Goal: Task Accomplishment & Management: Complete application form

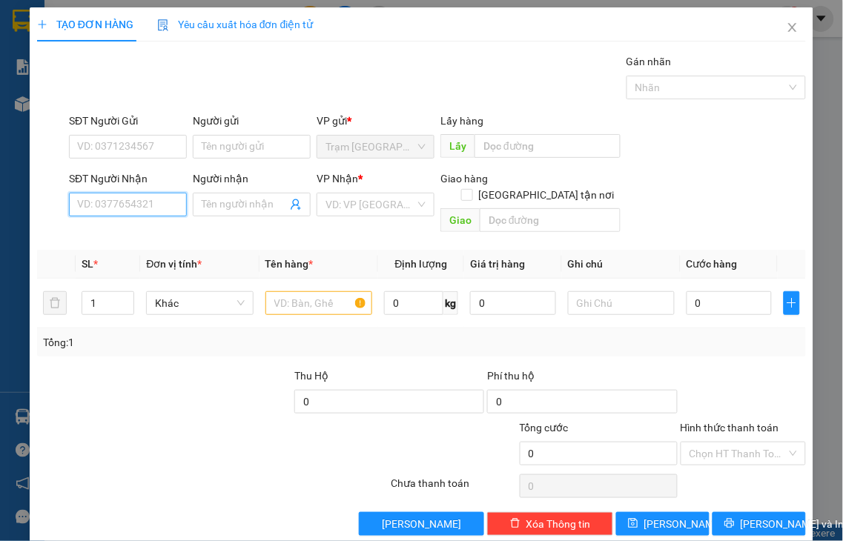
click at [114, 196] on input "SĐT Người Nhận" at bounding box center [128, 205] width 118 height 24
click at [97, 143] on input "SĐT Người Gửi" at bounding box center [128, 147] width 118 height 24
type input "0375360579"
click at [159, 206] on input "SĐT Người Nhận" at bounding box center [128, 205] width 118 height 24
type input "0906392820"
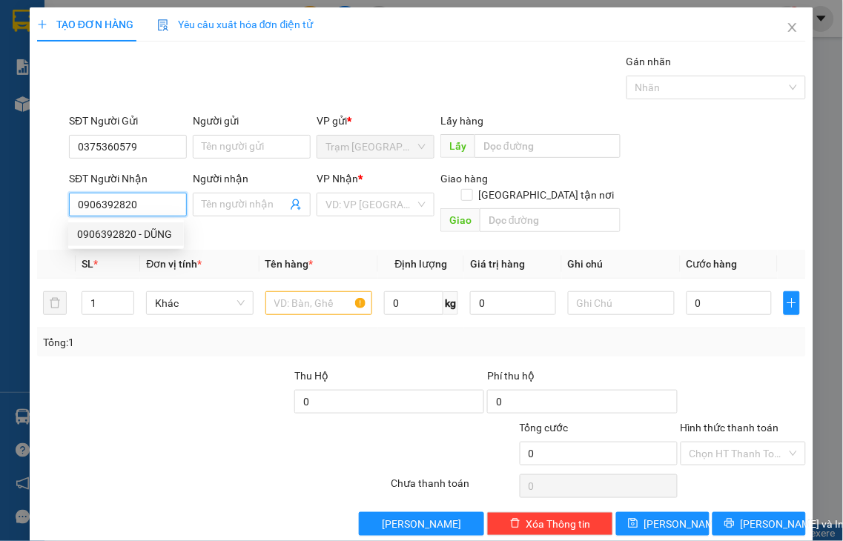
click at [125, 232] on div "0906392820 - DŨNG" at bounding box center [126, 234] width 98 height 16
type input "DŨNG"
type input "TL"
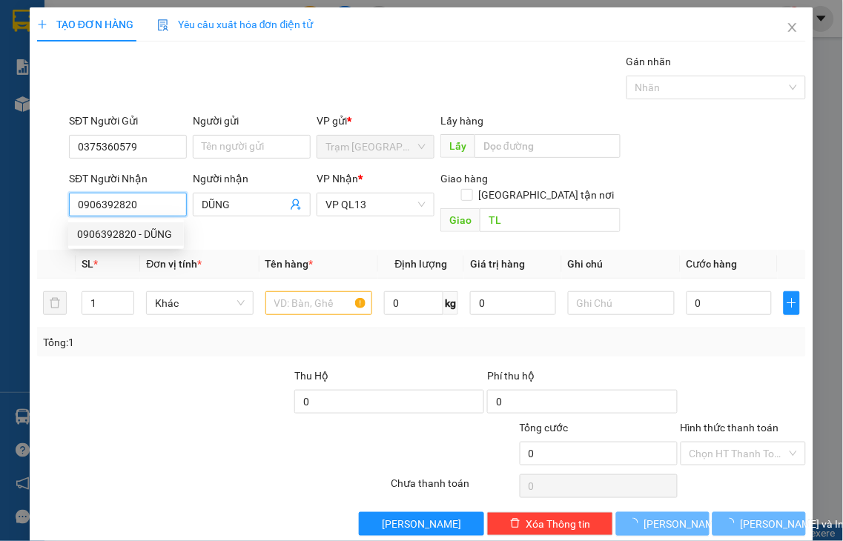
type input "40.000"
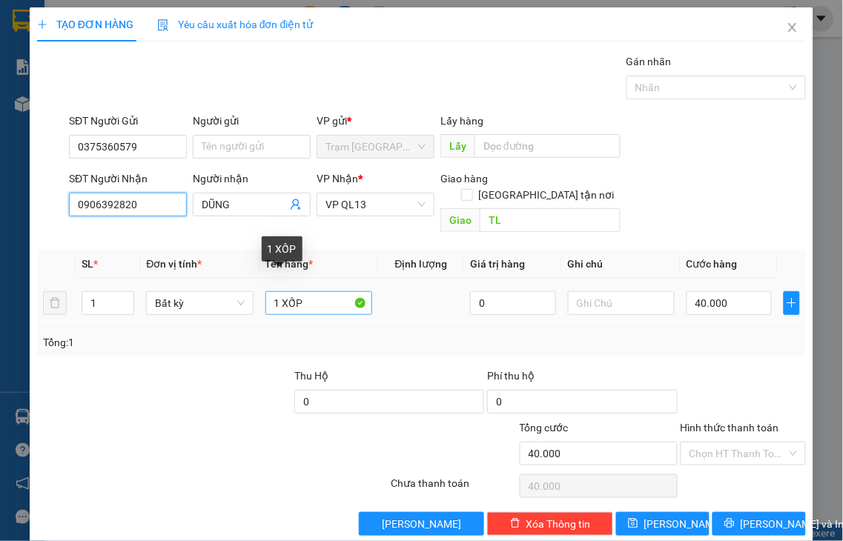
type input "0906392820"
drag, startPoint x: 279, startPoint y: 284, endPoint x: 423, endPoint y: 273, distance: 145.0
click at [423, 279] on tr "1 Bất kỳ 1 XỐP 0 40.000" at bounding box center [421, 304] width 769 height 50
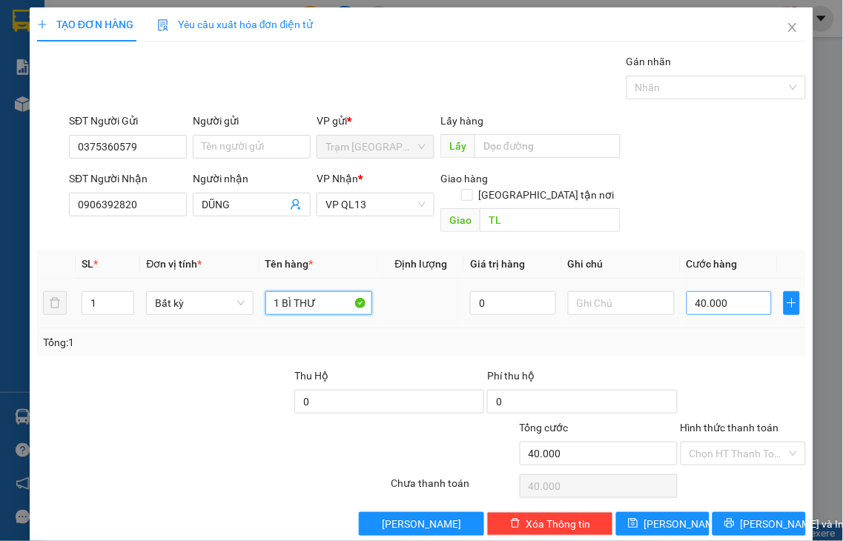
type input "1 BÌ THƯ"
click at [735, 291] on input "40.000" at bounding box center [729, 303] width 85 height 24
type input "3"
type input "30"
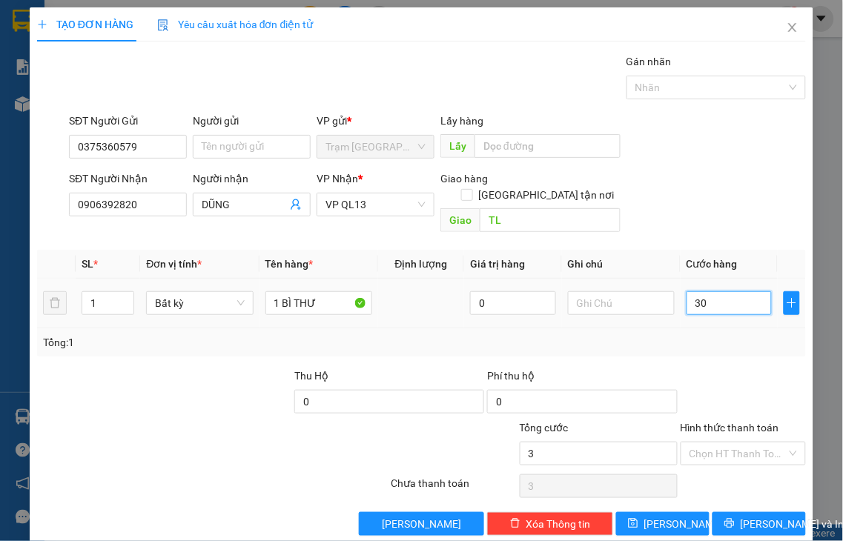
type input "30"
type input "30.000"
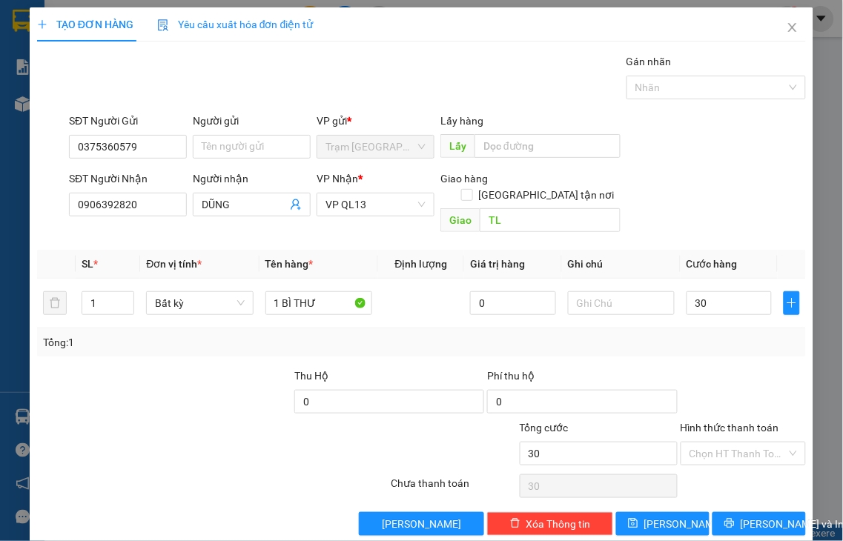
type input "30.000"
click at [727, 422] on label "Hình thức thanh toán" at bounding box center [730, 428] width 99 height 12
click at [727, 443] on input "Hình thức thanh toán" at bounding box center [738, 454] width 98 height 22
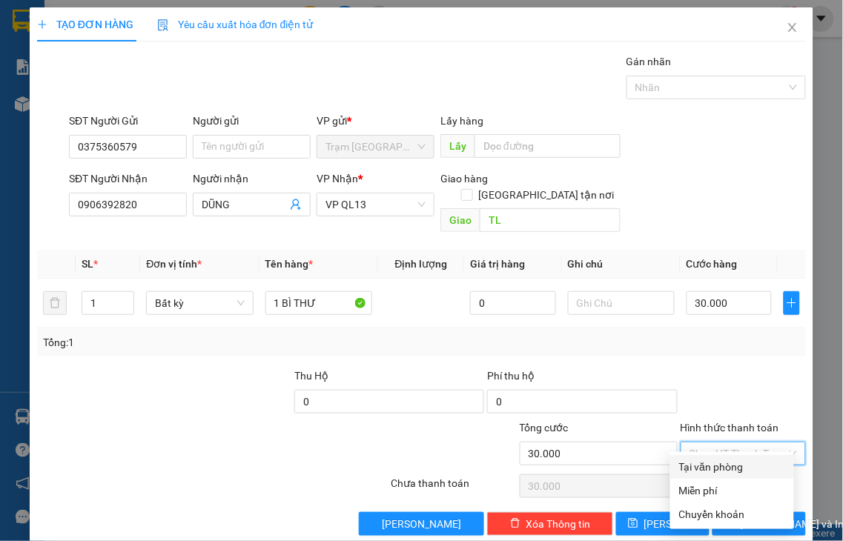
click at [723, 468] on div "Tại văn phòng" at bounding box center [732, 467] width 106 height 16
type input "0"
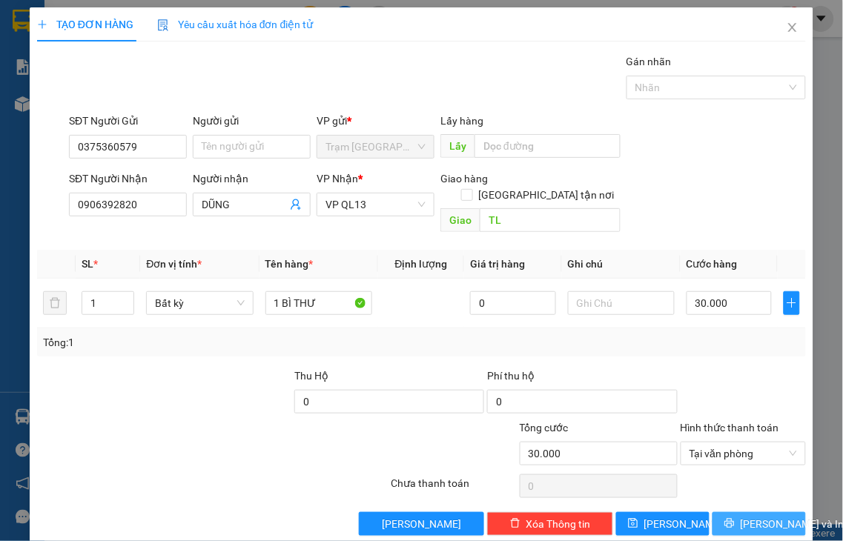
click at [724, 519] on icon "printer" at bounding box center [729, 524] width 10 height 10
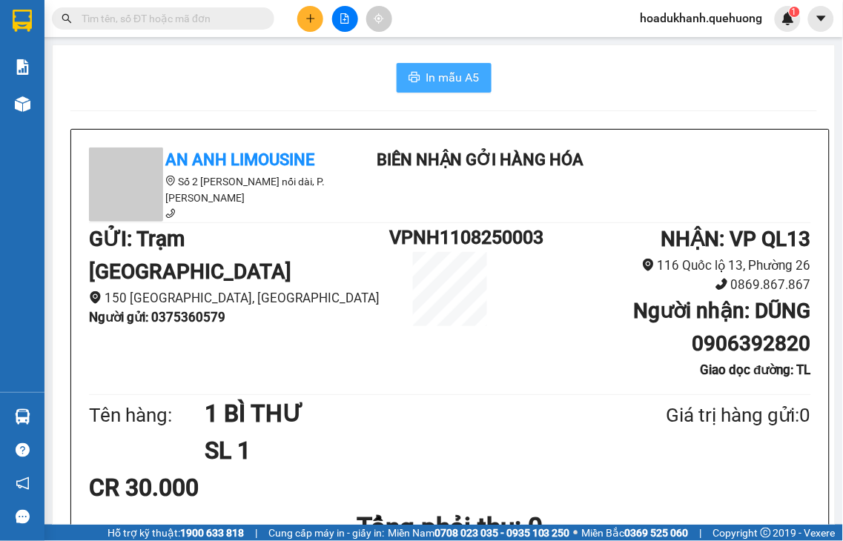
click at [456, 82] on span "In mẫu A5" at bounding box center [452, 77] width 53 height 19
click at [311, 13] on icon "plus" at bounding box center [310, 18] width 10 height 10
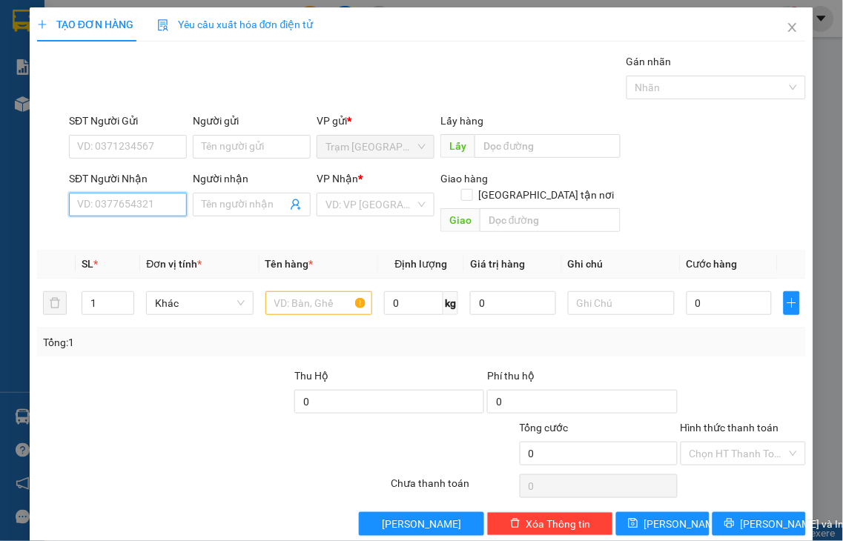
click at [149, 205] on input "SĐT Người Nhận" at bounding box center [128, 205] width 118 height 24
click at [156, 204] on input "0909779339" at bounding box center [128, 205] width 118 height 24
type input "0909779339"
click at [211, 197] on input "Người nhận" at bounding box center [244, 204] width 85 height 16
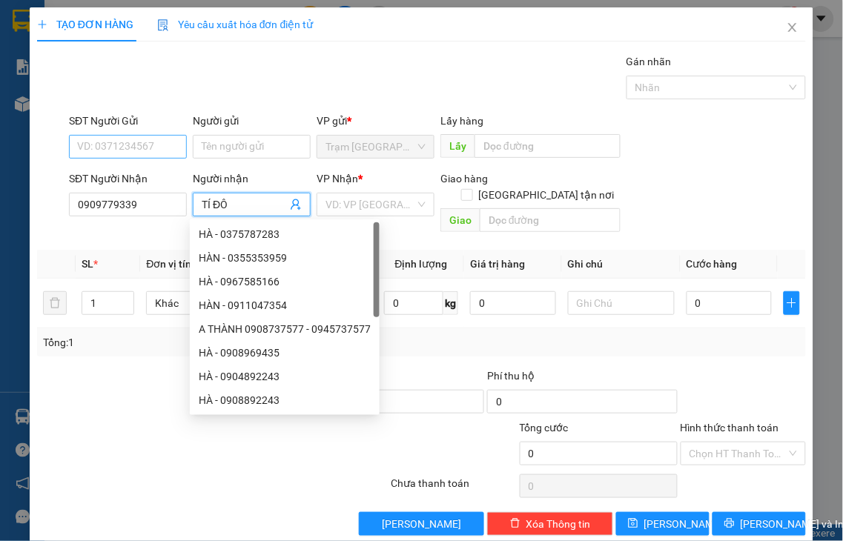
type input "TÍ ĐÔ"
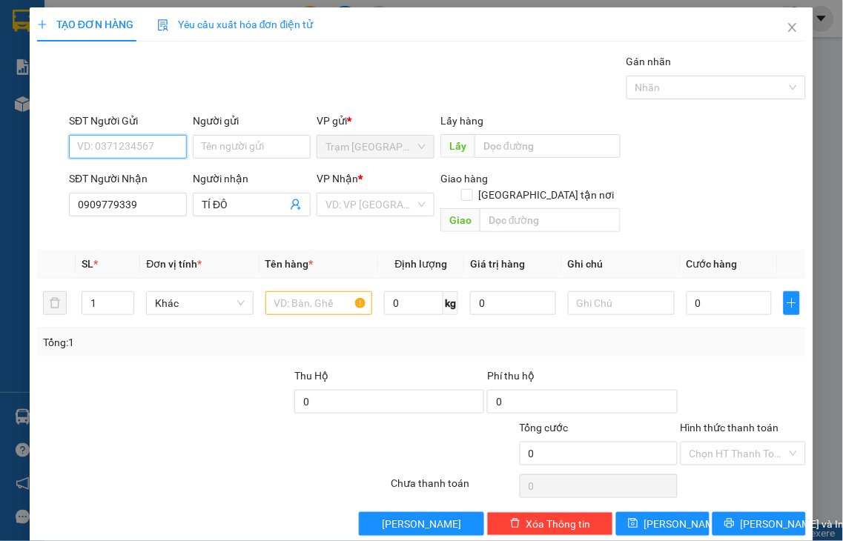
click at [113, 142] on input "SĐT Người Gửi" at bounding box center [128, 147] width 118 height 24
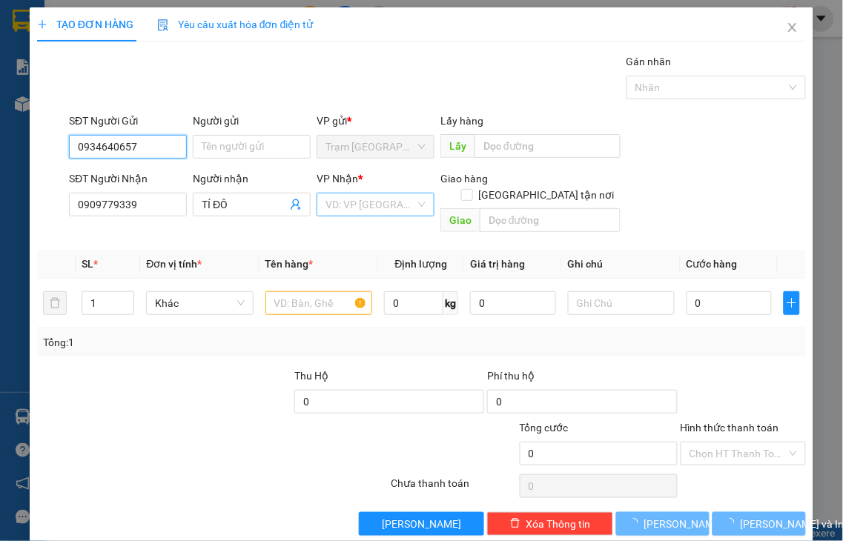
type input "0934640657"
click at [330, 199] on input "search" at bounding box center [370, 204] width 90 height 22
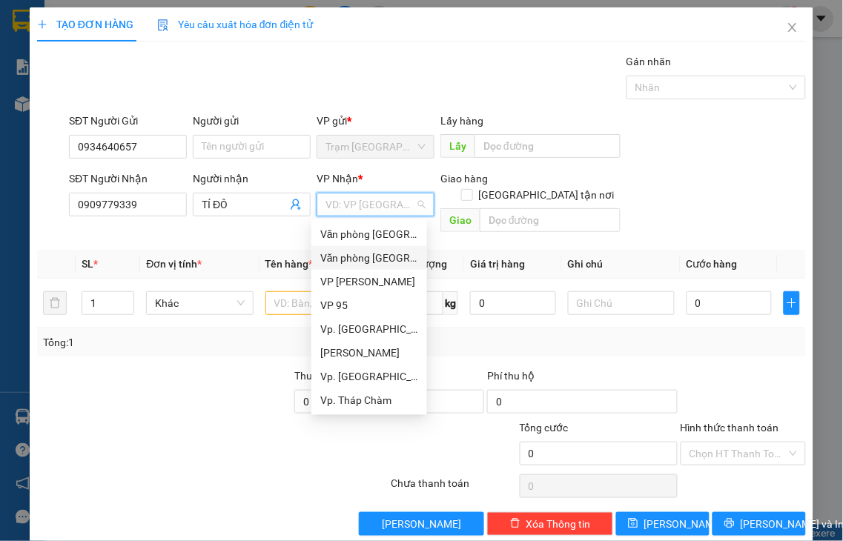
type input "Q"
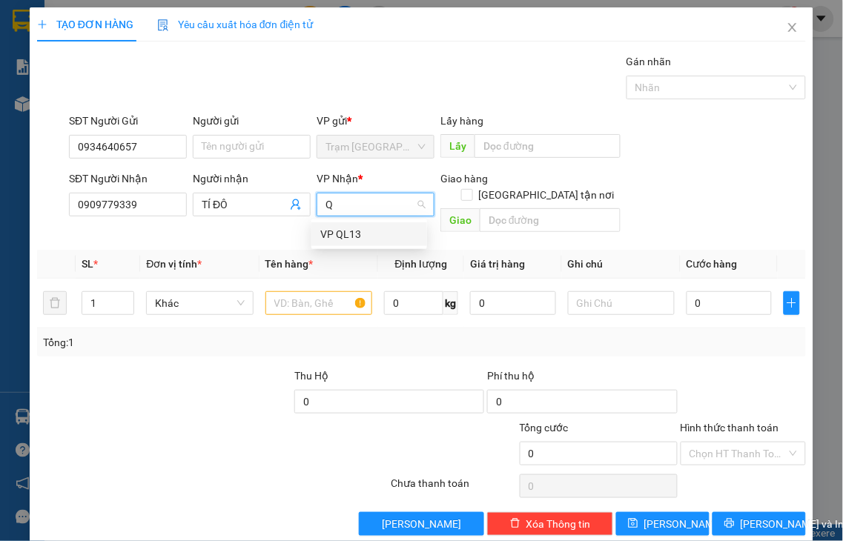
click at [345, 234] on div "VP QL13" at bounding box center [369, 234] width 98 height 16
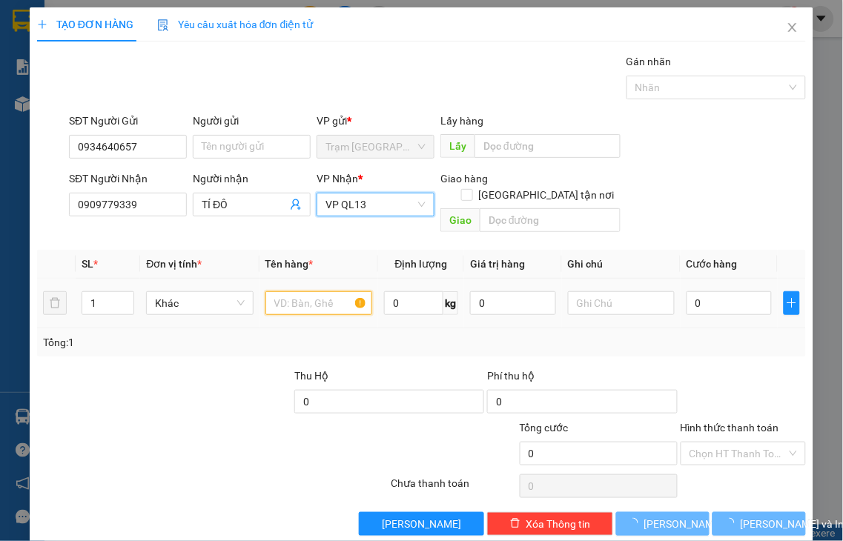
click at [300, 291] on input "text" at bounding box center [318, 303] width 107 height 24
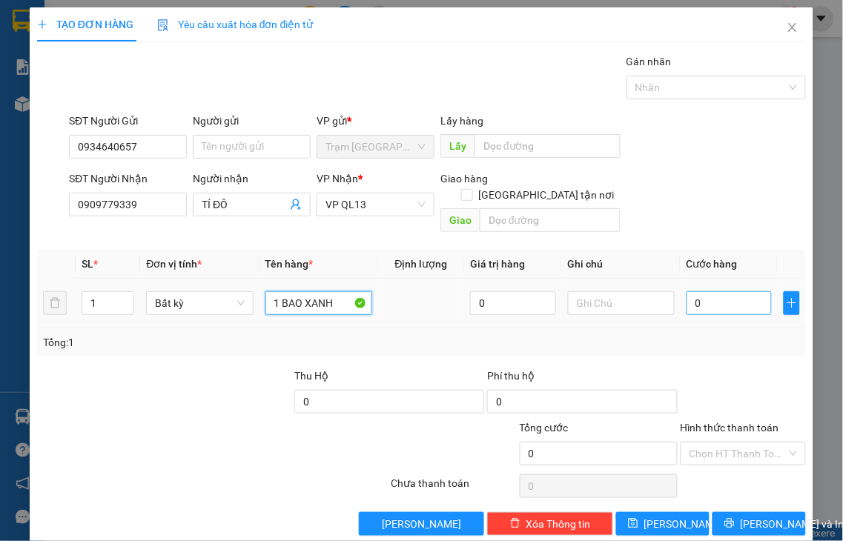
type input "1 BAO XANH"
click at [730, 291] on input "0" at bounding box center [729, 303] width 85 height 24
type input "7"
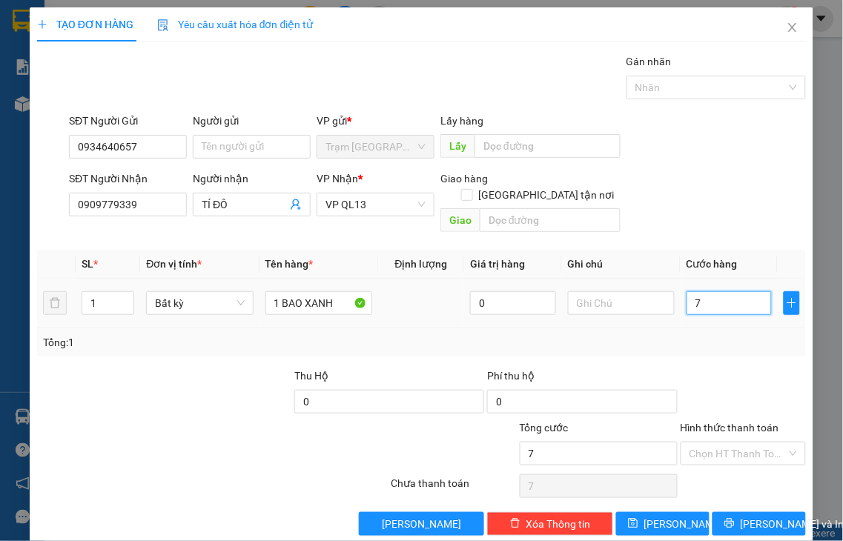
type input "70"
click at [728, 422] on label "Hình thức thanh toán" at bounding box center [730, 428] width 99 height 12
click at [728, 443] on input "Hình thức thanh toán" at bounding box center [738, 454] width 98 height 22
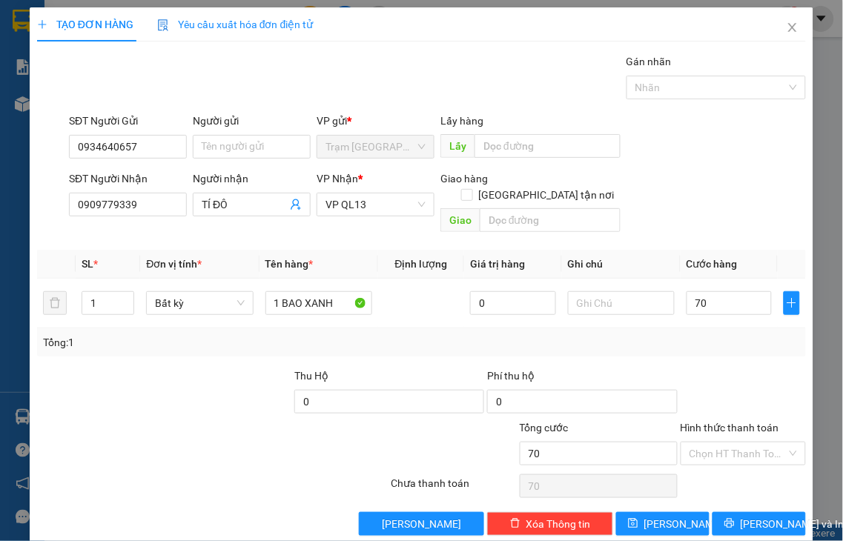
type input "70.000"
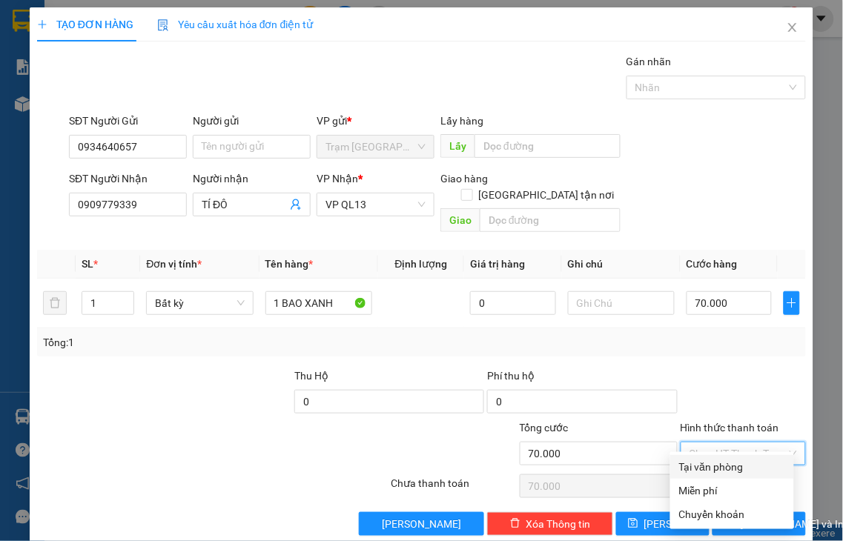
click at [724, 467] on div "Tại văn phòng" at bounding box center [732, 467] width 106 height 16
click at [724, 472] on div "Chọn HT Thanh Toán" at bounding box center [743, 487] width 129 height 30
type input "0"
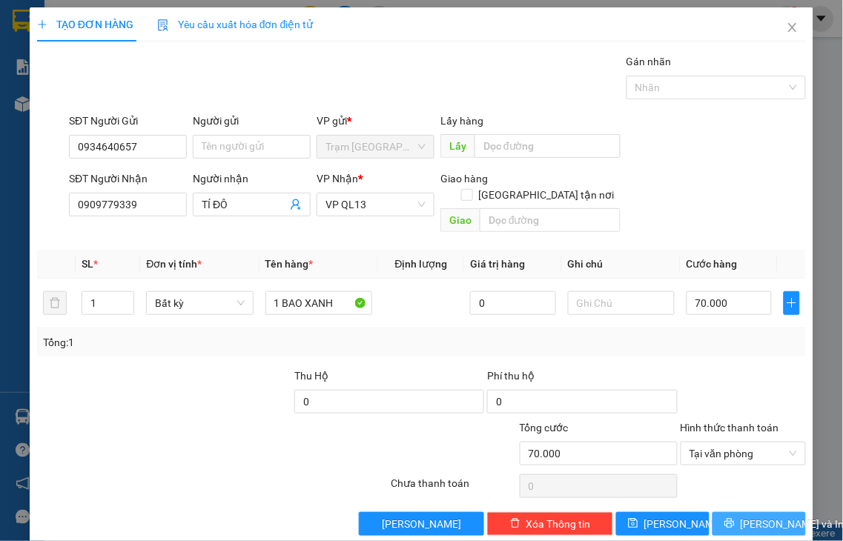
click at [749, 516] on span "[PERSON_NAME] và In" at bounding box center [793, 524] width 104 height 16
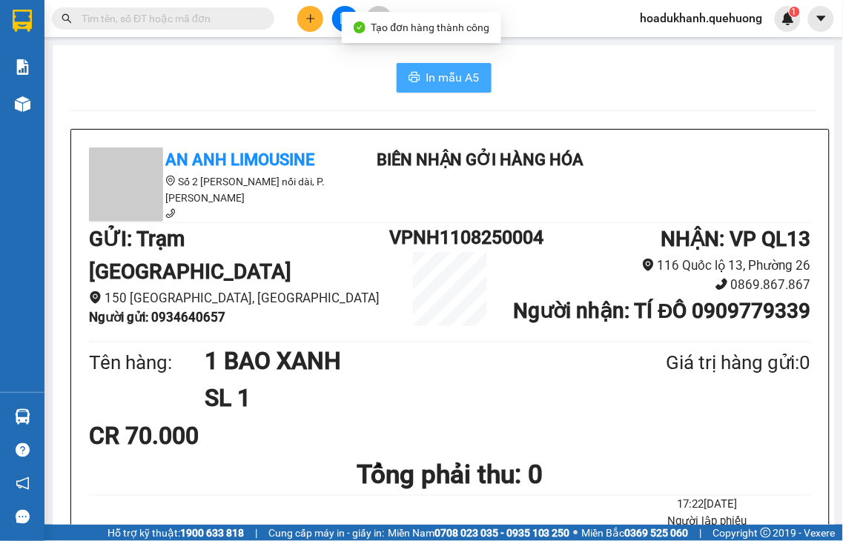
click at [463, 76] on span "In mẫu A5" at bounding box center [452, 77] width 53 height 19
click at [454, 82] on span "In mẫu A5" at bounding box center [452, 77] width 53 height 19
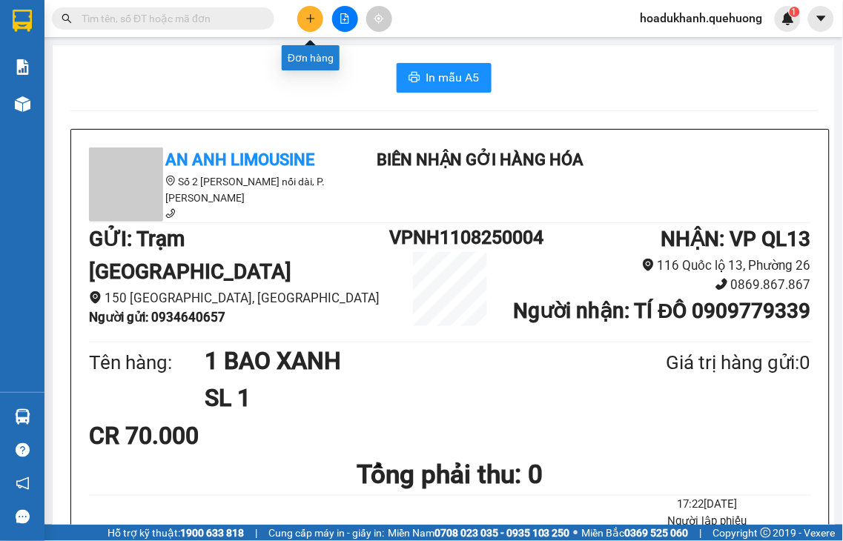
click at [314, 24] on button at bounding box center [310, 19] width 26 height 26
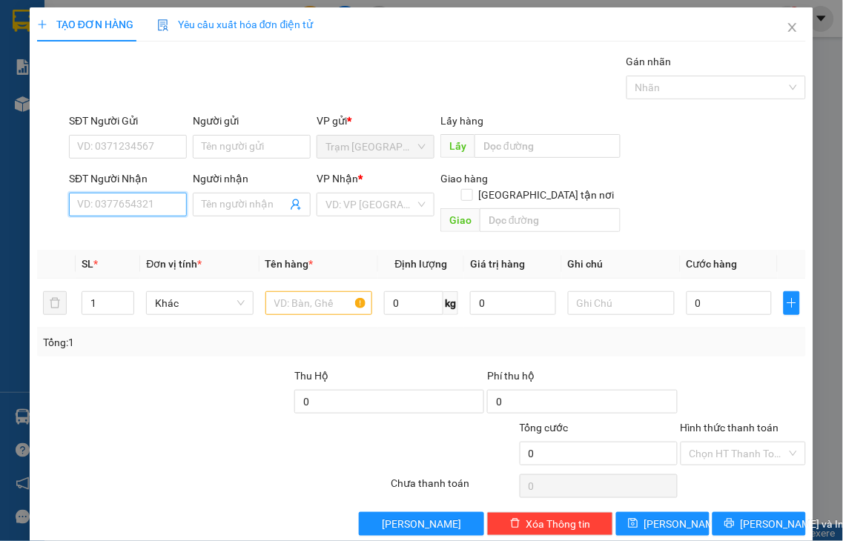
drag, startPoint x: 153, startPoint y: 203, endPoint x: 142, endPoint y: 201, distance: 10.6
click at [153, 202] on input "SĐT Người Nhận" at bounding box center [128, 205] width 118 height 24
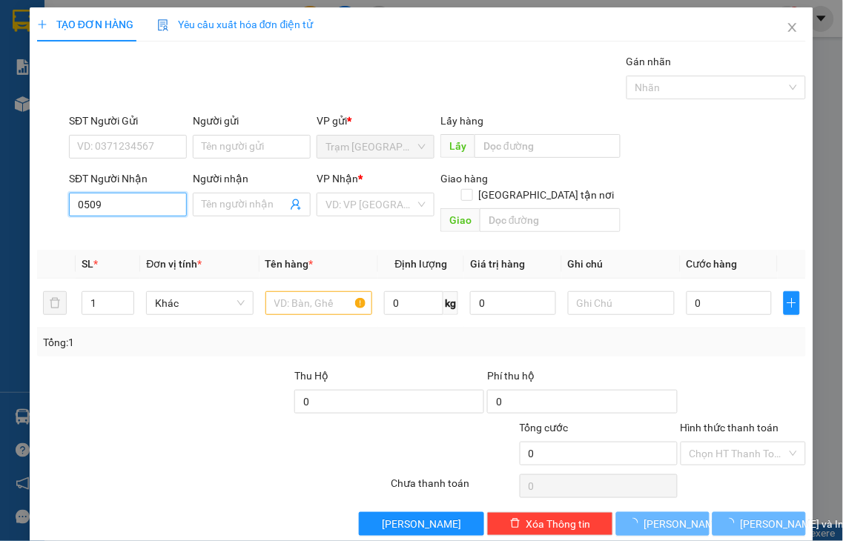
click at [142, 201] on input "0509" at bounding box center [128, 205] width 118 height 24
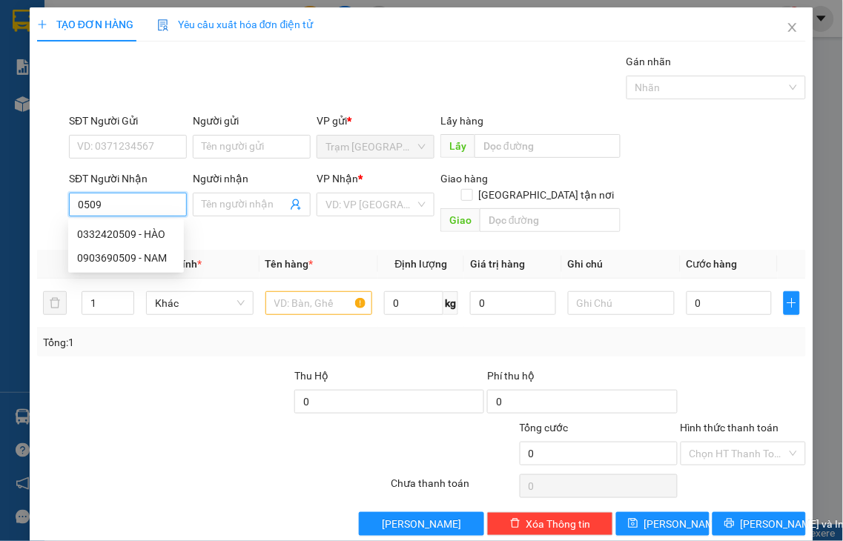
click at [142, 201] on input "0509" at bounding box center [128, 205] width 118 height 24
click at [143, 239] on div "0332420509 - HÀO" at bounding box center [126, 234] width 98 height 16
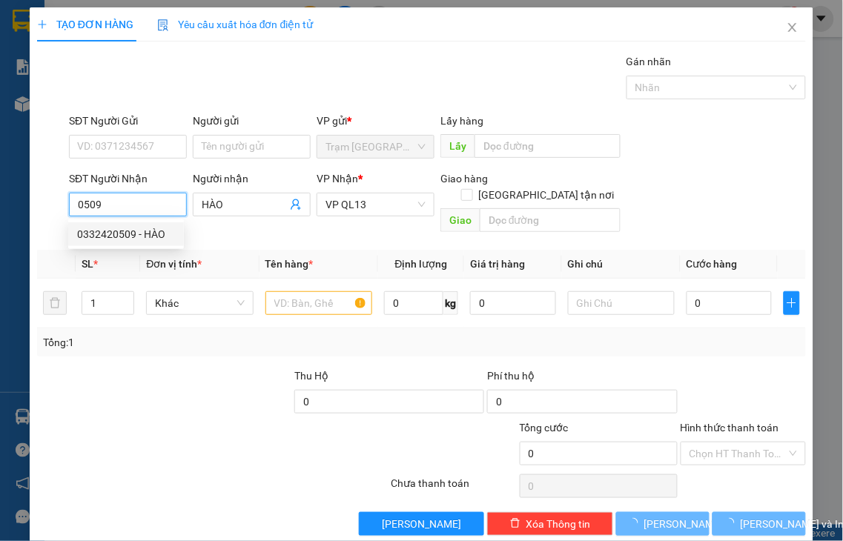
type input "0332420509"
type input "HÀO"
type input "40.000"
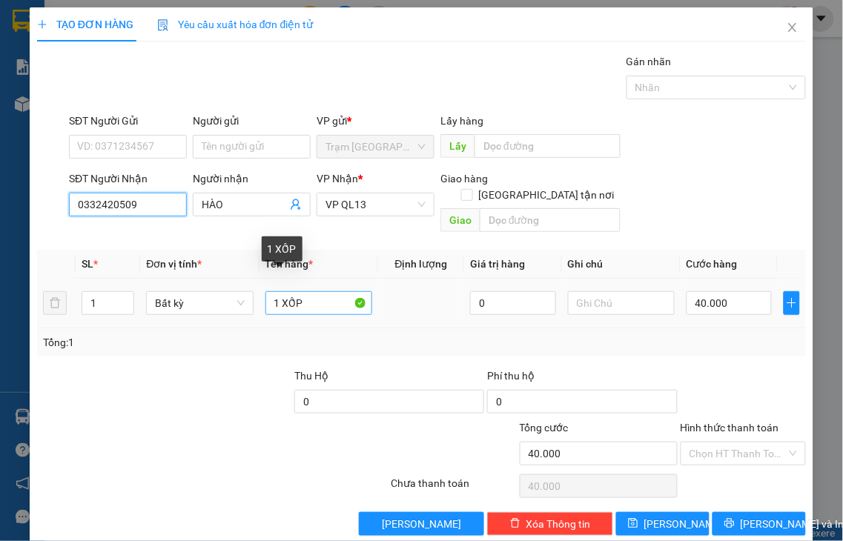
type input "0332420509"
drag, startPoint x: 285, startPoint y: 282, endPoint x: 423, endPoint y: 257, distance: 140.0
click at [411, 279] on tr "1 Bất kỳ 1 XỐP 0 40.000" at bounding box center [421, 304] width 769 height 50
type input "1 GIẤY"
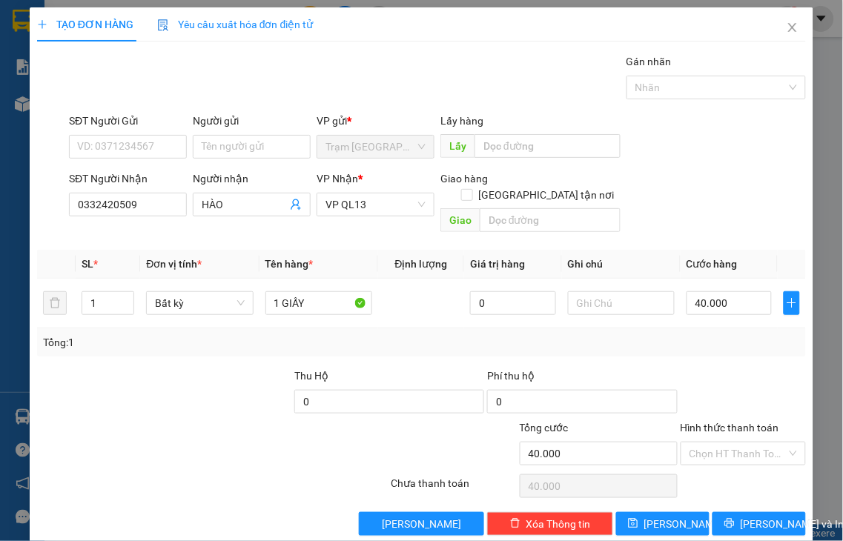
click at [715, 422] on label "Hình thức thanh toán" at bounding box center [730, 428] width 99 height 12
click at [715, 443] on input "Hình thức thanh toán" at bounding box center [738, 454] width 98 height 22
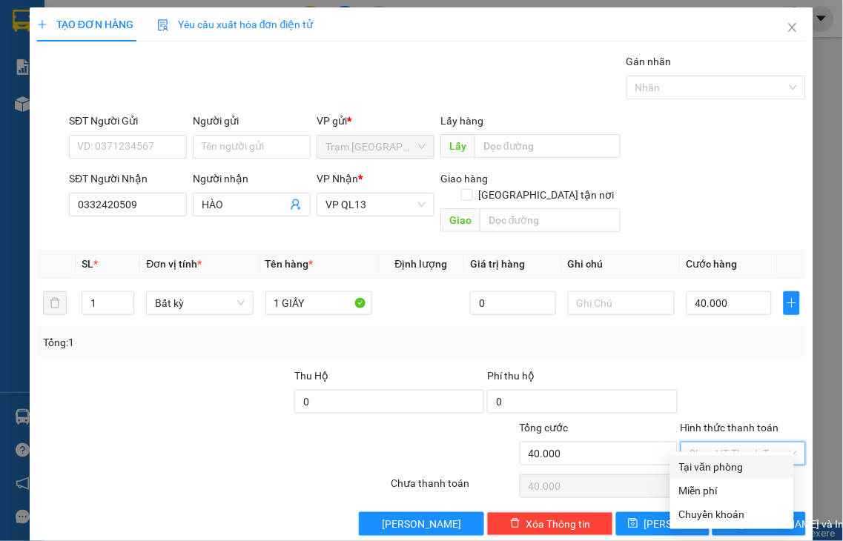
click at [725, 467] on div "Tại văn phòng" at bounding box center [732, 467] width 106 height 16
type input "0"
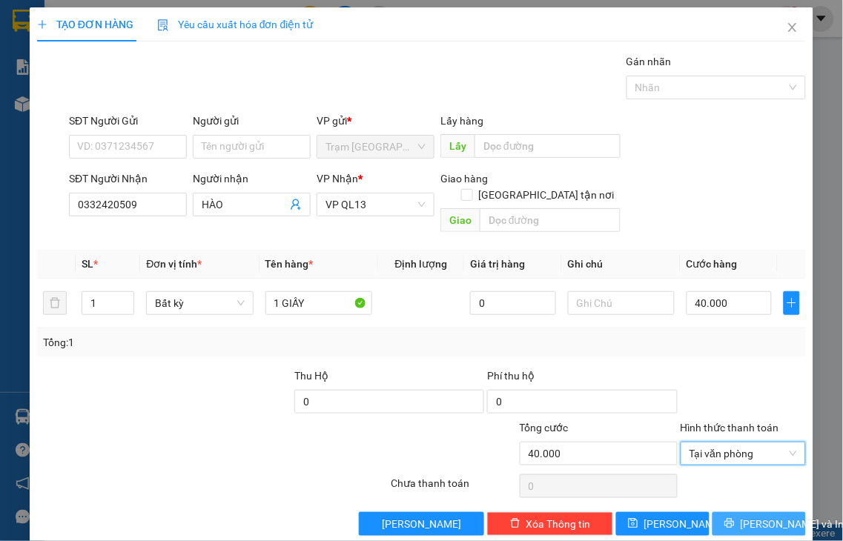
click at [752, 516] on span "[PERSON_NAME] và In" at bounding box center [793, 524] width 104 height 16
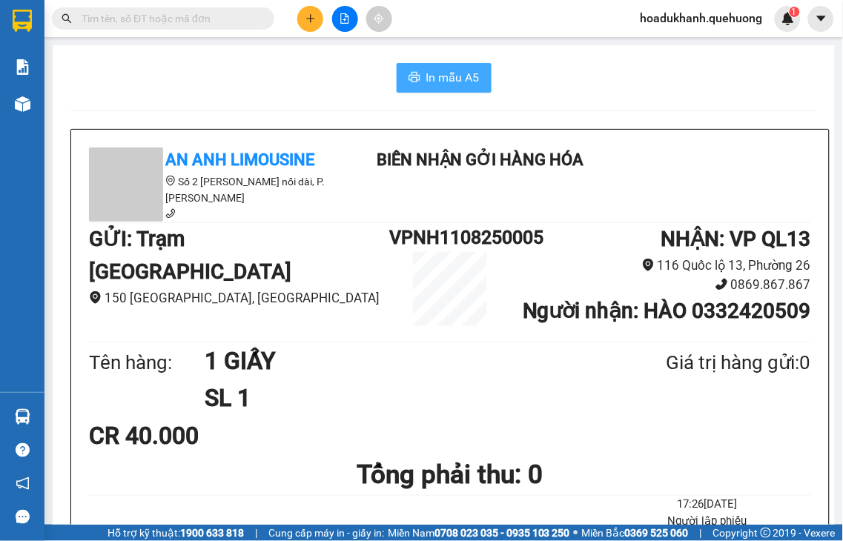
click at [430, 85] on span "In mẫu A5" at bounding box center [452, 77] width 53 height 19
click at [313, 17] on icon "plus" at bounding box center [310, 18] width 10 height 10
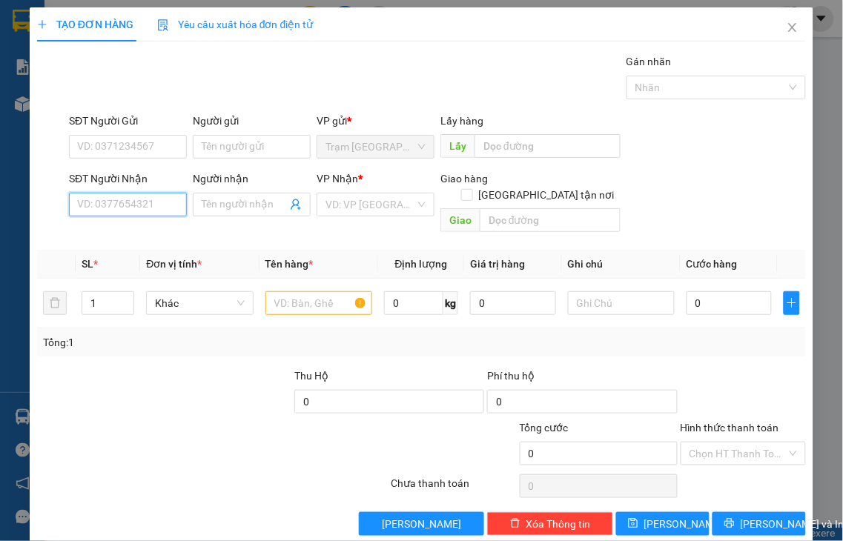
click at [107, 205] on input "SĐT Người Nhận" at bounding box center [128, 205] width 118 height 24
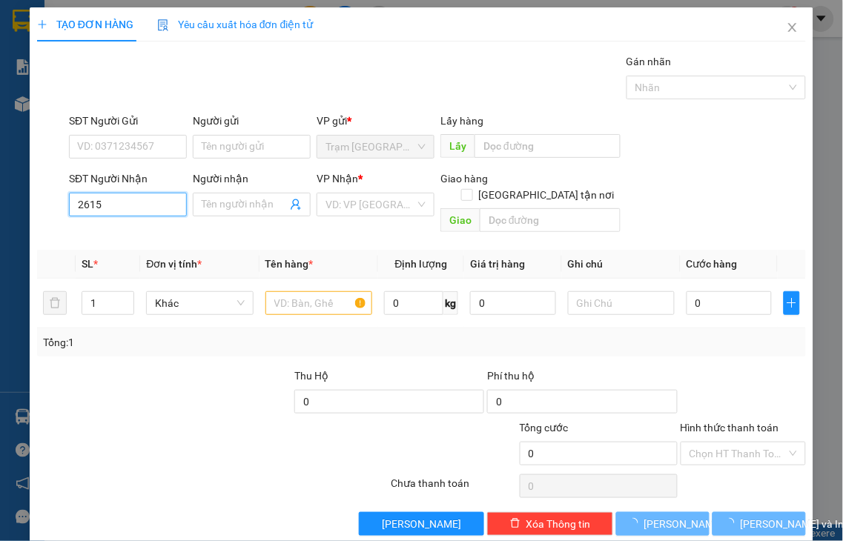
click at [123, 196] on input "2615" at bounding box center [128, 205] width 118 height 24
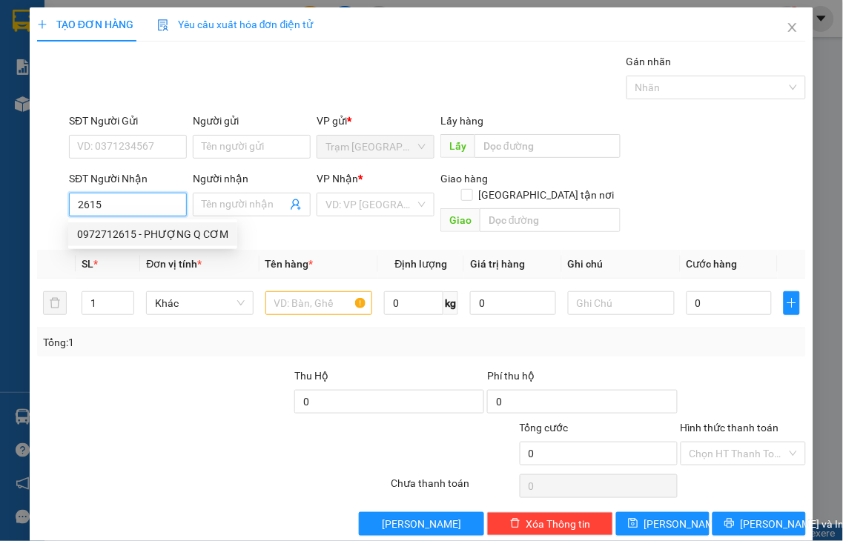
click at [134, 234] on div "0972712615 - PHƯỢNG Q CƠM" at bounding box center [152, 234] width 151 height 16
type input "0972712615"
type input "PHƯỢNG Q CƠM"
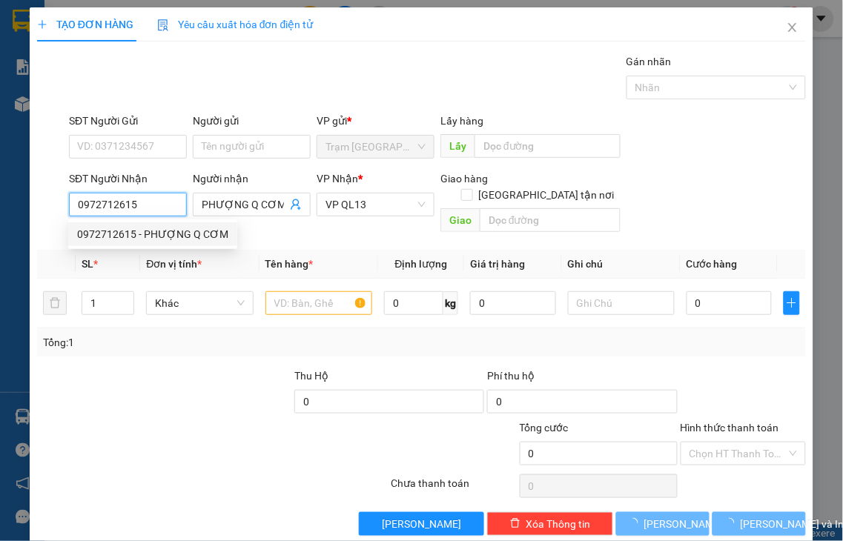
type input "40.000"
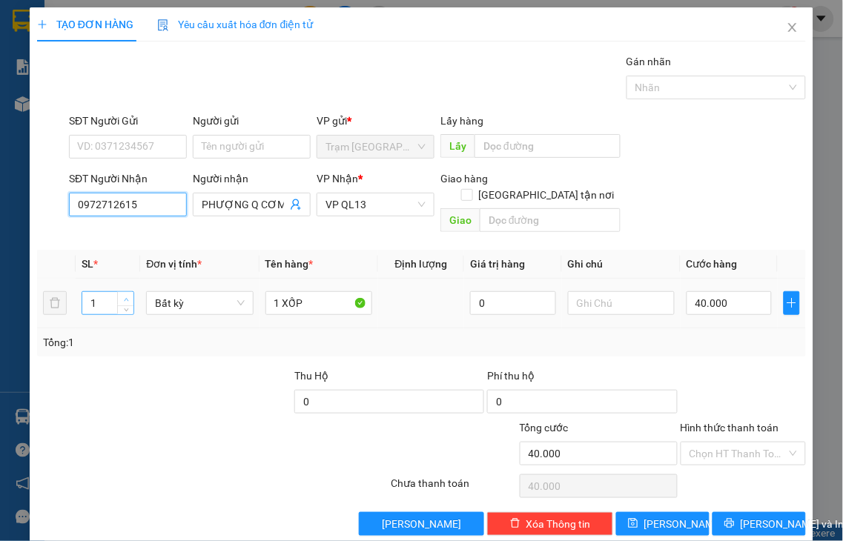
type input "0972712615"
click at [124, 297] on icon "up" at bounding box center [126, 299] width 5 height 5
type input "2"
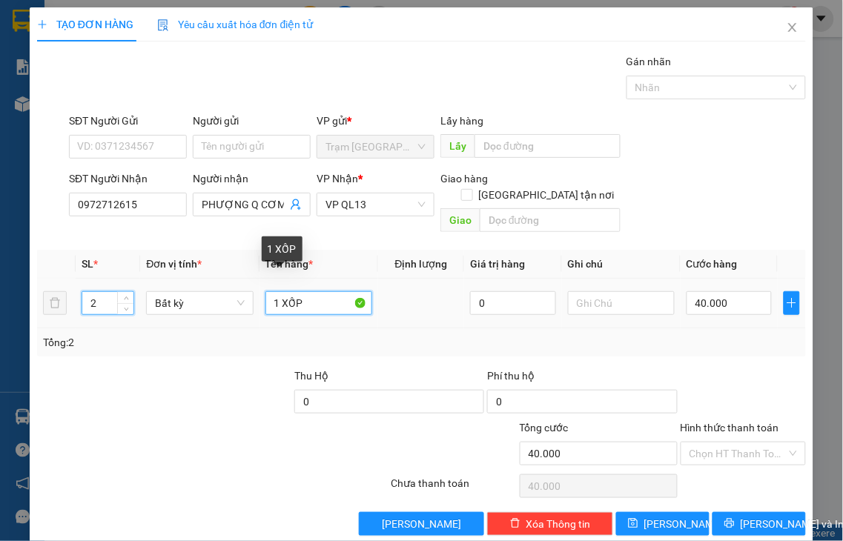
drag, startPoint x: 274, startPoint y: 279, endPoint x: 267, endPoint y: 279, distance: 7.5
click at [267, 291] on input "1 XỐP" at bounding box center [318, 303] width 107 height 24
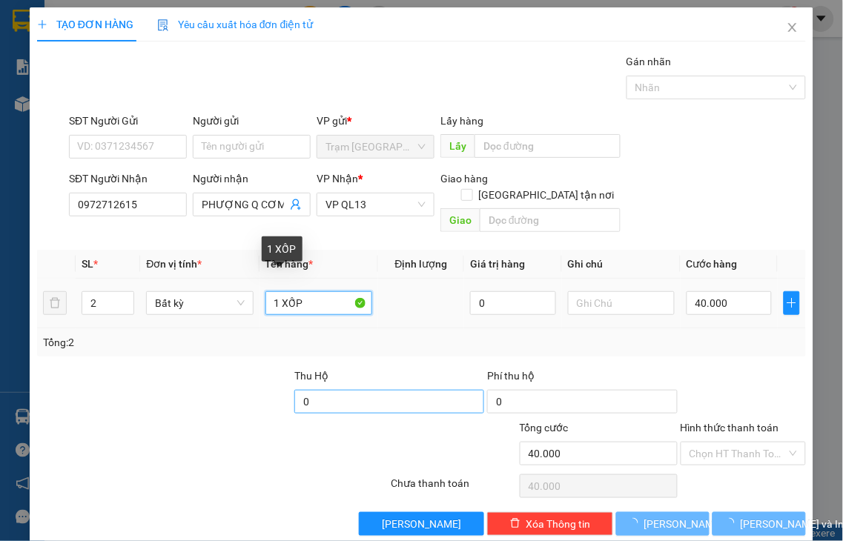
type input "0"
type input "2 XỐP"
type input "0"
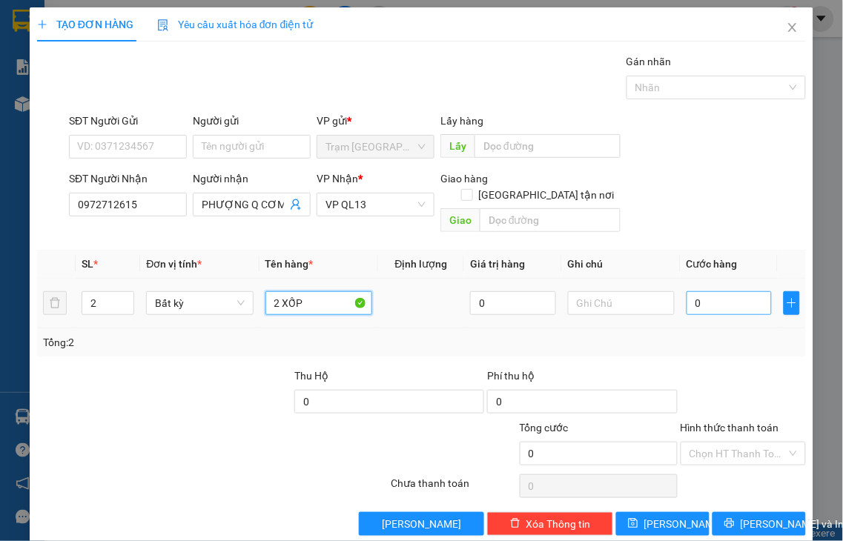
type input "2 XỐP"
click at [700, 291] on input "0" at bounding box center [729, 303] width 85 height 24
type input "1"
type input "10"
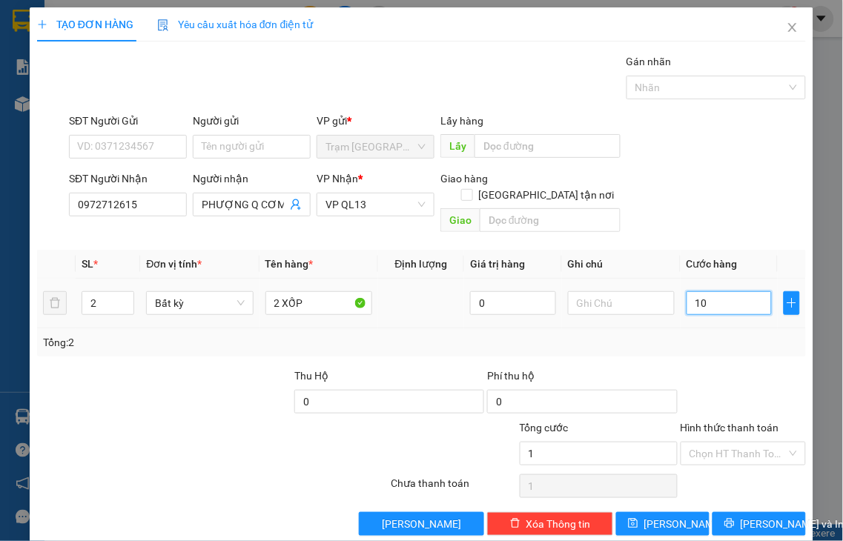
type input "10"
type input "100"
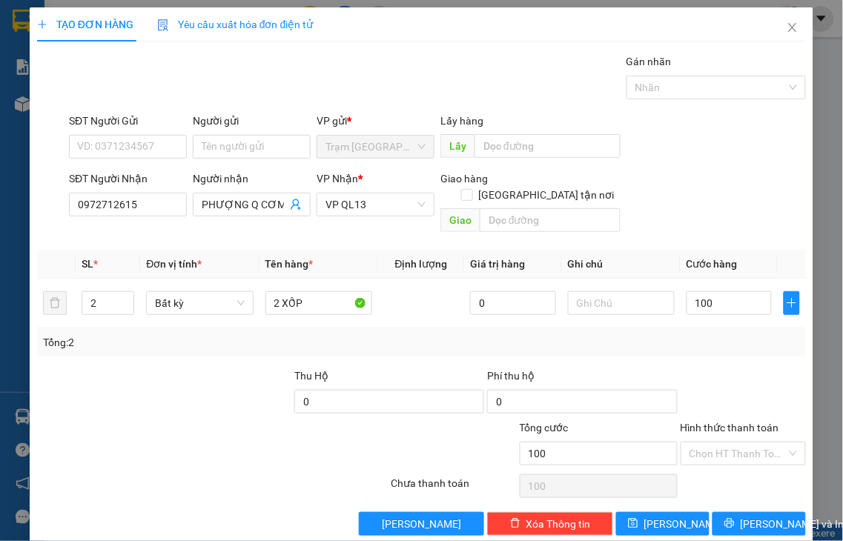
type input "100.000"
click at [743, 422] on label "Hình thức thanh toán" at bounding box center [730, 428] width 99 height 12
click at [743, 443] on input "Hình thức thanh toán" at bounding box center [738, 454] width 98 height 22
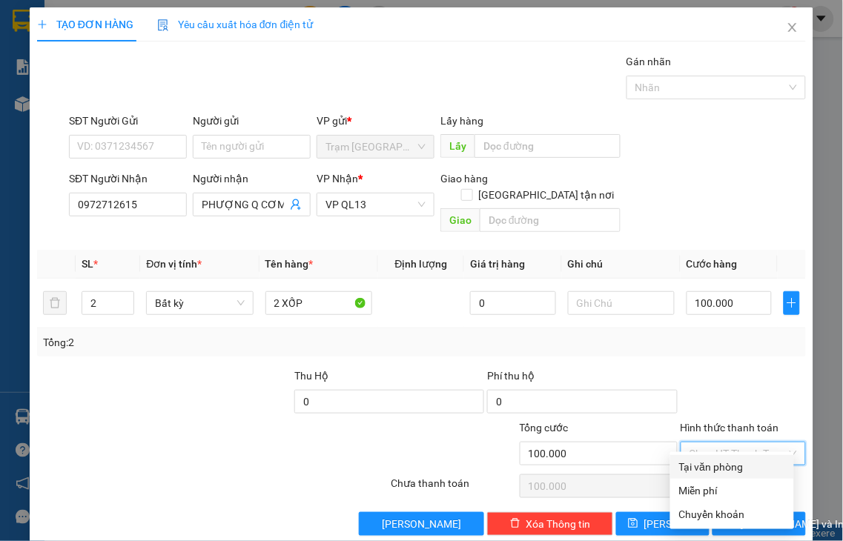
click at [724, 463] on div "Tại văn phòng" at bounding box center [732, 467] width 106 height 16
type input "0"
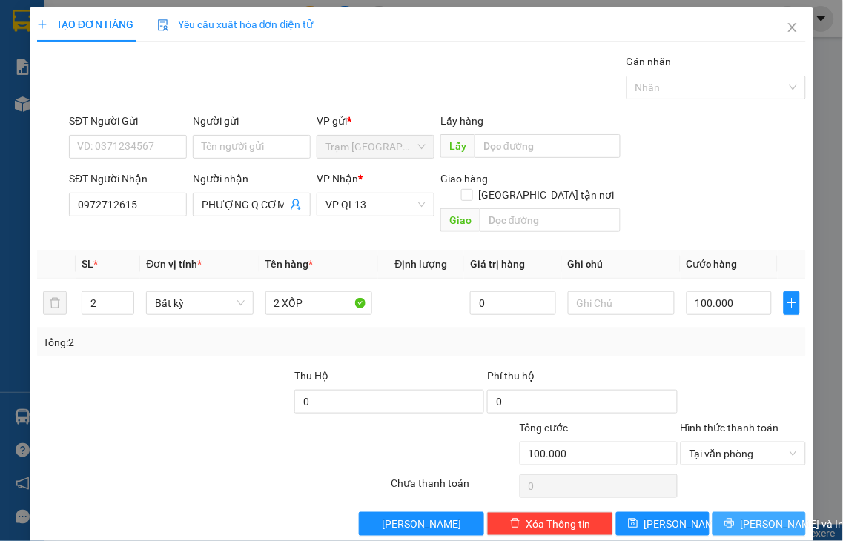
click at [743, 516] on span "[PERSON_NAME] và In" at bounding box center [793, 524] width 104 height 16
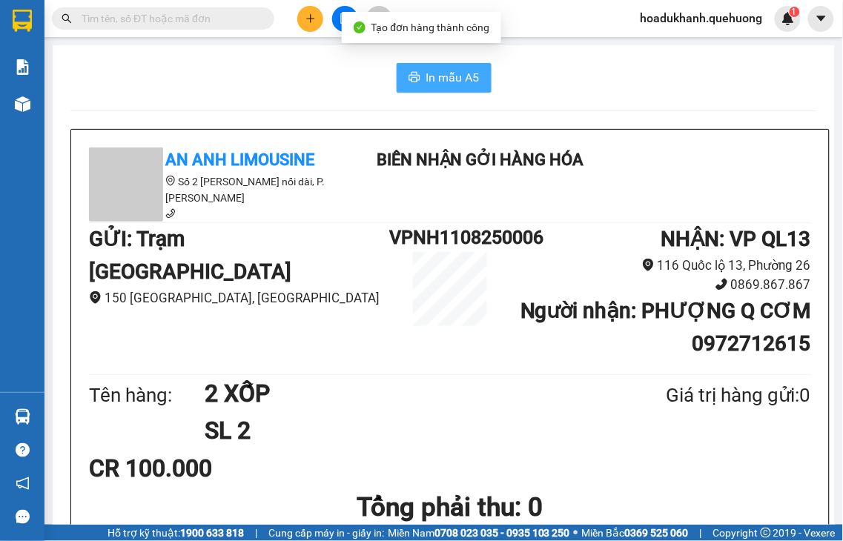
click at [463, 79] on span "In mẫu A5" at bounding box center [452, 77] width 53 height 19
click at [308, 19] on icon "plus" at bounding box center [310, 18] width 8 height 1
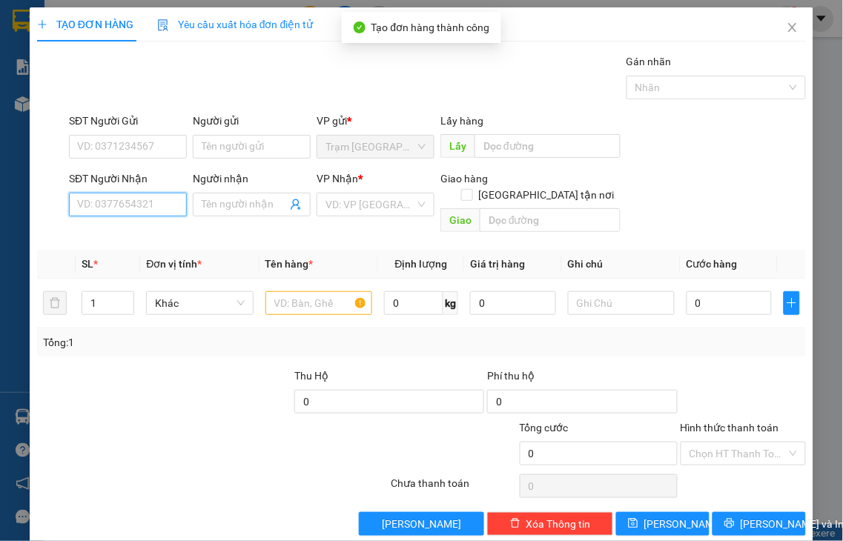
click at [153, 197] on input "SĐT Người Nhận" at bounding box center [128, 205] width 118 height 24
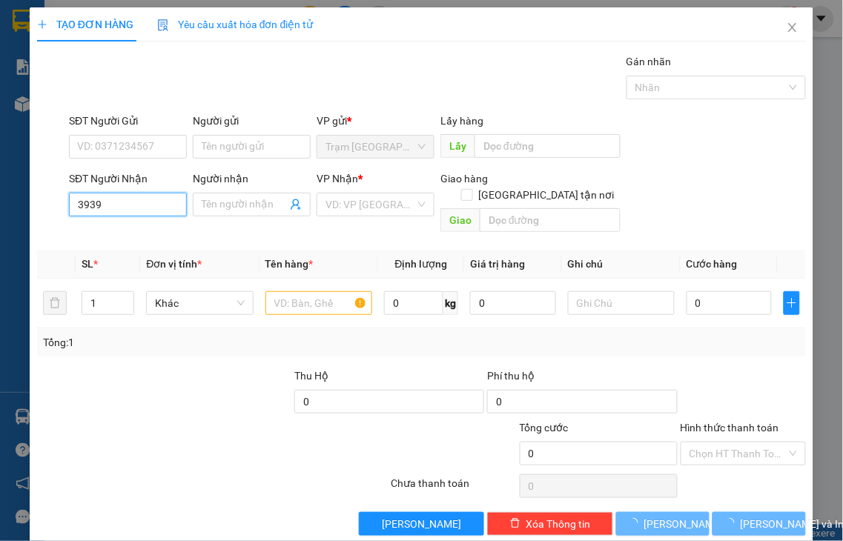
click at [154, 198] on input "3939" at bounding box center [128, 205] width 118 height 24
drag, startPoint x: 87, startPoint y: 200, endPoint x: 15, endPoint y: 202, distance: 71.9
click at [19, 201] on div "TẠO ĐƠN HÀNG Yêu cầu xuất hóa đơn điện tử Transit Pickup Surcharge Ids Transit …" at bounding box center [421, 270] width 843 height 541
drag, startPoint x: 113, startPoint y: 209, endPoint x: 16, endPoint y: 209, distance: 96.4
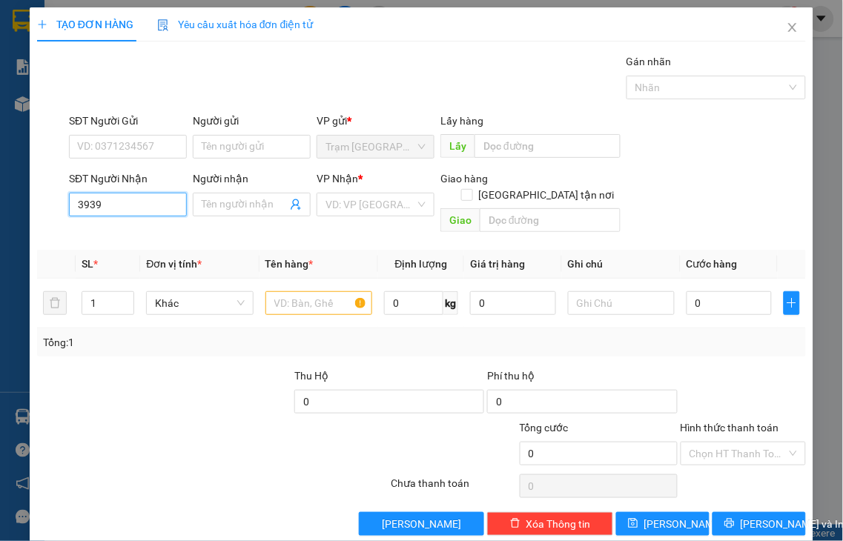
click at [16, 208] on div "TẠO ĐƠN HÀNG Yêu cầu xuất hóa đơn điện tử Transit Pickup Surcharge Ids Transit …" at bounding box center [421, 270] width 843 height 541
type input "0896223939"
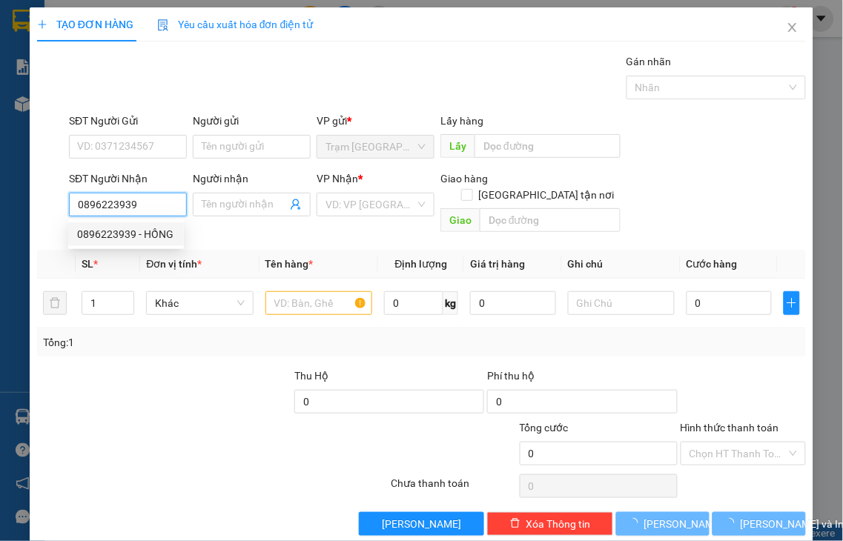
click at [110, 228] on div "0896223939 - HỒNG" at bounding box center [126, 234] width 98 height 16
type input "HỒNG"
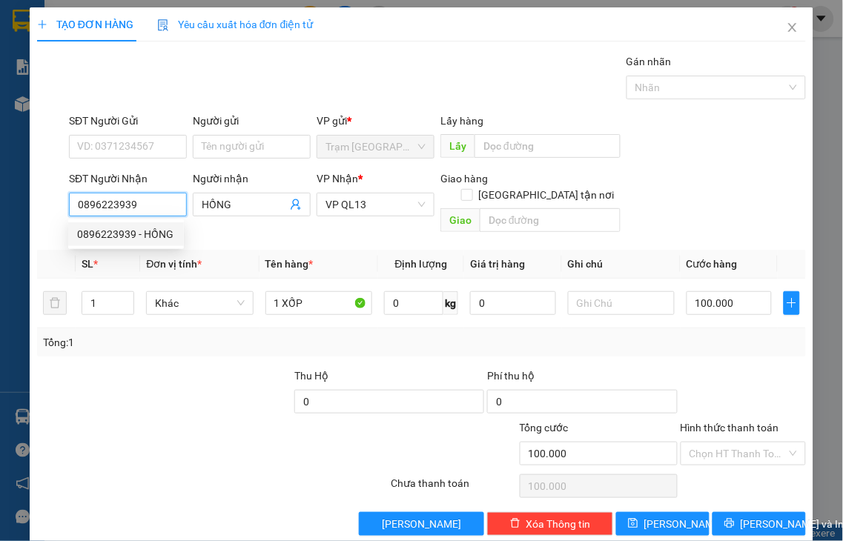
type input "100.000"
type input "0896223939"
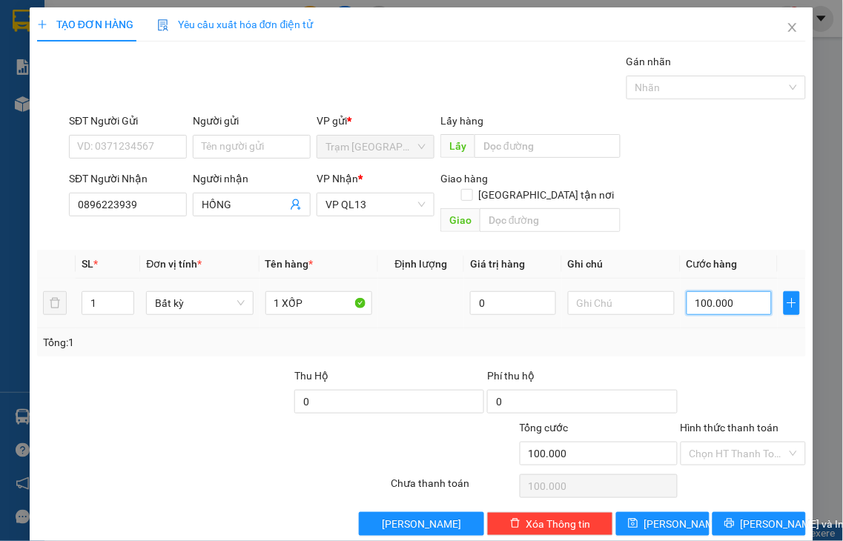
click at [747, 292] on input "100.000" at bounding box center [729, 303] width 85 height 24
type input "7"
type input "70"
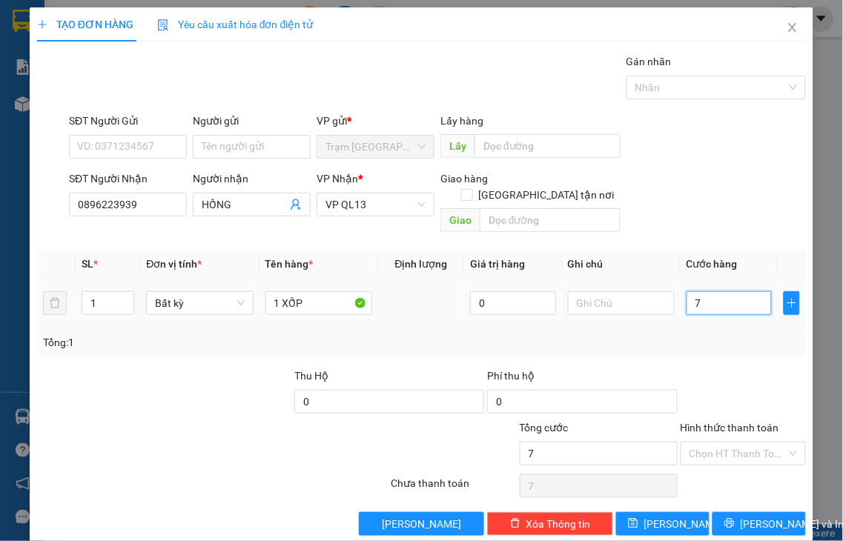
type input "70"
type input "70.000"
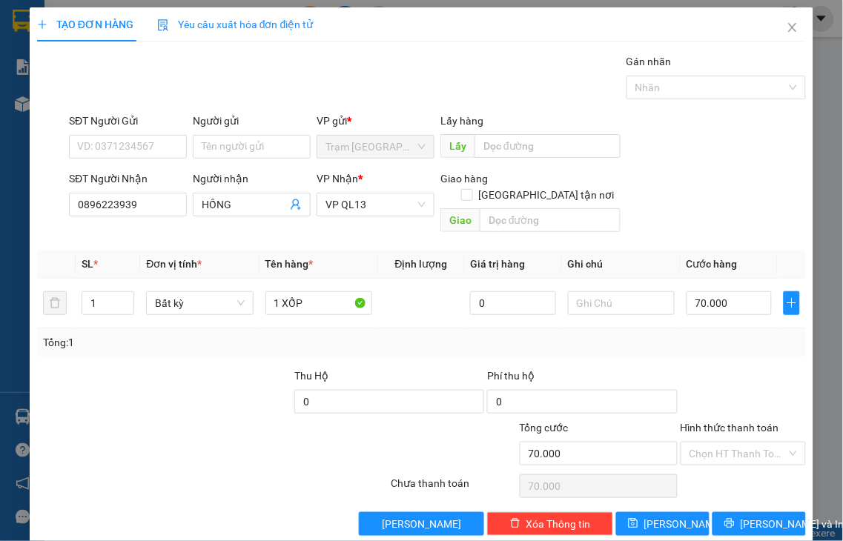
click at [727, 422] on label "Hình thức thanh toán" at bounding box center [730, 428] width 99 height 12
click at [727, 443] on input "Hình thức thanh toán" at bounding box center [738, 454] width 98 height 22
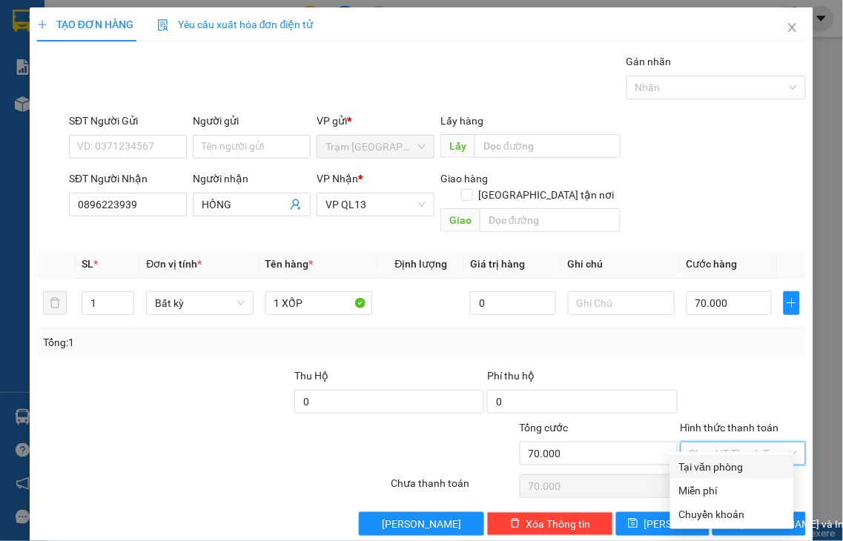
click at [724, 470] on div "Tại văn phòng" at bounding box center [732, 467] width 106 height 16
type input "0"
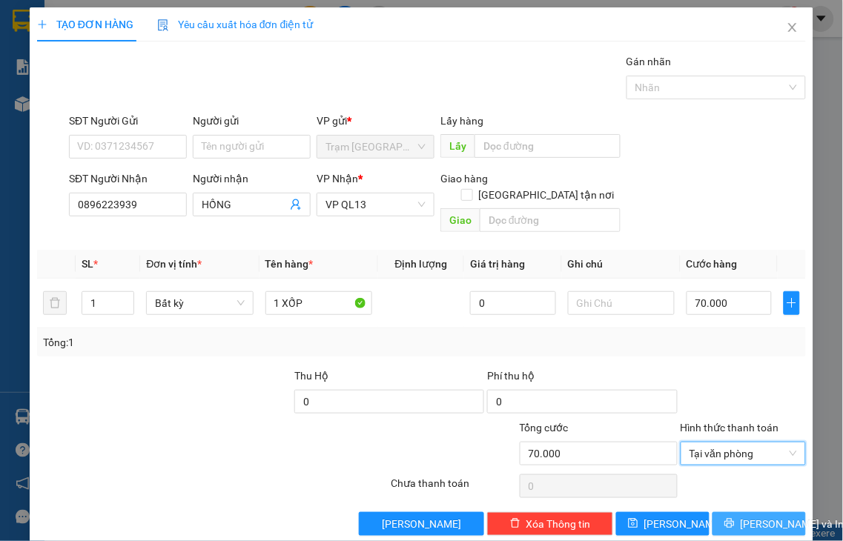
click at [730, 512] on button "[PERSON_NAME] và In" at bounding box center [758, 524] width 93 height 24
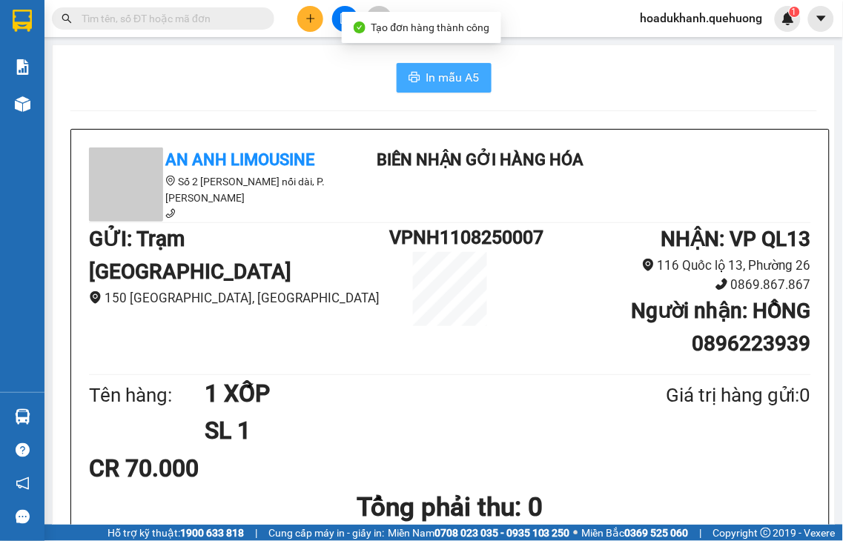
click at [453, 75] on span "In mẫu A5" at bounding box center [452, 77] width 53 height 19
click at [308, 22] on icon "plus" at bounding box center [310, 18] width 10 height 10
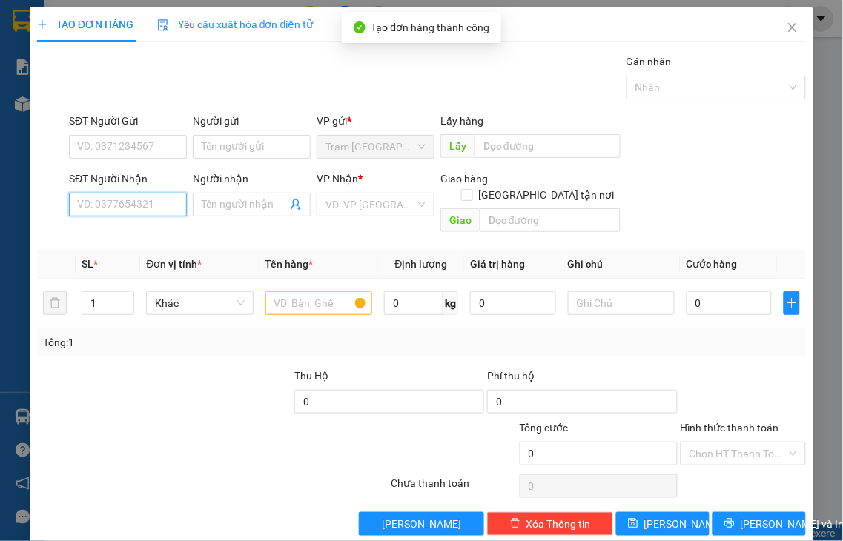
click at [141, 202] on input "SĐT Người Nhận" at bounding box center [128, 205] width 118 height 24
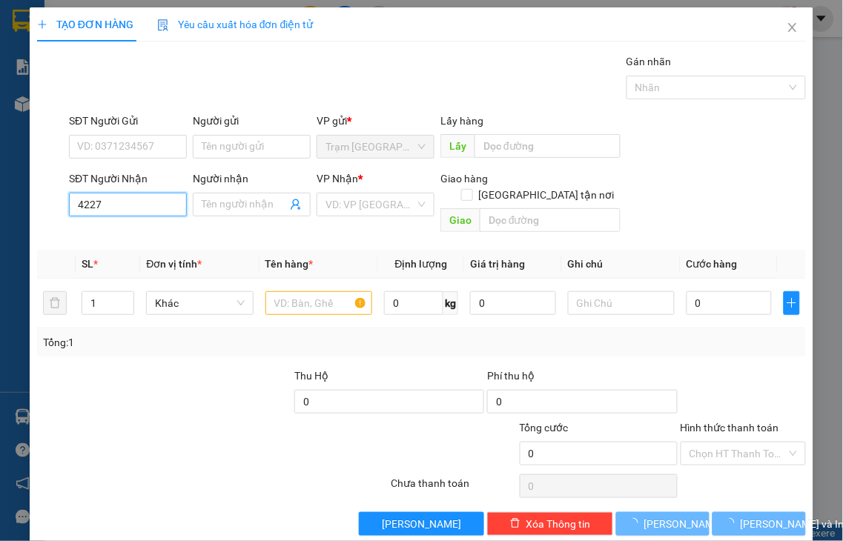
click at [152, 196] on input "4227" at bounding box center [128, 205] width 118 height 24
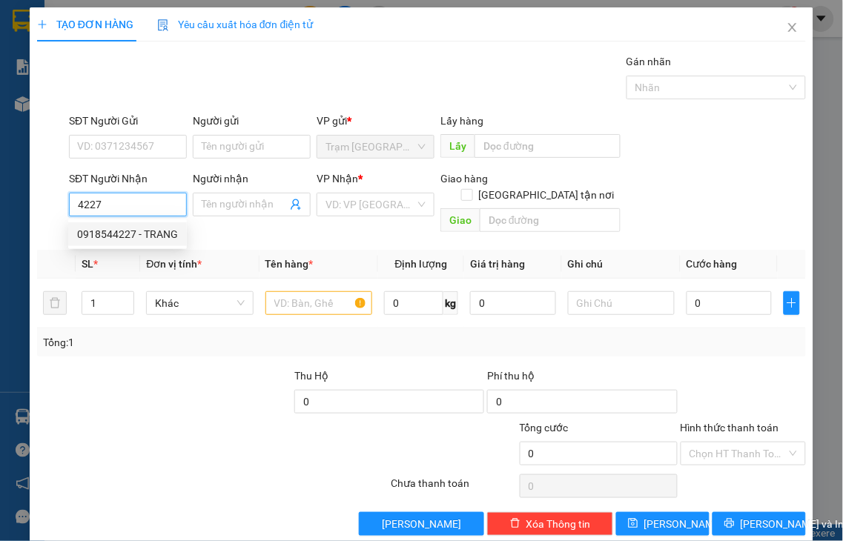
click at [144, 239] on div "0918544227 - TRANG" at bounding box center [127, 234] width 101 height 16
type input "0918544227"
type input "TRANG"
type input "30.000"
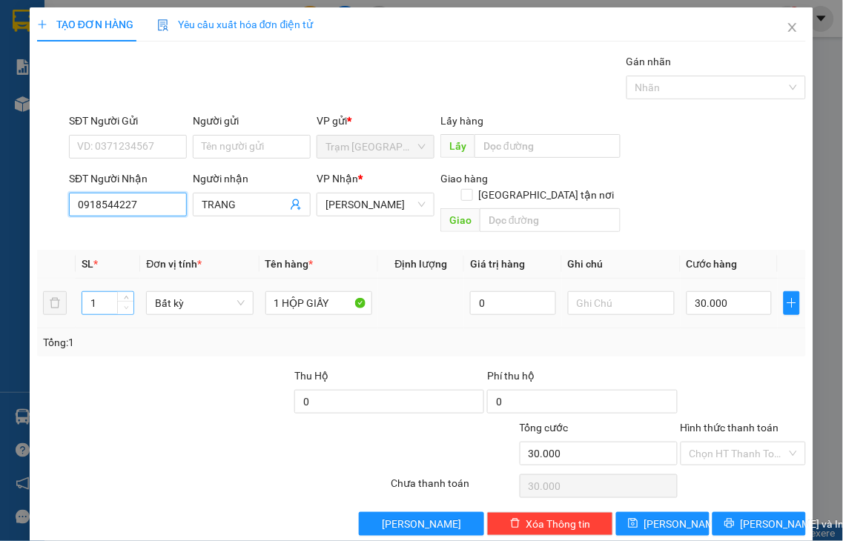
click at [125, 305] on icon "down" at bounding box center [126, 307] width 5 height 5
type input "0918544227"
type input "2"
click at [124, 297] on icon "up" at bounding box center [126, 299] width 5 height 5
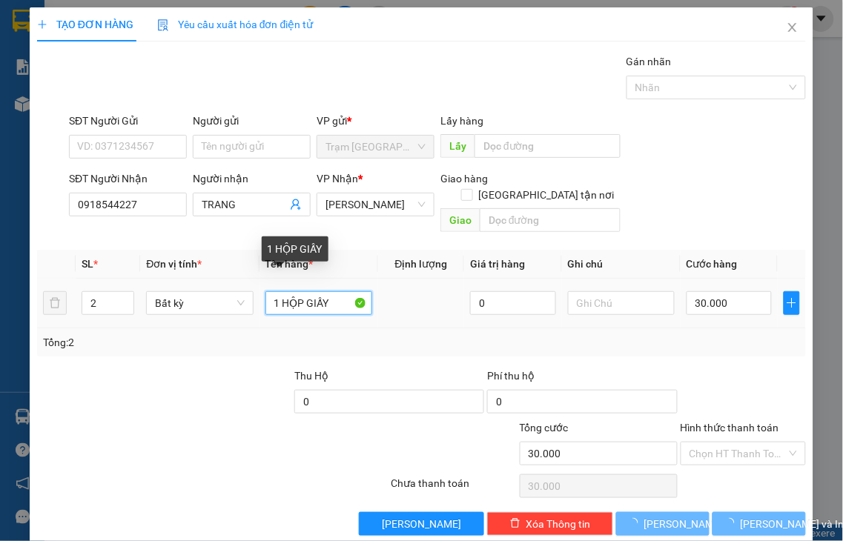
drag, startPoint x: 271, startPoint y: 287, endPoint x: 390, endPoint y: 285, distance: 118.6
click at [391, 287] on tr "2 Bất kỳ 1 HỘP GIẤY 0 30.000" at bounding box center [421, 304] width 769 height 50
type input "2"
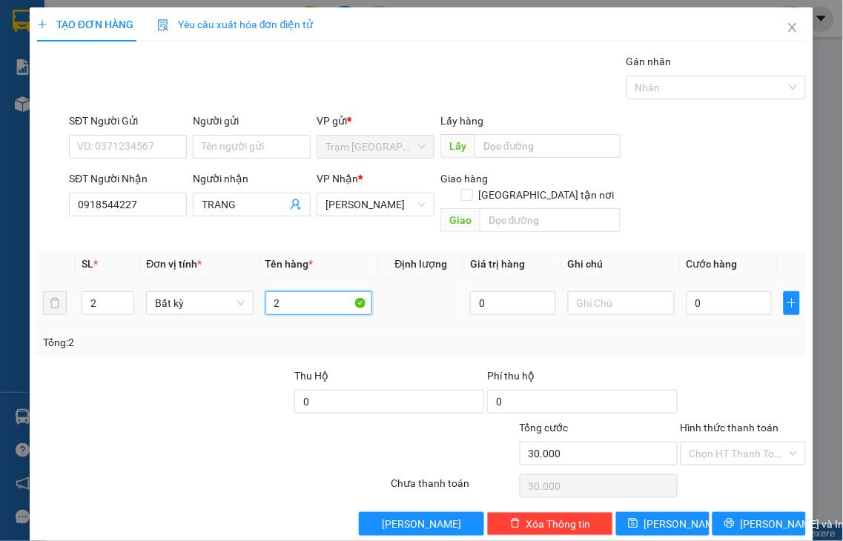
type input "0"
type input "2 X"
type input "0"
type input "2 XỐP"
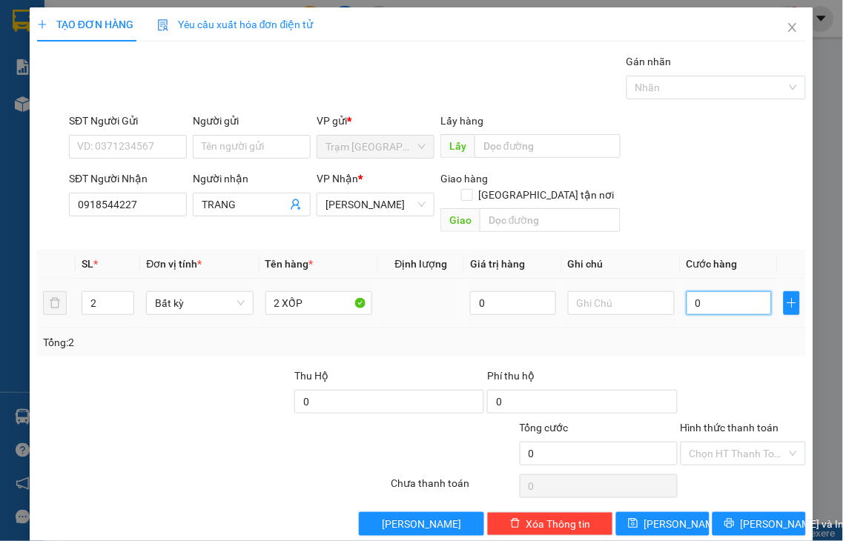
click at [707, 292] on input "0" at bounding box center [729, 303] width 85 height 24
type input "8"
type input "80"
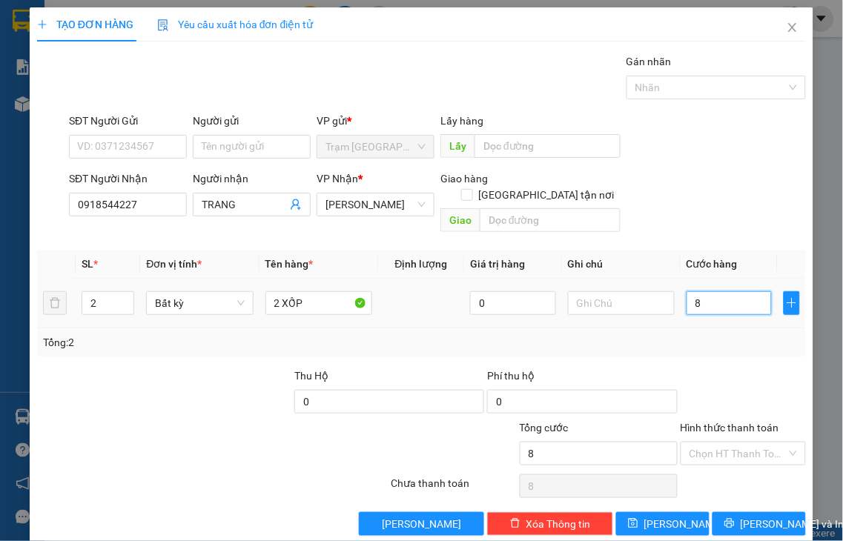
type input "80"
type input "80.000"
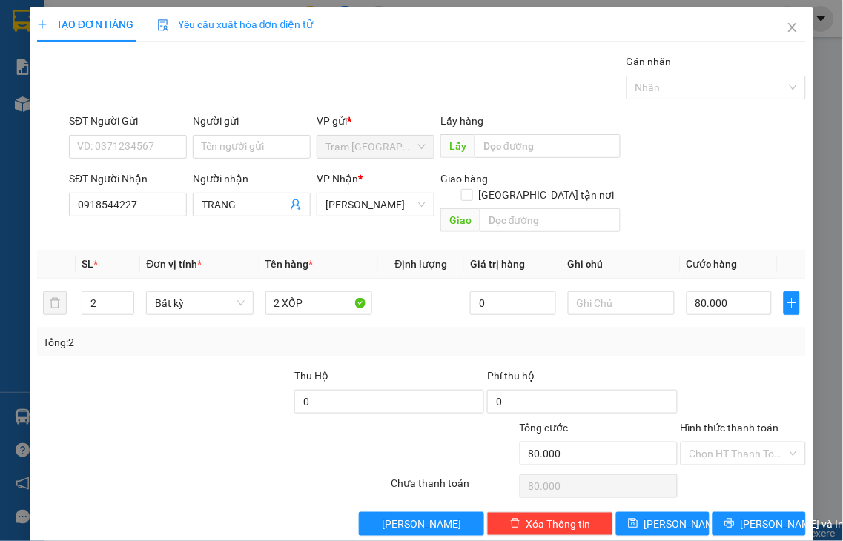
click at [717, 422] on label "Hình thức thanh toán" at bounding box center [730, 428] width 99 height 12
click at [717, 443] on input "Hình thức thanh toán" at bounding box center [738, 454] width 98 height 22
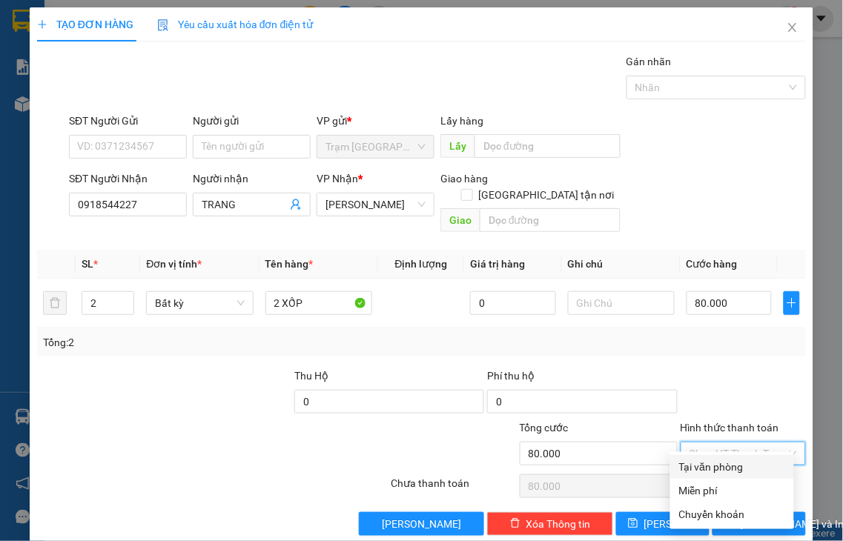
click at [732, 467] on div "Tại văn phòng" at bounding box center [732, 467] width 106 height 16
type input "0"
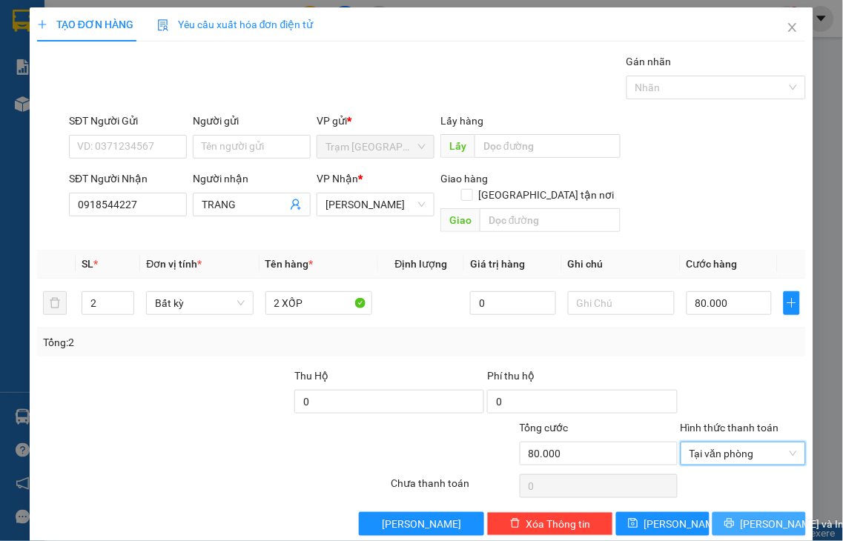
click at [727, 518] on icon "printer" at bounding box center [729, 523] width 10 height 10
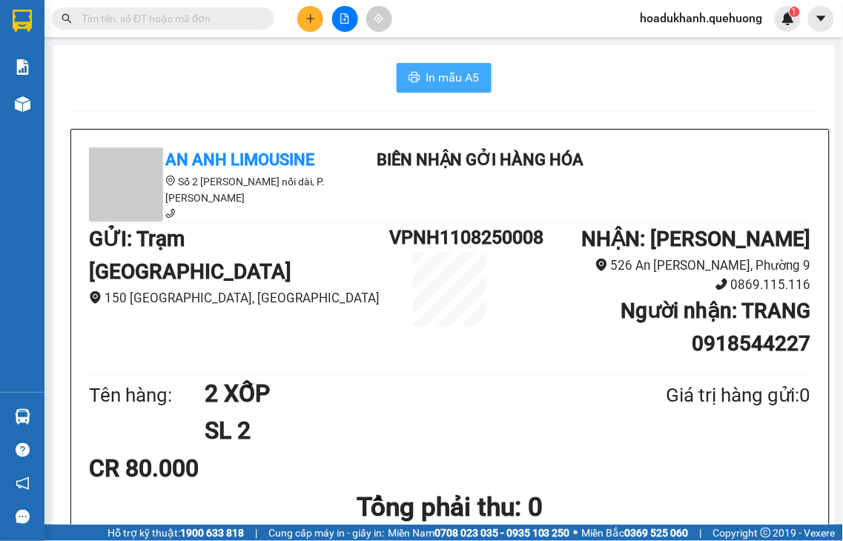
click at [408, 76] on icon "printer" at bounding box center [414, 77] width 12 height 12
click at [307, 17] on icon "plus" at bounding box center [310, 18] width 10 height 10
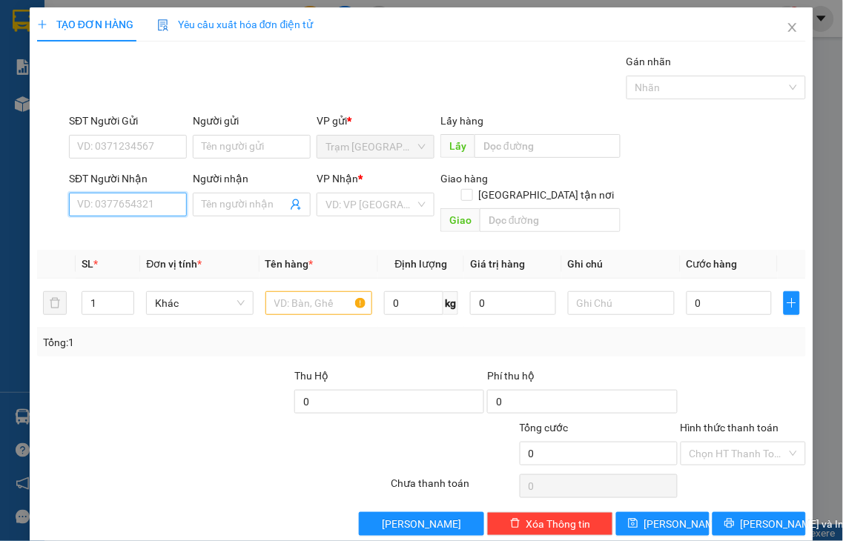
click at [166, 206] on input "SĐT Người Nhận" at bounding box center [128, 205] width 118 height 24
click at [166, 206] on input "2926" at bounding box center [128, 205] width 118 height 24
click at [157, 234] on div "0767102926 - MẠCH" at bounding box center [126, 234] width 98 height 16
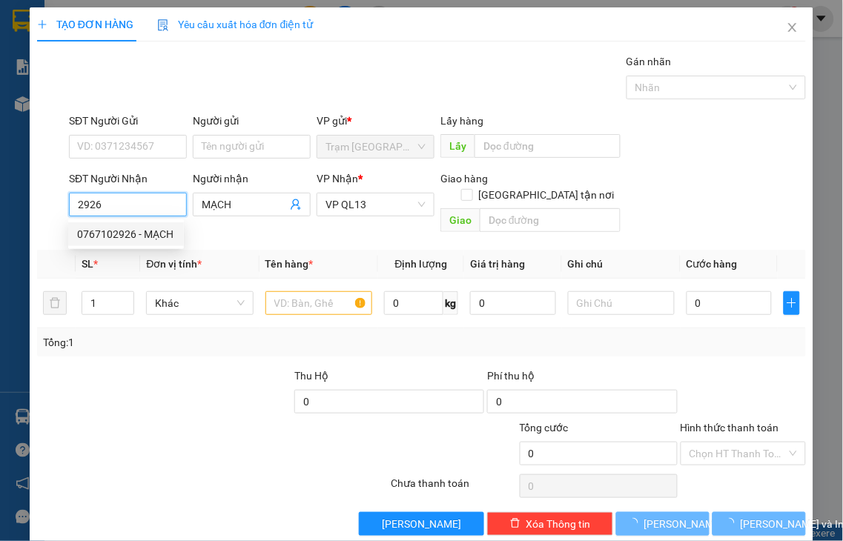
type input "0767102926"
type input "MẠCH"
type input "40.000"
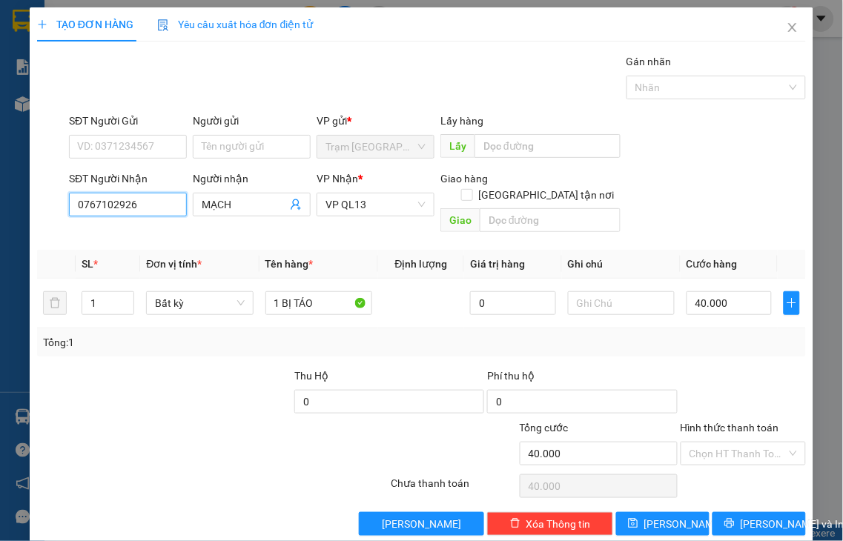
type input "0767102926"
click at [718, 422] on label "Hình thức thanh toán" at bounding box center [730, 428] width 99 height 12
click at [718, 443] on input "Hình thức thanh toán" at bounding box center [738, 454] width 98 height 22
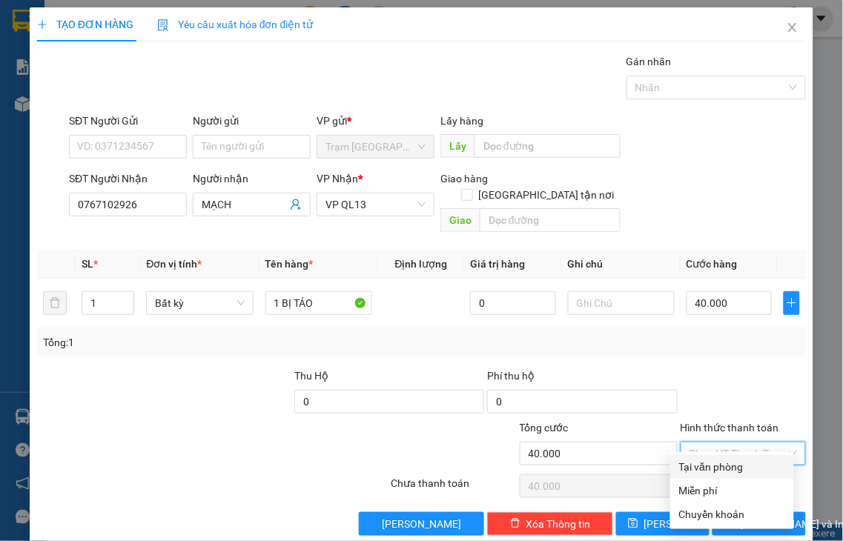
click at [730, 463] on div "Tại văn phòng" at bounding box center [732, 467] width 106 height 16
type input "0"
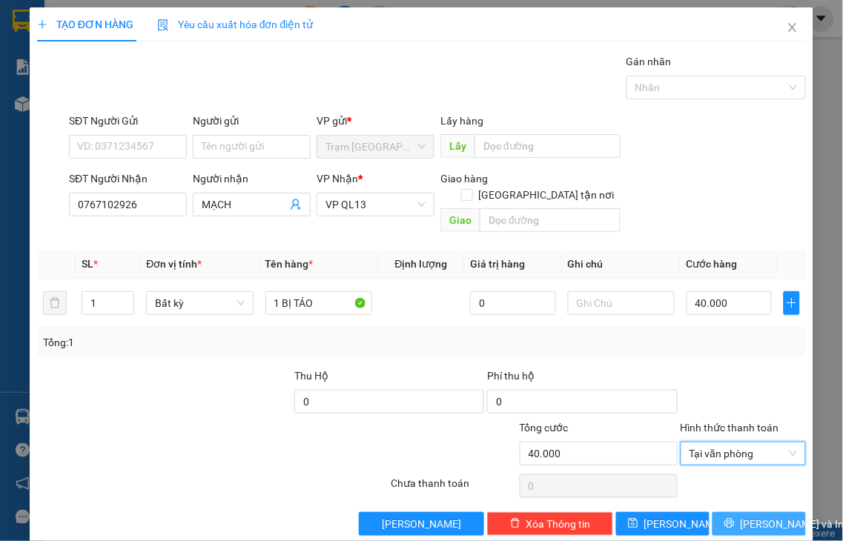
click at [752, 516] on span "[PERSON_NAME] và In" at bounding box center [793, 524] width 104 height 16
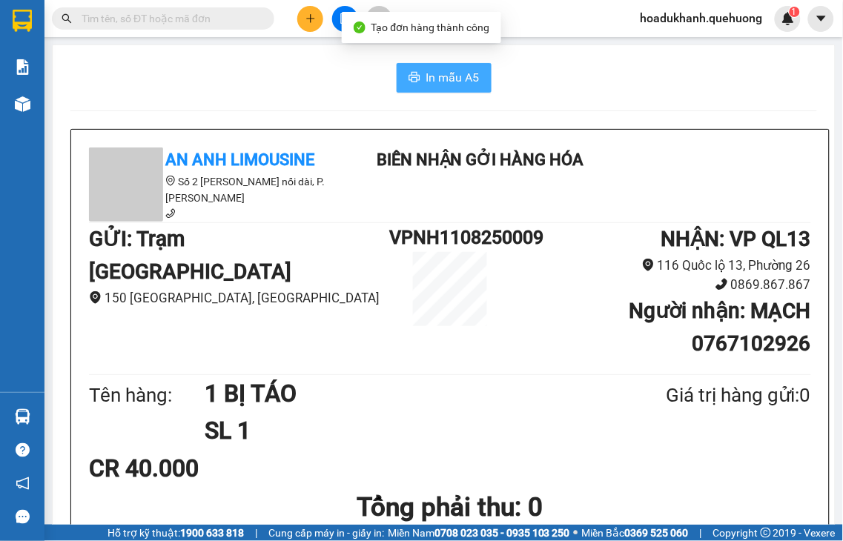
click at [418, 87] on button "In mẫu A5" at bounding box center [444, 78] width 95 height 30
click at [301, 19] on button at bounding box center [310, 19] width 26 height 26
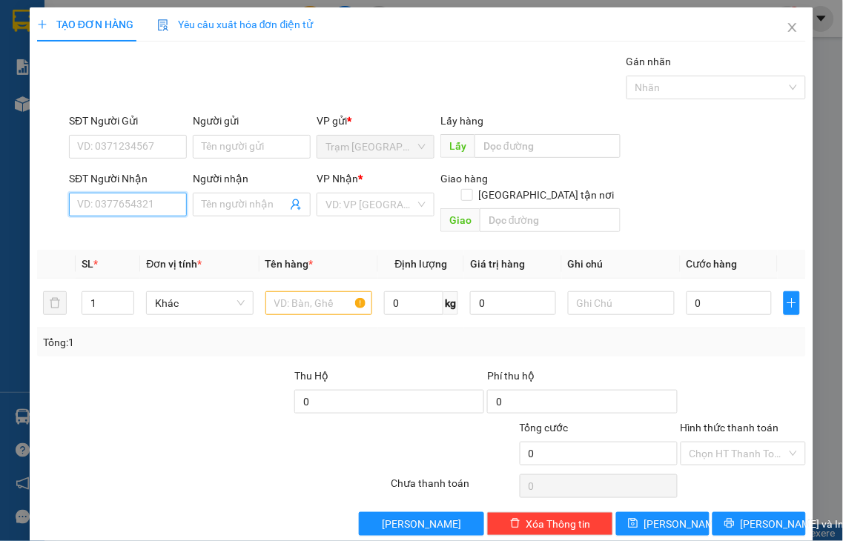
click at [156, 205] on input "SĐT Người Nhận" at bounding box center [128, 205] width 118 height 24
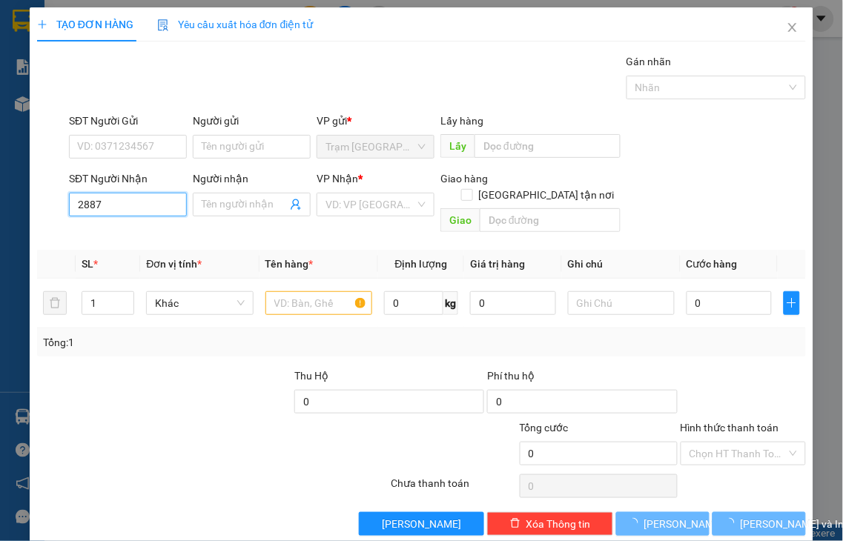
click at [156, 205] on input "2887" at bounding box center [128, 205] width 118 height 24
drag, startPoint x: 156, startPoint y: 205, endPoint x: 31, endPoint y: 205, distance: 125.3
click at [31, 205] on div "TẠO ĐƠN HÀNG Yêu cầu xuất hóa đơn điện tử Transit Pickup Surcharge Ids Transit …" at bounding box center [422, 277] width 784 height 540
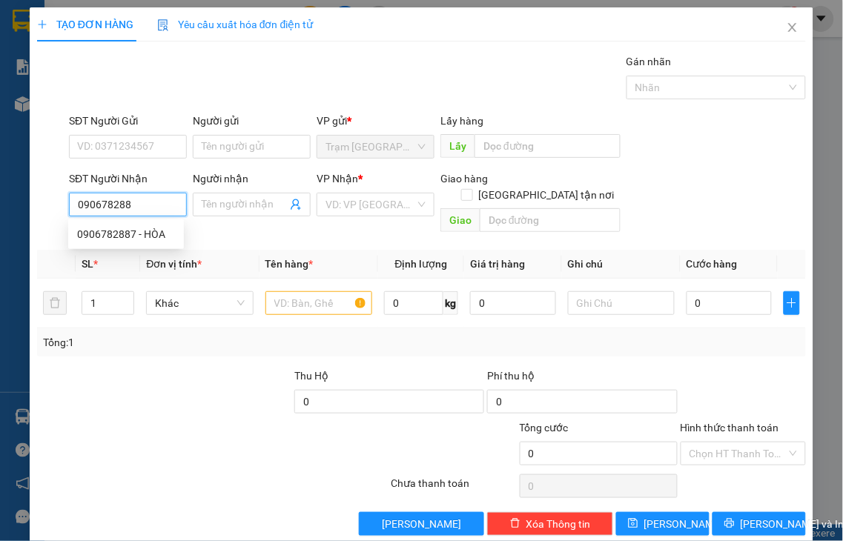
type input "0906782887"
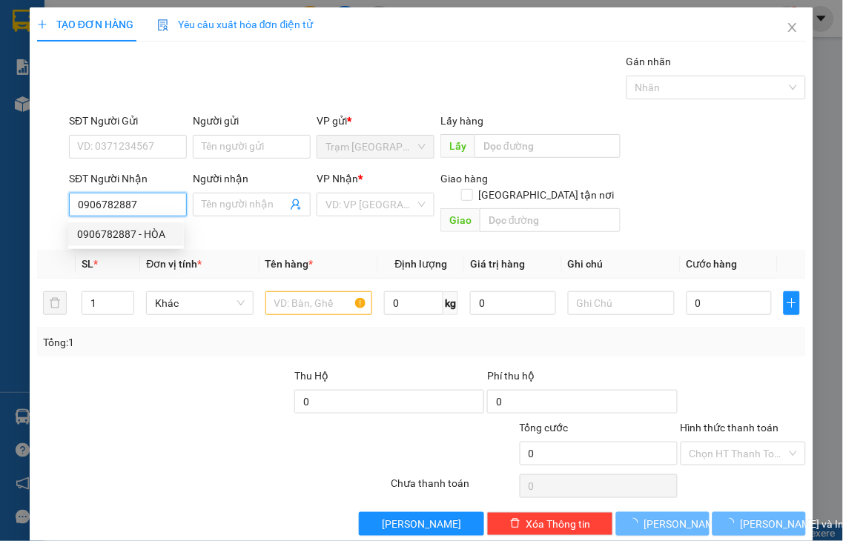
click at [112, 236] on div "0906782887 - HÒA" at bounding box center [126, 234] width 98 height 16
type input "HÒA"
type input "60.000"
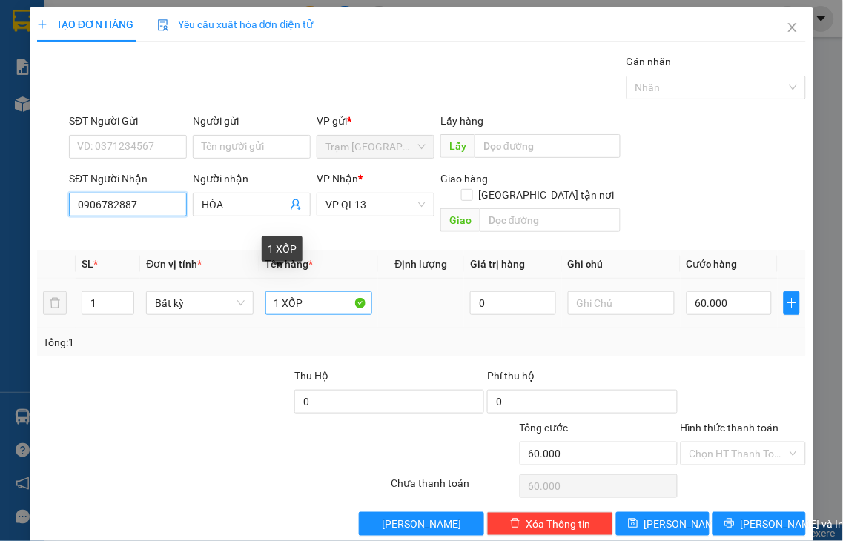
type input "0906782887"
drag, startPoint x: 279, startPoint y: 290, endPoint x: 397, endPoint y: 272, distance: 119.2
click at [371, 288] on tr "1 Bất kỳ 1 XỐP 0 60.000" at bounding box center [421, 304] width 769 height 50
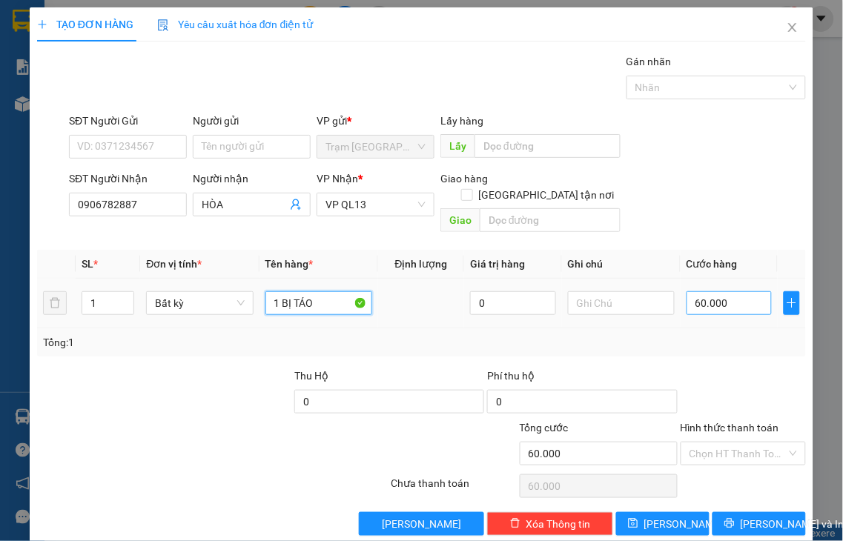
type input "1 BỊ TÁO"
click at [743, 291] on input "60.000" at bounding box center [729, 303] width 85 height 24
type input "3"
type input "30"
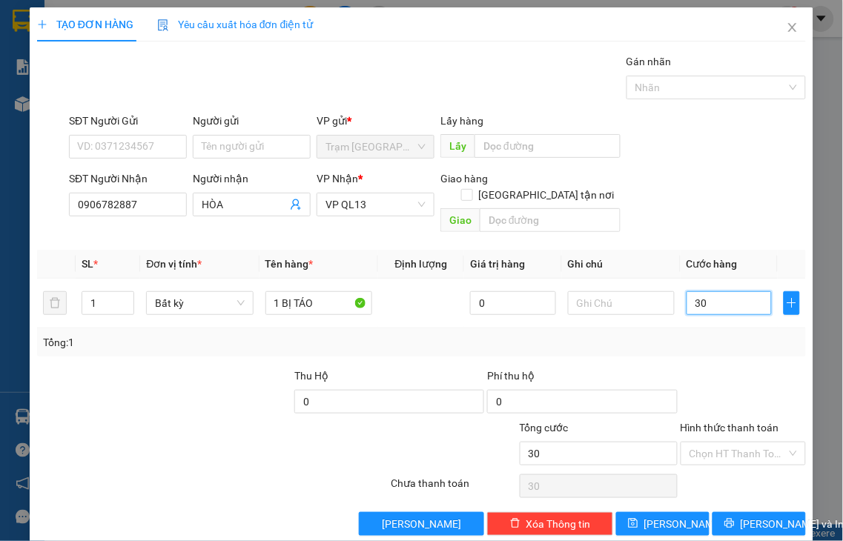
type input "30"
click at [752, 422] on label "Hình thức thanh toán" at bounding box center [730, 428] width 99 height 12
click at [752, 443] on input "Hình thức thanh toán" at bounding box center [738, 454] width 98 height 22
type input "30.000"
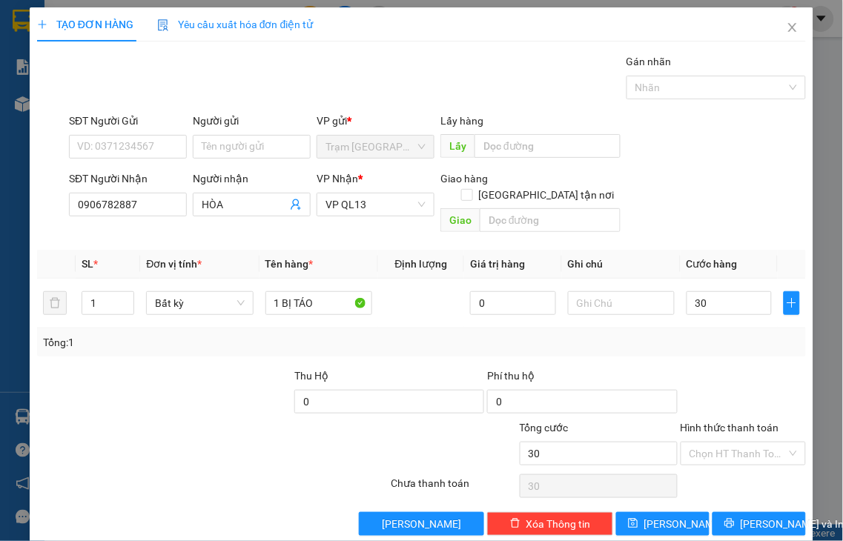
type input "30.000"
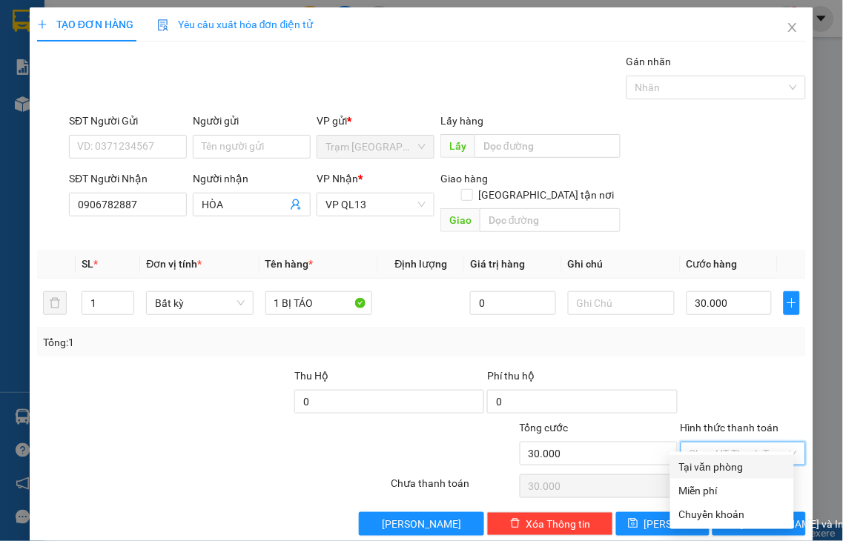
click at [719, 477] on div "Tại văn phòng" at bounding box center [732, 467] width 124 height 24
type input "0"
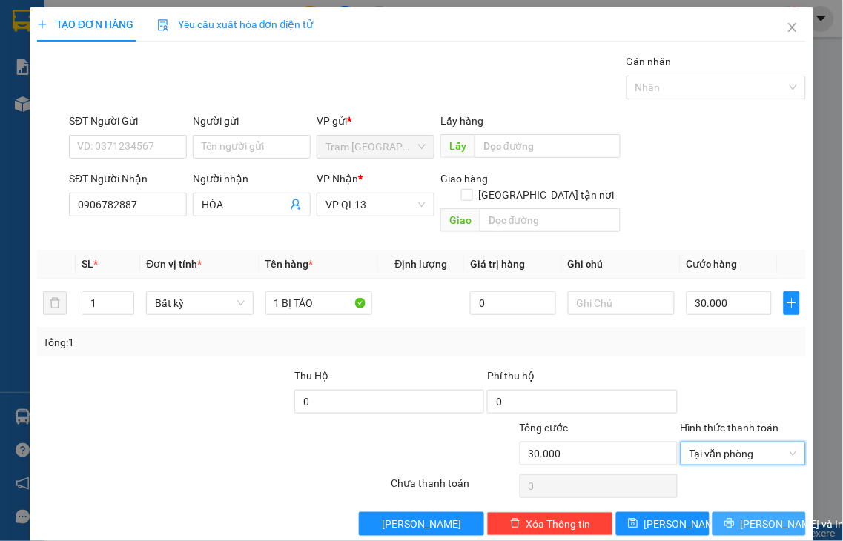
click at [730, 514] on button "[PERSON_NAME] và In" at bounding box center [758, 524] width 93 height 24
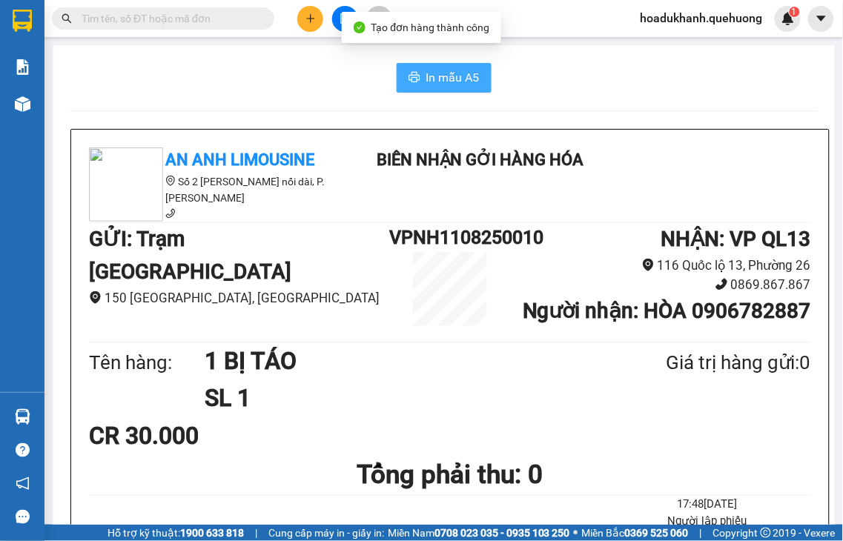
click at [462, 71] on span "In mẫu A5" at bounding box center [452, 77] width 53 height 19
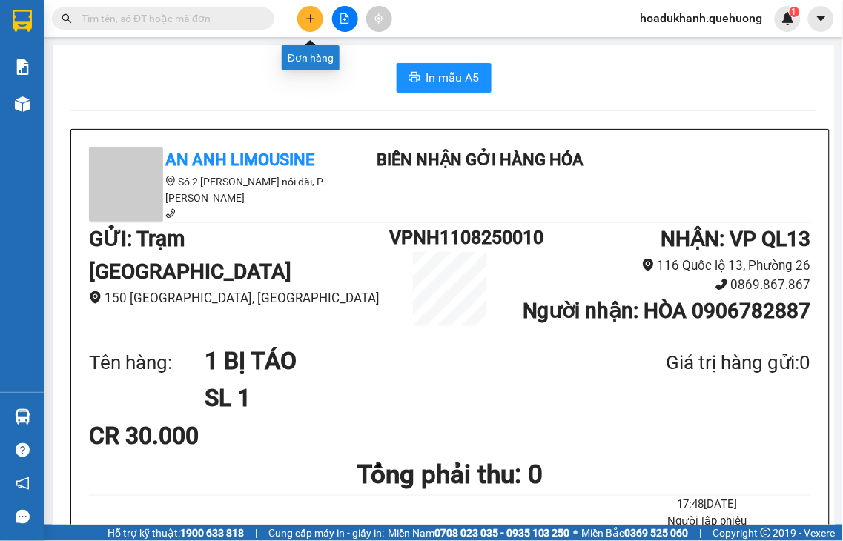
click at [310, 18] on icon "plus" at bounding box center [310, 18] width 8 height 1
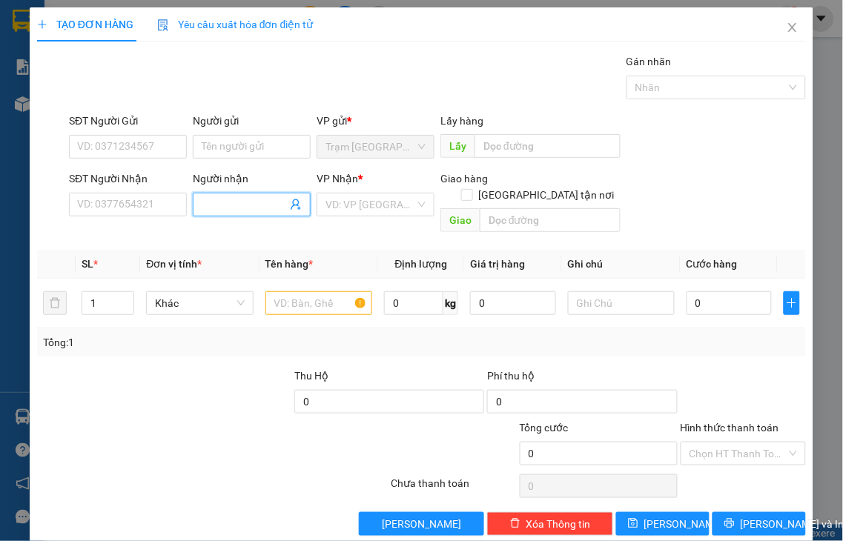
click at [240, 205] on input "Người nhận" at bounding box center [244, 204] width 85 height 16
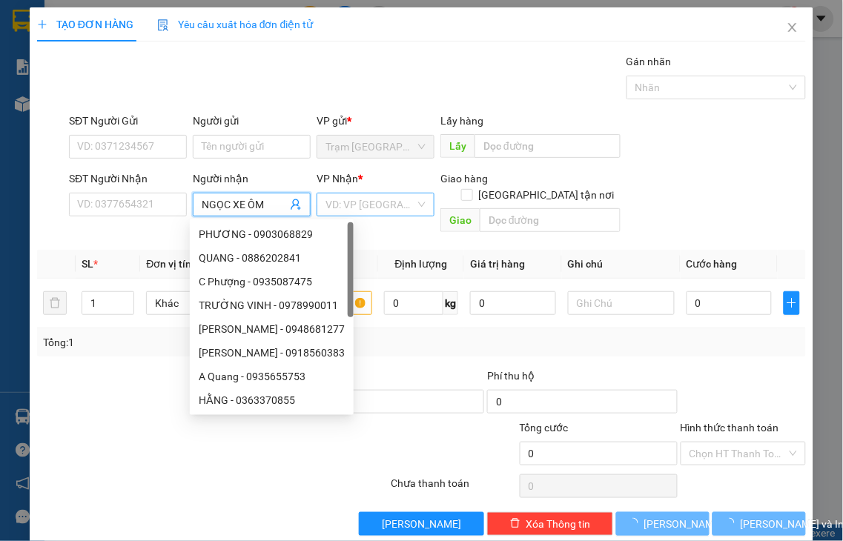
type input "NGỌC XE ÔM"
click at [334, 208] on input "search" at bounding box center [370, 204] width 90 height 22
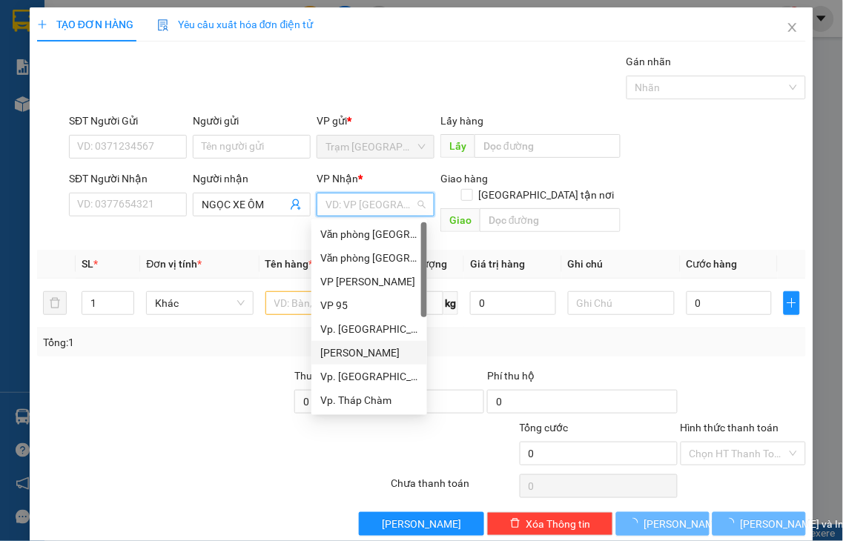
click at [367, 356] on div "[PERSON_NAME]" at bounding box center [369, 353] width 98 height 16
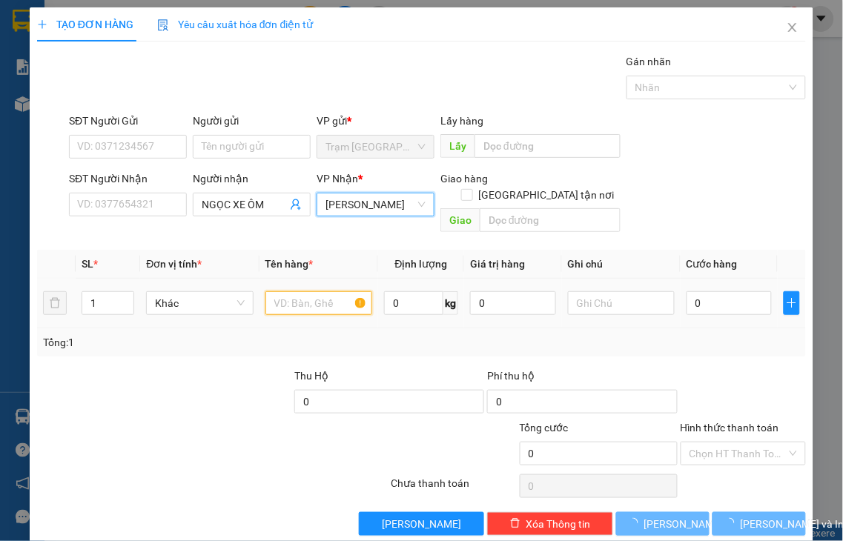
click at [277, 291] on input "text" at bounding box center [318, 303] width 107 height 24
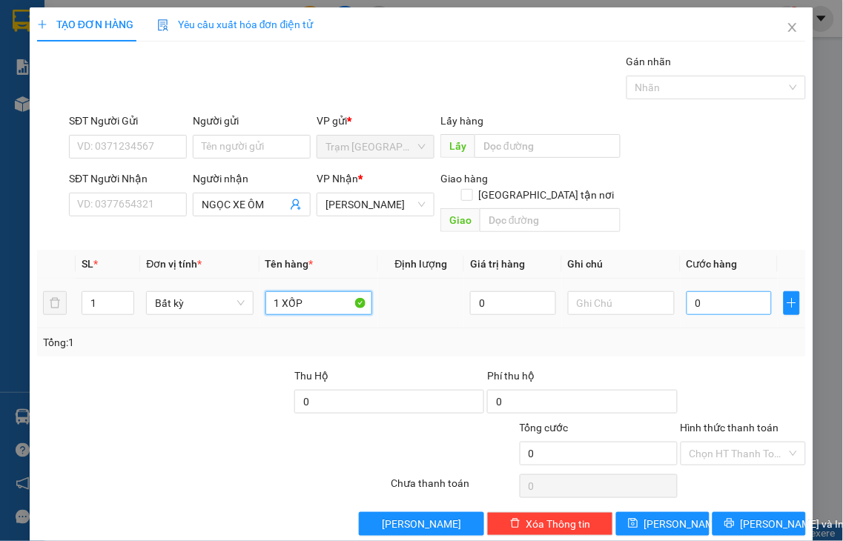
type input "1 XỐP"
click at [718, 291] on input "0" at bounding box center [729, 303] width 85 height 24
type input "8"
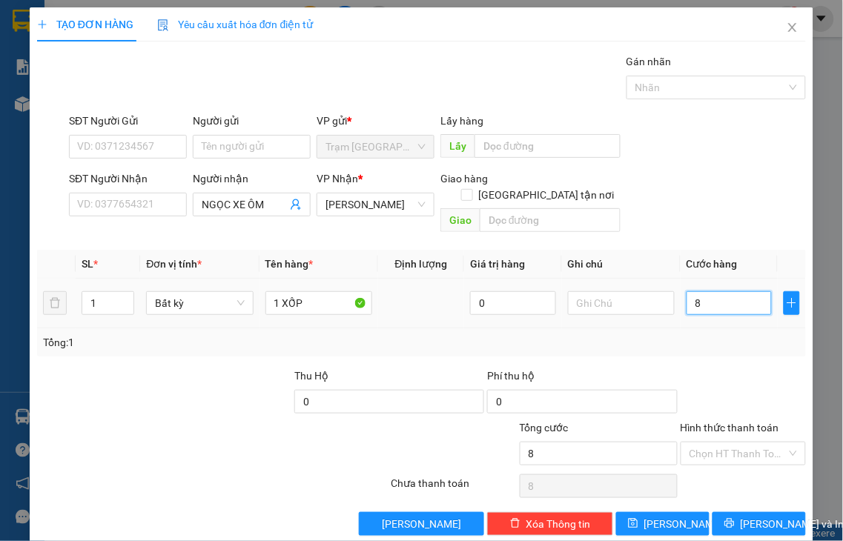
type input "80"
type input "80.000"
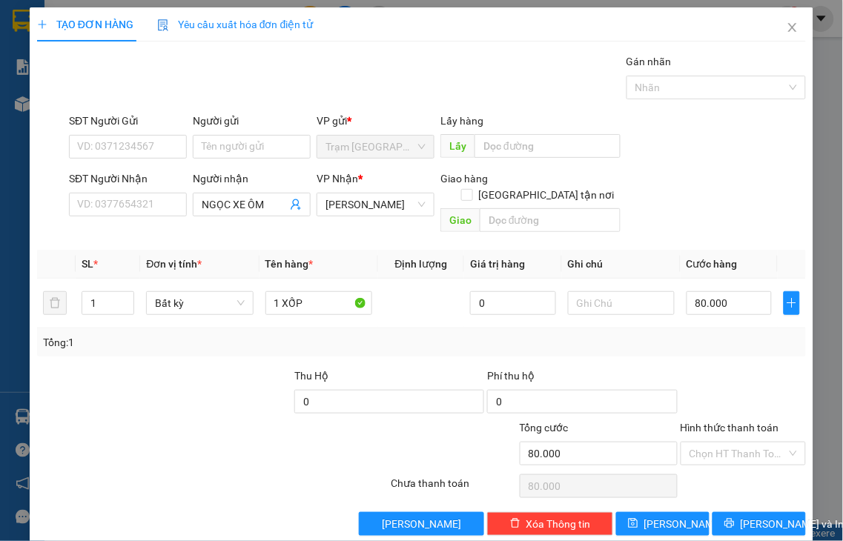
click at [746, 422] on label "Hình thức thanh toán" at bounding box center [730, 428] width 99 height 12
click at [746, 443] on input "Hình thức thanh toán" at bounding box center [738, 454] width 98 height 22
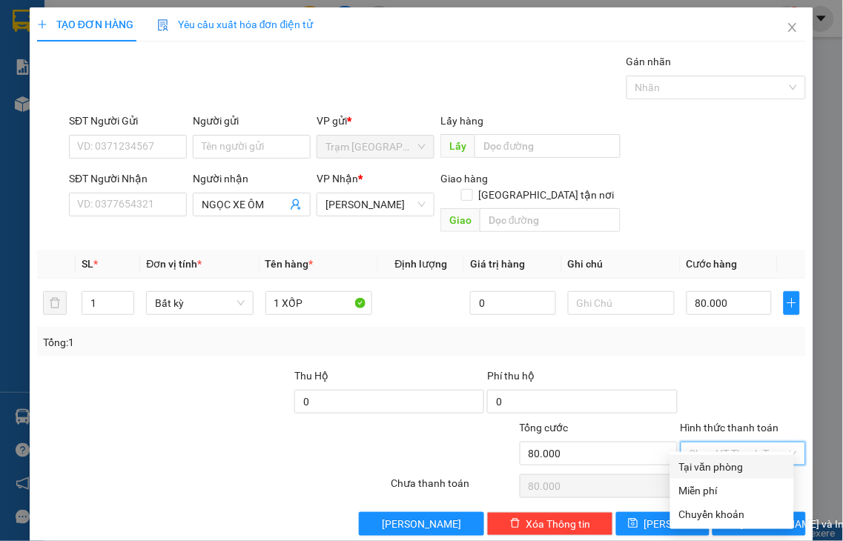
click at [727, 472] on div "Tại văn phòng" at bounding box center [732, 467] width 106 height 16
type input "0"
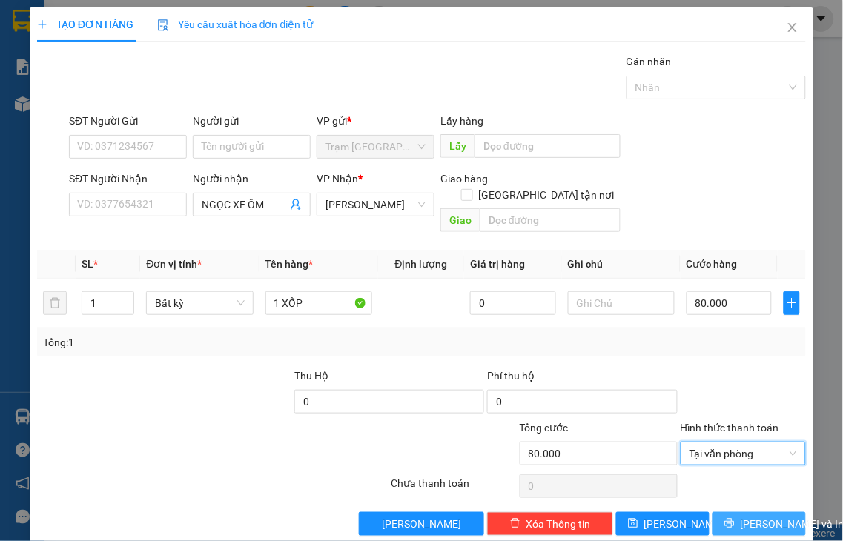
click at [730, 512] on button "[PERSON_NAME] và In" at bounding box center [758, 524] width 93 height 24
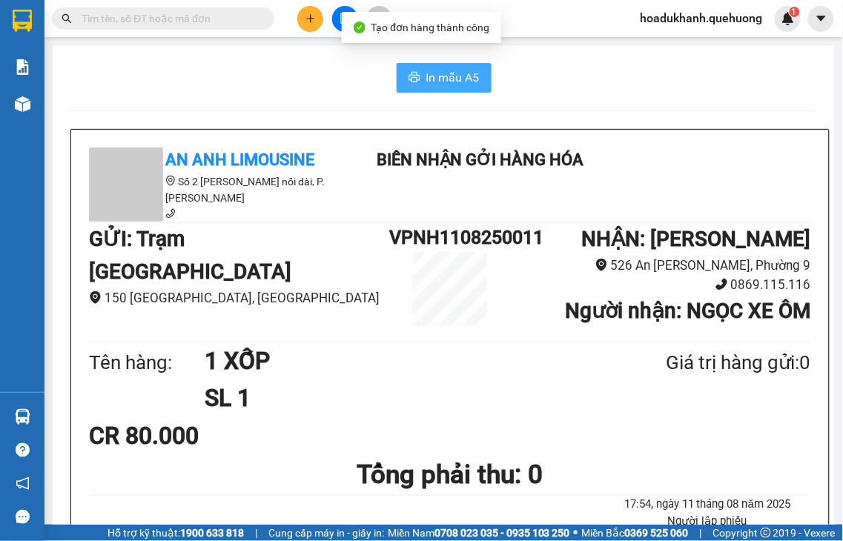
click at [443, 75] on span "In mẫu A5" at bounding box center [452, 77] width 53 height 19
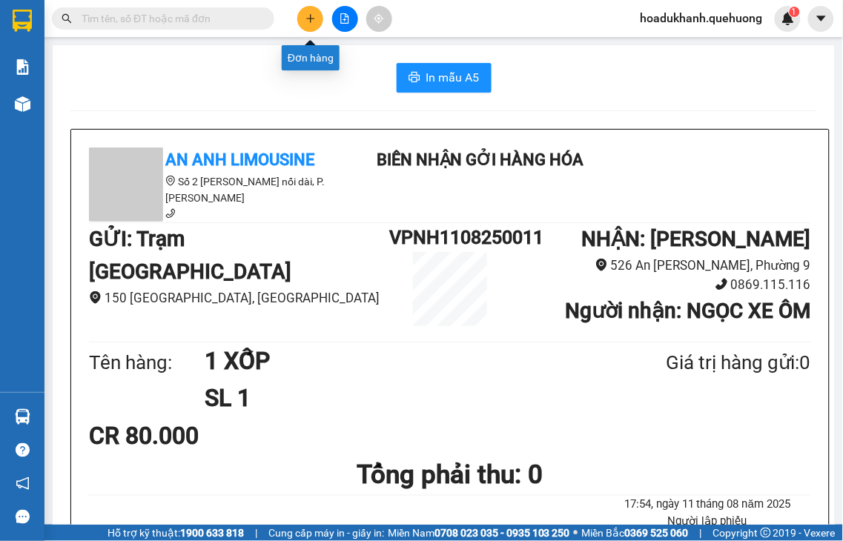
click at [314, 21] on icon "plus" at bounding box center [310, 18] width 10 height 10
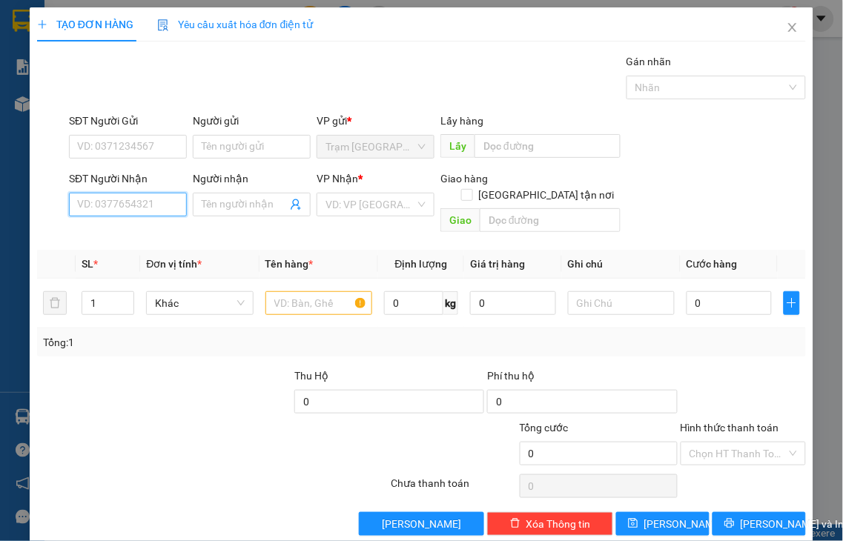
click at [136, 208] on input "SĐT Người Nhận" at bounding box center [128, 205] width 118 height 24
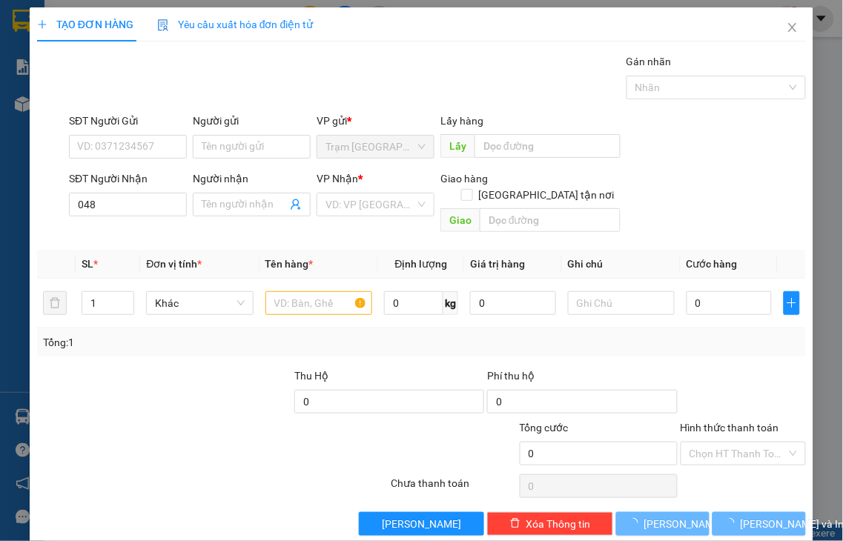
click at [164, 217] on div "SĐT Người Nhận 048" at bounding box center [128, 197] width 118 height 52
click at [162, 199] on input "048" at bounding box center [128, 205] width 118 height 24
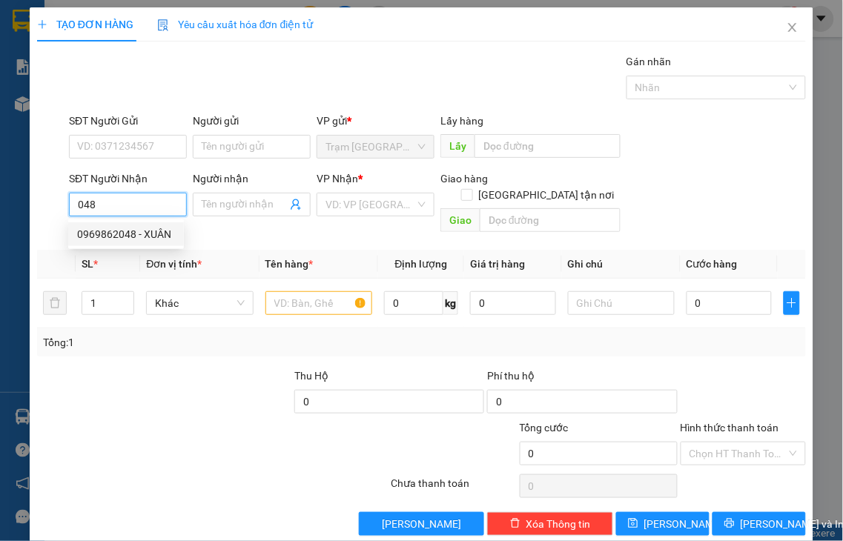
click at [142, 230] on div "0969862048 - XUÂN" at bounding box center [126, 234] width 98 height 16
type input "0969862048"
type input "XUÂN"
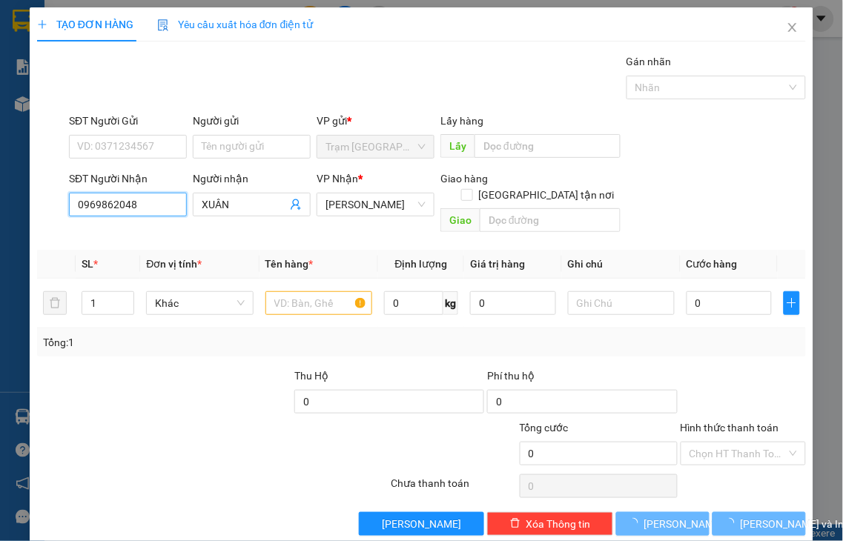
type input "50.000"
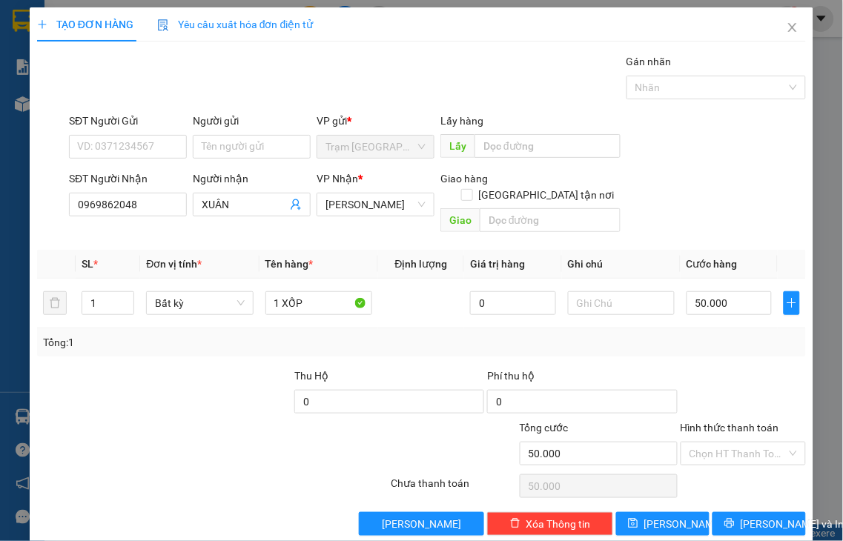
click at [701, 422] on label "Hình thức thanh toán" at bounding box center [730, 428] width 99 height 12
click at [701, 443] on input "Hình thức thanh toán" at bounding box center [738, 454] width 98 height 22
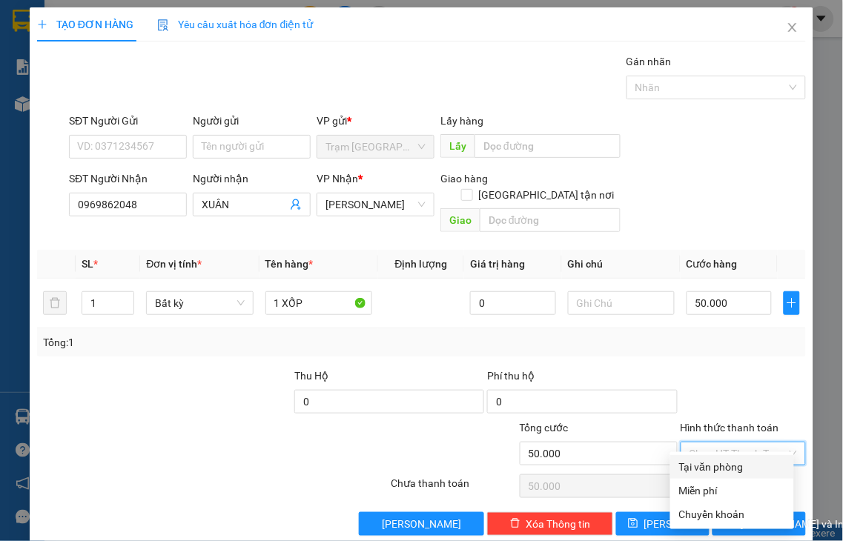
click at [716, 461] on div "Tại văn phòng" at bounding box center [732, 467] width 106 height 16
type input "0"
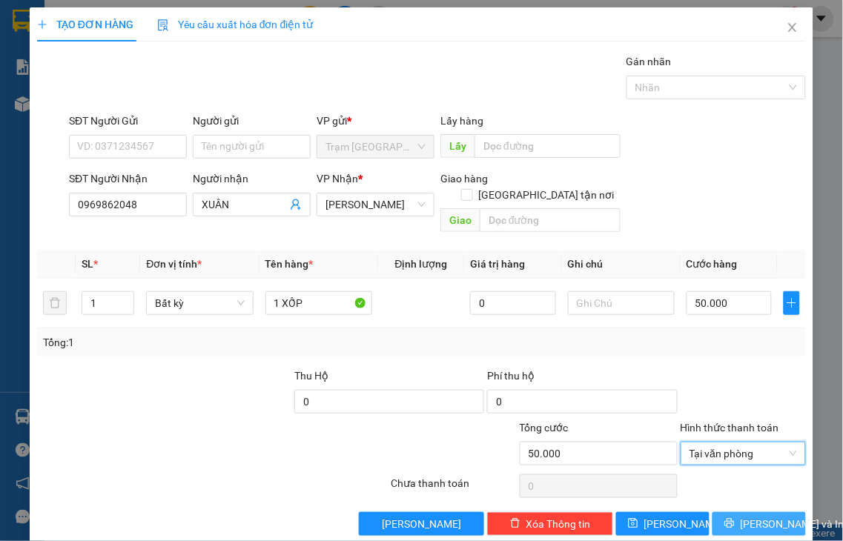
click at [743, 516] on span "[PERSON_NAME] và In" at bounding box center [793, 524] width 104 height 16
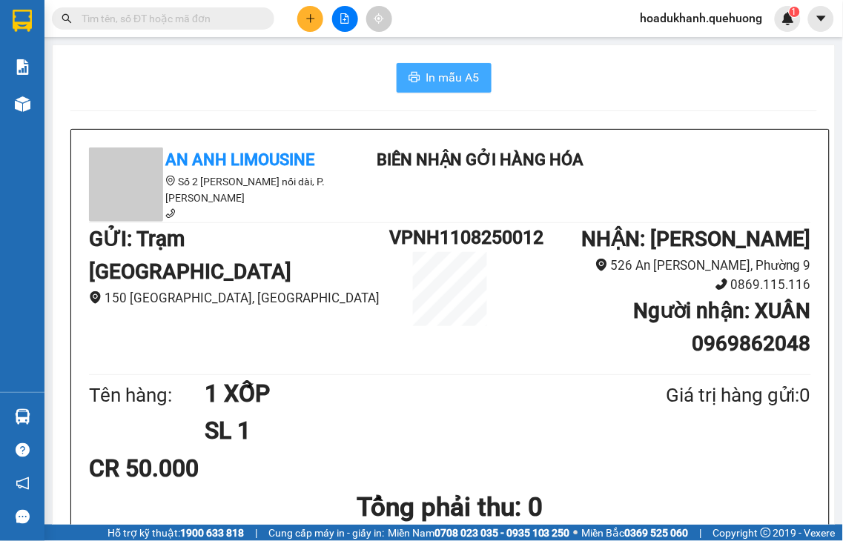
click at [457, 79] on span "In mẫu A5" at bounding box center [452, 77] width 53 height 19
click at [308, 15] on icon "plus" at bounding box center [310, 18] width 10 height 10
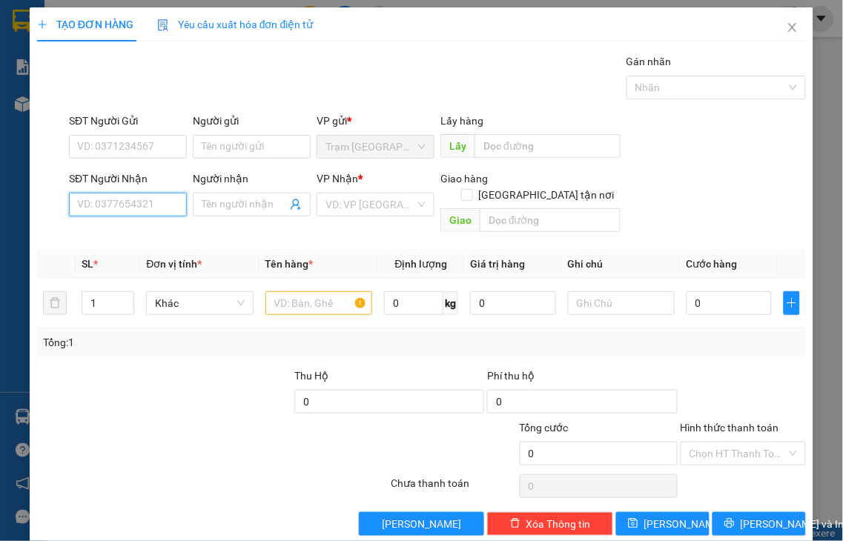
click at [150, 201] on input "SĐT Người Nhận" at bounding box center [128, 205] width 118 height 24
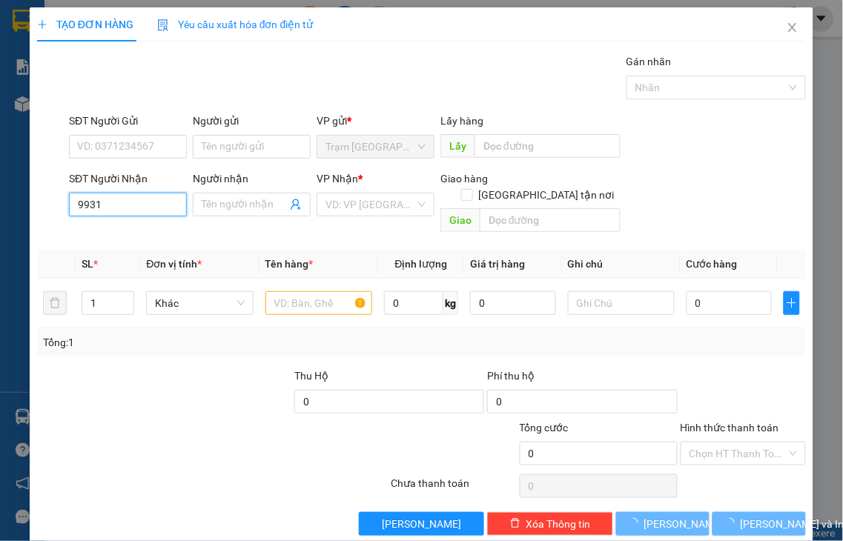
click at [150, 205] on input "9931" at bounding box center [128, 205] width 118 height 24
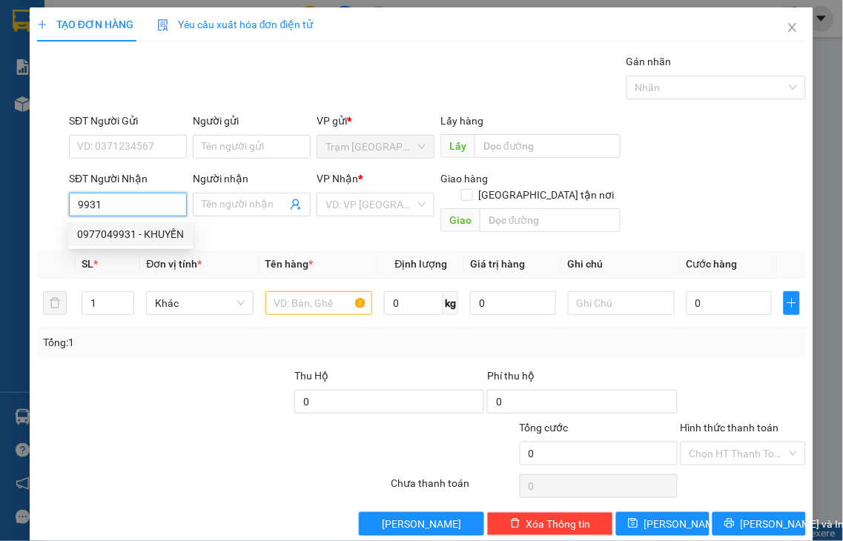
click at [152, 241] on div "0977049931 - KHUYẾN" at bounding box center [130, 234] width 107 height 16
type input "0977049931"
type input "KHUYẾN"
type input "40.000"
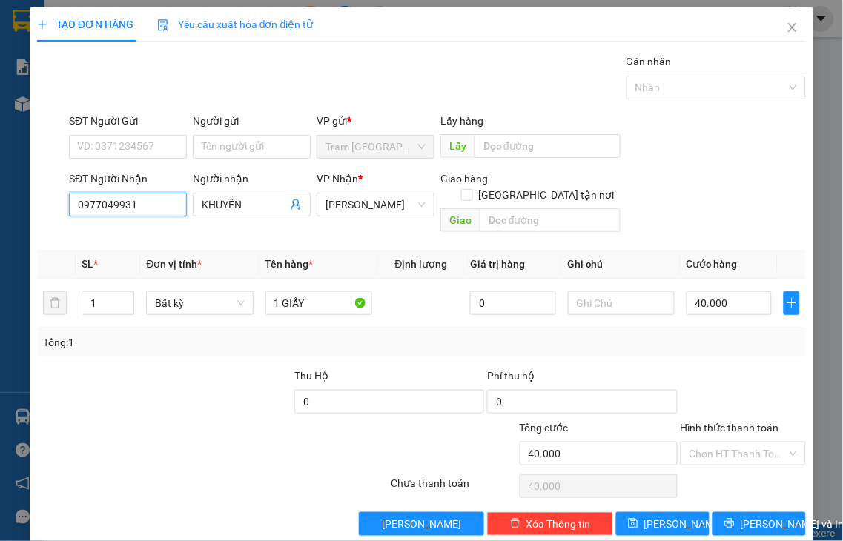
type input "0977049931"
click at [724, 422] on label "Hình thức thanh toán" at bounding box center [730, 428] width 99 height 12
click at [724, 443] on input "Hình thức thanh toán" at bounding box center [738, 454] width 98 height 22
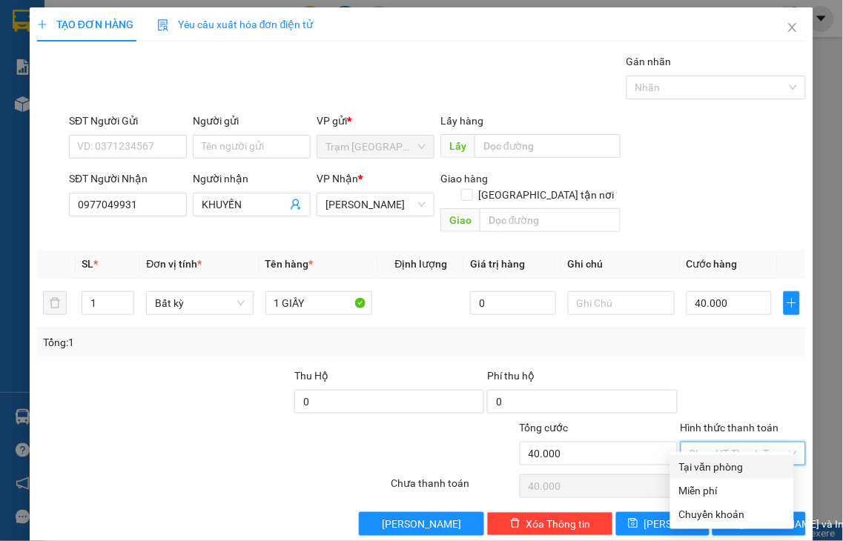
click at [734, 469] on div "Tại văn phòng" at bounding box center [732, 467] width 106 height 16
type input "0"
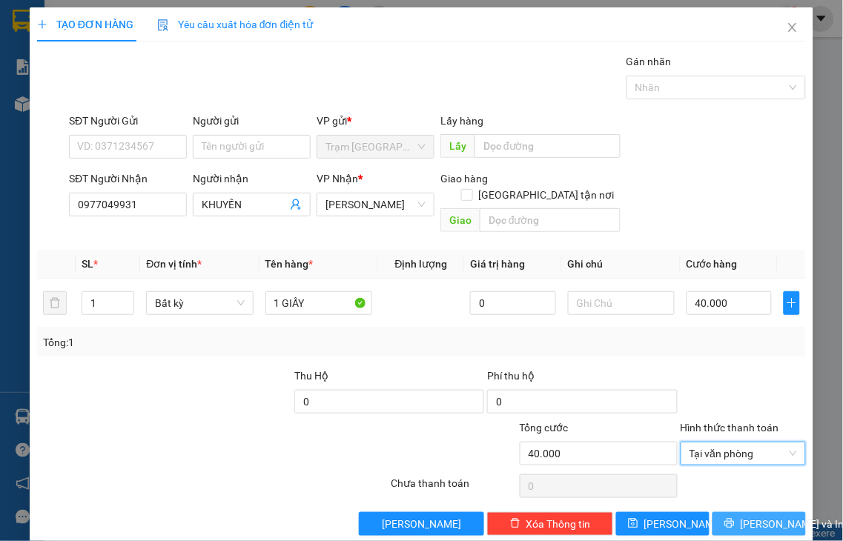
click at [725, 512] on button "[PERSON_NAME] và In" at bounding box center [758, 524] width 93 height 24
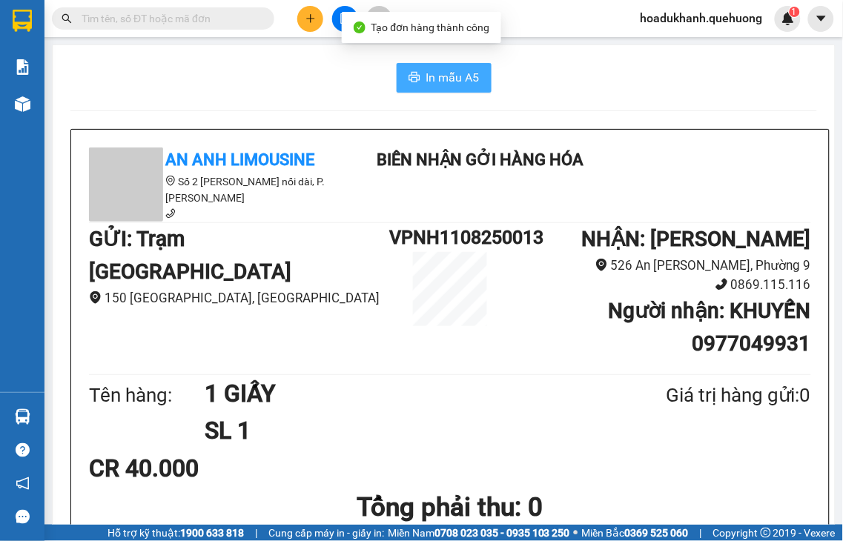
click at [426, 79] on span "In mẫu A5" at bounding box center [452, 77] width 53 height 19
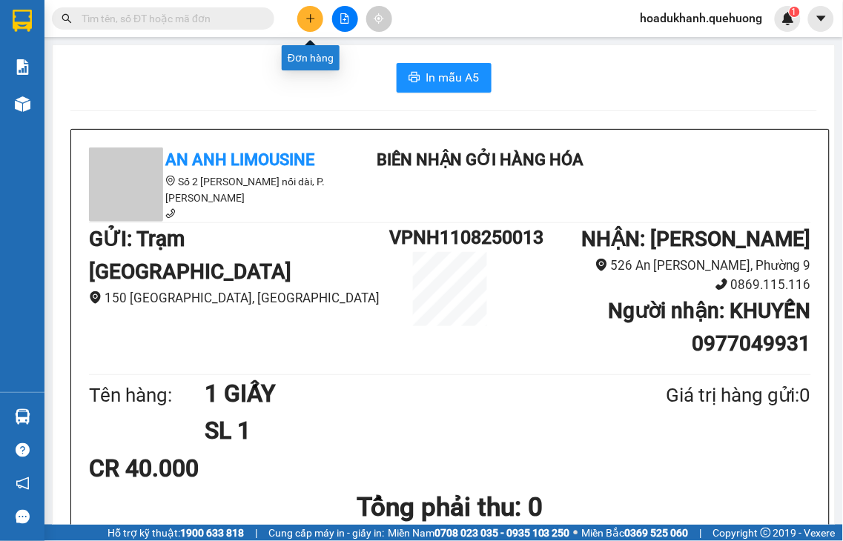
click at [307, 19] on icon "plus" at bounding box center [310, 18] width 8 height 1
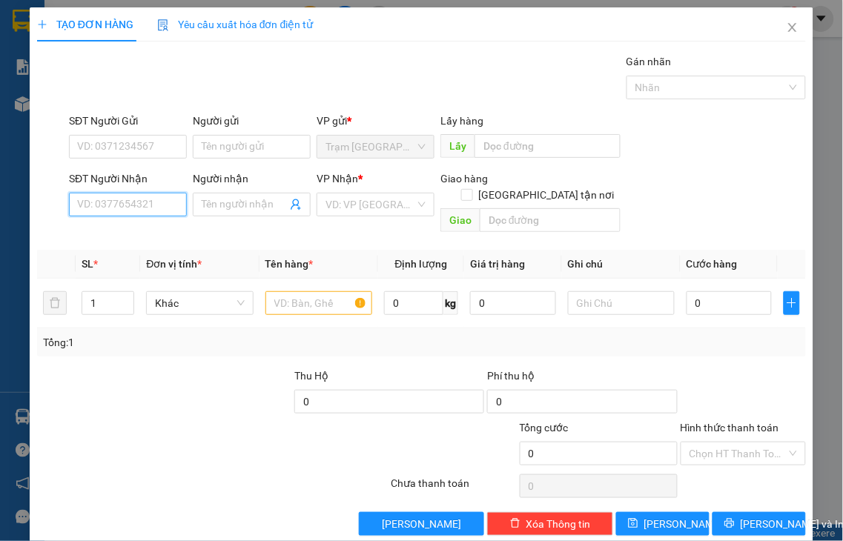
click at [156, 205] on input "SĐT Người Nhận" at bounding box center [128, 205] width 118 height 24
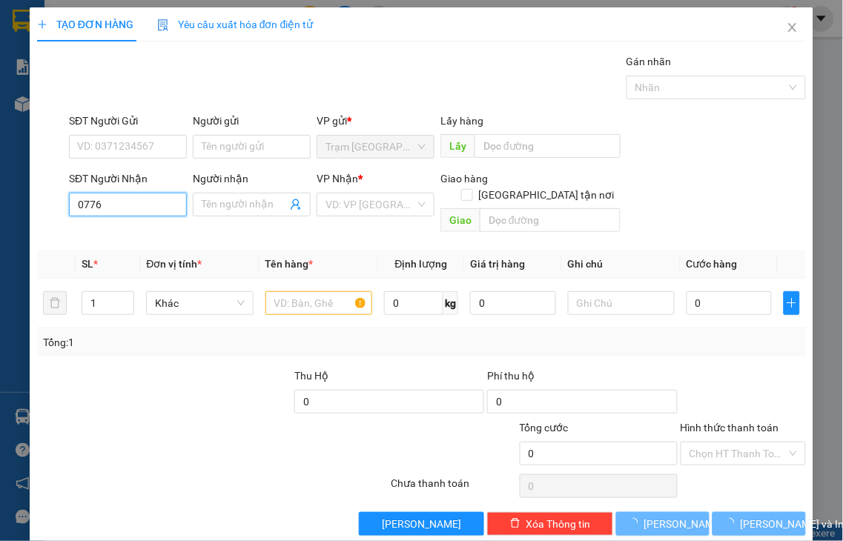
click at [153, 204] on input "0776" at bounding box center [128, 205] width 118 height 24
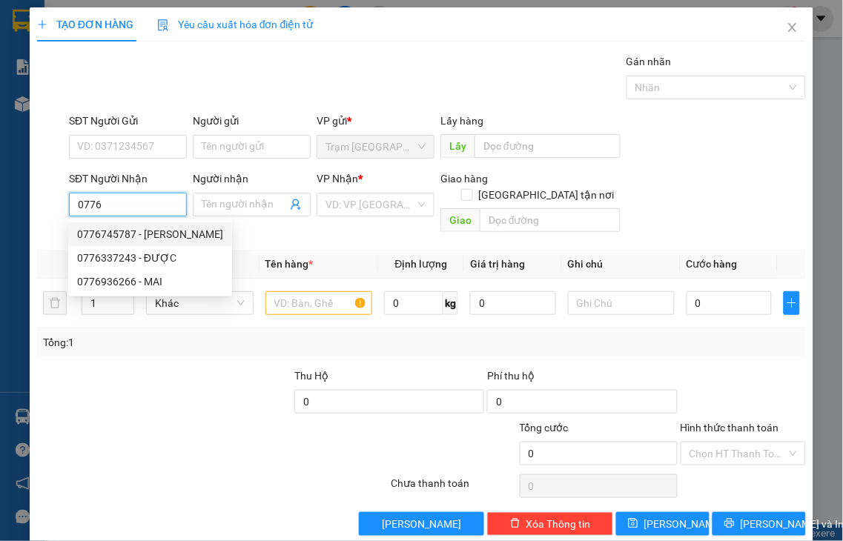
click at [151, 231] on div "0776745787 - [PERSON_NAME]" at bounding box center [150, 234] width 146 height 16
type input "0776745787"
type input "THANH"
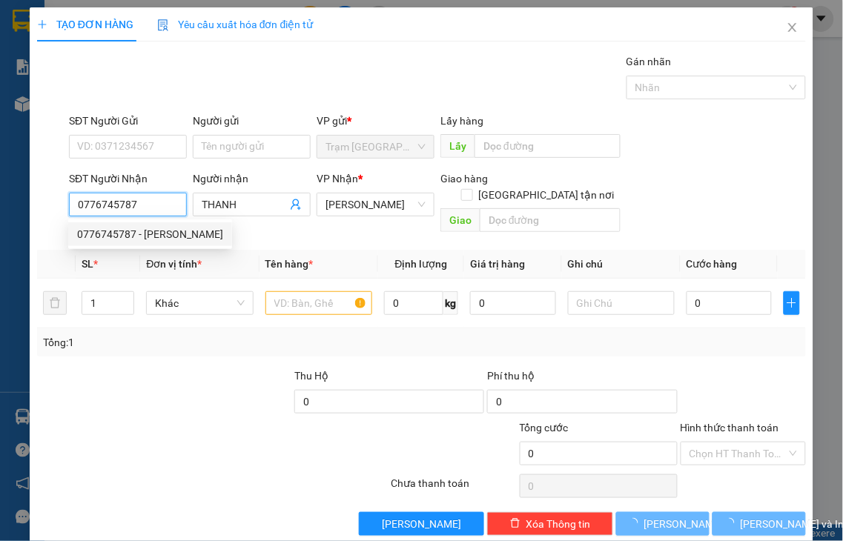
type input "40.000"
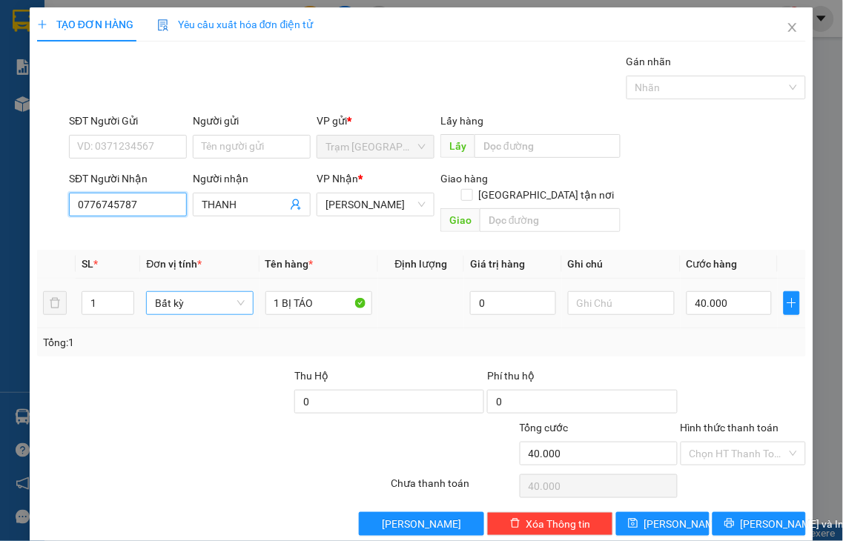
type input "0776745787"
click at [124, 296] on icon "up" at bounding box center [126, 298] width 5 height 5
type input "2"
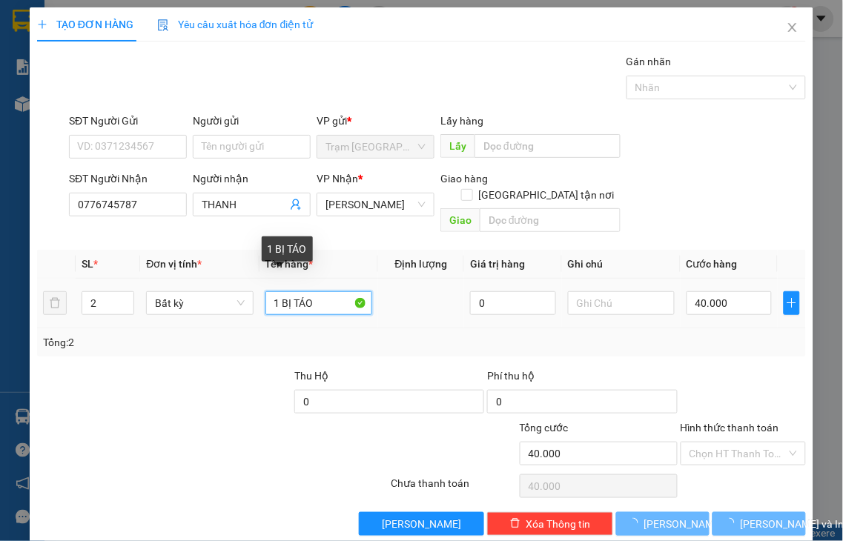
drag, startPoint x: 274, startPoint y: 285, endPoint x: 251, endPoint y: 295, distance: 25.6
click at [265, 291] on input "1 BỊ TÁO" at bounding box center [318, 303] width 107 height 24
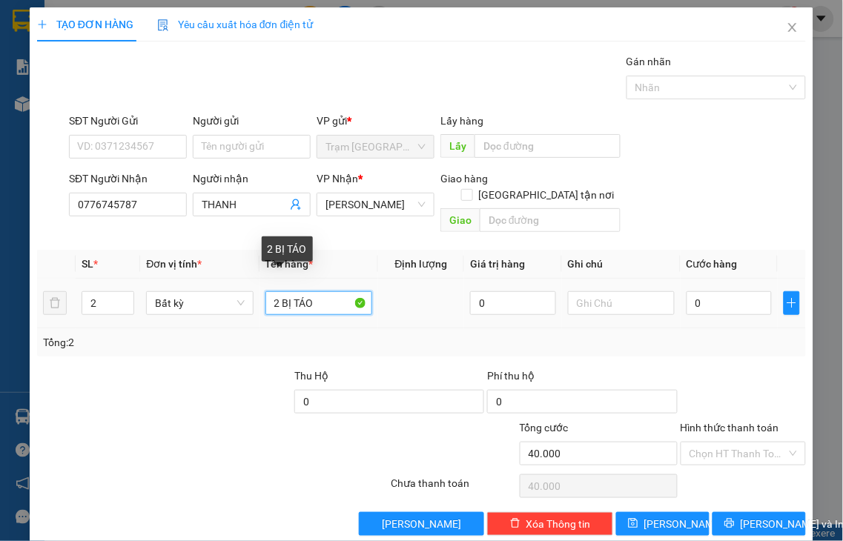
type input "0"
type input "2 BỊ TÁO"
type input "0"
type input "2 BỊ TÁO"
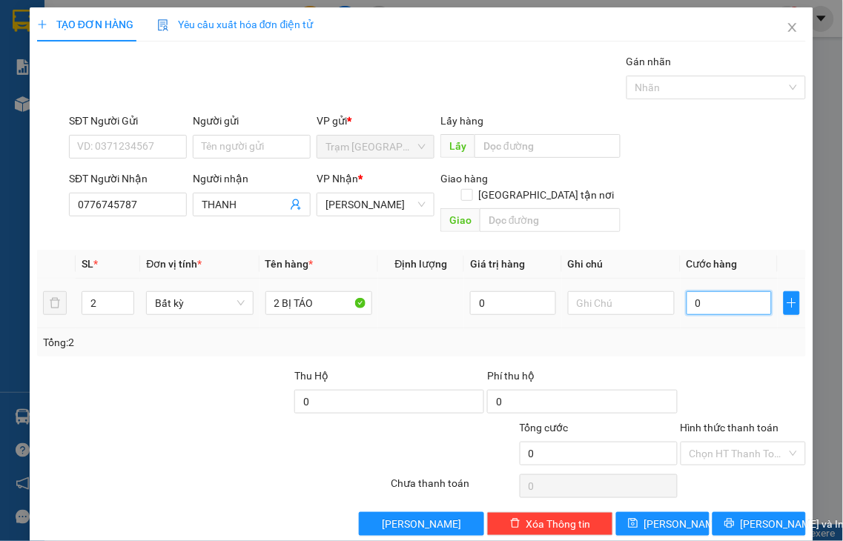
click at [730, 291] on input "0" at bounding box center [729, 303] width 85 height 24
type input "8"
type input "80"
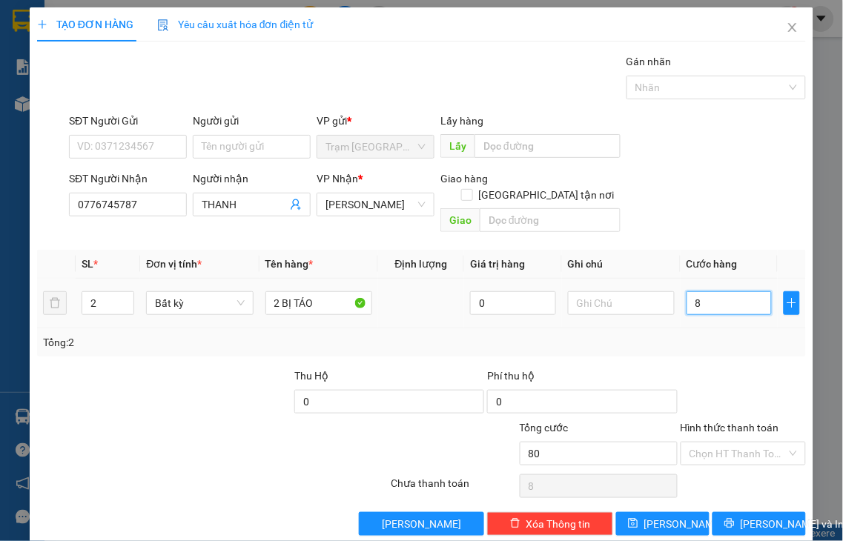
type input "80"
type input "80.000"
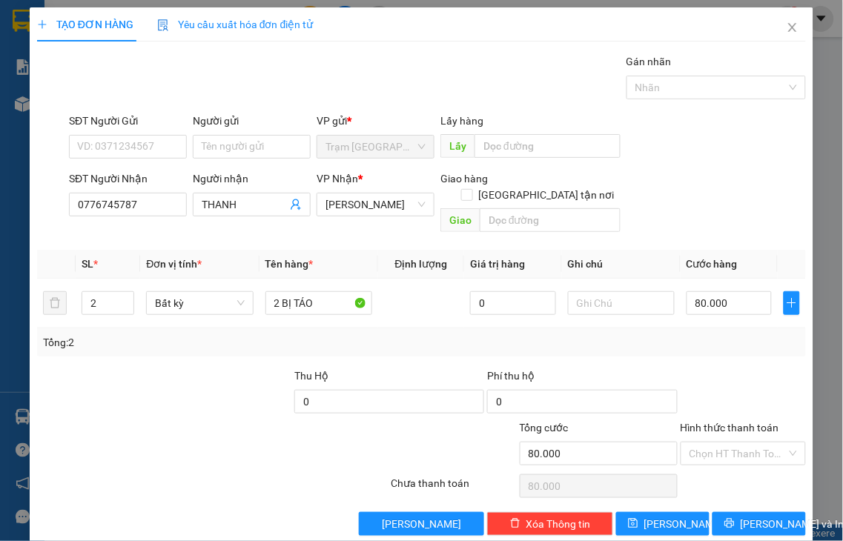
click at [710, 422] on label "Hình thức thanh toán" at bounding box center [730, 428] width 99 height 12
click at [710, 443] on input "Hình thức thanh toán" at bounding box center [738, 454] width 98 height 22
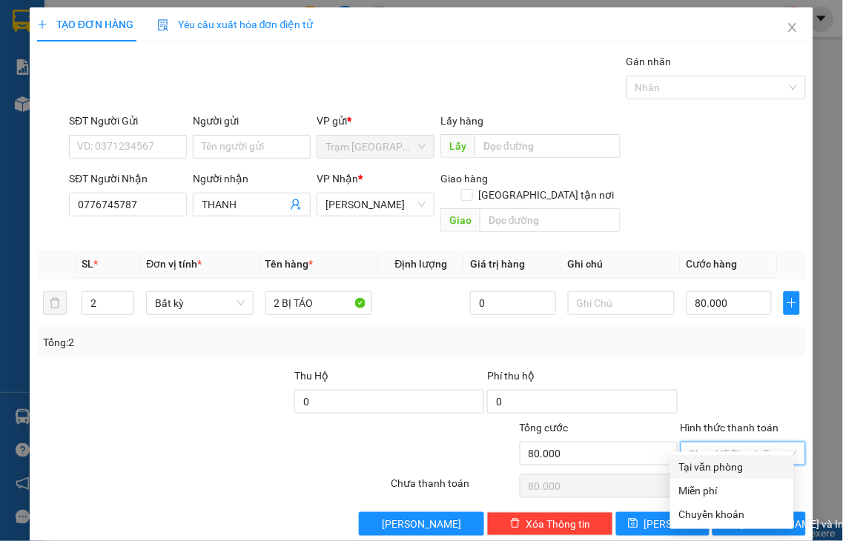
click at [749, 465] on div "Tại văn phòng" at bounding box center [732, 467] width 106 height 16
type input "0"
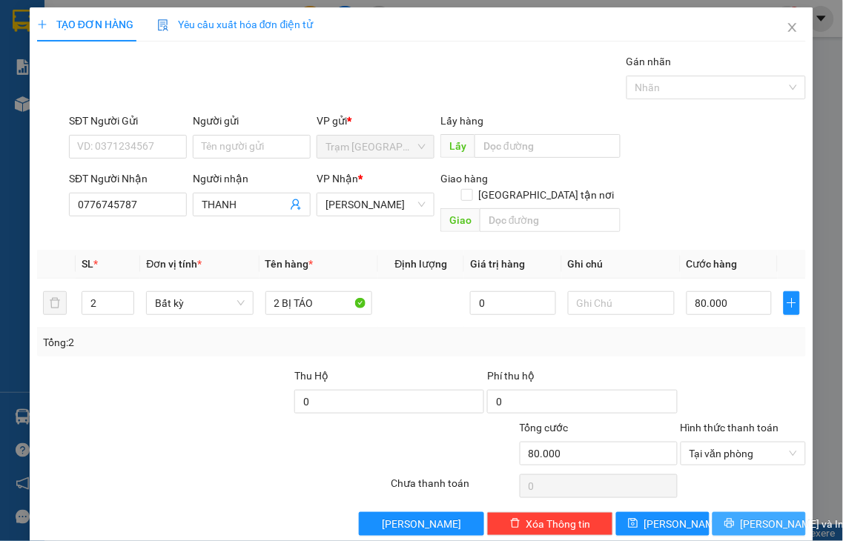
click at [745, 516] on span "[PERSON_NAME] và In" at bounding box center [793, 524] width 104 height 16
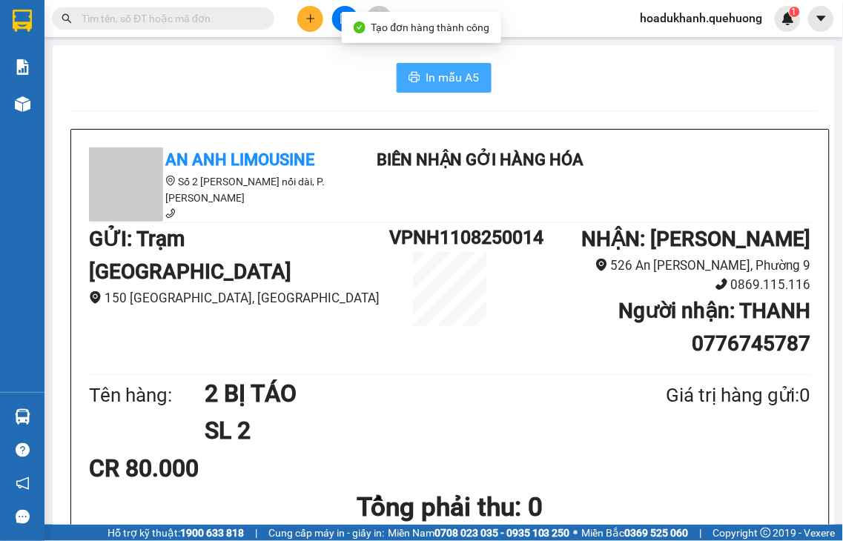
click at [464, 78] on span "In mẫu A5" at bounding box center [452, 77] width 53 height 19
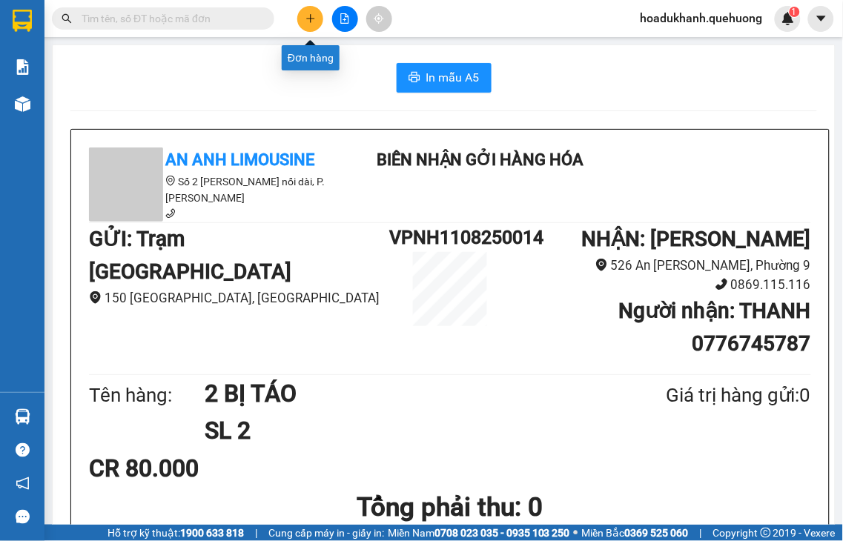
click at [317, 27] on button at bounding box center [310, 19] width 26 height 26
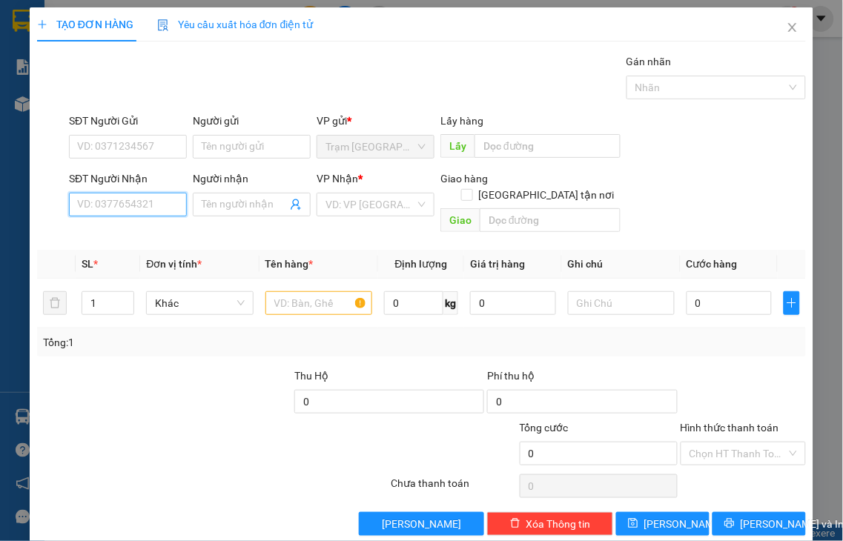
click at [169, 202] on input "SĐT Người Nhận" at bounding box center [128, 205] width 118 height 24
click at [245, 205] on input "Người nhận" at bounding box center [244, 204] width 85 height 16
click at [223, 205] on input "[PERSON_NAME]" at bounding box center [244, 204] width 85 height 16
click at [221, 205] on input "BAPNGỌC" at bounding box center [244, 204] width 85 height 16
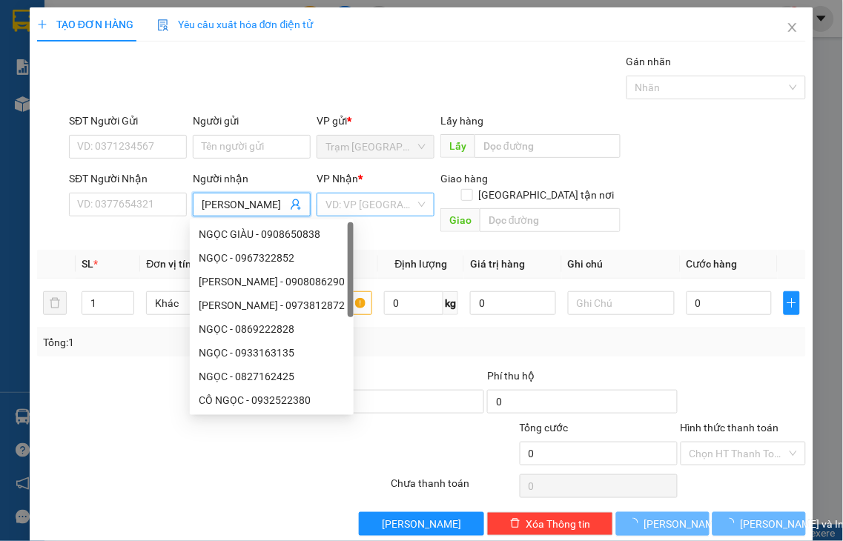
type input "[PERSON_NAME]"
click at [360, 202] on input "search" at bounding box center [370, 204] width 90 height 22
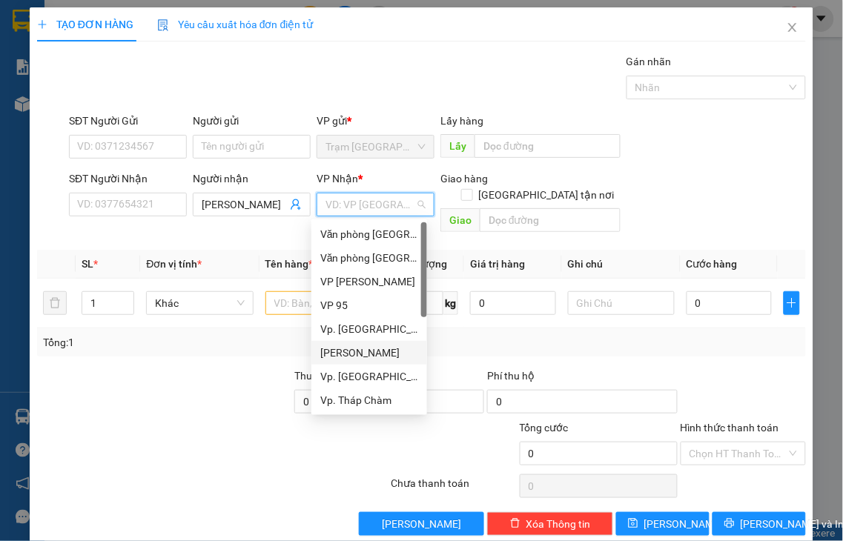
click at [358, 356] on div "[PERSON_NAME]" at bounding box center [369, 353] width 98 height 16
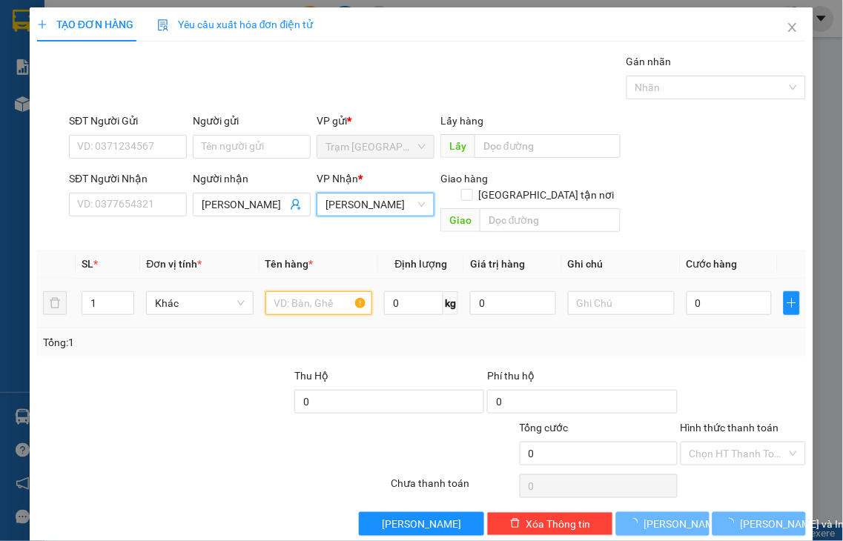
click at [294, 291] on input "text" at bounding box center [318, 303] width 107 height 24
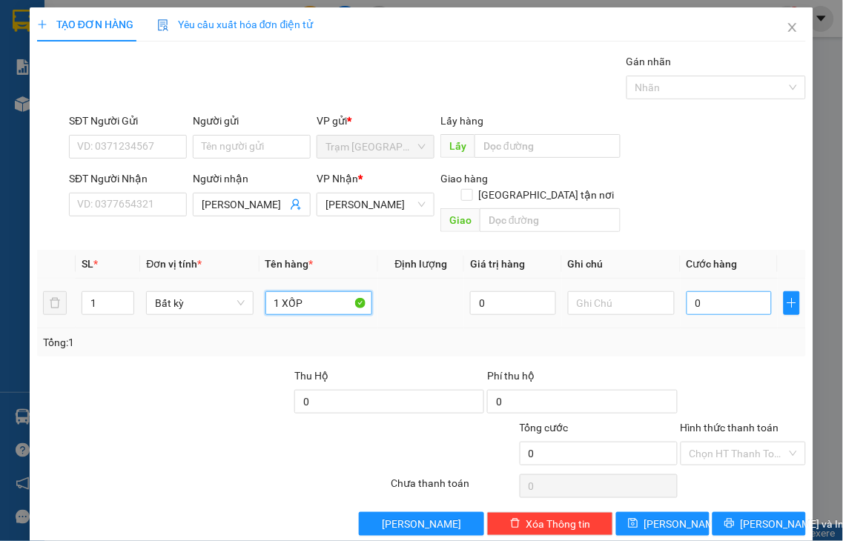
type input "1 XỐP"
click at [689, 291] on input "0" at bounding box center [729, 303] width 85 height 24
type input "8"
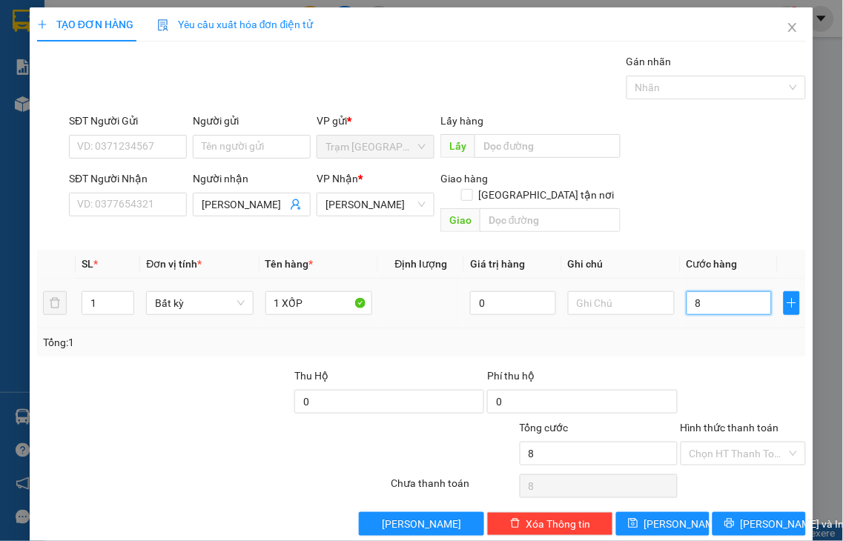
type input "80"
type input "80.000"
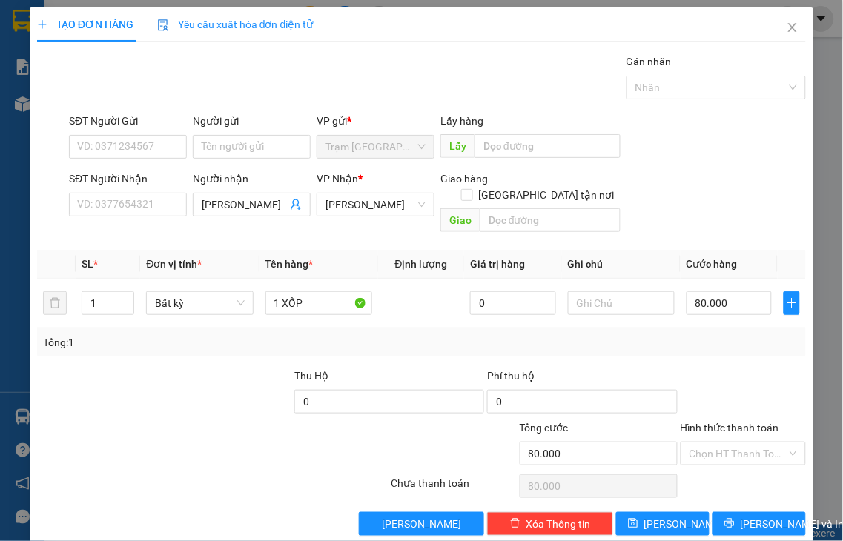
click at [738, 422] on label "Hình thức thanh toán" at bounding box center [730, 428] width 99 height 12
click at [738, 443] on input "Hình thức thanh toán" at bounding box center [738, 454] width 98 height 22
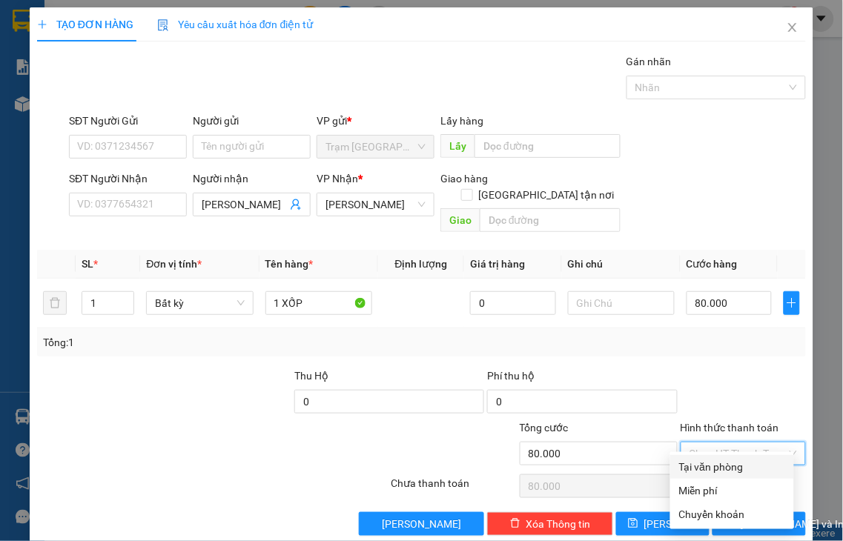
click at [727, 471] on div "Tại văn phòng" at bounding box center [732, 467] width 106 height 16
type input "0"
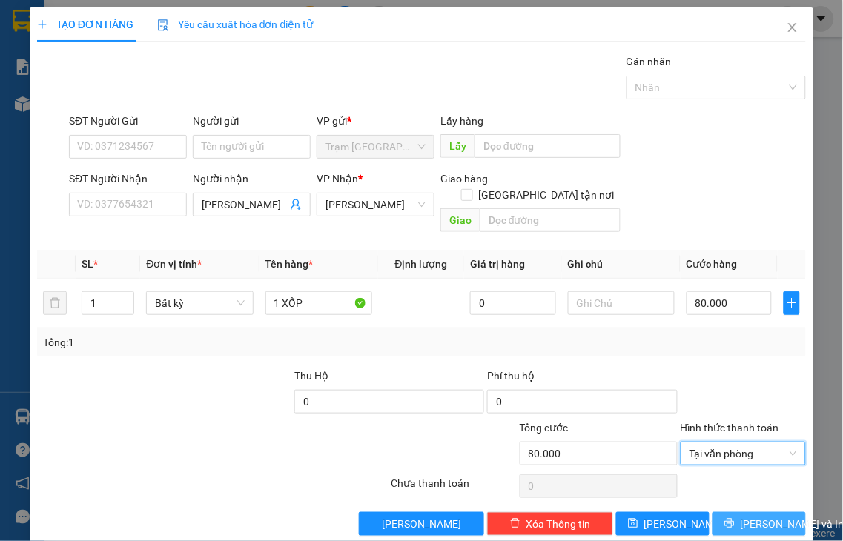
click at [743, 516] on span "[PERSON_NAME] và In" at bounding box center [793, 524] width 104 height 16
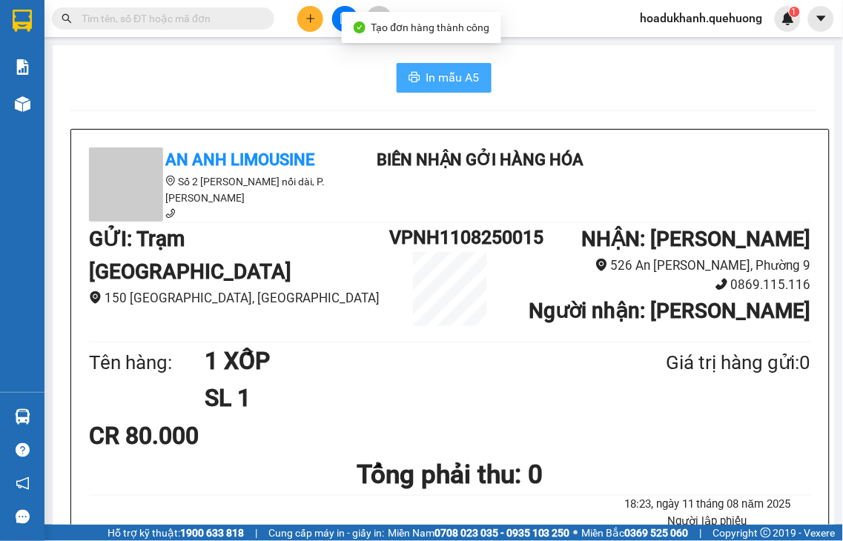
click at [453, 82] on span "In mẫu A5" at bounding box center [452, 77] width 53 height 19
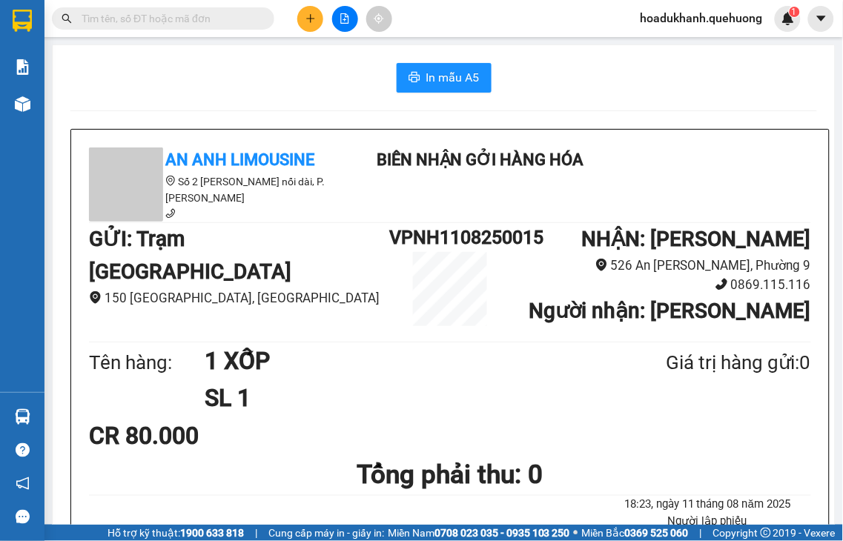
click at [317, 21] on button at bounding box center [310, 19] width 26 height 26
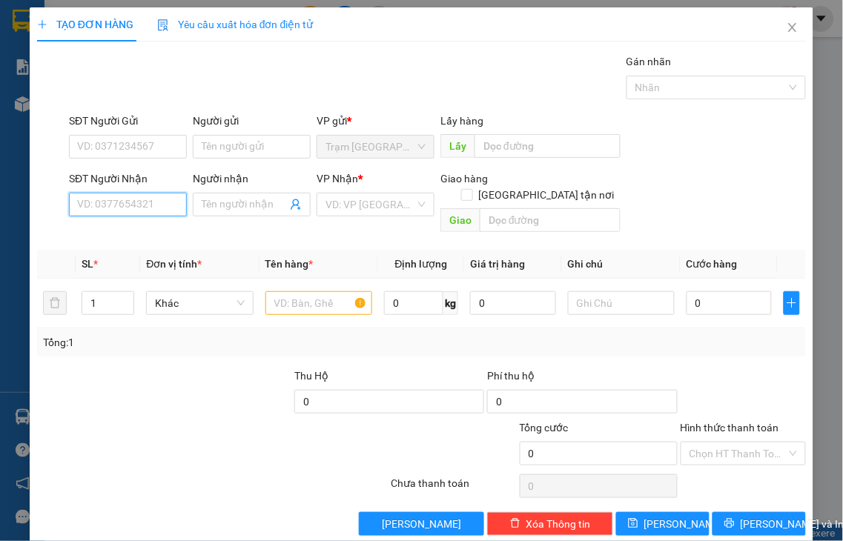
click at [138, 202] on input "SĐT Người Nhận" at bounding box center [128, 205] width 118 height 24
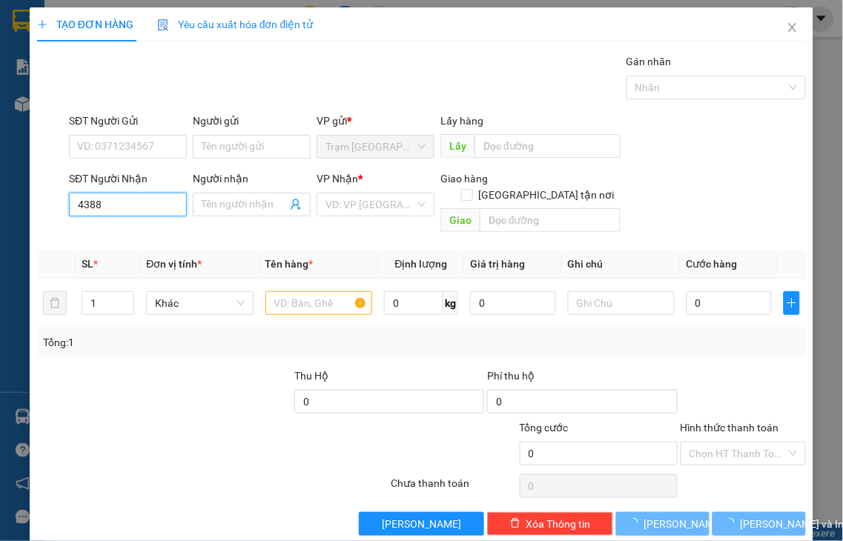
click at [138, 202] on input "4388" at bounding box center [128, 205] width 118 height 24
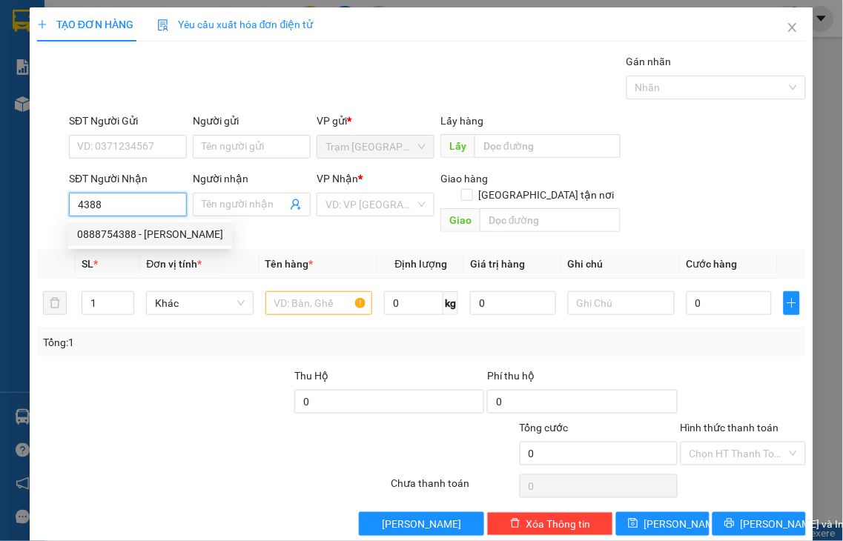
click at [137, 237] on div "0888754388 - [PERSON_NAME]" at bounding box center [150, 234] width 146 height 16
type input "0888754388"
type input "HỒ NHI"
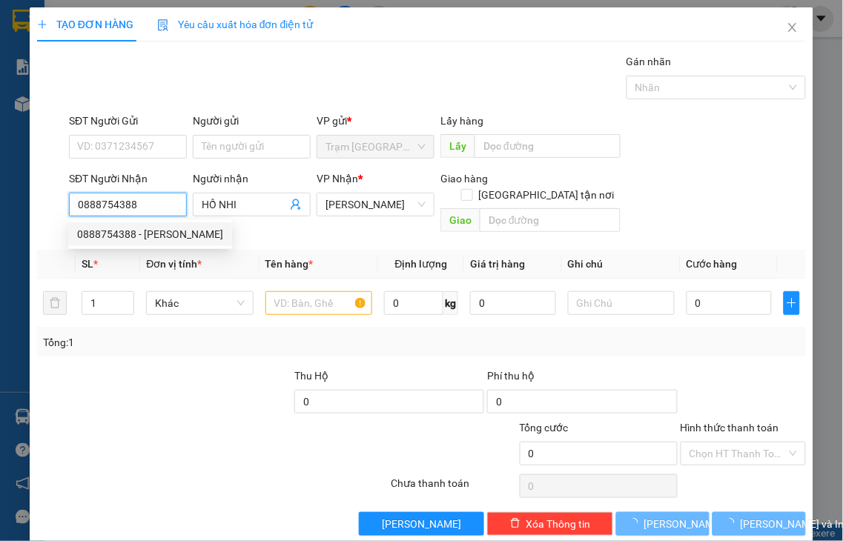
type input "50.000"
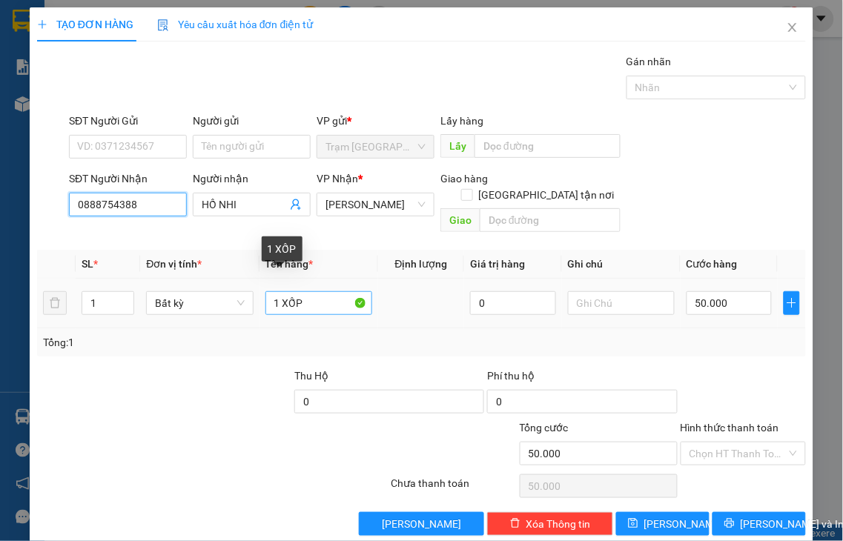
type input "0888754388"
drag, startPoint x: 279, startPoint y: 285, endPoint x: 430, endPoint y: 274, distance: 150.9
click at [430, 279] on tr "1 Bất kỳ 1 XỐP 0 50.000" at bounding box center [421, 304] width 769 height 50
type input "1 GIẤY"
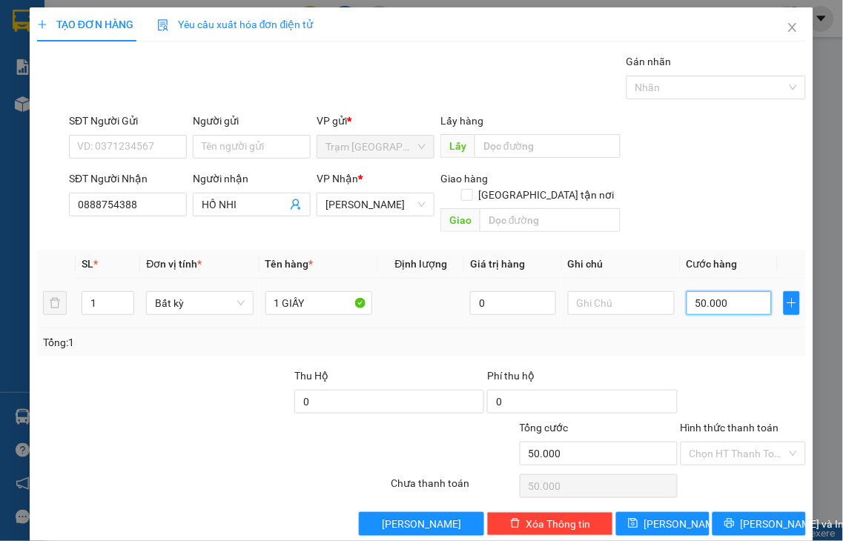
click at [723, 291] on input "50.000" at bounding box center [729, 303] width 85 height 24
type input "3"
type input "30"
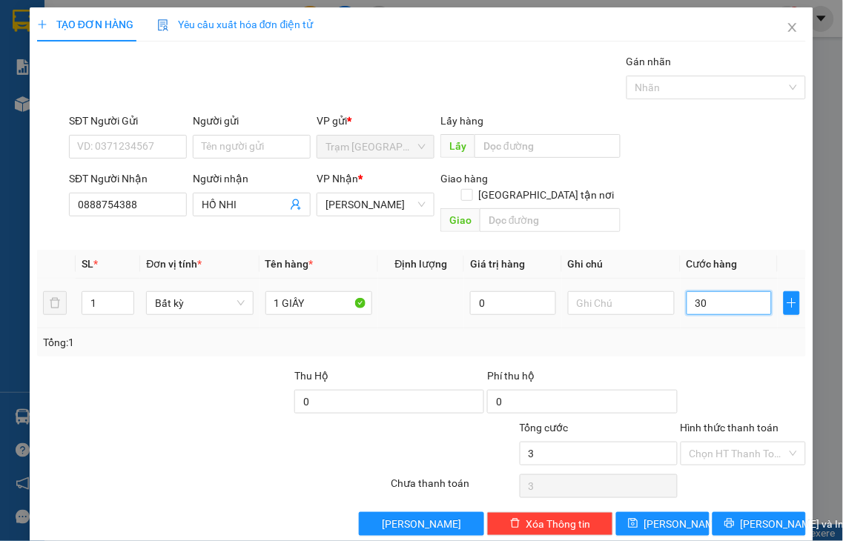
type input "30"
type input "30.000"
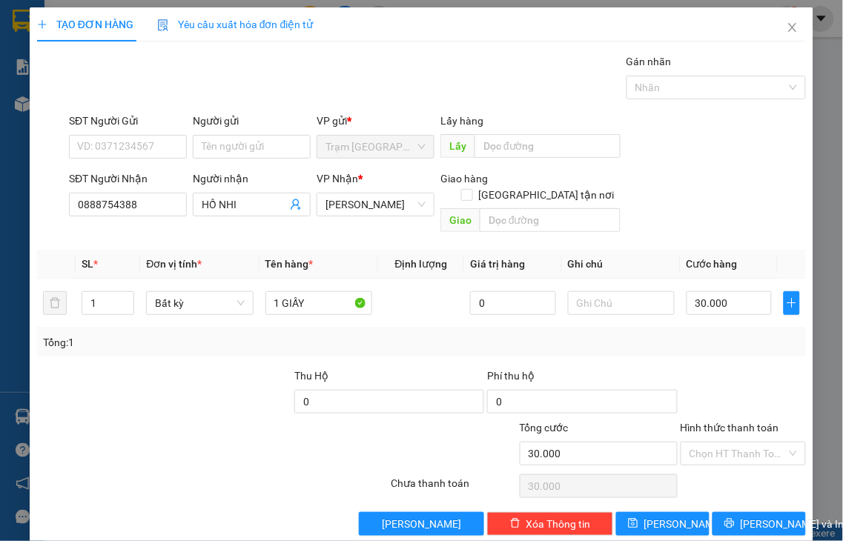
click at [735, 422] on label "Hình thức thanh toán" at bounding box center [730, 428] width 99 height 12
click at [735, 443] on input "Hình thức thanh toán" at bounding box center [738, 454] width 98 height 22
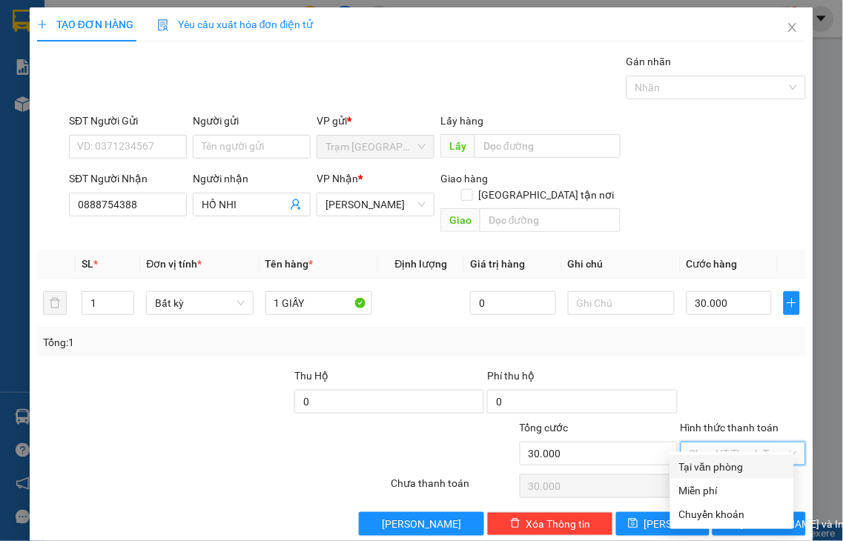
click at [730, 463] on div "Tại văn phòng" at bounding box center [732, 467] width 106 height 16
type input "0"
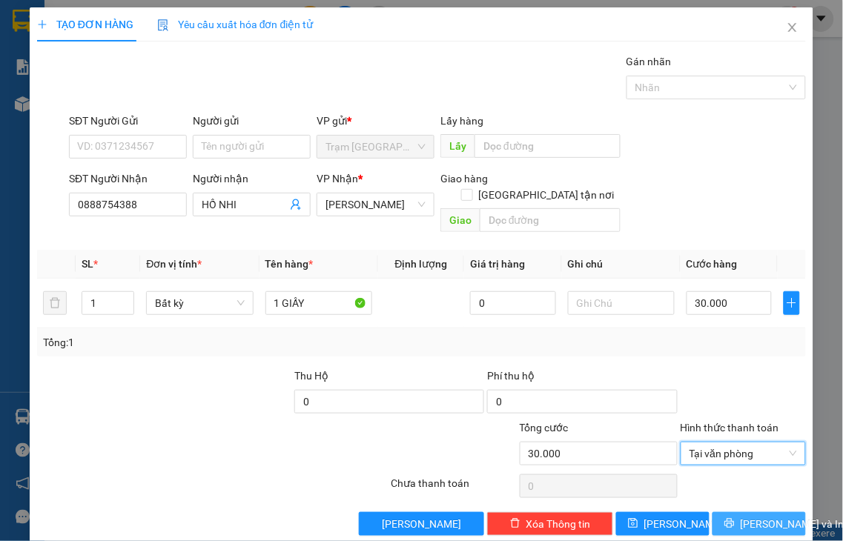
click at [741, 516] on span "[PERSON_NAME] và In" at bounding box center [793, 524] width 104 height 16
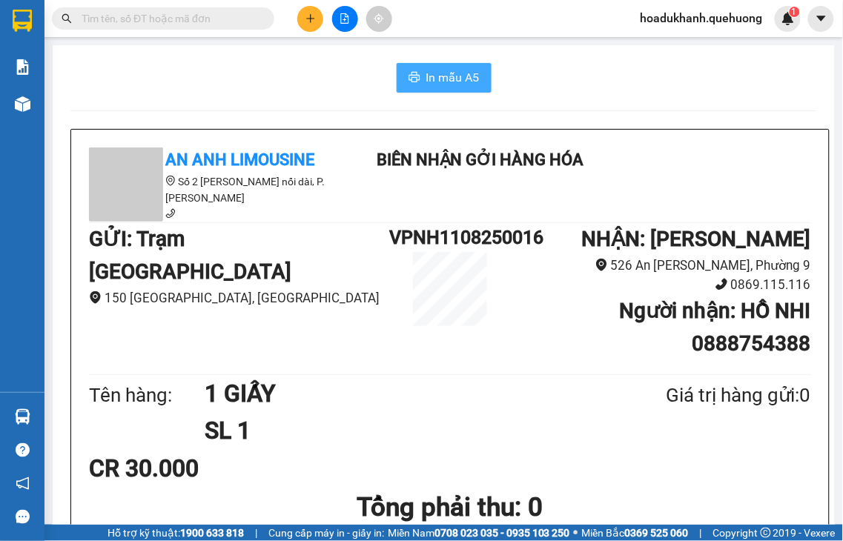
click at [464, 82] on span "In mẫu A5" at bounding box center [452, 77] width 53 height 19
click at [308, 23] on icon "plus" at bounding box center [310, 18] width 10 height 10
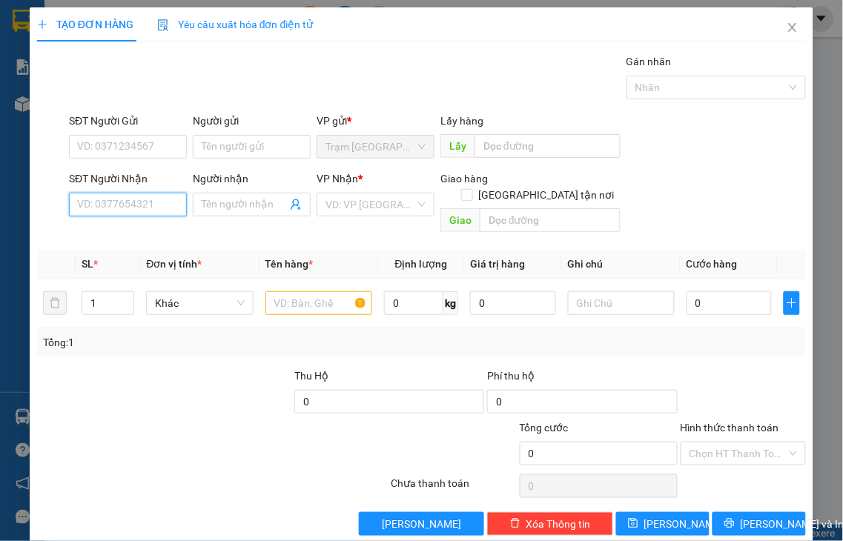
click at [125, 208] on input "SĐT Người Nhận" at bounding box center [128, 205] width 118 height 24
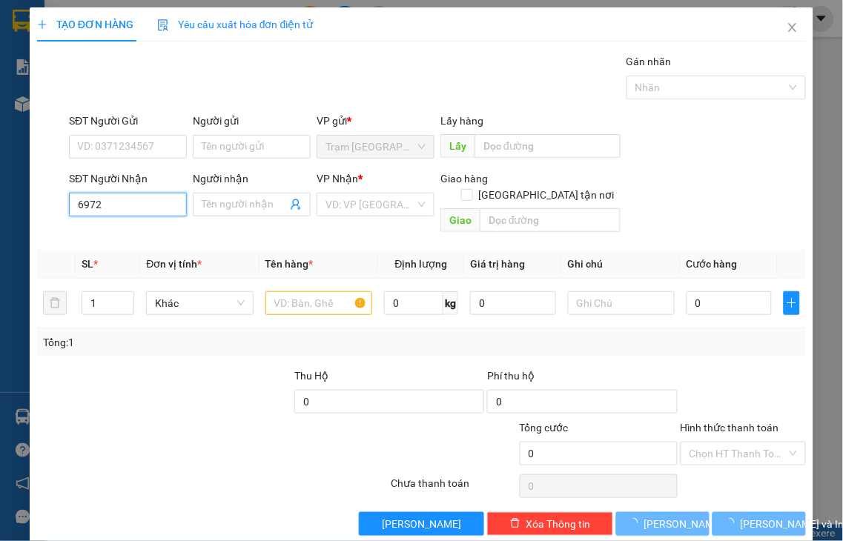
click at [125, 206] on input "6972" at bounding box center [128, 205] width 118 height 24
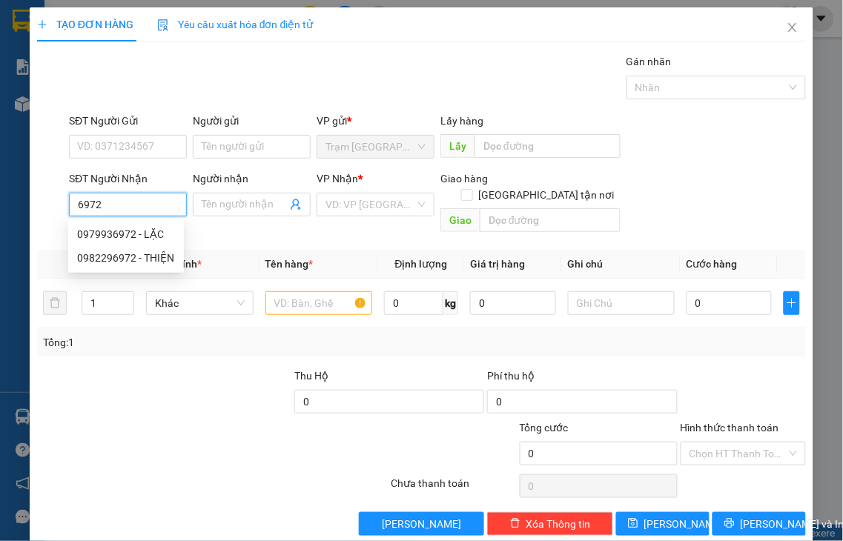
drag, startPoint x: 125, startPoint y: 206, endPoint x: 0, endPoint y: 204, distance: 124.6
click at [0, 204] on div "TẠO ĐƠN HÀNG Yêu cầu xuất hóa đơn điện tử Transit Pickup Surcharge Ids Transit …" at bounding box center [421, 270] width 843 height 541
click at [102, 263] on div "0982296972 - THIỆN" at bounding box center [126, 258] width 98 height 16
type input "0982296972"
type input "THIỆN"
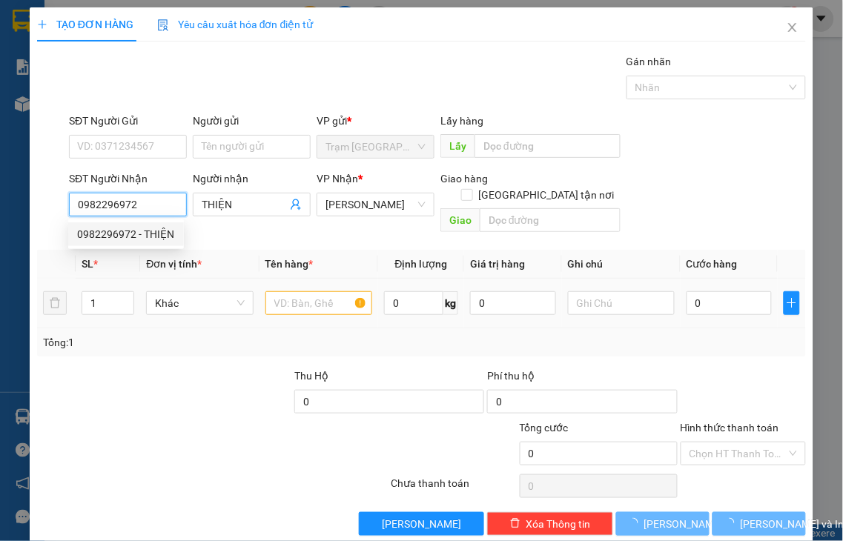
type input "30.000"
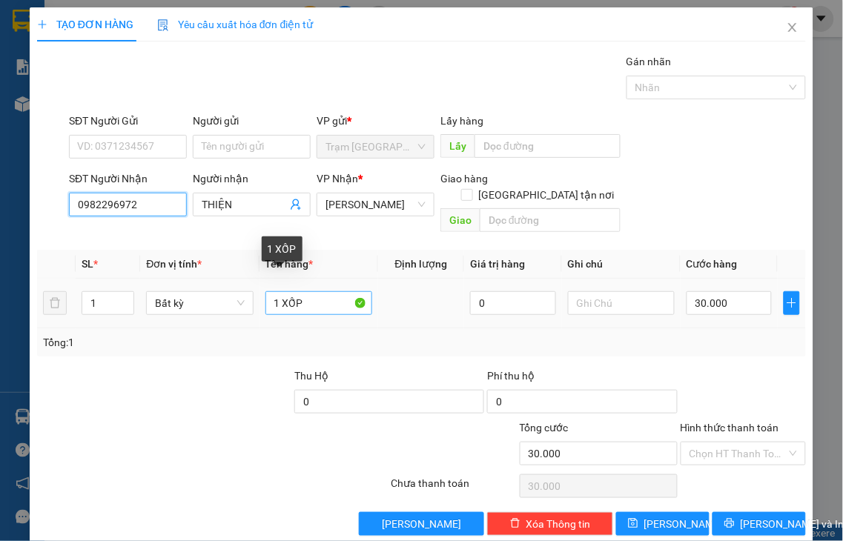
type input "0982296972"
drag, startPoint x: 278, startPoint y: 280, endPoint x: 405, endPoint y: 262, distance: 128.0
click at [405, 279] on tr "1 Bất kỳ 1 XỐP 0 30.000" at bounding box center [421, 304] width 769 height 50
type input "1 GIẤY"
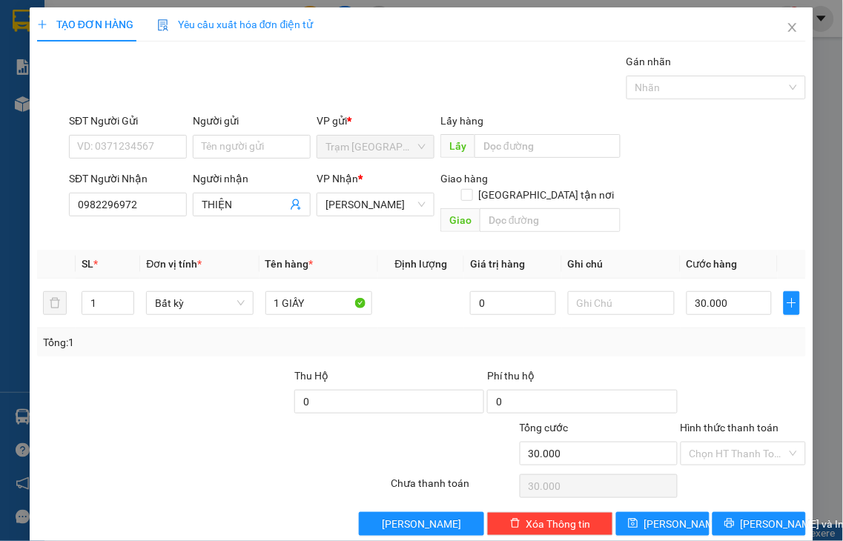
click at [728, 422] on label "Hình thức thanh toán" at bounding box center [730, 428] width 99 height 12
click at [728, 443] on input "Hình thức thanh toán" at bounding box center [738, 454] width 98 height 22
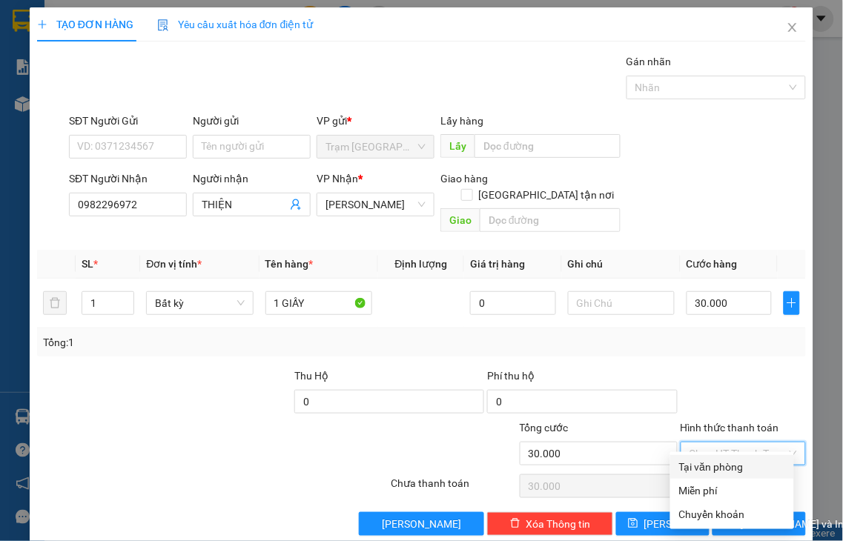
click at [754, 468] on div "Tại văn phòng" at bounding box center [732, 467] width 106 height 16
type input "0"
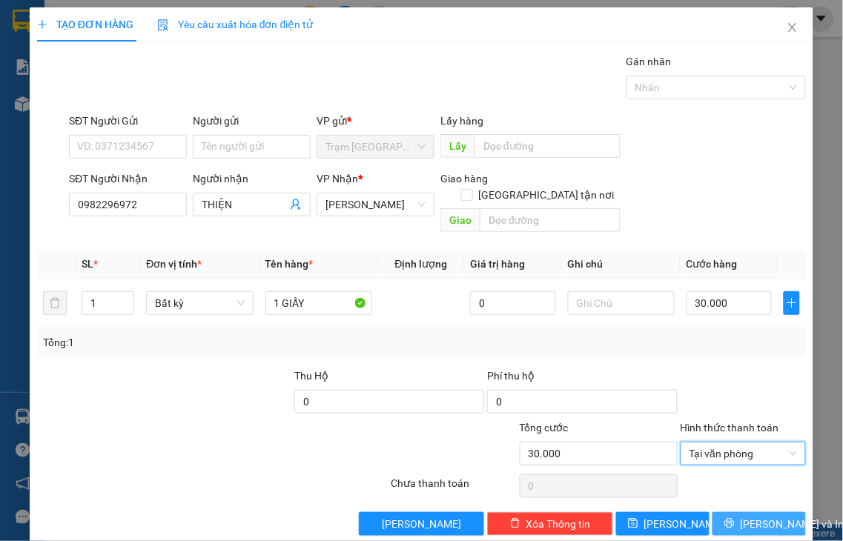
click at [759, 516] on span "[PERSON_NAME] và In" at bounding box center [793, 524] width 104 height 16
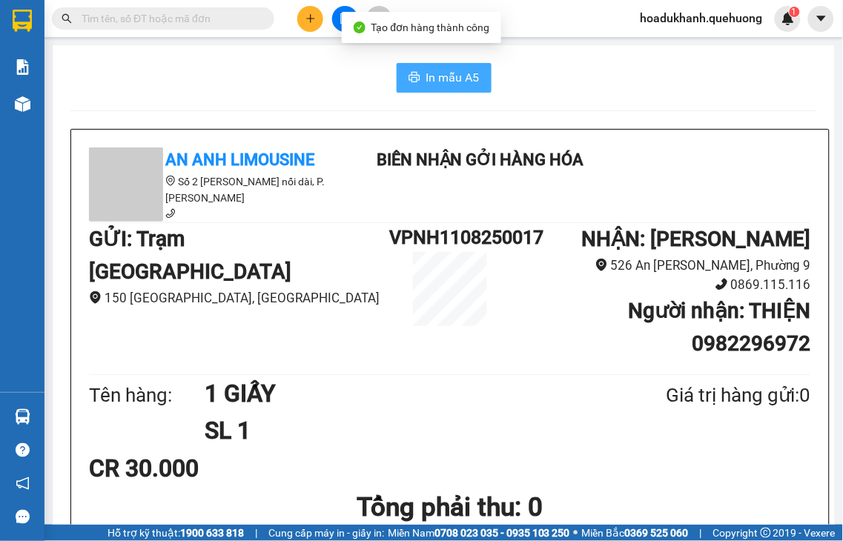
click at [428, 76] on span "In mẫu A5" at bounding box center [452, 77] width 53 height 19
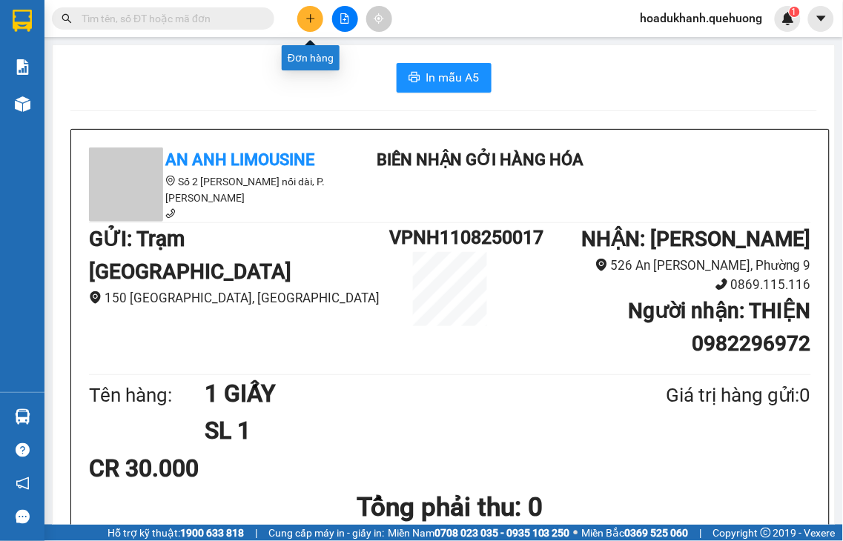
click at [308, 21] on icon "plus" at bounding box center [310, 18] width 10 height 10
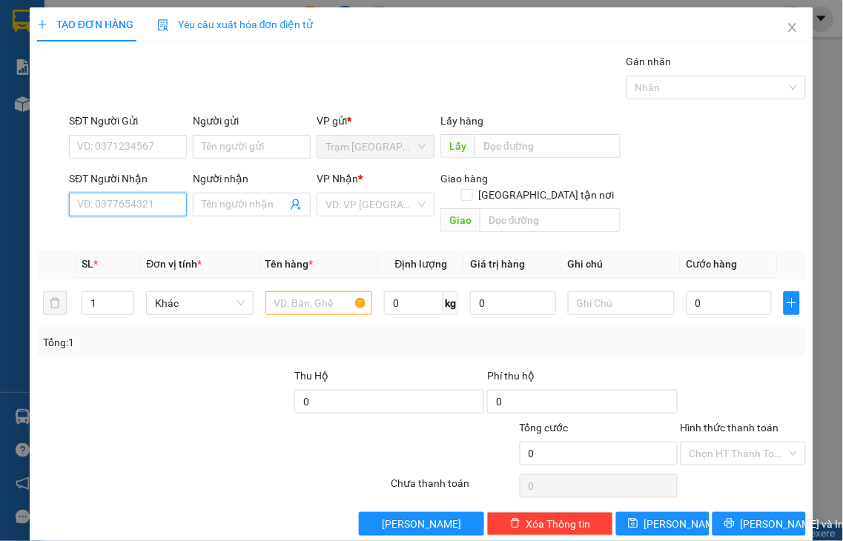
click at [152, 198] on input "SĐT Người Nhận" at bounding box center [128, 205] width 118 height 24
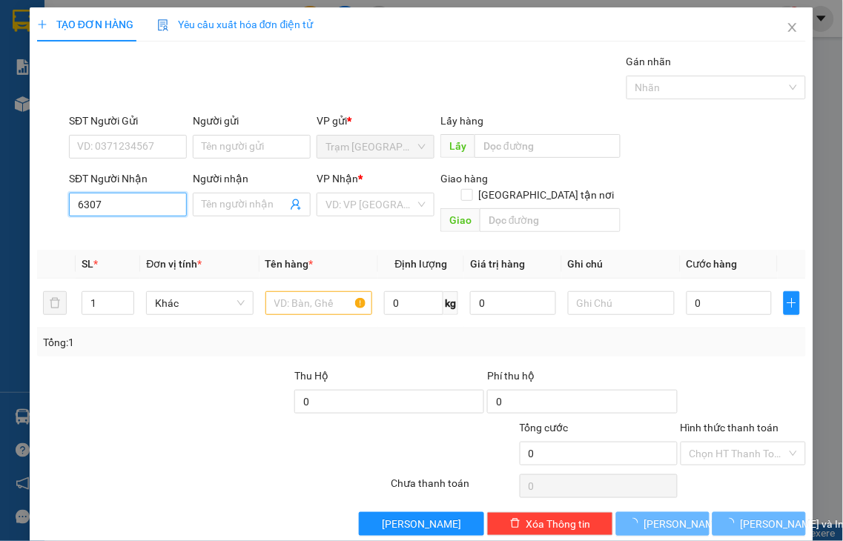
click at [150, 198] on input "6307" at bounding box center [128, 205] width 118 height 24
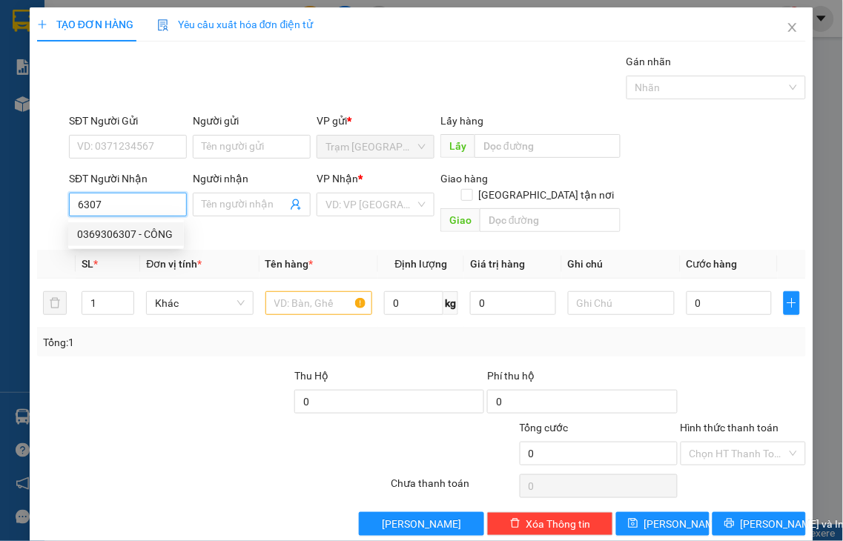
click at [127, 231] on div "0369306307 - CÔNG" at bounding box center [126, 234] width 98 height 16
type input "0369306307"
type input "CÔNG"
type input "ADV"
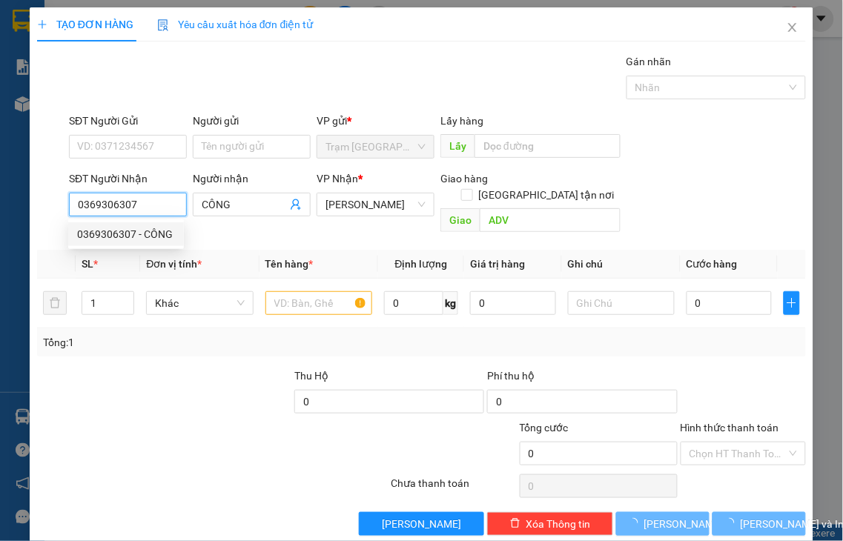
type input "50.000"
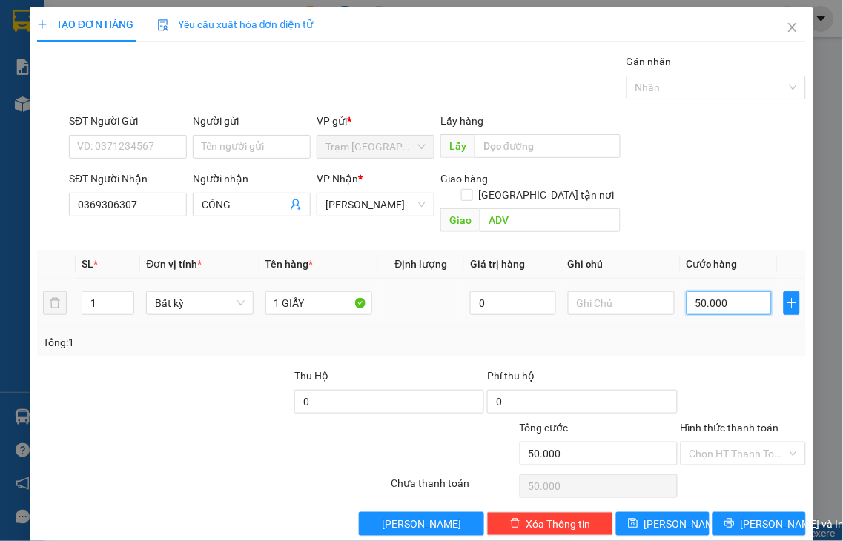
click at [736, 291] on input "50.000" at bounding box center [729, 303] width 85 height 24
click at [735, 422] on label "Hình thức thanh toán" at bounding box center [730, 428] width 99 height 12
click at [735, 443] on input "Hình thức thanh toán" at bounding box center [738, 454] width 98 height 22
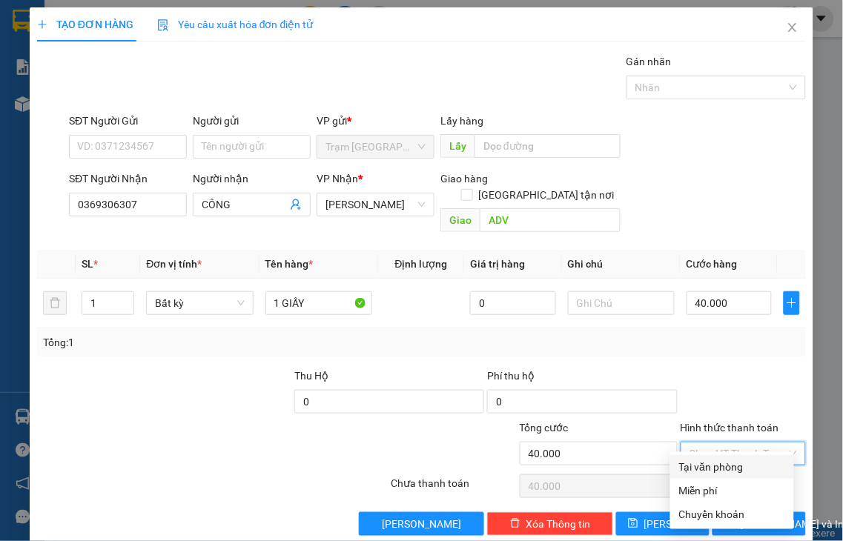
click at [735, 468] on div "Tại văn phòng" at bounding box center [732, 467] width 106 height 16
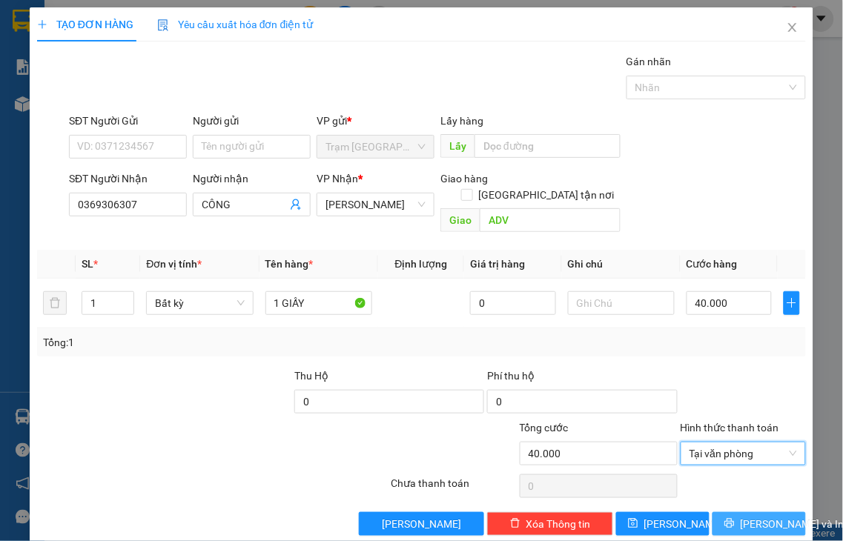
click at [741, 516] on span "[PERSON_NAME] và In" at bounding box center [793, 524] width 104 height 16
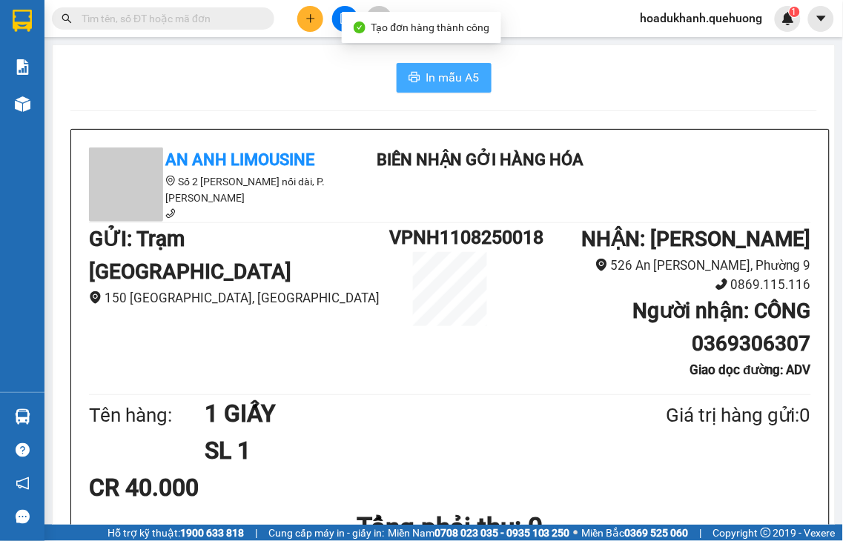
click at [457, 79] on span "In mẫu A5" at bounding box center [452, 77] width 53 height 19
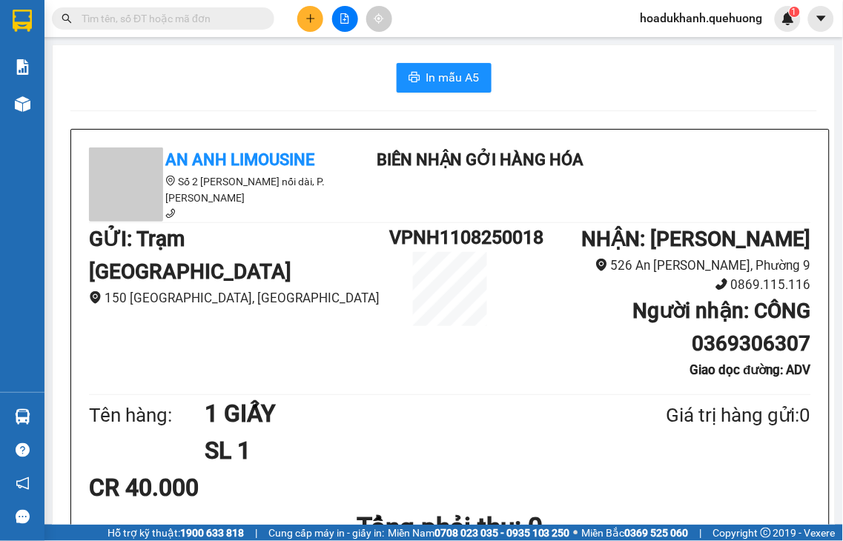
click at [314, 21] on icon "plus" at bounding box center [310, 18] width 10 height 10
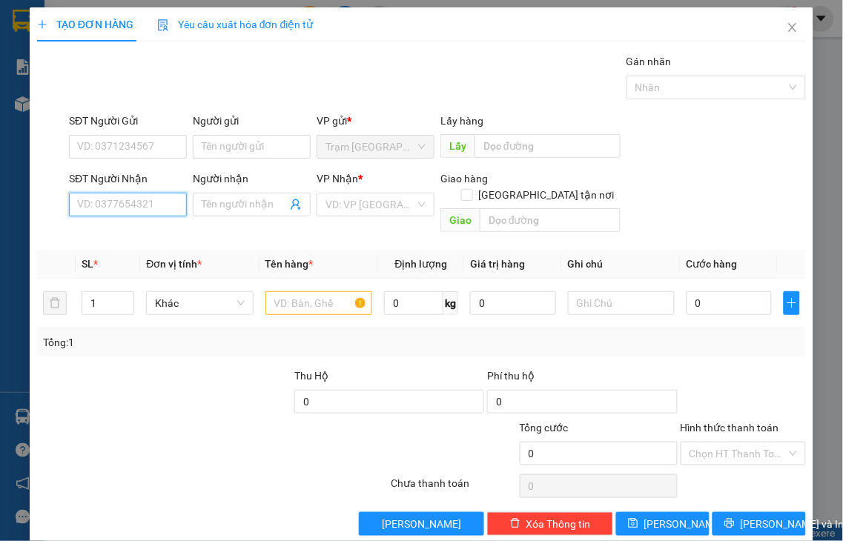
click at [151, 206] on input "SĐT Người Nhận" at bounding box center [128, 205] width 118 height 24
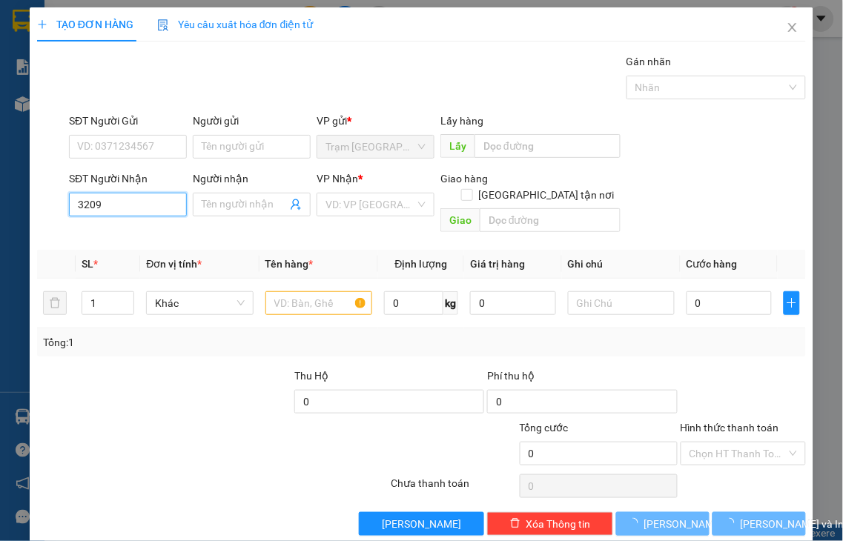
click at [151, 206] on input "3209" at bounding box center [128, 205] width 118 height 24
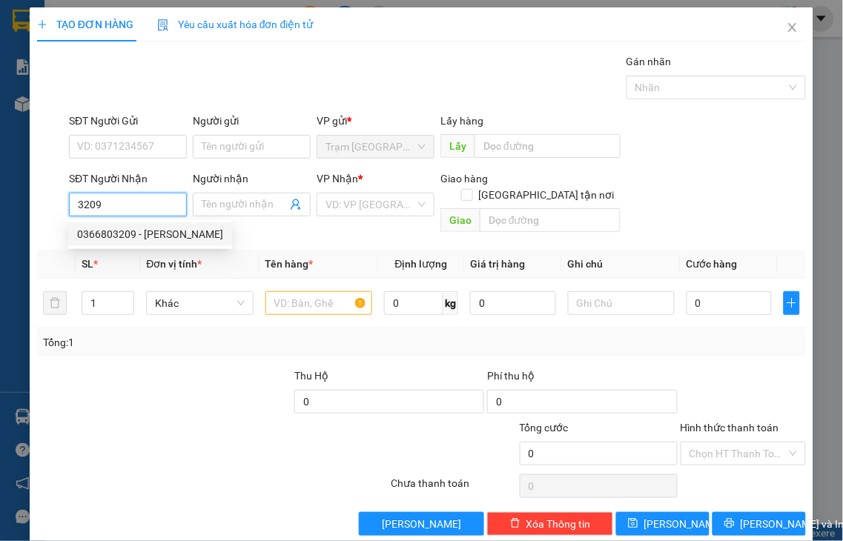
click at [151, 234] on div "0366803209 - [PERSON_NAME]" at bounding box center [150, 234] width 146 height 16
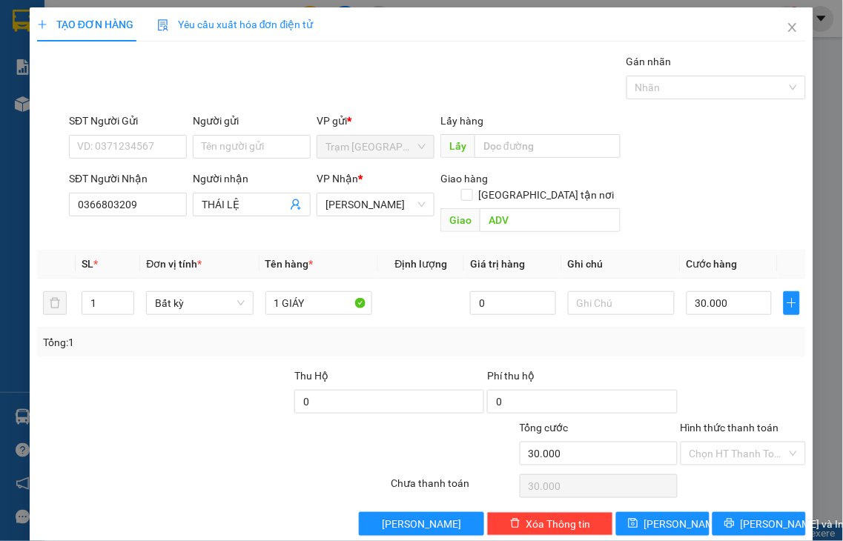
click at [722, 422] on label "Hình thức thanh toán" at bounding box center [730, 428] width 99 height 12
click at [722, 443] on input "Hình thức thanh toán" at bounding box center [738, 454] width 98 height 22
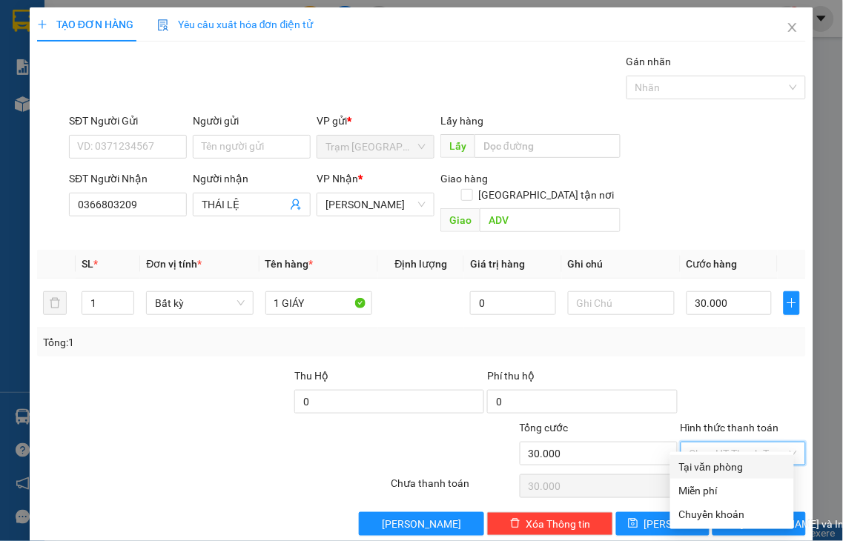
click at [724, 466] on div "Tại văn phòng" at bounding box center [732, 467] width 106 height 16
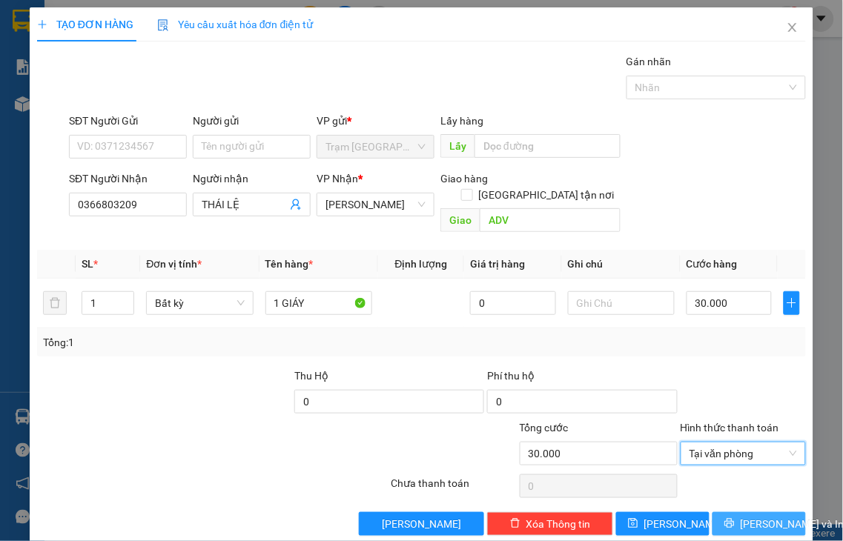
drag, startPoint x: 725, startPoint y: 509, endPoint x: 738, endPoint y: 461, distance: 50.0
click at [724, 518] on icon "printer" at bounding box center [729, 523] width 10 height 10
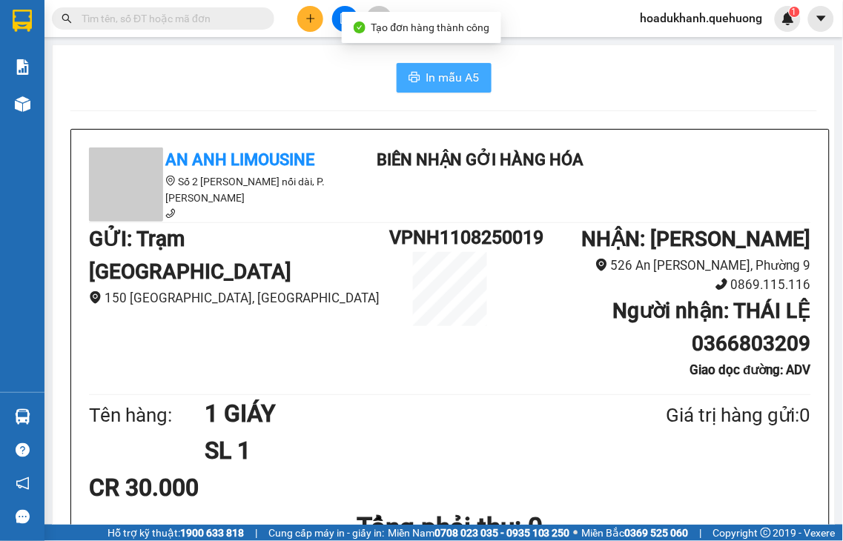
click at [434, 70] on span "In mẫu A5" at bounding box center [452, 77] width 53 height 19
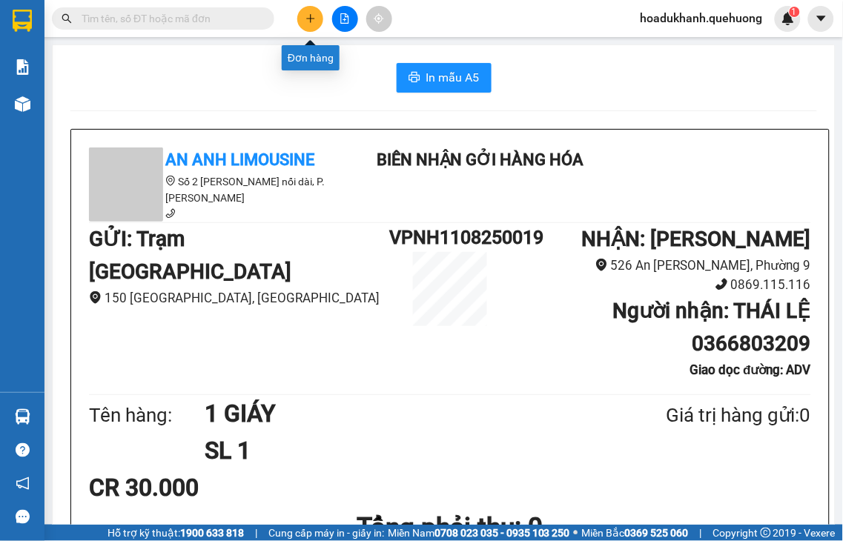
click at [309, 19] on icon "plus" at bounding box center [310, 18] width 8 height 1
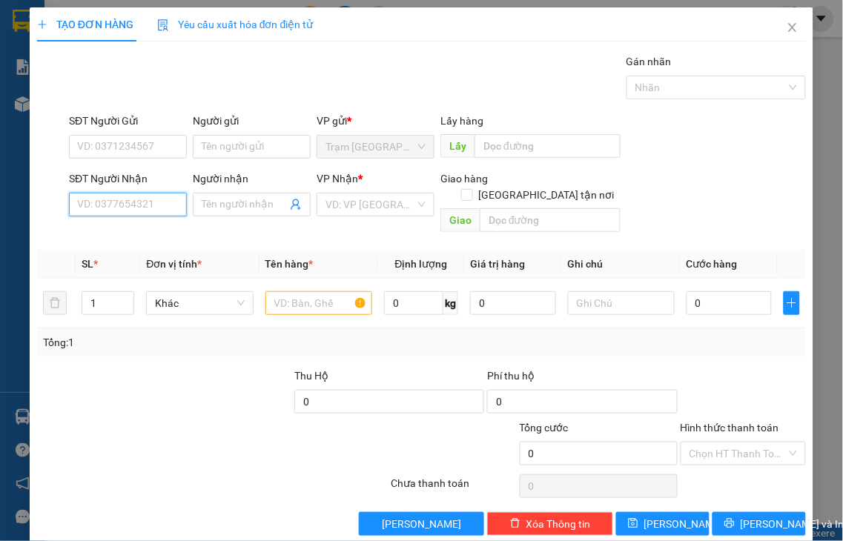
click at [104, 206] on input "SĐT Người Nhận" at bounding box center [128, 205] width 118 height 24
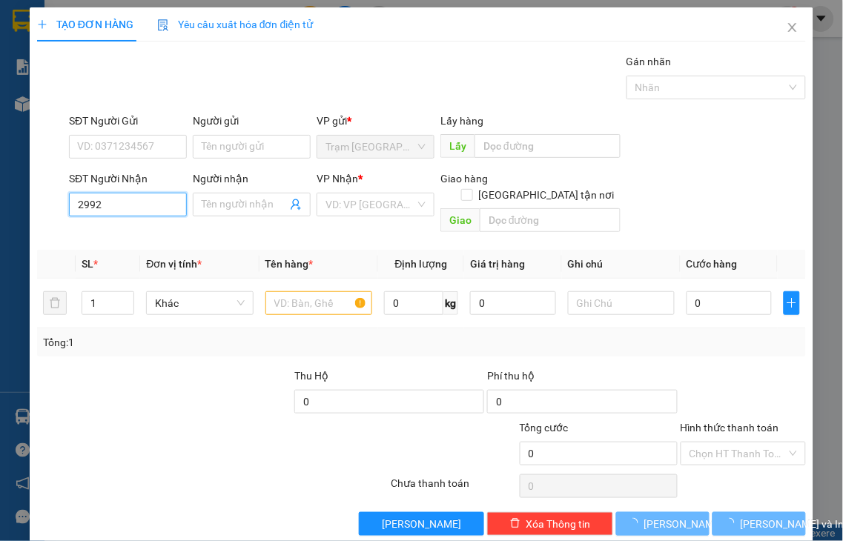
click at [107, 205] on input "2992" at bounding box center [128, 205] width 118 height 24
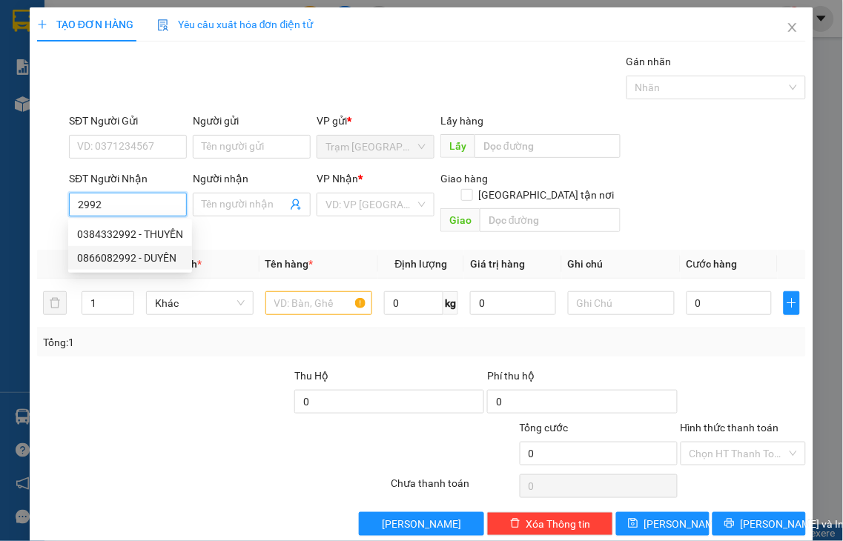
click at [125, 260] on div "0866082992 - DUYÊN" at bounding box center [130, 258] width 106 height 16
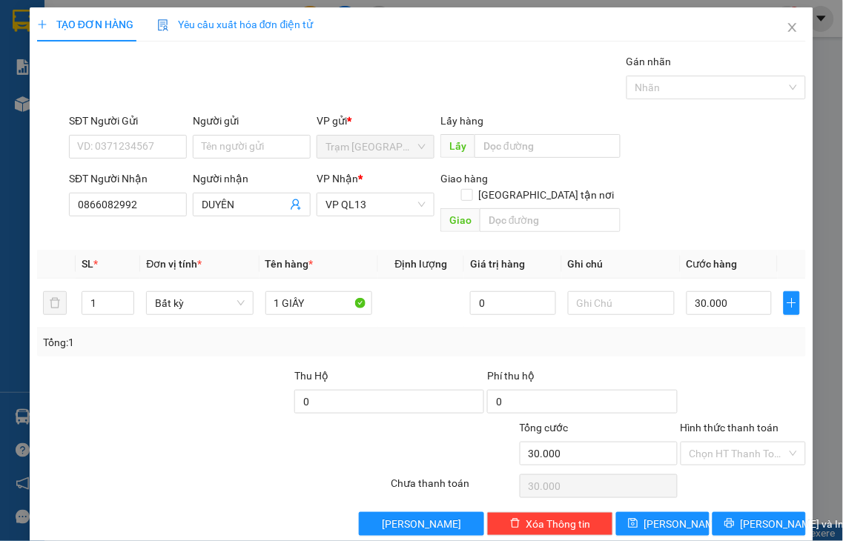
click at [740, 422] on label "Hình thức thanh toán" at bounding box center [730, 428] width 99 height 12
click at [740, 443] on input "Hình thức thanh toán" at bounding box center [738, 454] width 98 height 22
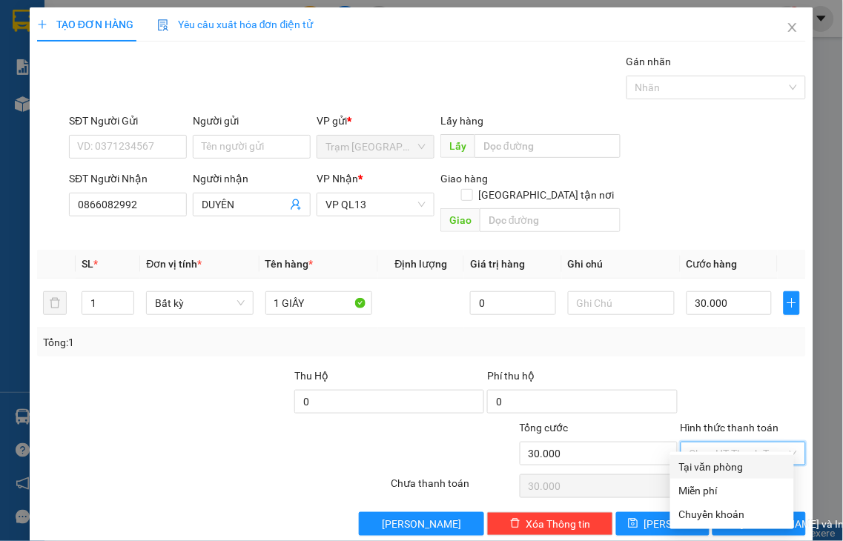
click at [729, 469] on div "Tại văn phòng" at bounding box center [732, 467] width 106 height 16
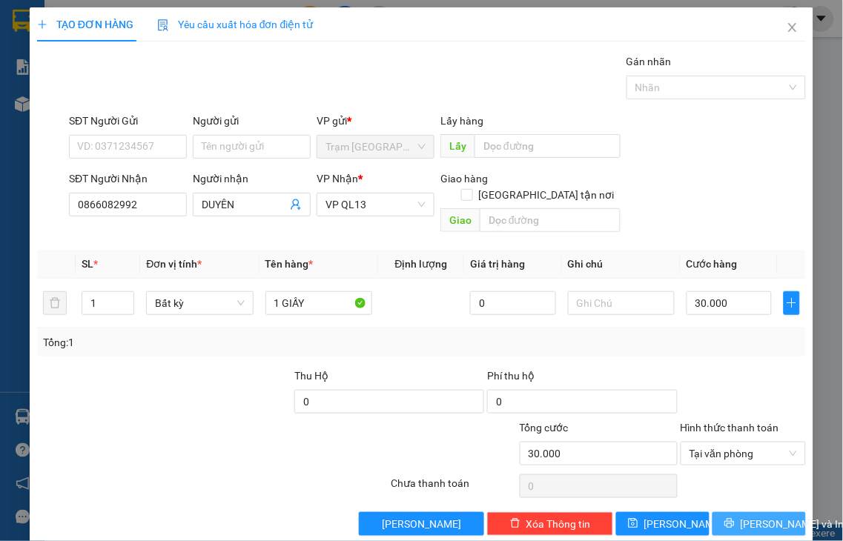
click at [751, 516] on span "[PERSON_NAME] và In" at bounding box center [793, 524] width 104 height 16
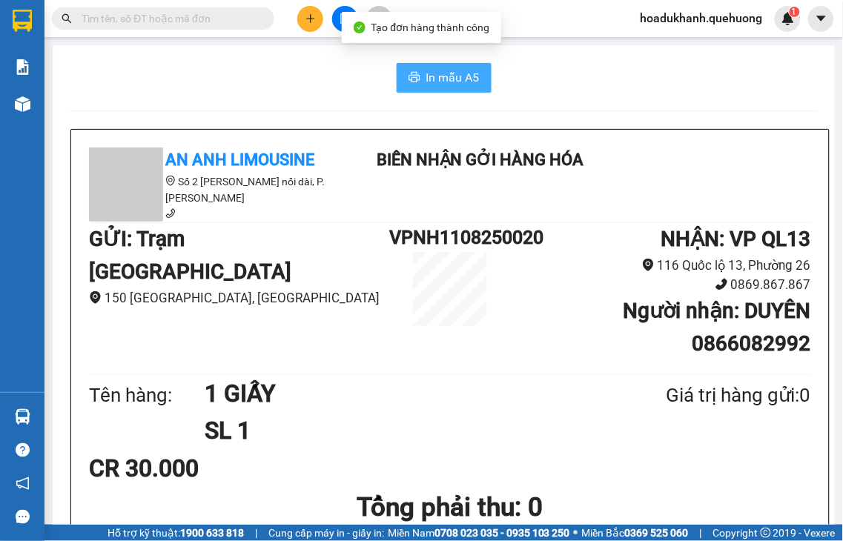
click at [454, 74] on span "In mẫu A5" at bounding box center [452, 77] width 53 height 19
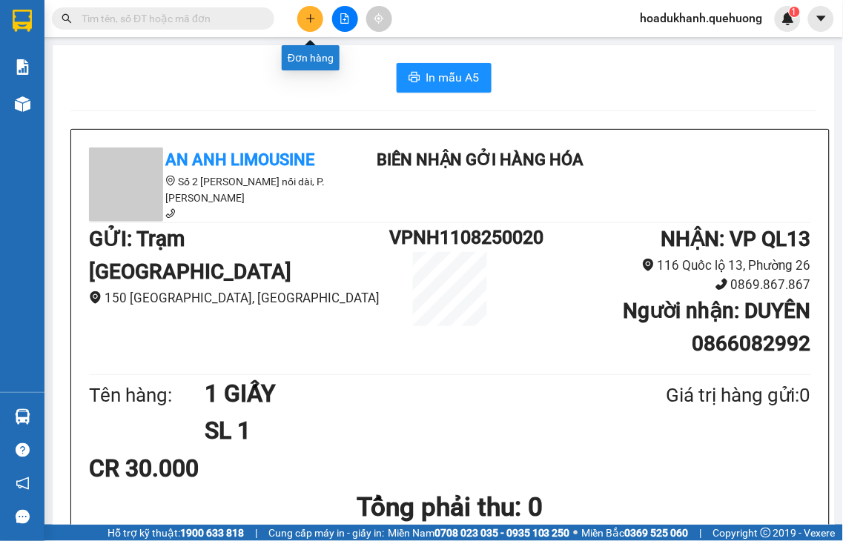
click at [314, 21] on icon "plus" at bounding box center [310, 18] width 10 height 10
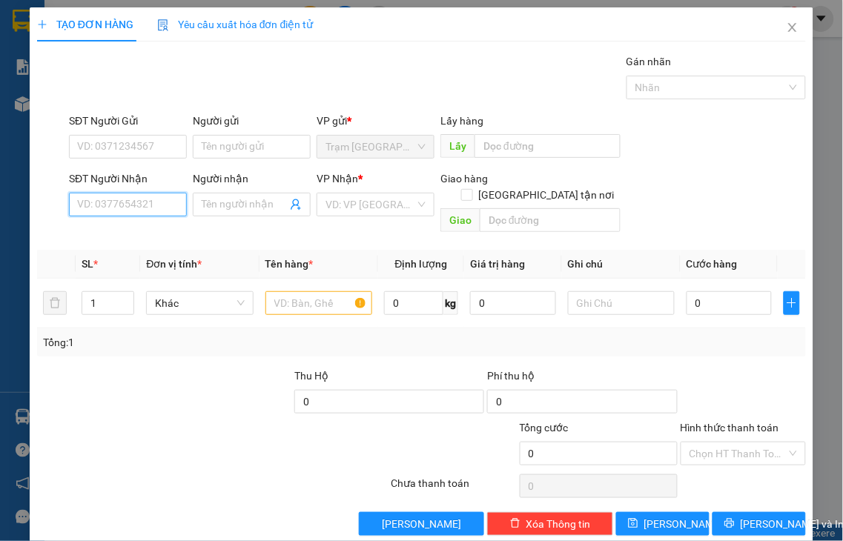
click at [114, 203] on input "SĐT Người Nhận" at bounding box center [128, 205] width 118 height 24
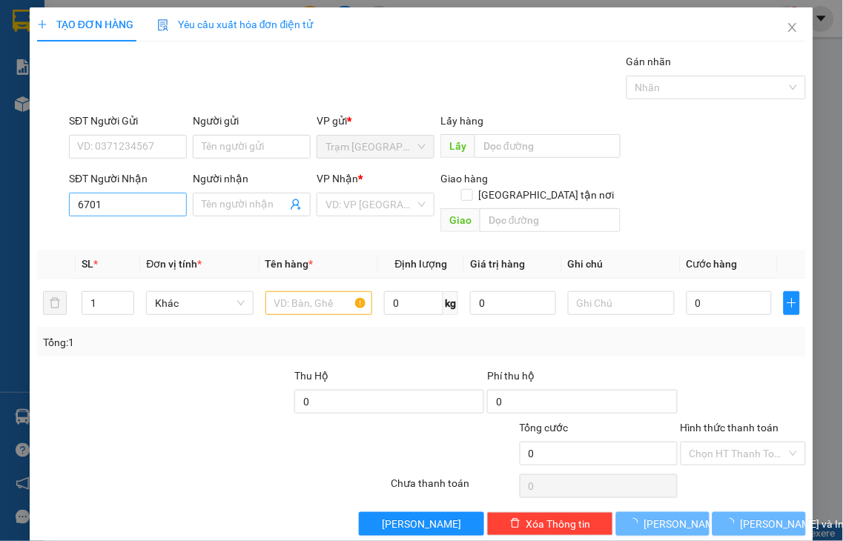
drag, startPoint x: 150, startPoint y: 219, endPoint x: 159, endPoint y: 204, distance: 17.9
click at [153, 215] on div "SĐT Người Nhận 6701 6701" at bounding box center [128, 197] width 118 height 52
click at [159, 204] on input "6701" at bounding box center [128, 205] width 118 height 24
click at [160, 208] on input "6701" at bounding box center [128, 205] width 118 height 24
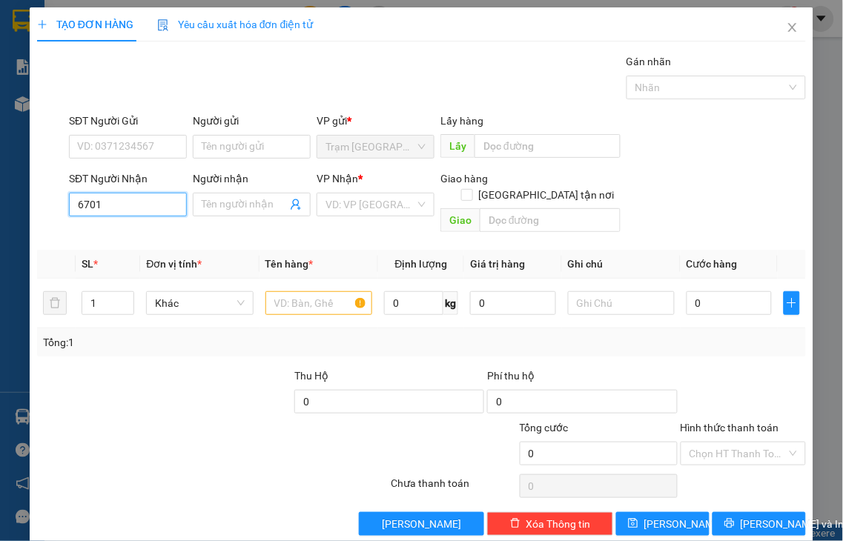
click at [160, 206] on input "6701" at bounding box center [128, 205] width 118 height 24
click at [160, 191] on div "SĐT Người Nhận" at bounding box center [128, 182] width 118 height 22
drag, startPoint x: 139, startPoint y: 200, endPoint x: 37, endPoint y: 206, distance: 101.7
click at [38, 206] on div "SĐT Người Nhận 6701 6701 Người nhận Tên người nhận VP Nhận * VD: VP [GEOGRAPHIC…" at bounding box center [422, 205] width 772 height 68
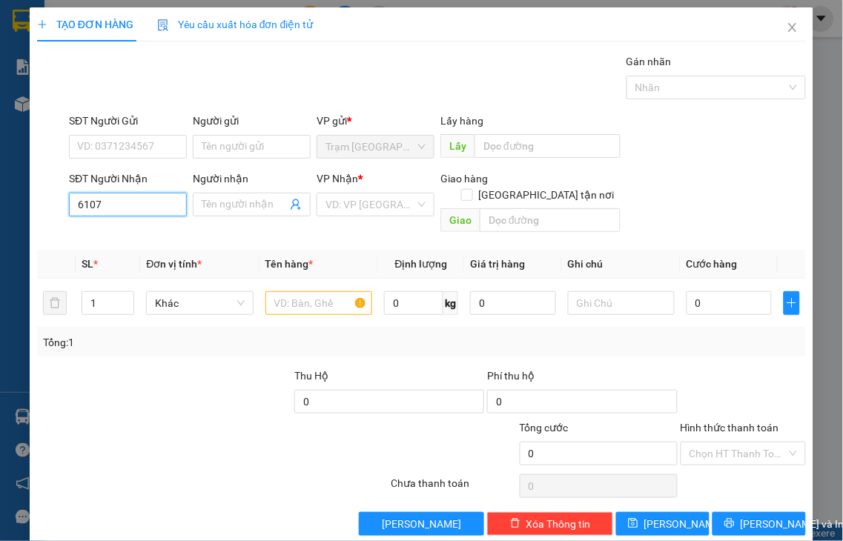
click at [120, 204] on input "6107" at bounding box center [128, 205] width 118 height 24
click at [128, 232] on div "0368496107 - BẠN DIỆU" at bounding box center [133, 234] width 113 height 16
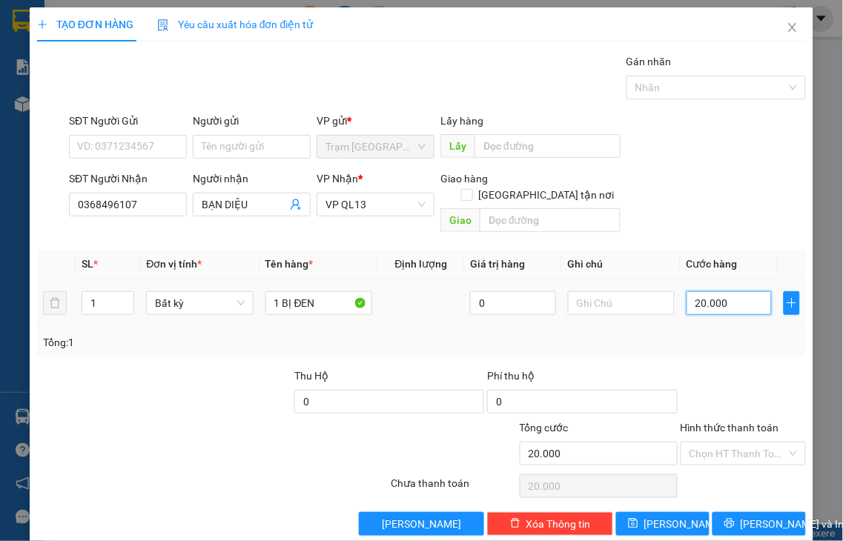
click at [724, 291] on input "20.000" at bounding box center [729, 303] width 85 height 24
click at [717, 422] on label "Hình thức thanh toán" at bounding box center [730, 428] width 99 height 12
click at [717, 443] on input "Hình thức thanh toán" at bounding box center [738, 454] width 98 height 22
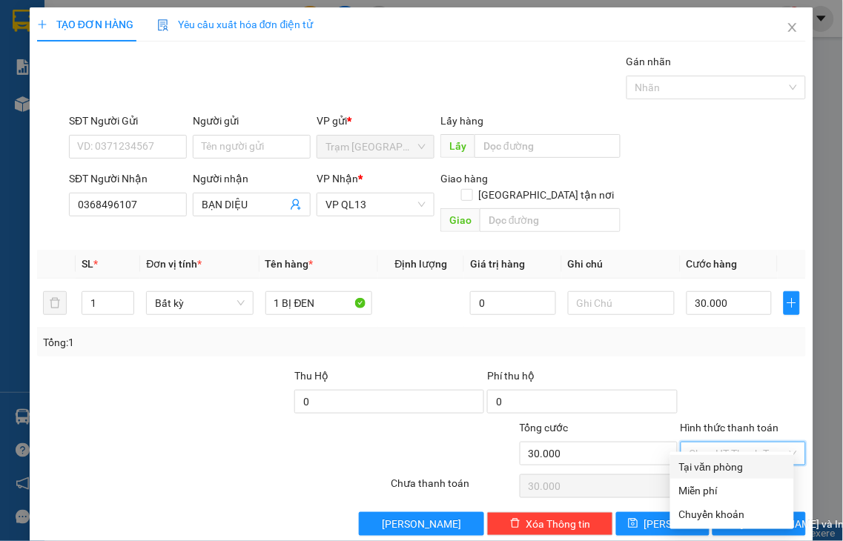
drag, startPoint x: 723, startPoint y: 465, endPoint x: 729, endPoint y: 477, distance: 13.3
click at [723, 466] on div "Tại văn phòng" at bounding box center [732, 467] width 106 height 16
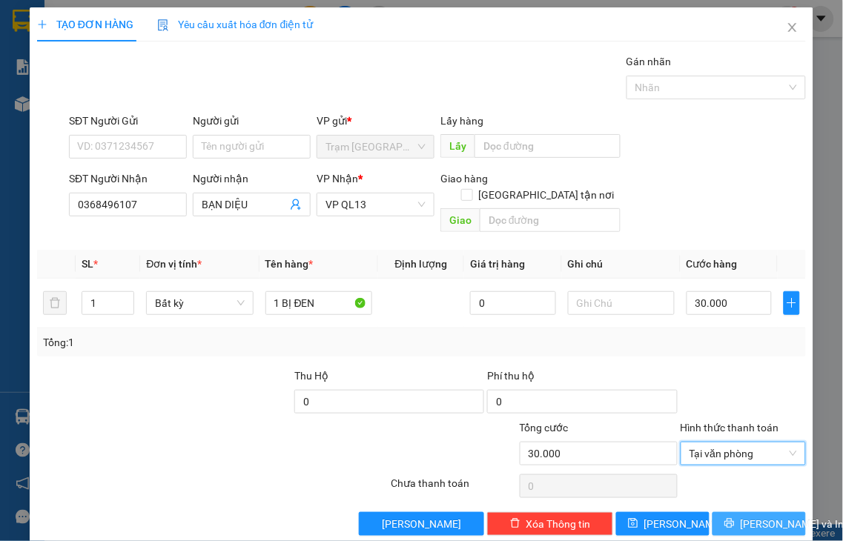
click at [727, 518] on icon "printer" at bounding box center [729, 523] width 10 height 10
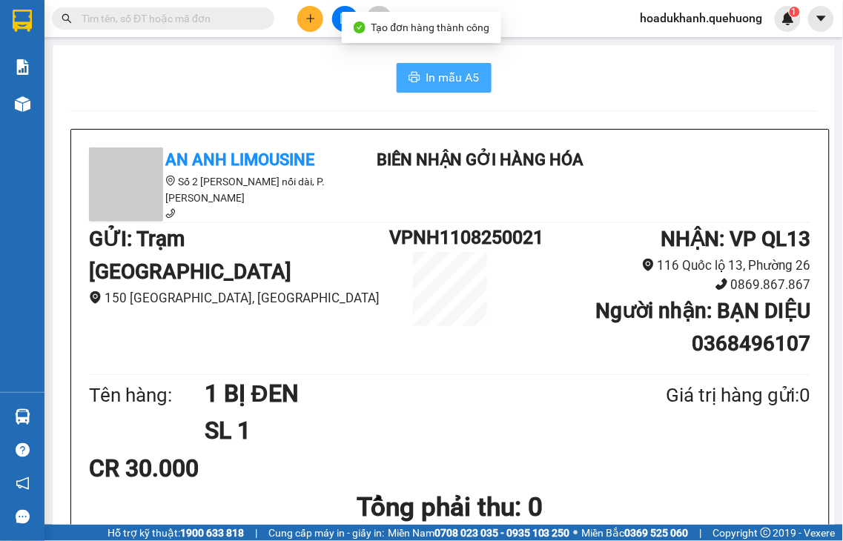
click at [416, 74] on button "In mẫu A5" at bounding box center [444, 78] width 95 height 30
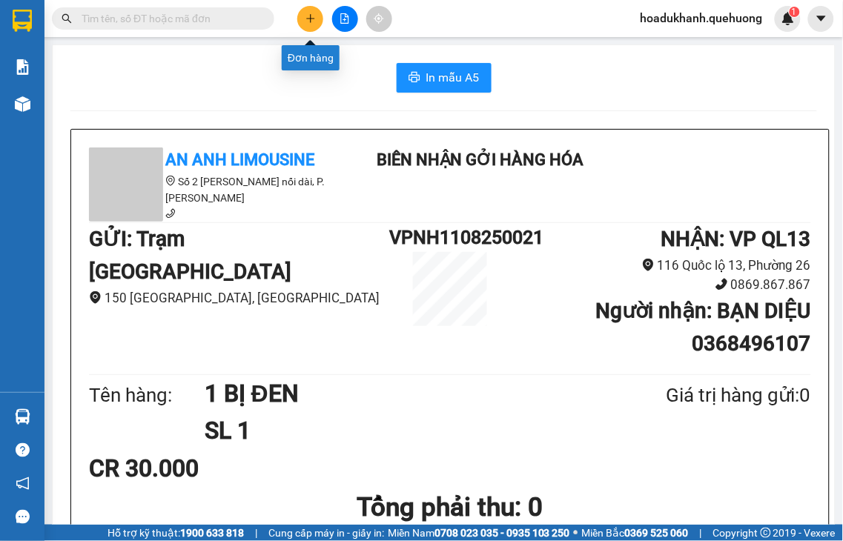
click at [308, 23] on icon "plus" at bounding box center [310, 18] width 10 height 10
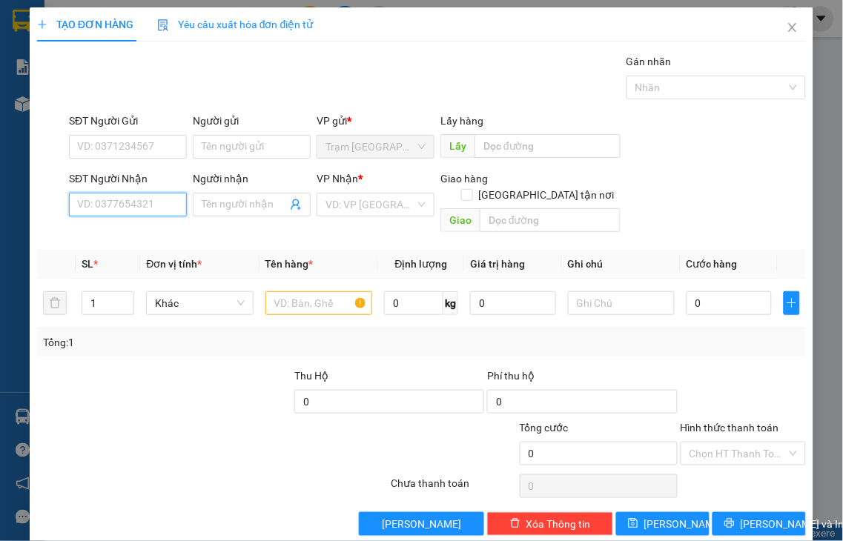
click at [135, 201] on input "SĐT Người Nhận" at bounding box center [128, 205] width 118 height 24
click at [205, 206] on input "Người nhận" at bounding box center [244, 204] width 85 height 16
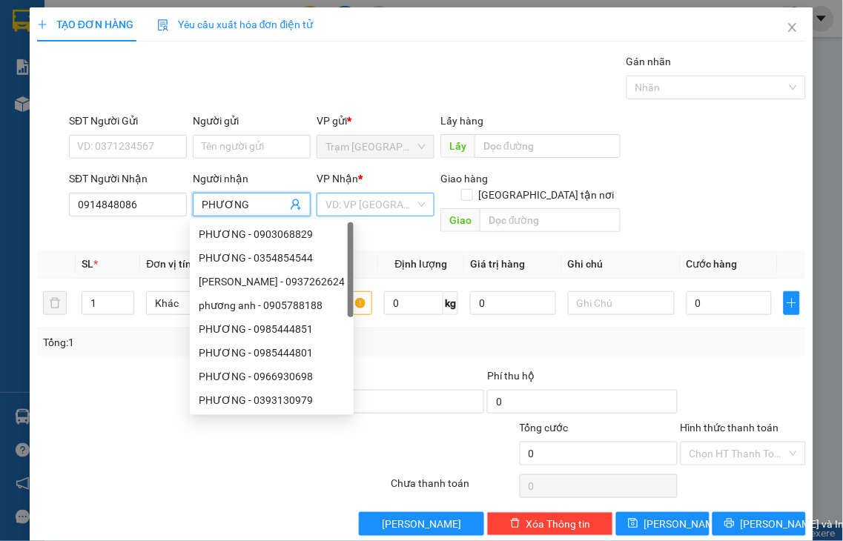
click at [356, 210] on input "search" at bounding box center [370, 204] width 90 height 22
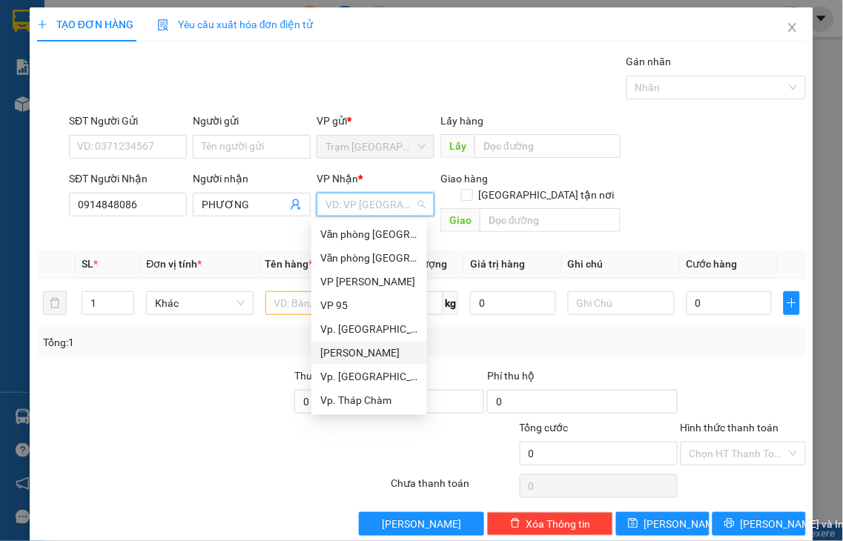
click at [351, 353] on div "[PERSON_NAME]" at bounding box center [369, 353] width 98 height 16
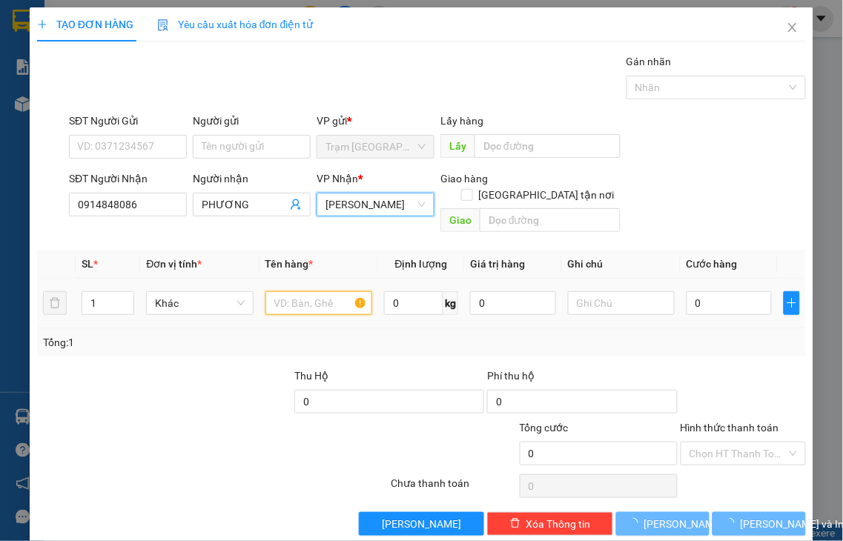
click at [276, 291] on input "text" at bounding box center [318, 303] width 107 height 24
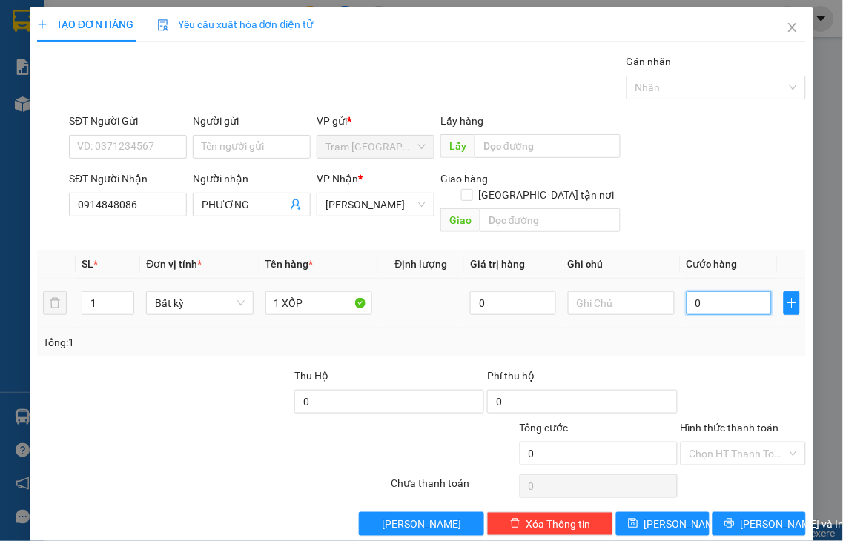
click at [732, 291] on input "0" at bounding box center [729, 303] width 85 height 24
click at [722, 422] on label "Hình thức thanh toán" at bounding box center [730, 428] width 99 height 12
click at [722, 443] on input "Hình thức thanh toán" at bounding box center [738, 454] width 98 height 22
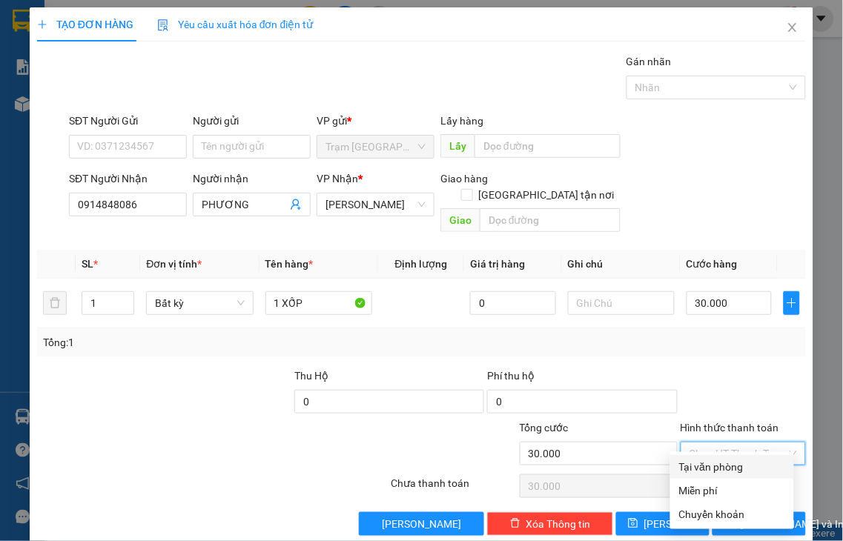
click at [731, 469] on div "Tại văn phòng" at bounding box center [732, 467] width 106 height 16
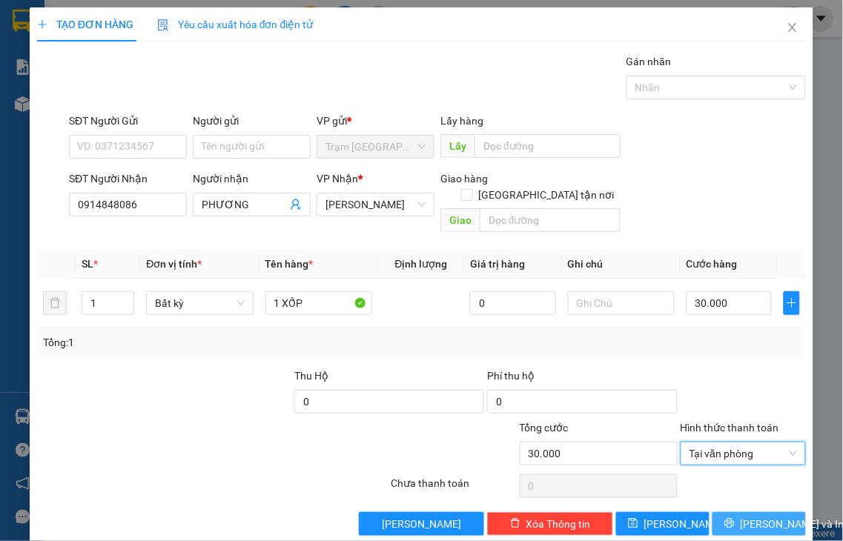
click at [741, 516] on span "[PERSON_NAME] và In" at bounding box center [793, 524] width 104 height 16
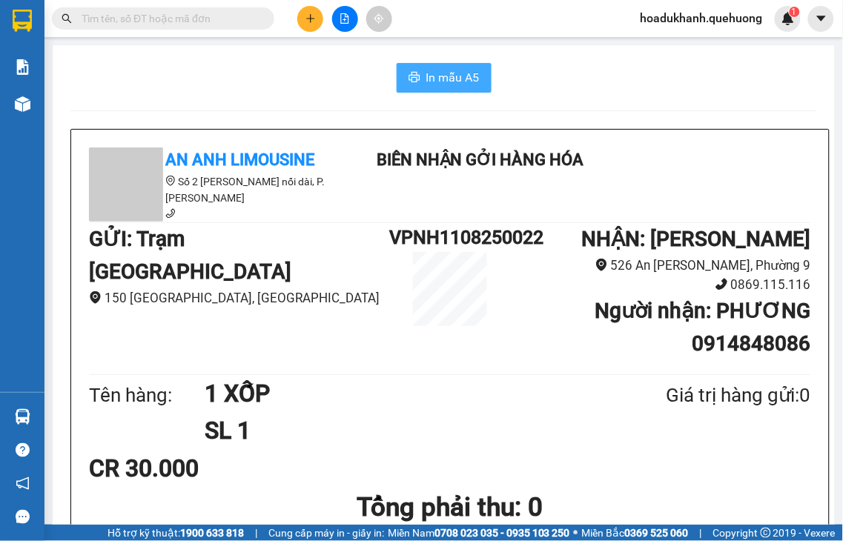
click at [435, 76] on span "In mẫu A5" at bounding box center [452, 77] width 53 height 19
click at [308, 24] on button at bounding box center [310, 19] width 26 height 26
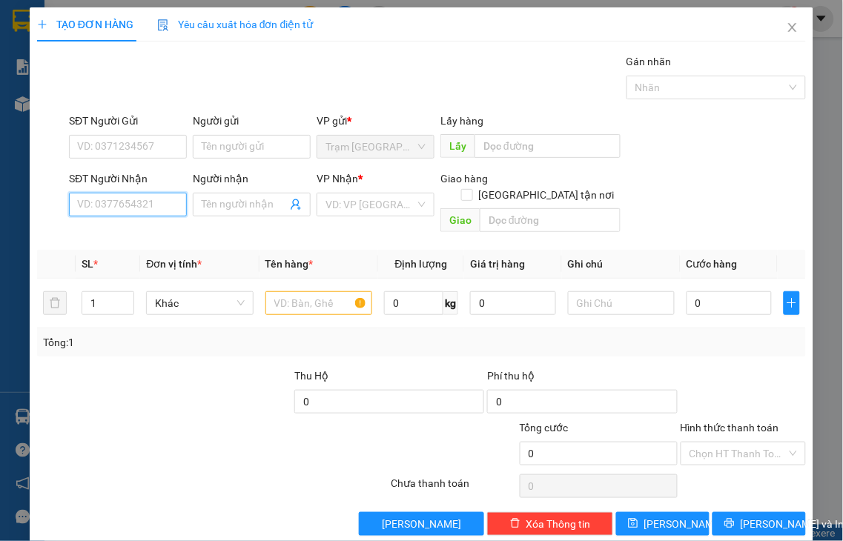
drag, startPoint x: 145, startPoint y: 209, endPoint x: 137, endPoint y: 208, distance: 8.3
click at [141, 208] on input "SĐT Người Nhận" at bounding box center [128, 205] width 118 height 24
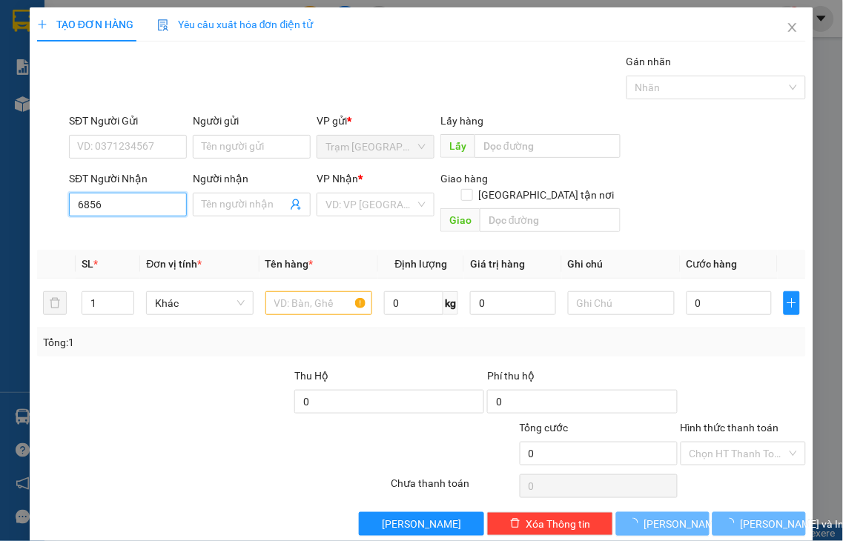
click at [137, 208] on input "6856" at bounding box center [128, 205] width 118 height 24
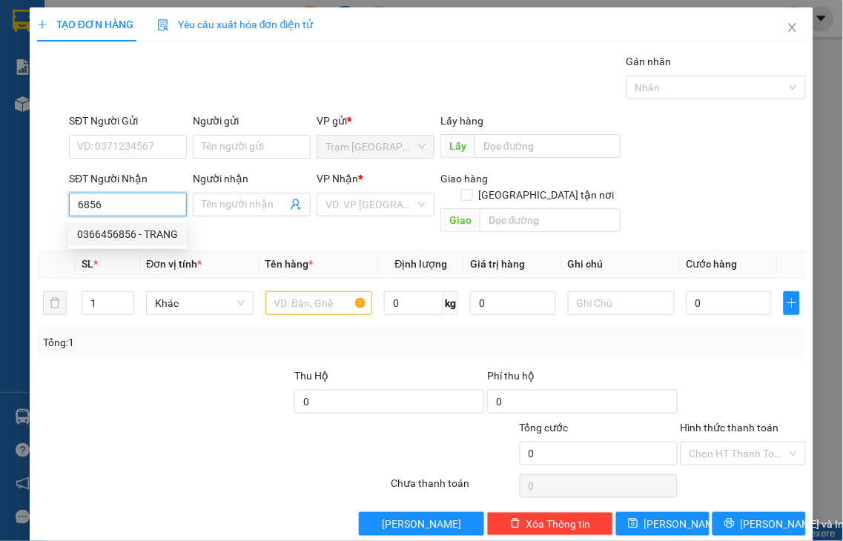
click at [135, 231] on div "0366456856 - TRANG" at bounding box center [127, 234] width 101 height 16
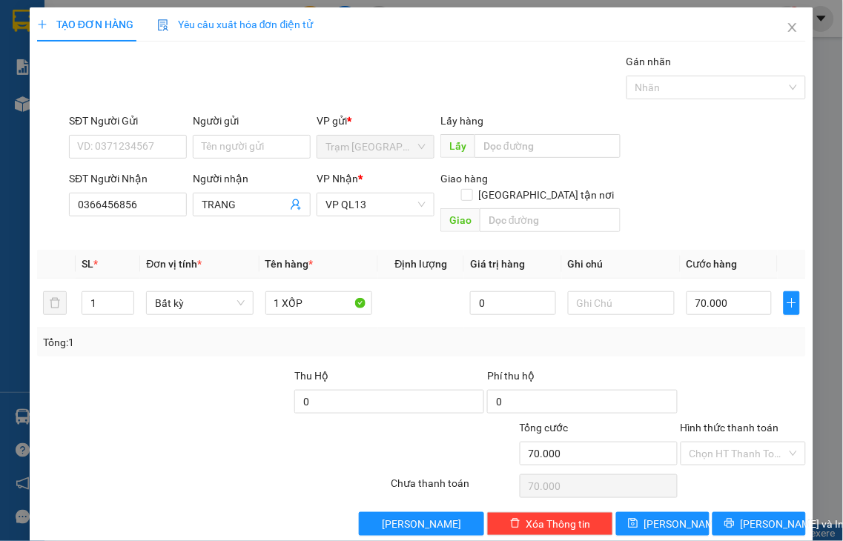
click at [736, 422] on label "Hình thức thanh toán" at bounding box center [730, 428] width 99 height 12
click at [736, 443] on input "Hình thức thanh toán" at bounding box center [738, 454] width 98 height 22
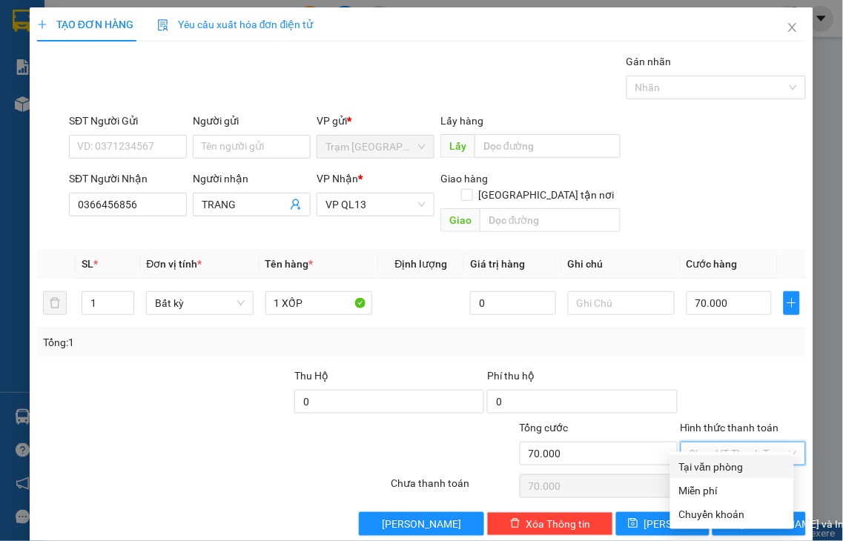
click at [744, 465] on div "Tại văn phòng" at bounding box center [732, 467] width 106 height 16
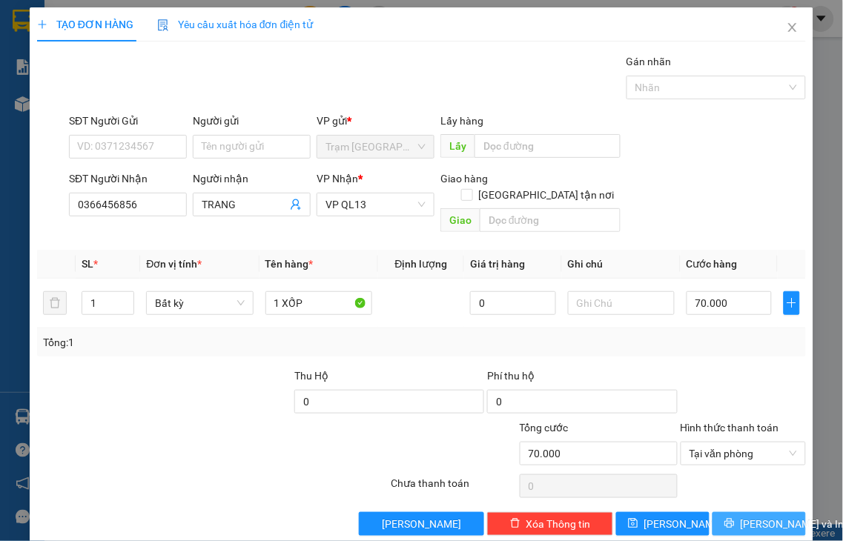
click at [741, 516] on span "[PERSON_NAME] và In" at bounding box center [793, 524] width 104 height 16
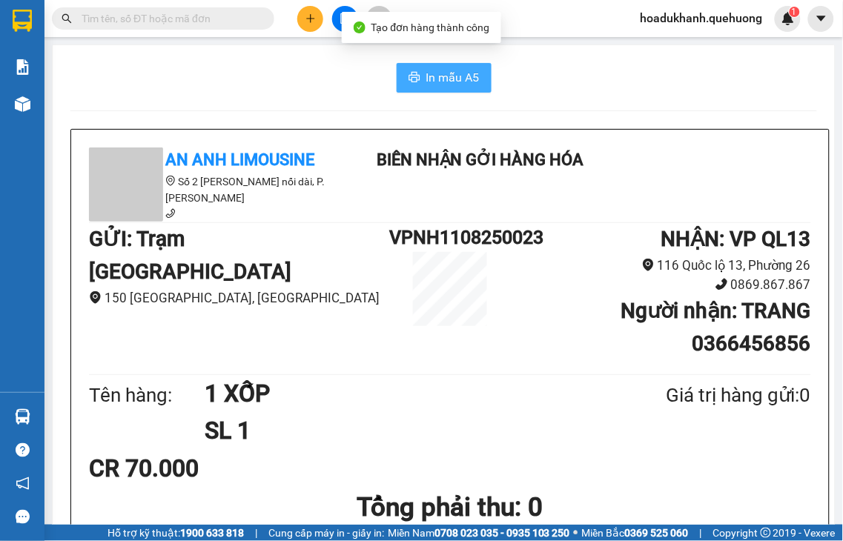
click at [426, 71] on span "In mẫu A5" at bounding box center [452, 77] width 53 height 19
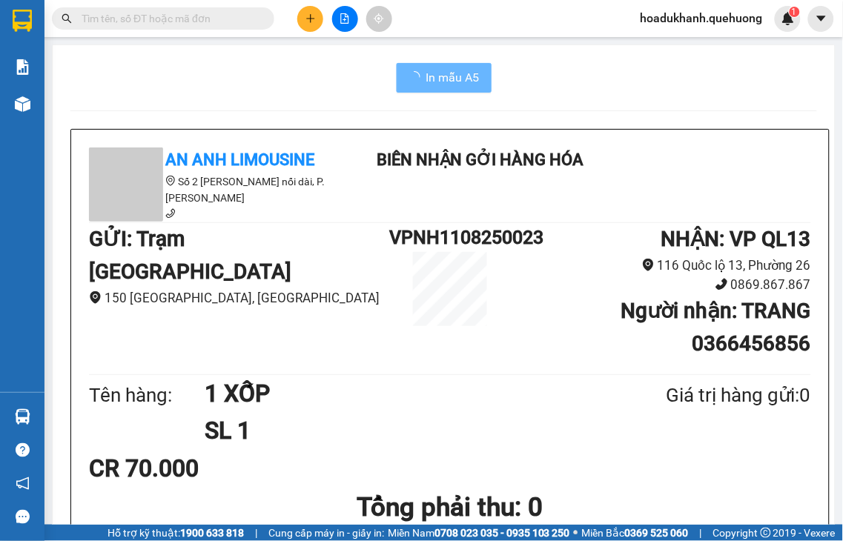
click at [308, 23] on icon "plus" at bounding box center [310, 18] width 10 height 10
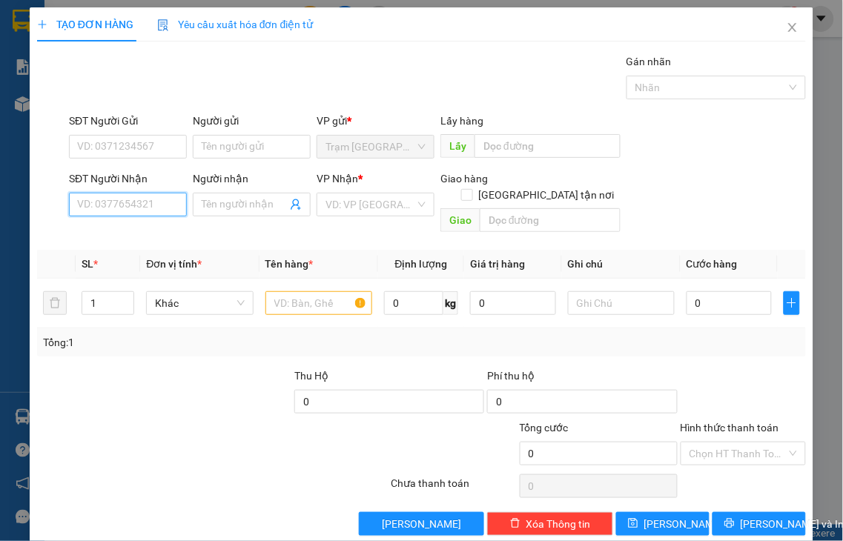
click at [139, 202] on input "SĐT Người Nhận" at bounding box center [128, 205] width 118 height 24
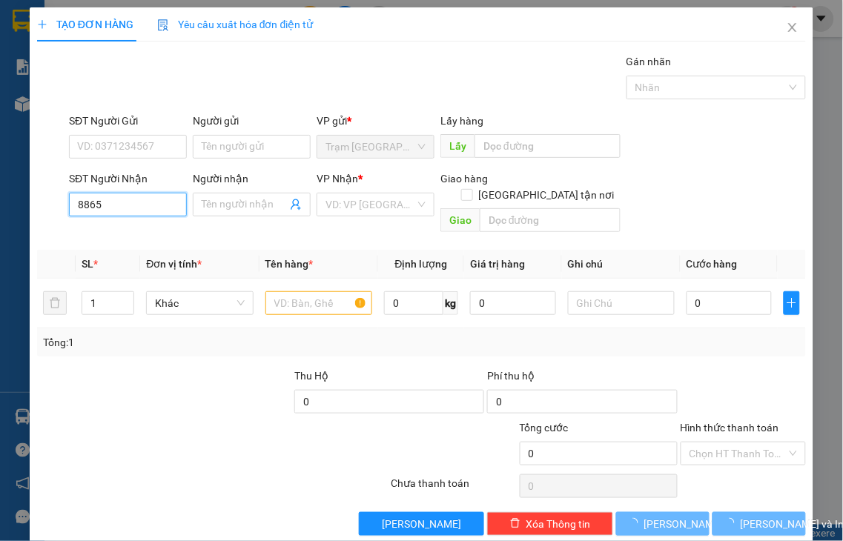
click at [139, 201] on input "8865" at bounding box center [128, 205] width 118 height 24
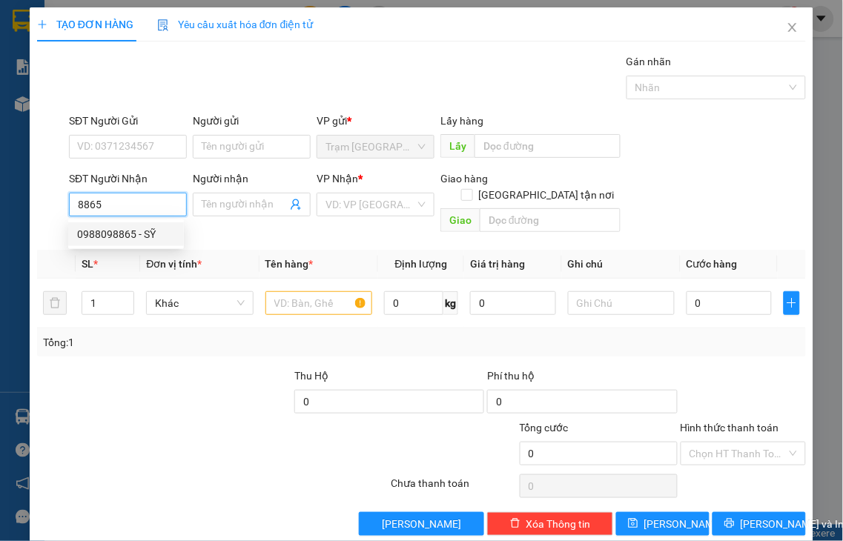
click at [136, 233] on div "0988098865 - SỸ" at bounding box center [126, 234] width 98 height 16
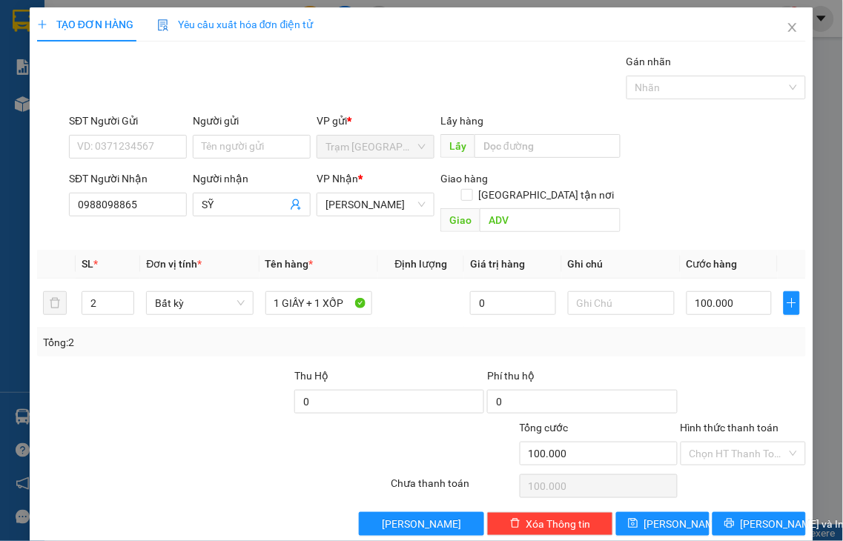
click at [752, 422] on label "Hình thức thanh toán" at bounding box center [730, 428] width 99 height 12
click at [752, 443] on input "Hình thức thanh toán" at bounding box center [738, 454] width 98 height 22
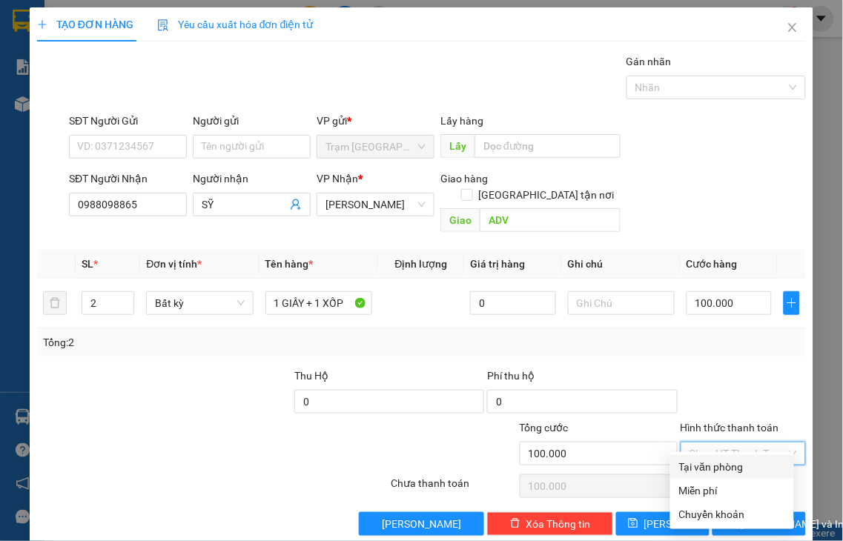
click at [747, 466] on div "Tại văn phòng" at bounding box center [732, 467] width 106 height 16
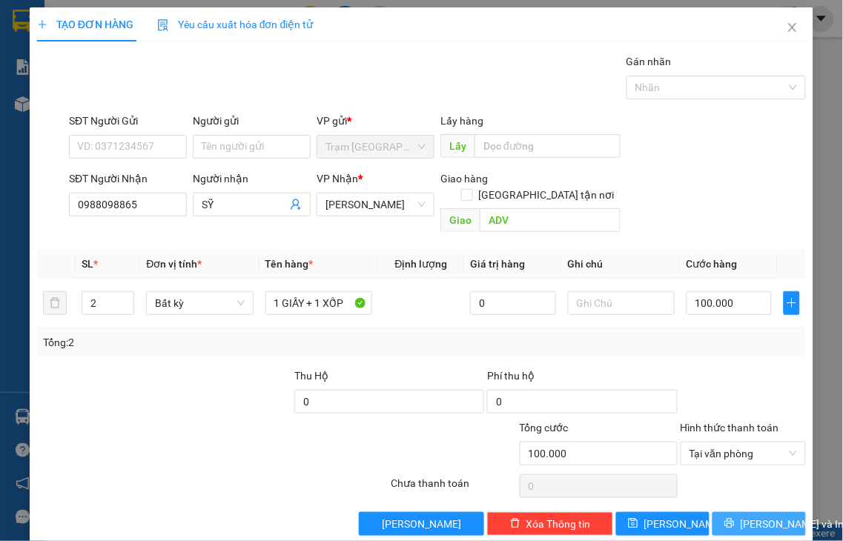
click at [747, 516] on span "[PERSON_NAME] và In" at bounding box center [793, 524] width 104 height 16
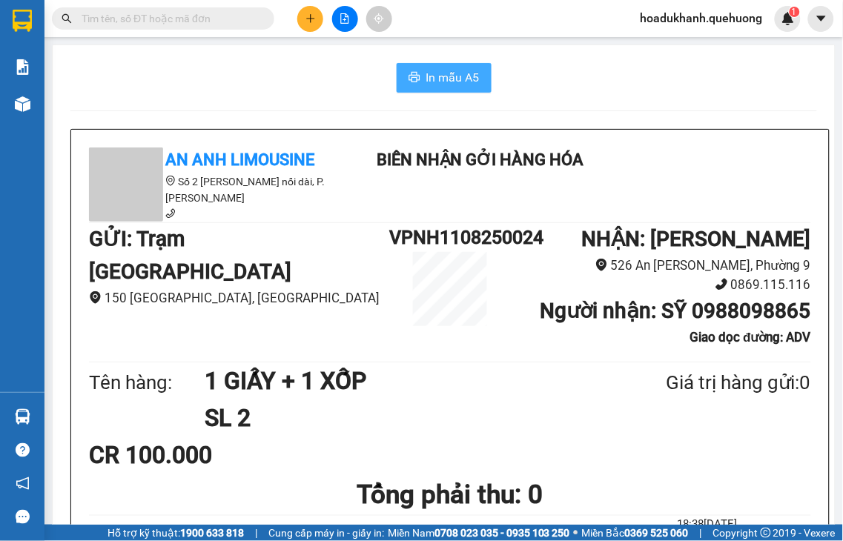
click at [426, 83] on span "In mẫu A5" at bounding box center [452, 77] width 53 height 19
click at [313, 24] on button at bounding box center [310, 19] width 26 height 26
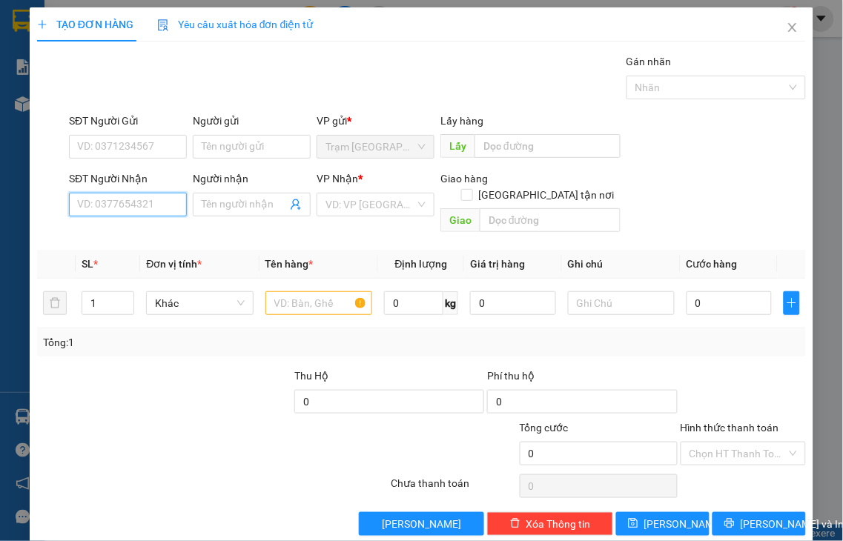
click at [119, 213] on input "SĐT Người Nhận" at bounding box center [128, 205] width 118 height 24
click at [125, 208] on input "SĐT Người Nhận" at bounding box center [128, 205] width 118 height 24
click at [124, 145] on input "SĐT Người Gửi" at bounding box center [128, 147] width 118 height 24
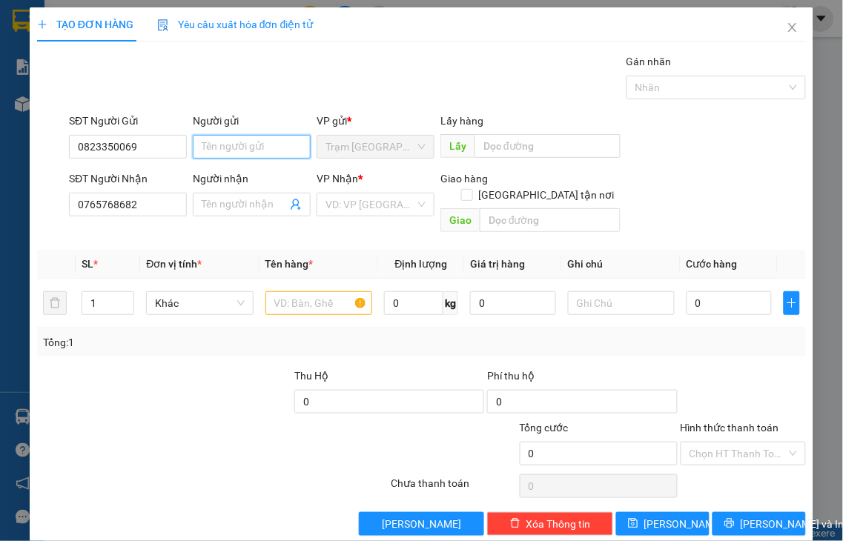
drag, startPoint x: 221, startPoint y: 138, endPoint x: 223, endPoint y: 147, distance: 9.2
click at [223, 145] on input "Người gửi" at bounding box center [252, 147] width 118 height 24
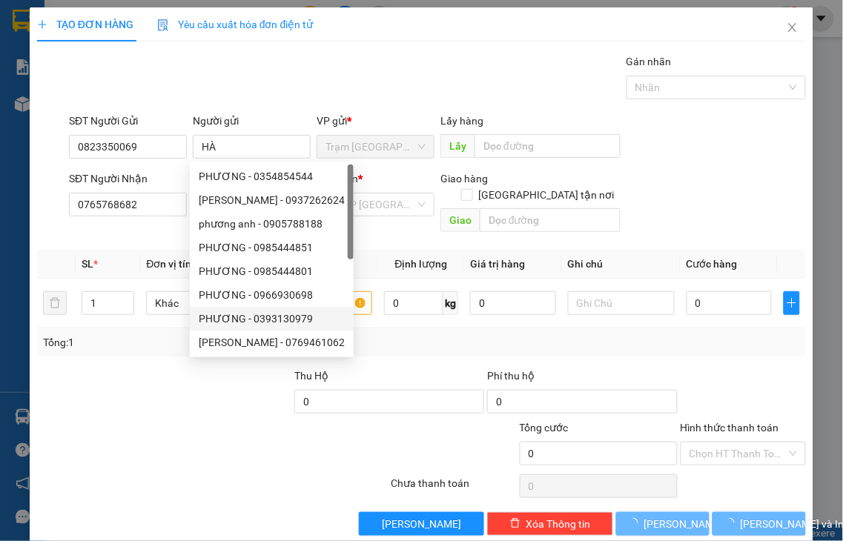
click at [241, 436] on div at bounding box center [148, 446] width 225 height 52
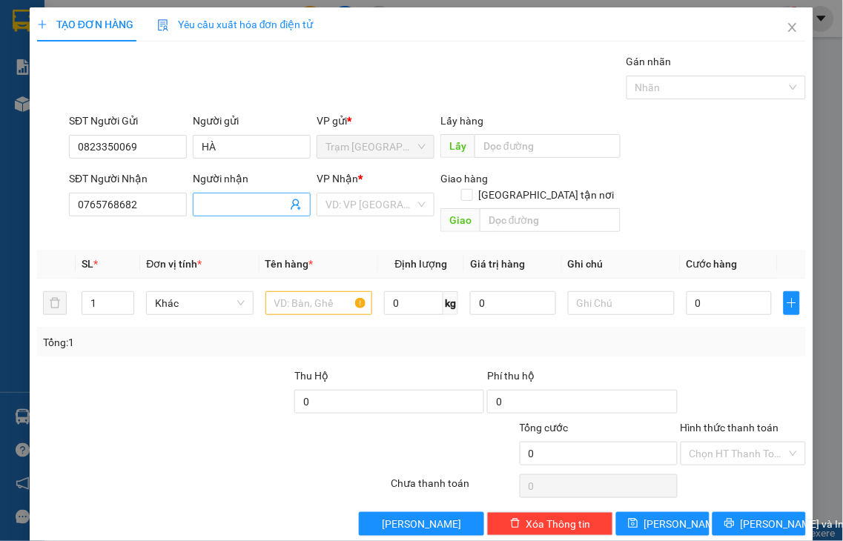
click at [215, 197] on input "Người nhận" at bounding box center [244, 204] width 85 height 16
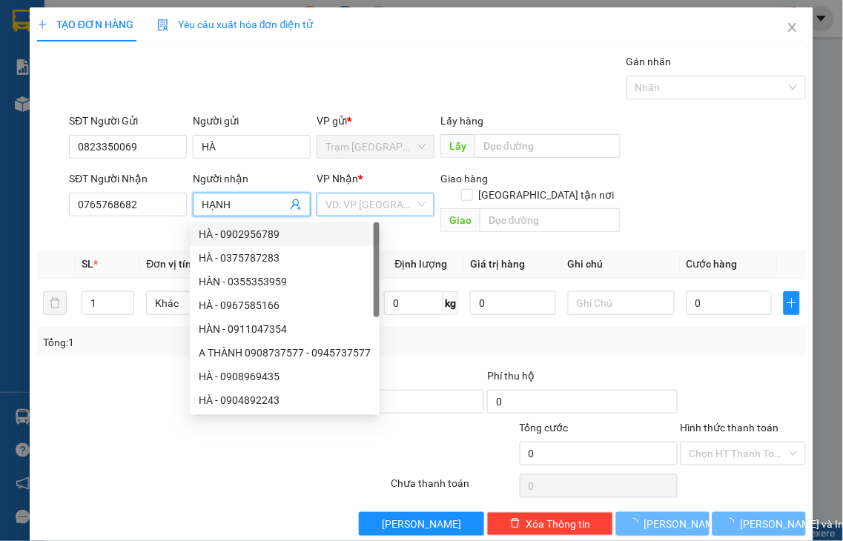
click at [354, 205] on input "search" at bounding box center [370, 204] width 90 height 22
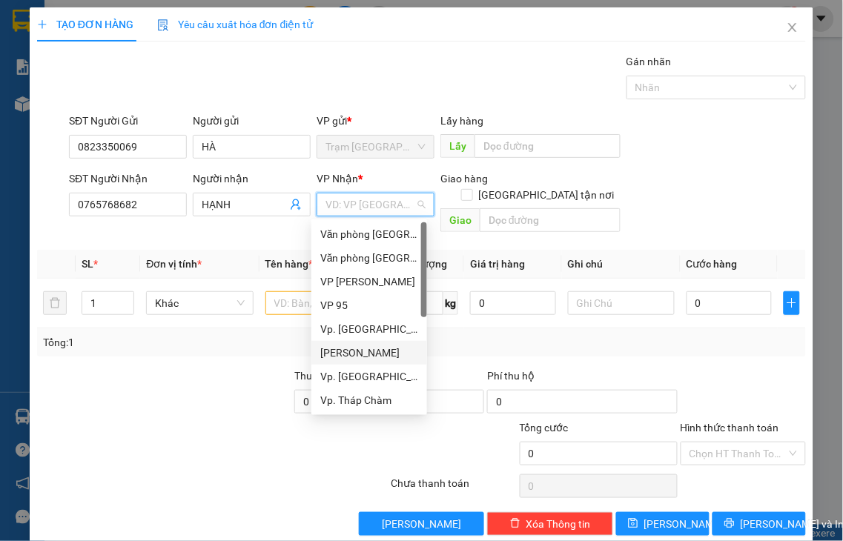
click at [374, 357] on div "[PERSON_NAME]" at bounding box center [369, 353] width 98 height 16
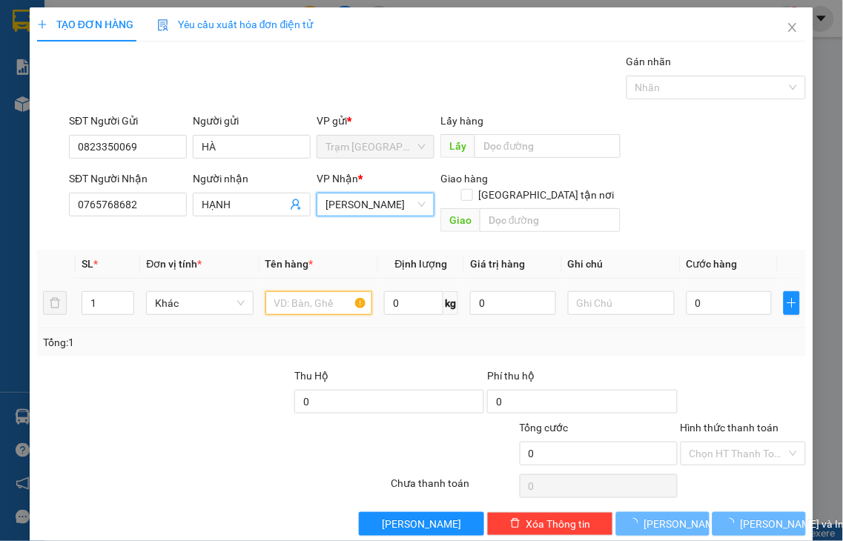
click at [284, 291] on input "text" at bounding box center [318, 303] width 107 height 24
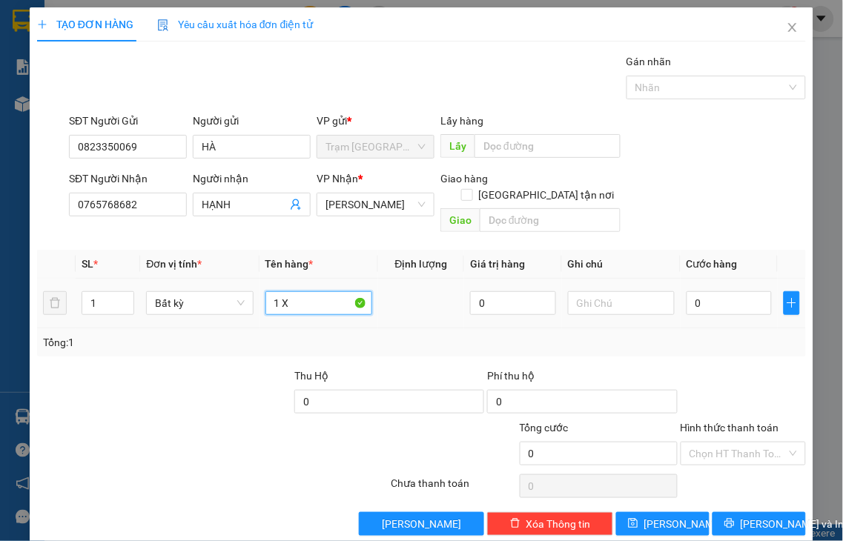
drag, startPoint x: 282, startPoint y: 286, endPoint x: 306, endPoint y: 282, distance: 24.9
click at [306, 291] on input "1 X" at bounding box center [318, 303] width 107 height 24
click at [724, 295] on input "0" at bounding box center [729, 303] width 85 height 24
click at [740, 422] on label "Hình thức thanh toán" at bounding box center [730, 428] width 99 height 12
click at [740, 443] on input "Hình thức thanh toán" at bounding box center [738, 454] width 98 height 22
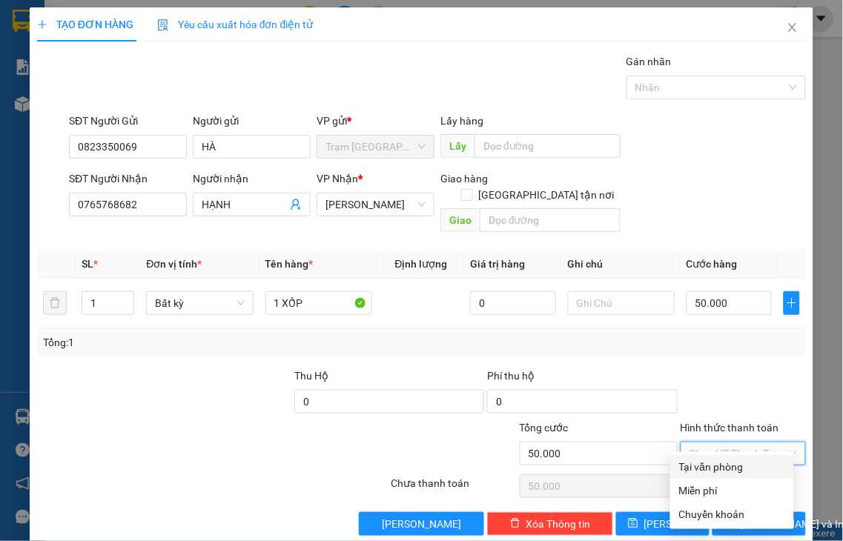
click at [713, 471] on div "Tại văn phòng" at bounding box center [732, 467] width 106 height 16
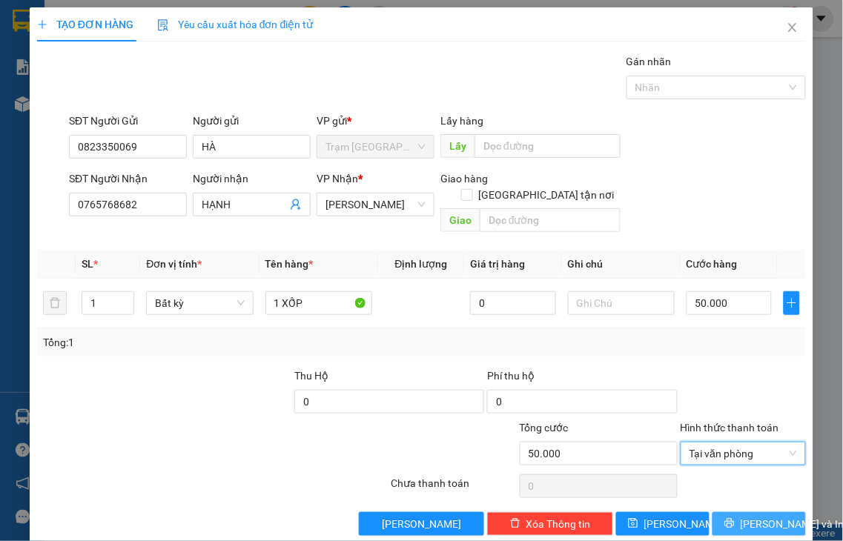
click at [741, 516] on span "[PERSON_NAME] và In" at bounding box center [793, 524] width 104 height 16
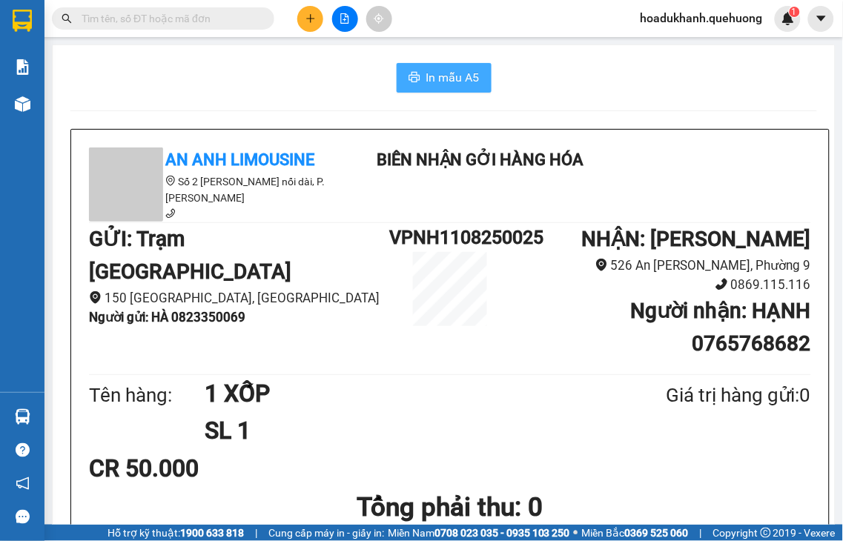
click at [439, 77] on span "In mẫu A5" at bounding box center [452, 77] width 53 height 19
click at [436, 77] on span "In mẫu A5" at bounding box center [452, 77] width 53 height 19
click at [314, 20] on icon "plus" at bounding box center [310, 18] width 10 height 10
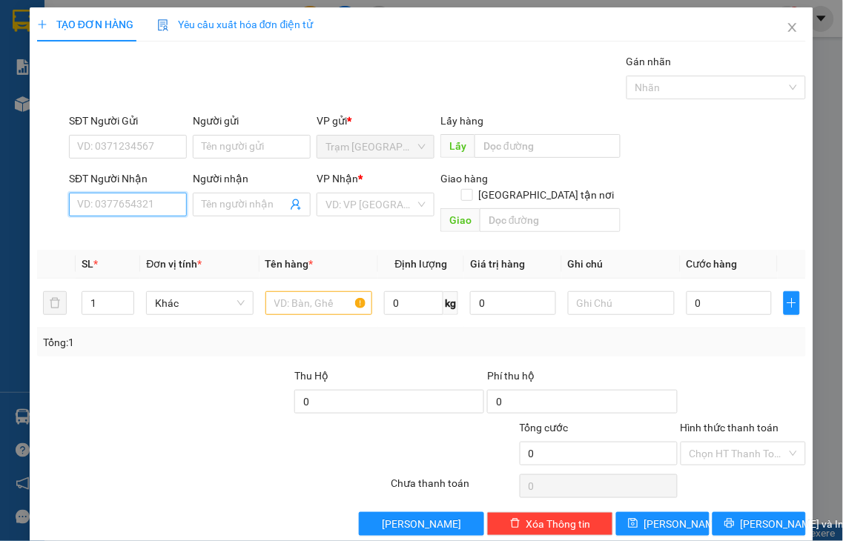
click at [151, 194] on input "SĐT Người Nhận" at bounding box center [128, 205] width 118 height 24
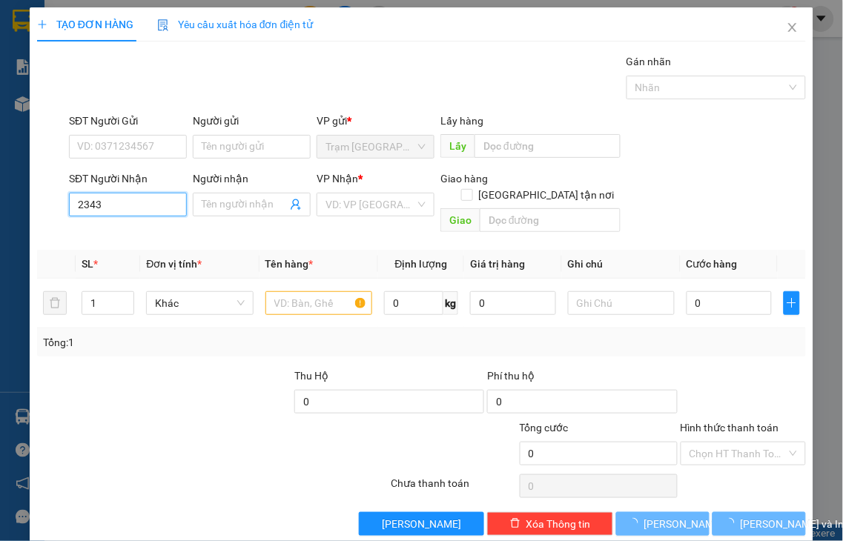
click at [156, 205] on input "2343" at bounding box center [128, 205] width 118 height 24
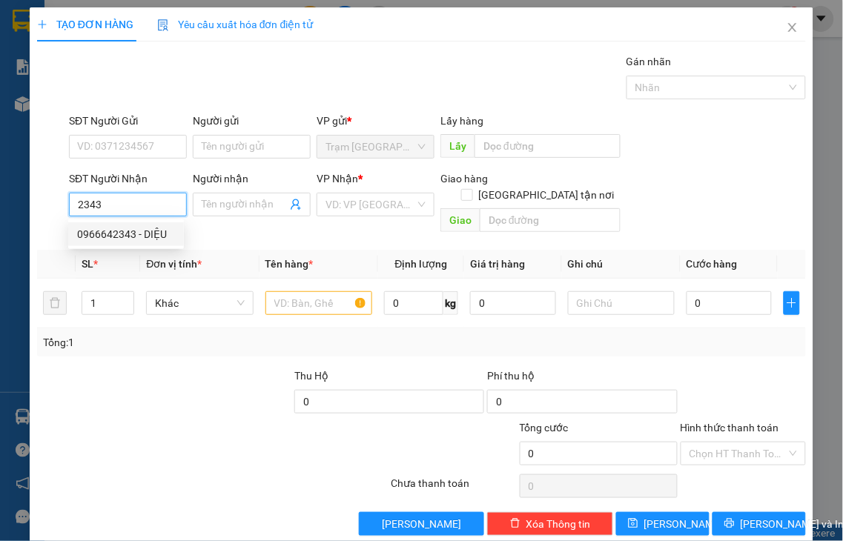
click at [150, 234] on div "0966642343 - DIỆU" at bounding box center [126, 234] width 98 height 16
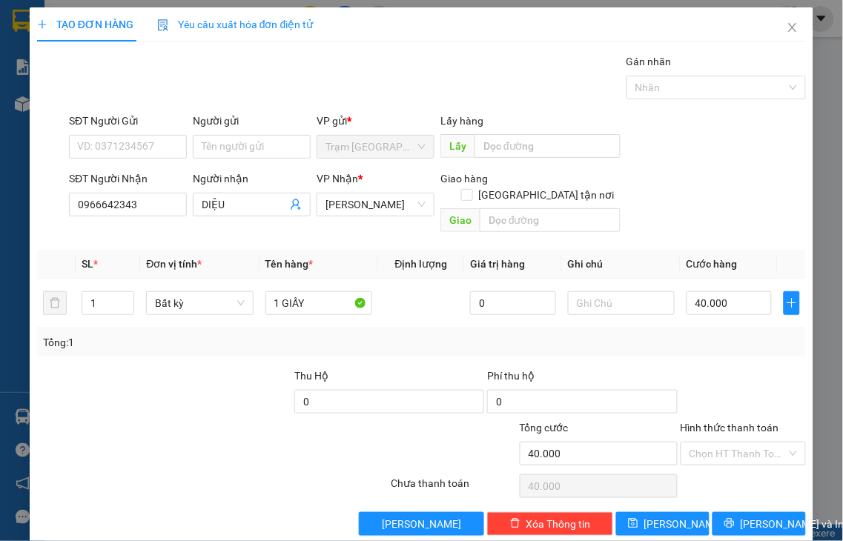
click at [747, 422] on label "Hình thức thanh toán" at bounding box center [730, 428] width 99 height 12
click at [747, 443] on input "Hình thức thanh toán" at bounding box center [738, 454] width 98 height 22
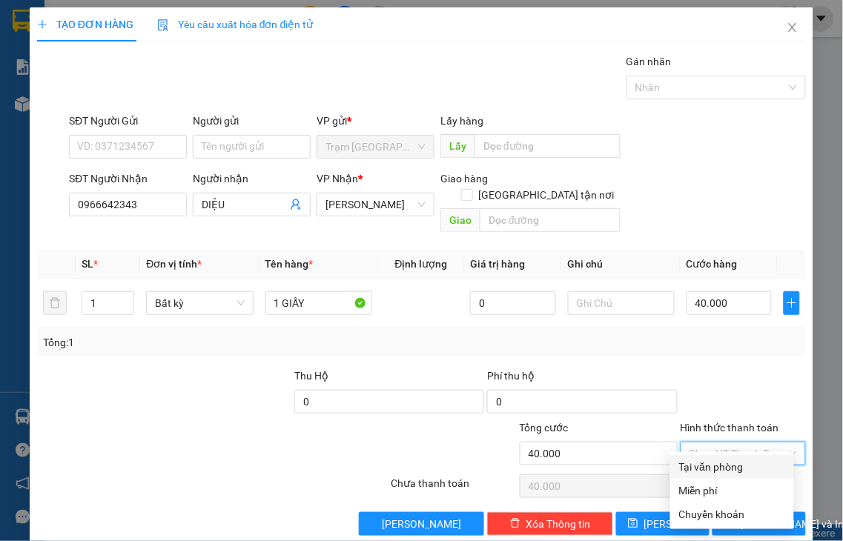
click at [738, 469] on div "Tại văn phòng" at bounding box center [732, 467] width 106 height 16
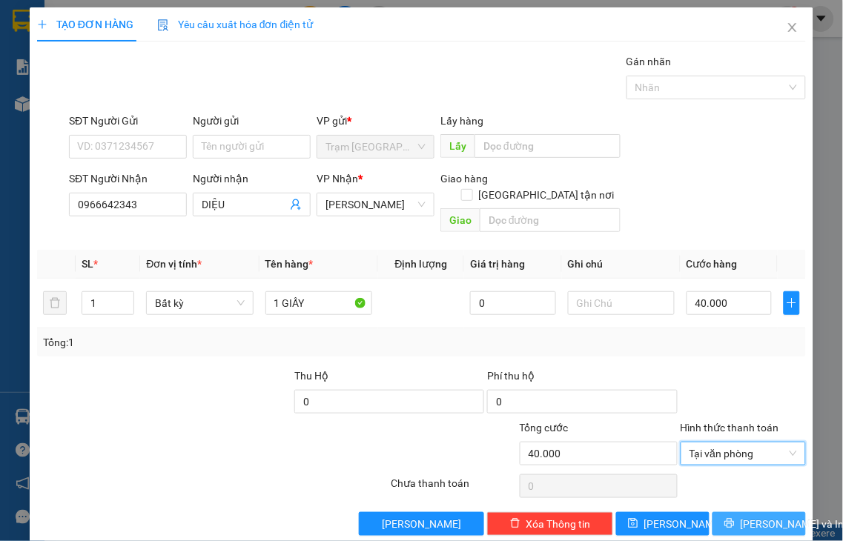
click at [744, 516] on span "[PERSON_NAME] và In" at bounding box center [793, 524] width 104 height 16
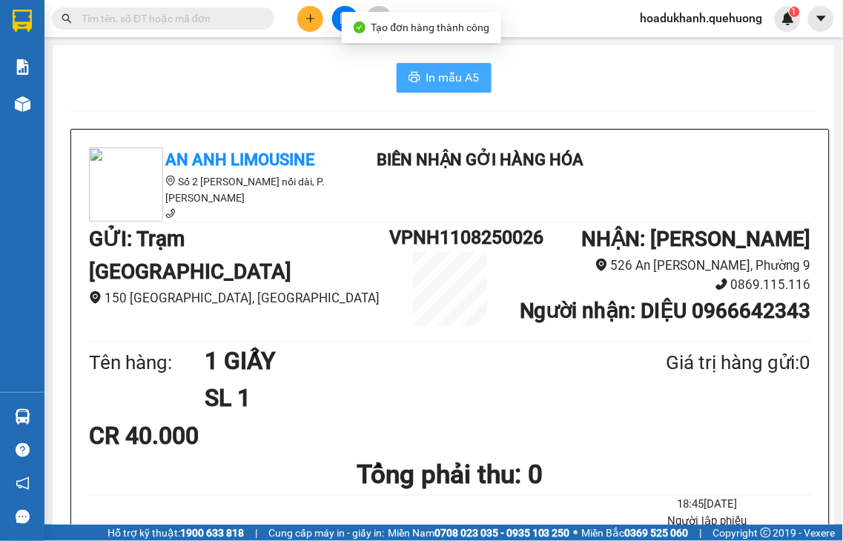
click at [462, 84] on span "In mẫu A5" at bounding box center [452, 77] width 53 height 19
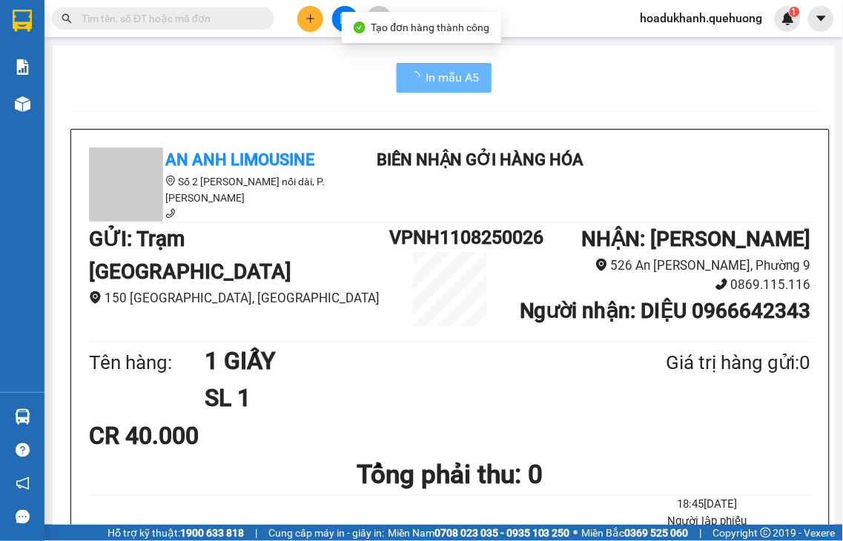
click at [301, 22] on button at bounding box center [310, 19] width 26 height 26
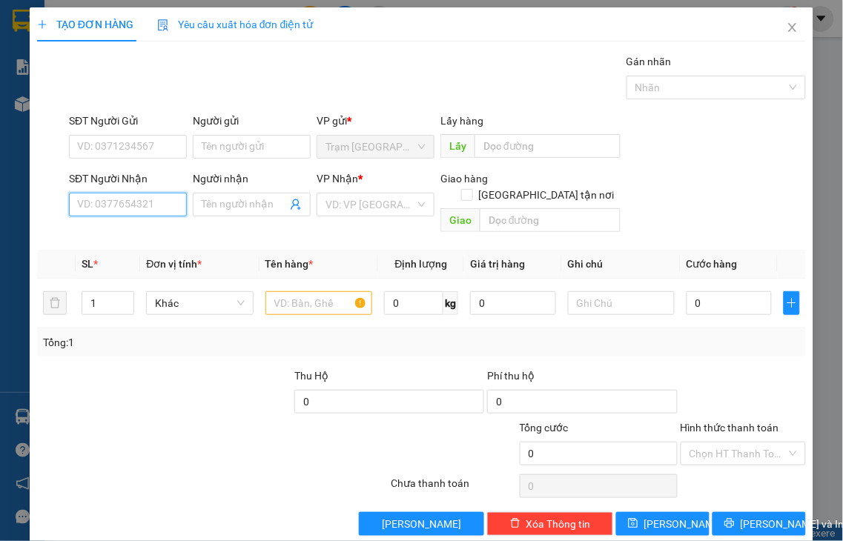
click at [136, 205] on input "SĐT Người Nhận" at bounding box center [128, 205] width 118 height 24
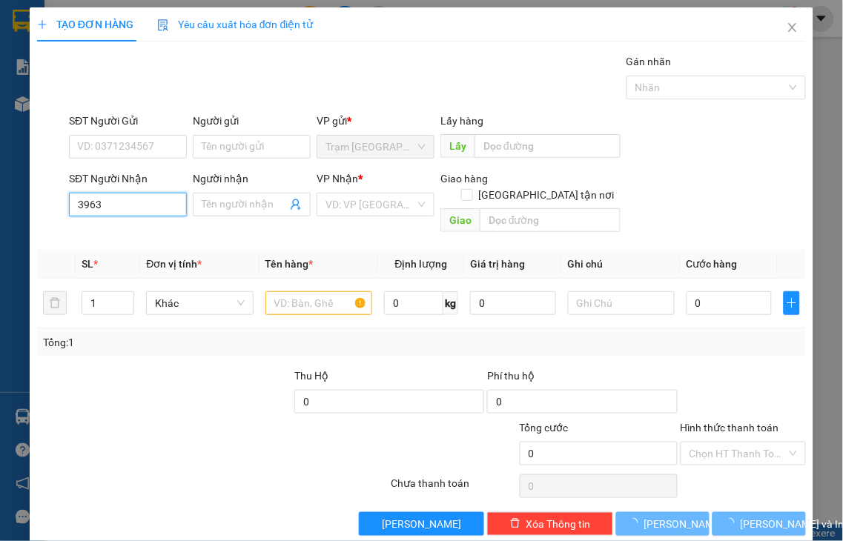
click at [133, 201] on input "3963" at bounding box center [128, 205] width 118 height 24
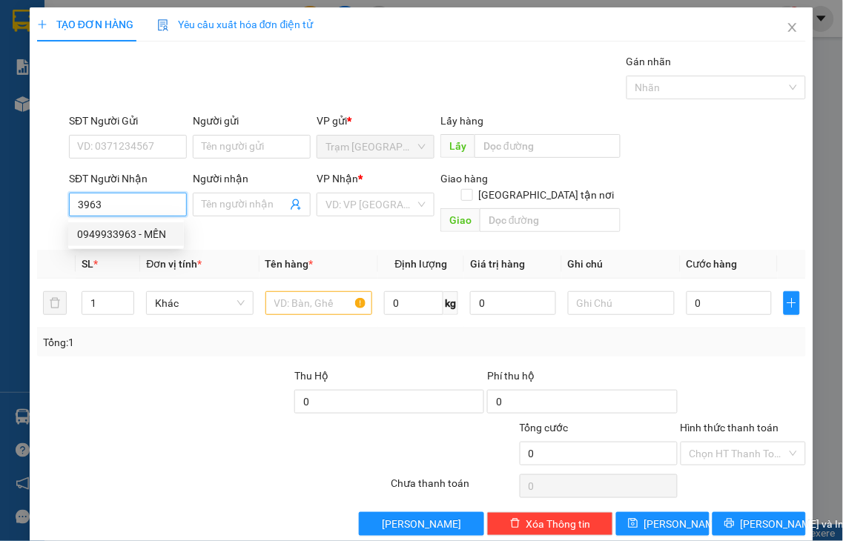
click at [131, 233] on div "0949933963 - MẾN" at bounding box center [126, 234] width 98 height 16
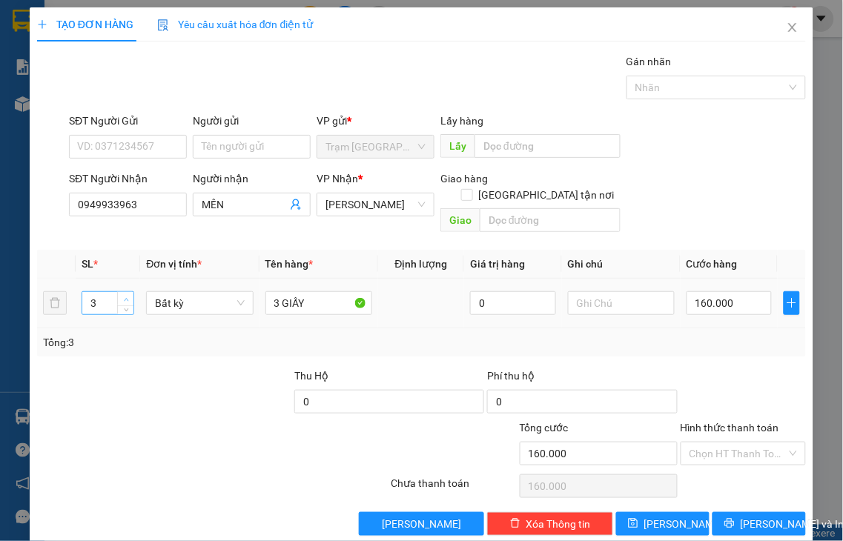
click at [125, 297] on icon "up" at bounding box center [126, 299] width 5 height 5
click at [251, 293] on tr "4 Bất kỳ 3 GIẤY 0 160.000" at bounding box center [421, 304] width 769 height 50
click at [708, 291] on input "0" at bounding box center [729, 303] width 85 height 24
click at [715, 422] on label "Hình thức thanh toán" at bounding box center [730, 428] width 99 height 12
click at [715, 443] on input "Hình thức thanh toán" at bounding box center [738, 454] width 98 height 22
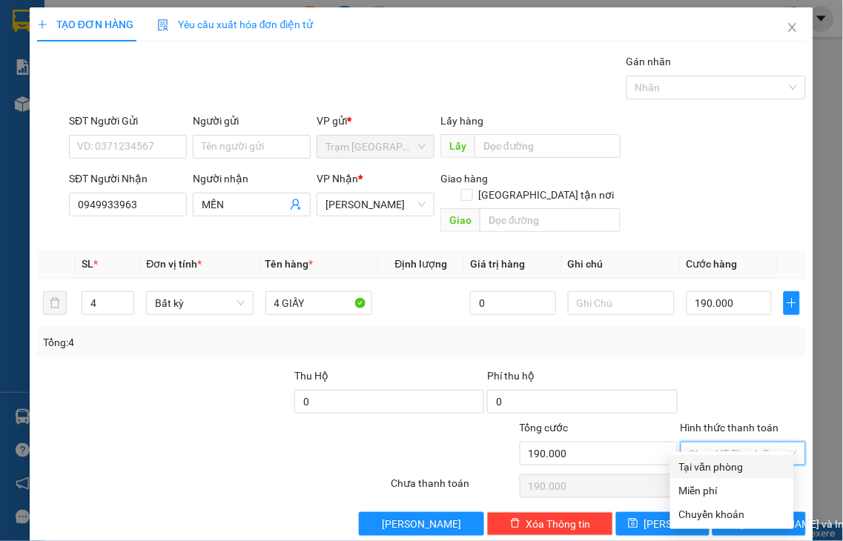
click at [714, 465] on div "Tại văn phòng" at bounding box center [732, 467] width 106 height 16
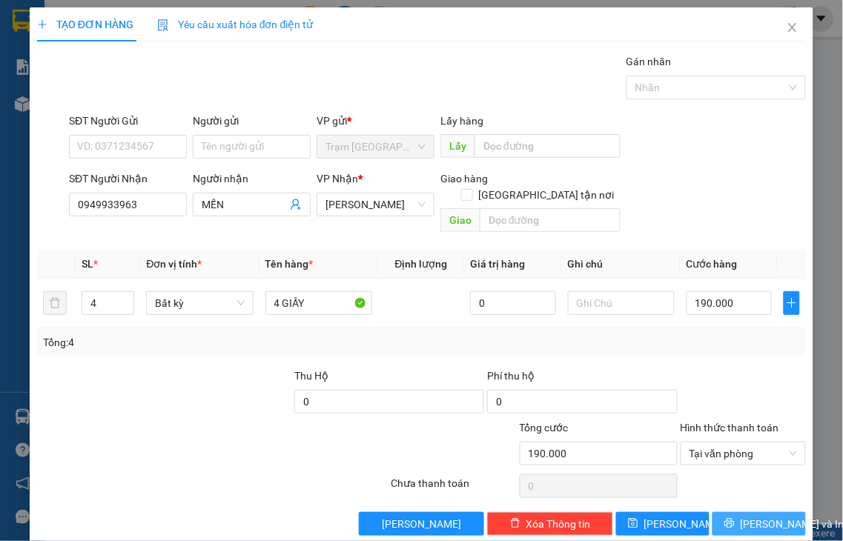
click at [727, 518] on icon "printer" at bounding box center [729, 523] width 10 height 10
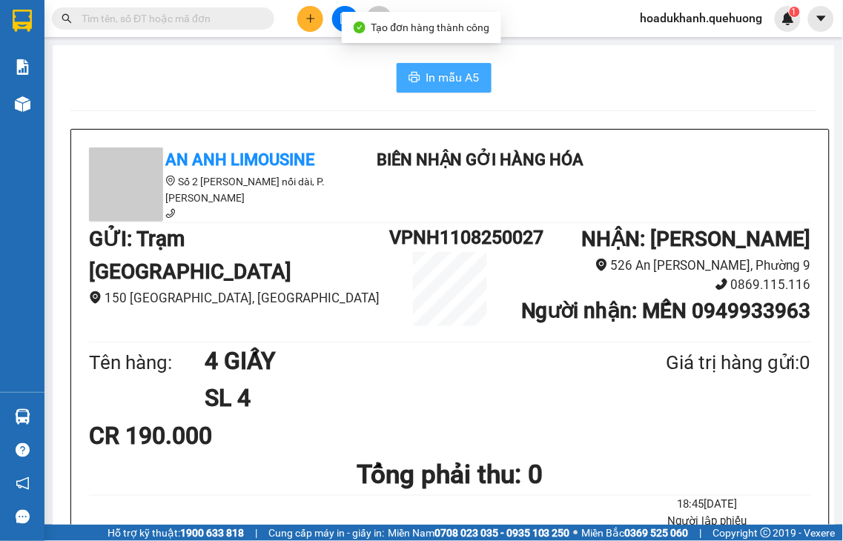
click at [429, 84] on span "In mẫu A5" at bounding box center [452, 77] width 53 height 19
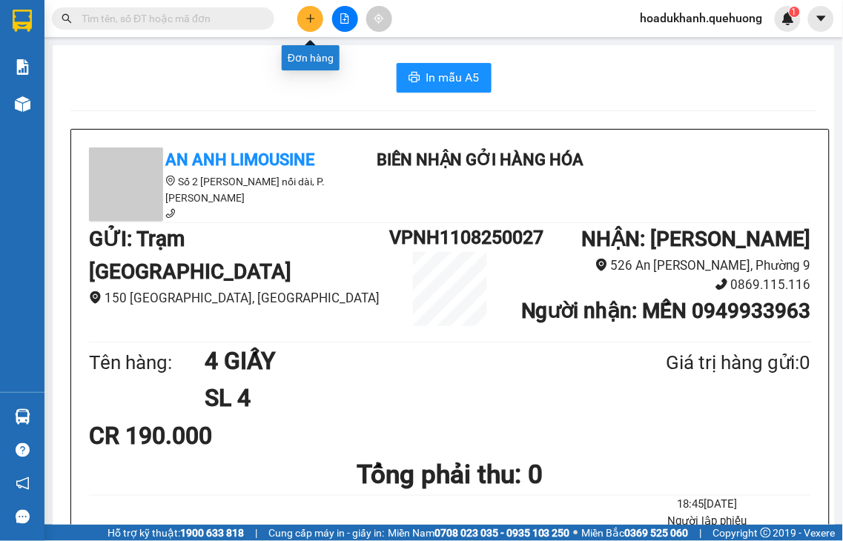
click at [308, 22] on icon "plus" at bounding box center [310, 18] width 10 height 10
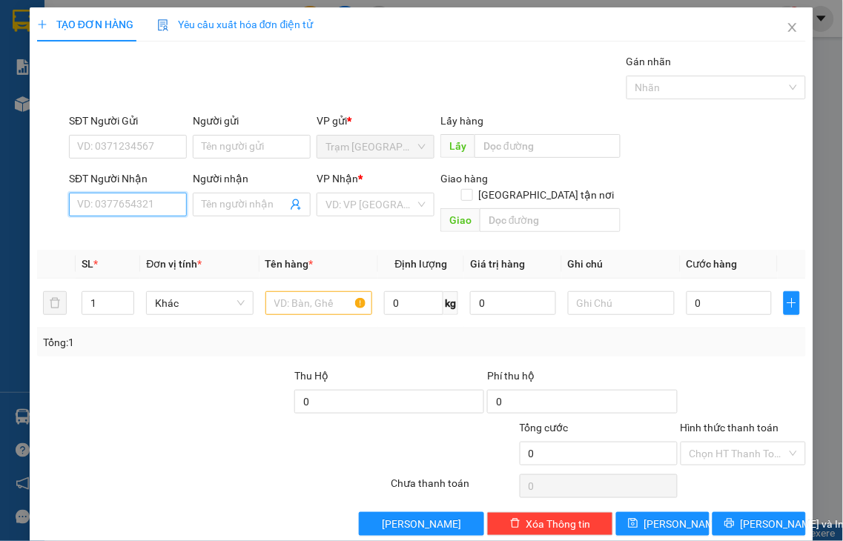
drag, startPoint x: 119, startPoint y: 202, endPoint x: 125, endPoint y: 159, distance: 43.3
click at [123, 171] on div "SĐT Người Nhận VD: 0377654321" at bounding box center [128, 197] width 118 height 52
click at [132, 201] on input "2445" at bounding box center [128, 205] width 118 height 24
click at [131, 233] on div "0335982445 - CHỊ HẰNG" at bounding box center [135, 234] width 116 height 16
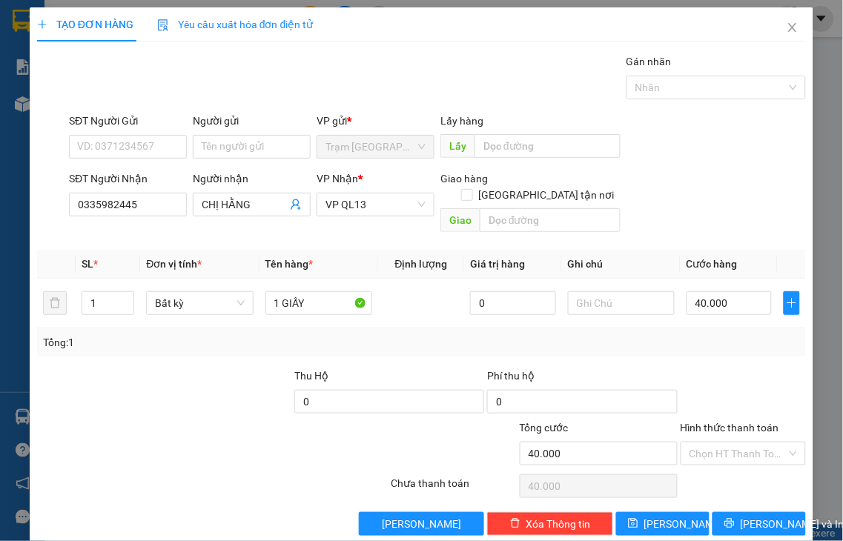
click at [709, 422] on label "Hình thức thanh toán" at bounding box center [730, 428] width 99 height 12
click at [709, 443] on input "Hình thức thanh toán" at bounding box center [738, 454] width 98 height 22
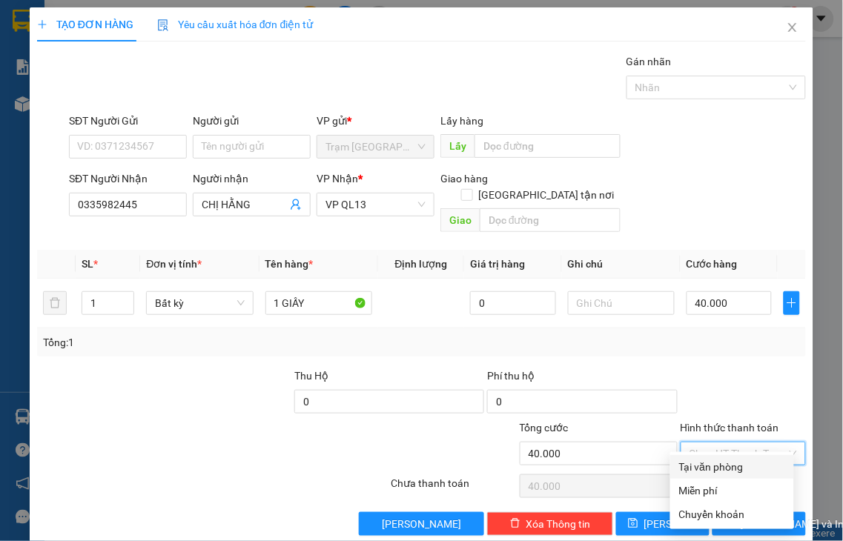
click at [741, 473] on div "Tại văn phòng" at bounding box center [732, 467] width 106 height 16
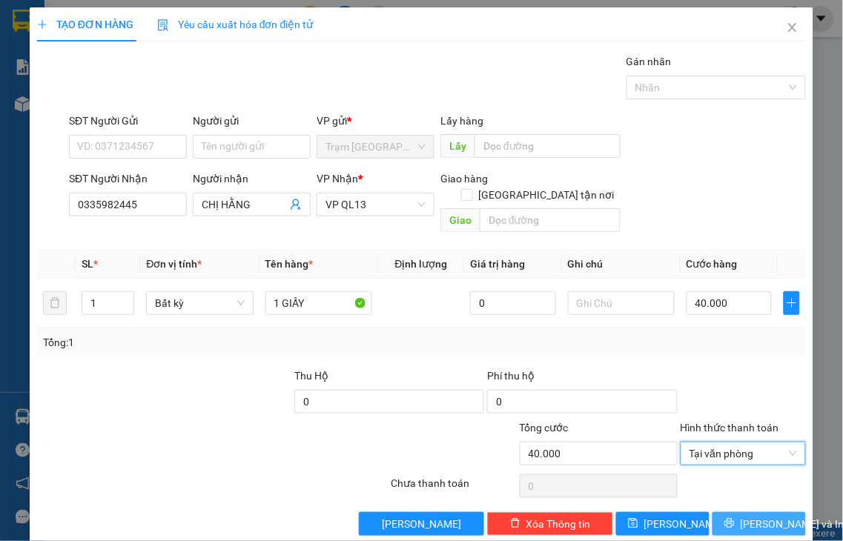
click at [752, 516] on span "[PERSON_NAME] và In" at bounding box center [793, 524] width 104 height 16
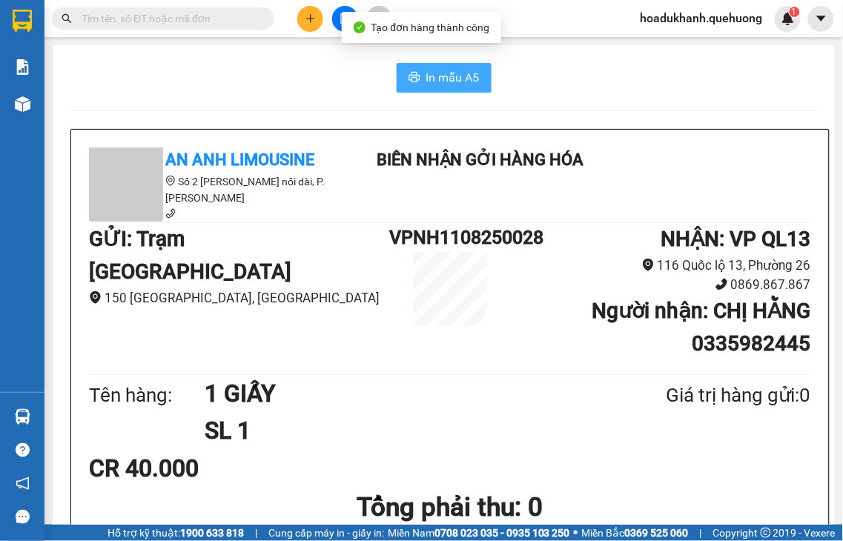
click at [451, 85] on span "In mẫu A5" at bounding box center [452, 77] width 53 height 19
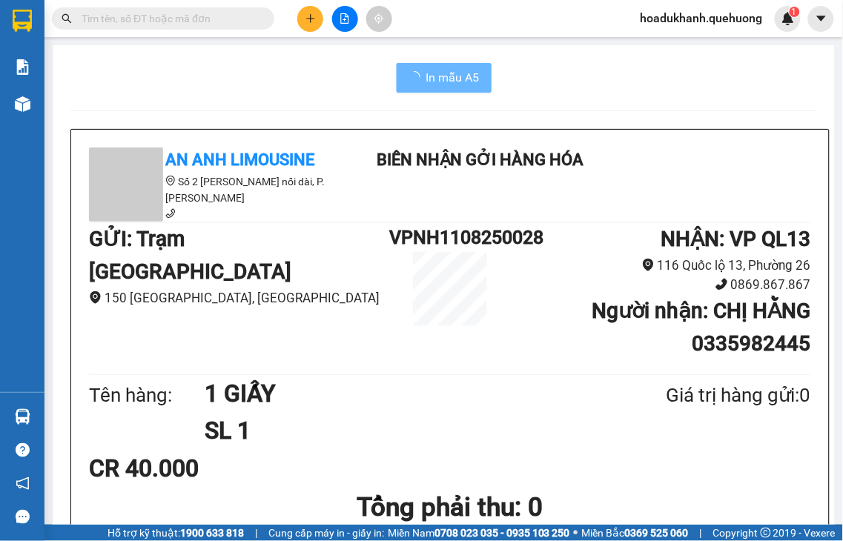
click at [308, 20] on icon "plus" at bounding box center [310, 18] width 10 height 10
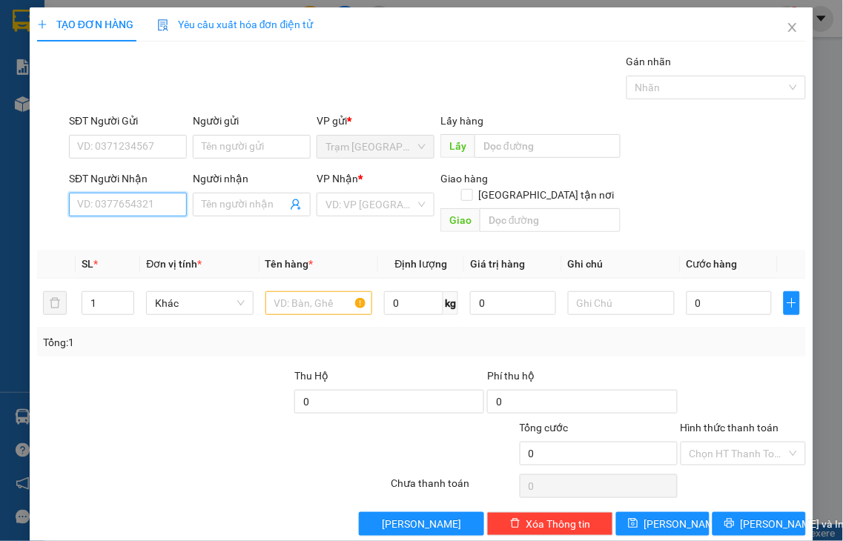
click at [151, 198] on input "SĐT Người Nhận" at bounding box center [128, 205] width 118 height 24
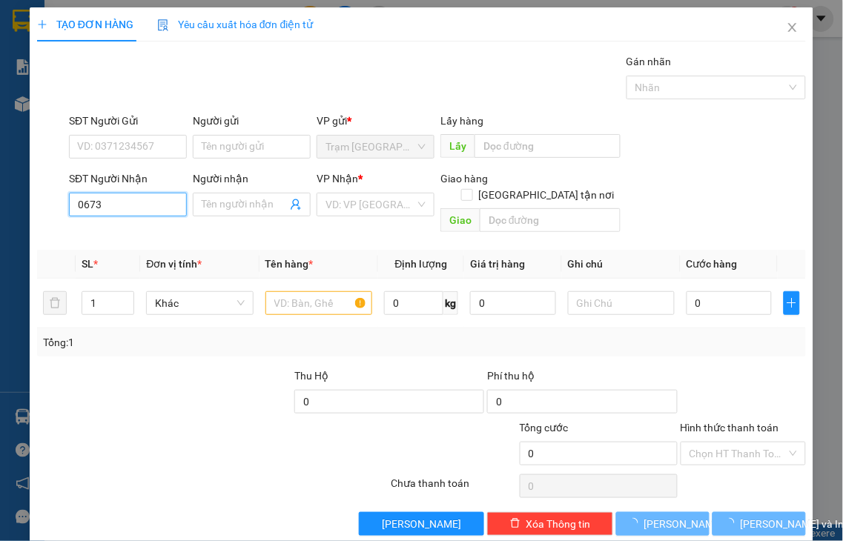
click at [151, 198] on input "0673" at bounding box center [128, 205] width 118 height 24
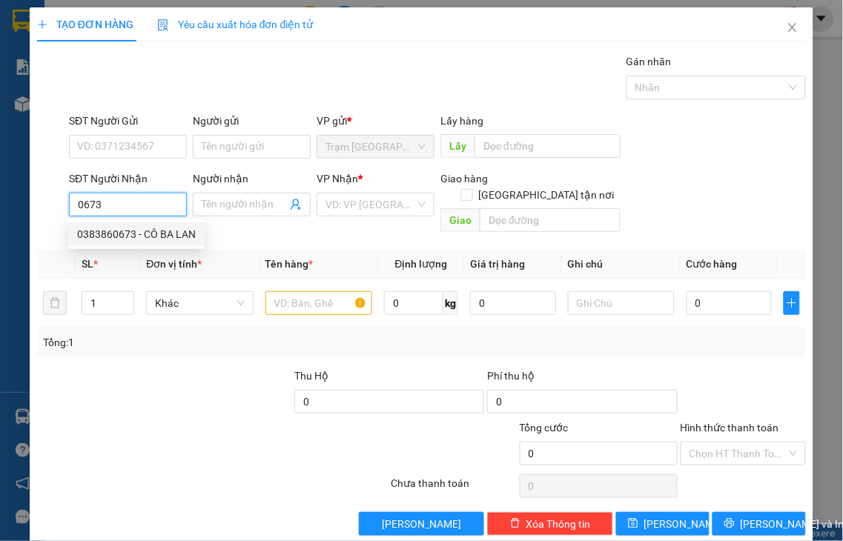
click at [151, 233] on div "0383860673 - CÔ BA LAN" at bounding box center [136, 234] width 119 height 16
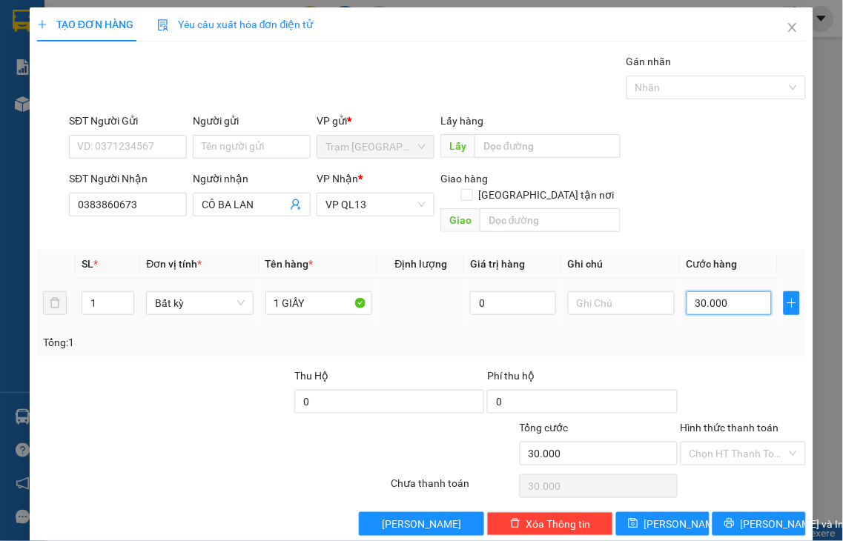
click at [721, 294] on input "30.000" at bounding box center [729, 303] width 85 height 24
click at [718, 422] on label "Hình thức thanh toán" at bounding box center [730, 428] width 99 height 12
click at [718, 443] on input "Hình thức thanh toán" at bounding box center [738, 454] width 98 height 22
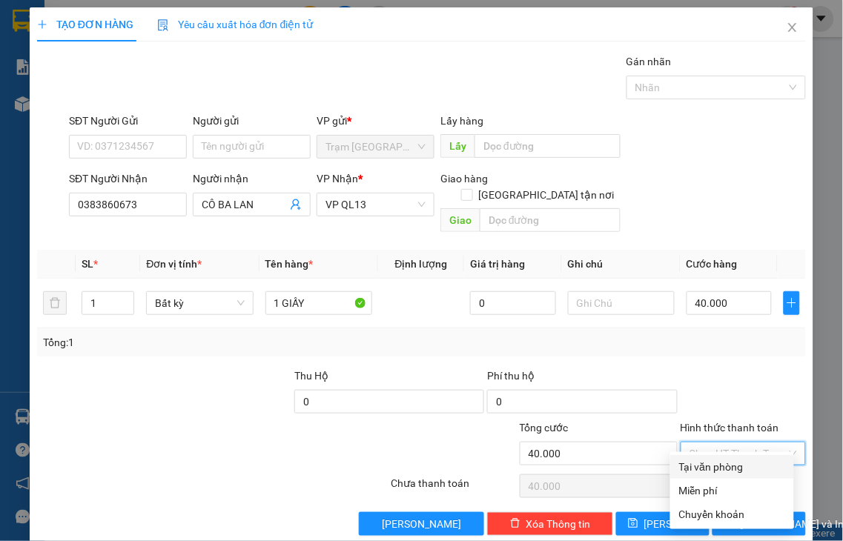
click at [692, 472] on div "Tại văn phòng" at bounding box center [732, 467] width 106 height 16
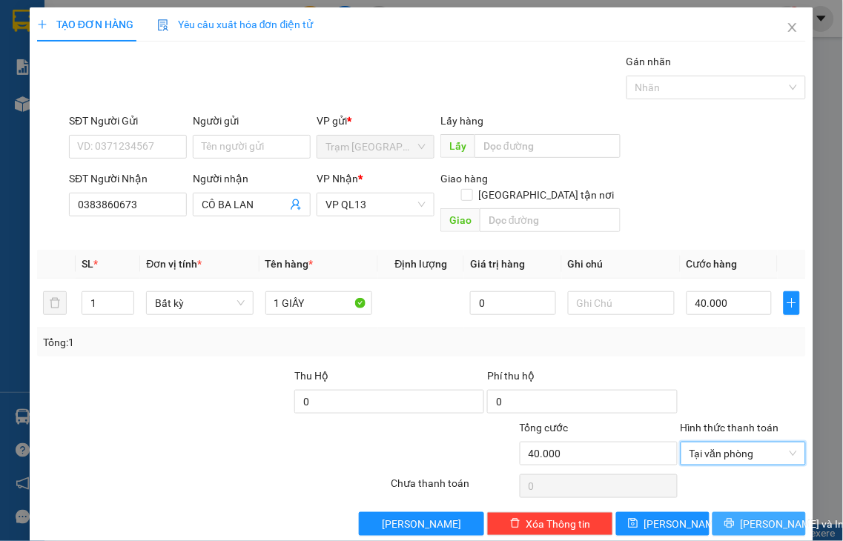
click at [730, 512] on button "[PERSON_NAME] và In" at bounding box center [758, 524] width 93 height 24
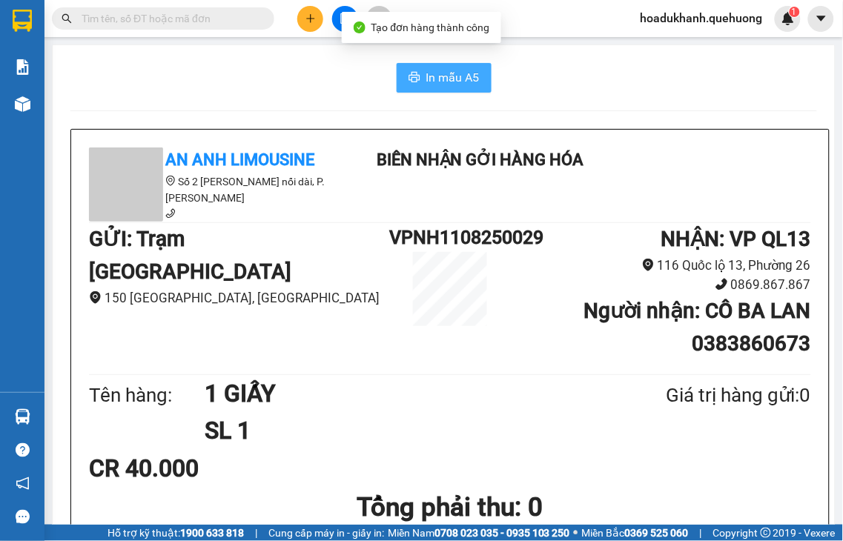
click at [455, 76] on span "In mẫu A5" at bounding box center [452, 77] width 53 height 19
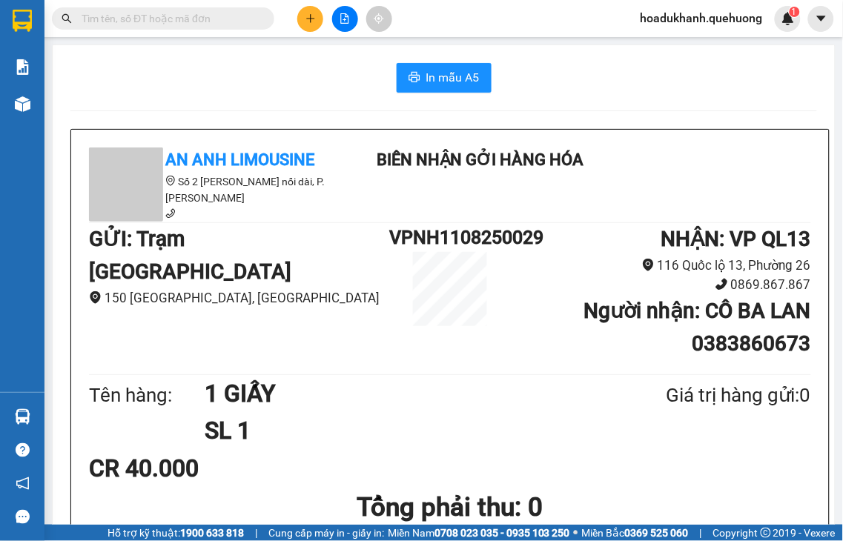
click at [307, 21] on icon "plus" at bounding box center [310, 18] width 10 height 10
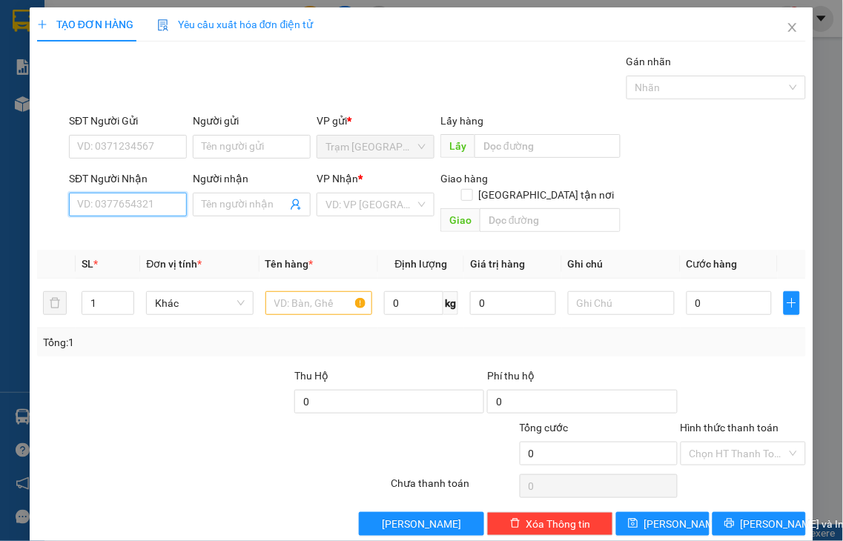
click at [142, 202] on input "SĐT Người Nhận" at bounding box center [128, 205] width 118 height 24
click at [139, 235] on div "0939423182 - BẢO" at bounding box center [126, 234] width 98 height 16
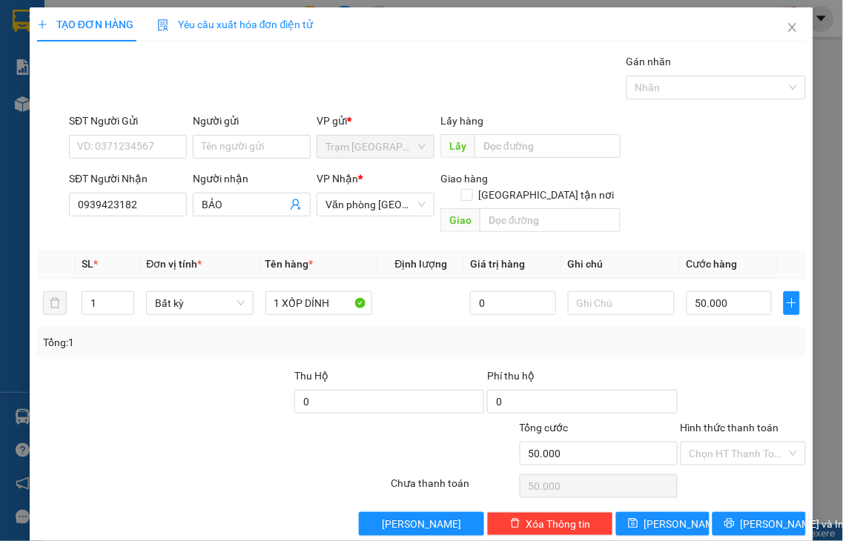
click at [742, 422] on label "Hình thức thanh toán" at bounding box center [730, 428] width 99 height 12
click at [742, 443] on input "Hình thức thanh toán" at bounding box center [738, 454] width 98 height 22
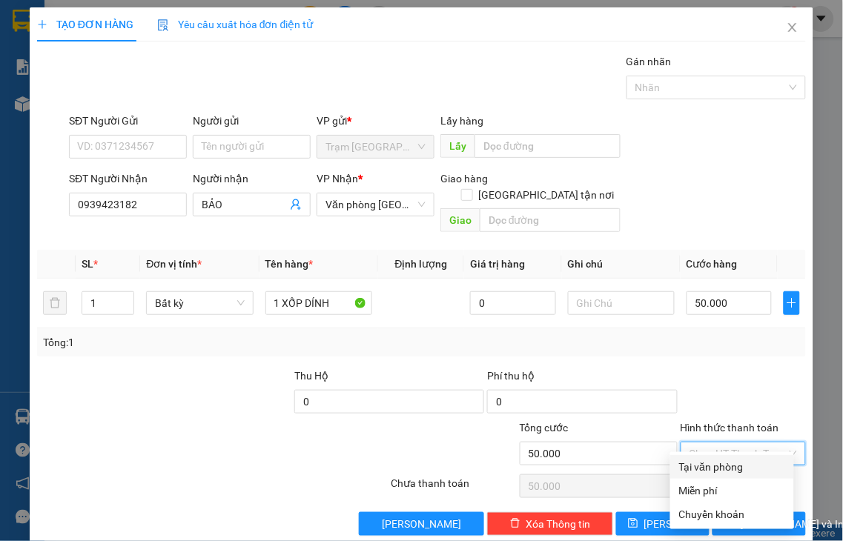
click at [732, 467] on div "Tại văn phòng" at bounding box center [732, 467] width 106 height 16
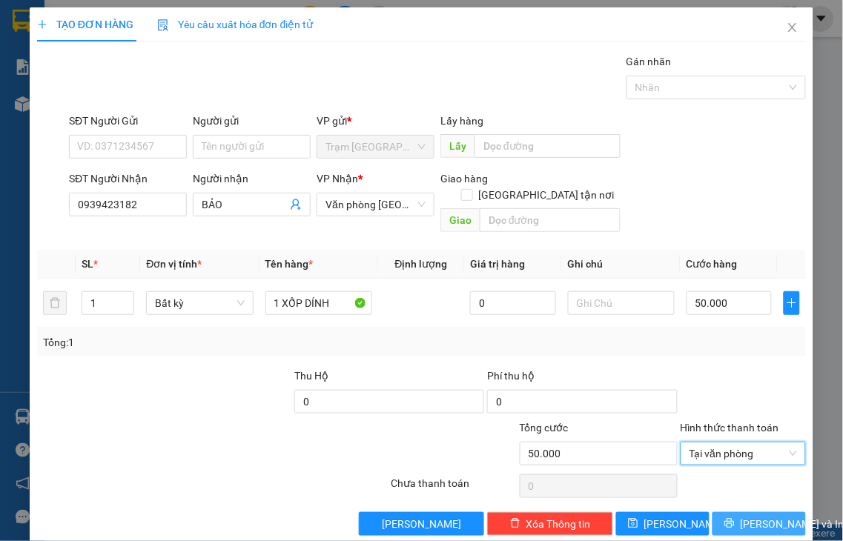
click at [728, 519] on icon "printer" at bounding box center [729, 524] width 10 height 10
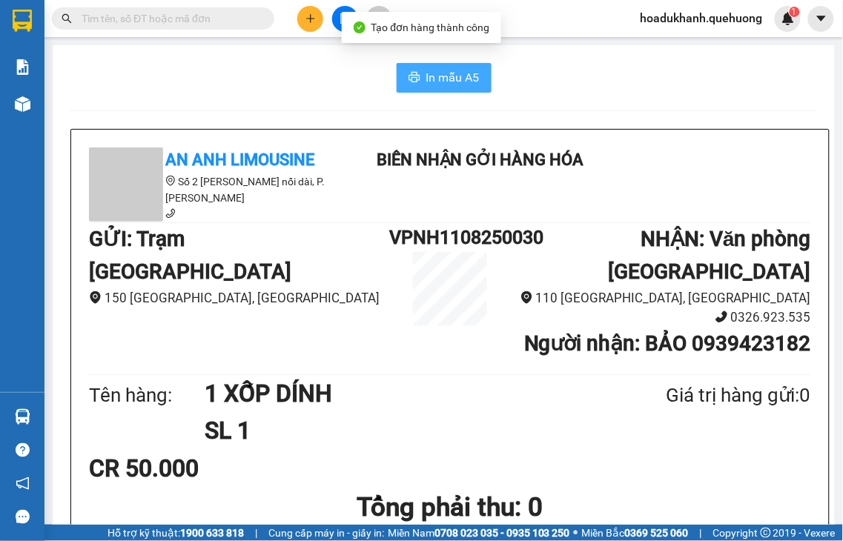
click at [442, 82] on span "In mẫu A5" at bounding box center [452, 77] width 53 height 19
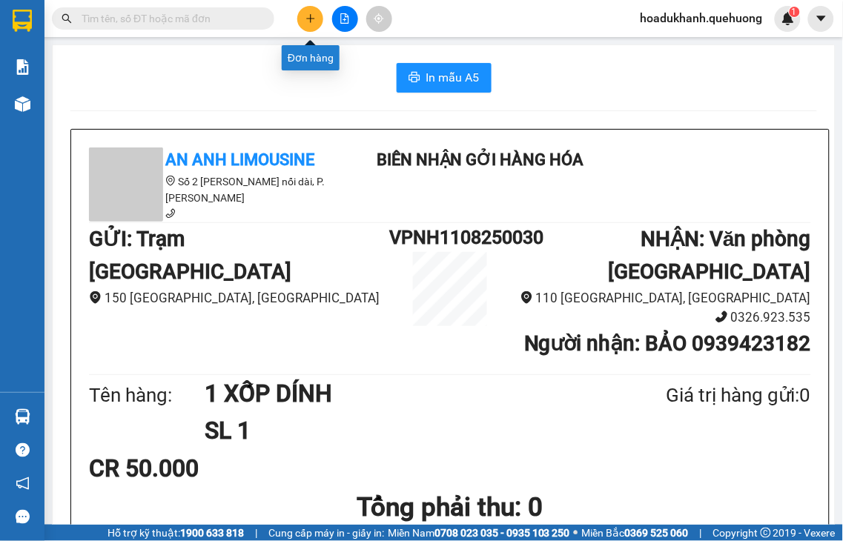
click at [305, 25] on button at bounding box center [310, 19] width 26 height 26
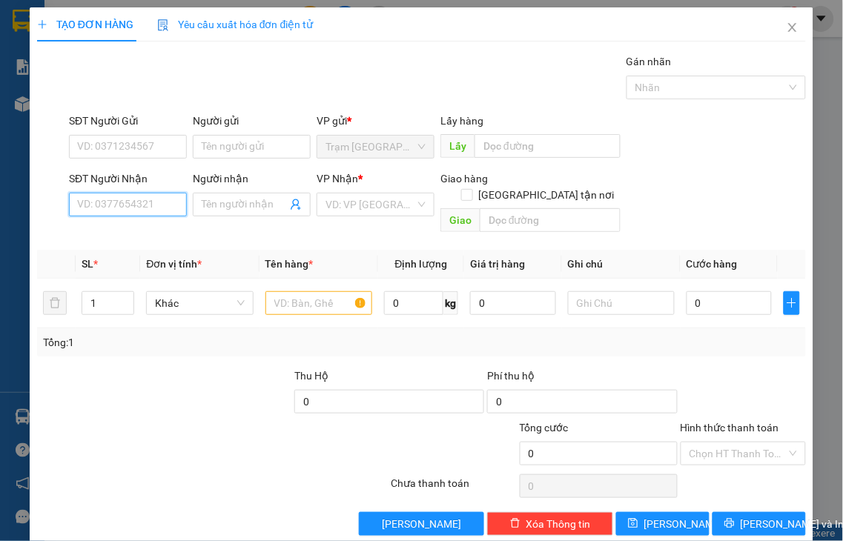
drag, startPoint x: 114, startPoint y: 199, endPoint x: 108, endPoint y: 190, distance: 10.7
click at [113, 200] on input "SĐT Người Nhận" at bounding box center [128, 205] width 118 height 24
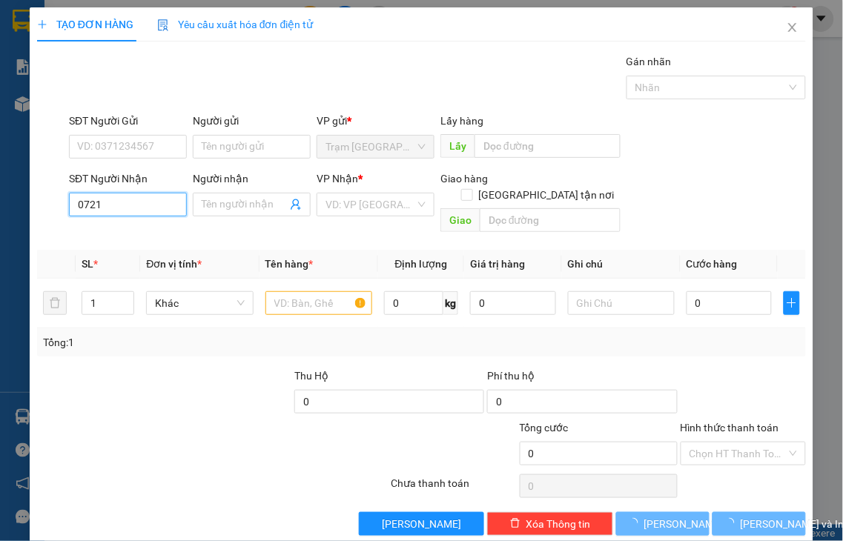
click at [150, 202] on input "0721" at bounding box center [128, 205] width 118 height 24
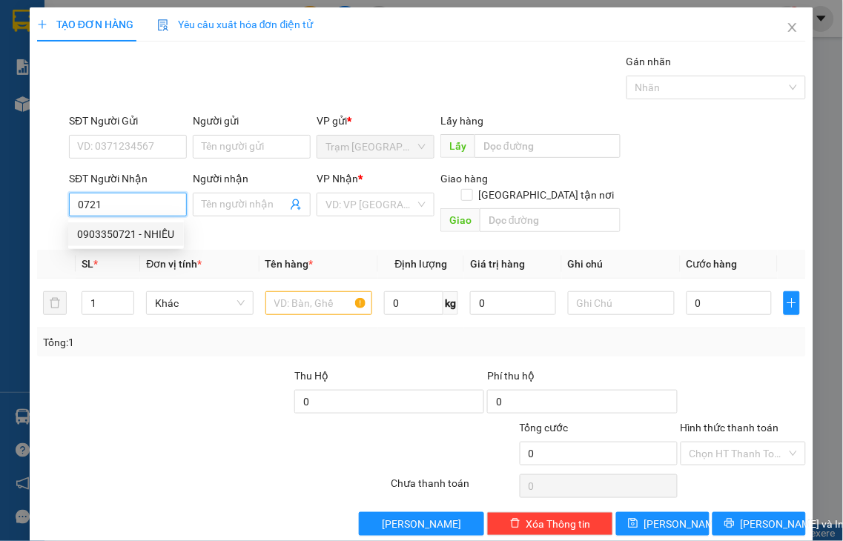
click at [148, 226] on div "0903350721 - NHIỄU" at bounding box center [126, 234] width 98 height 16
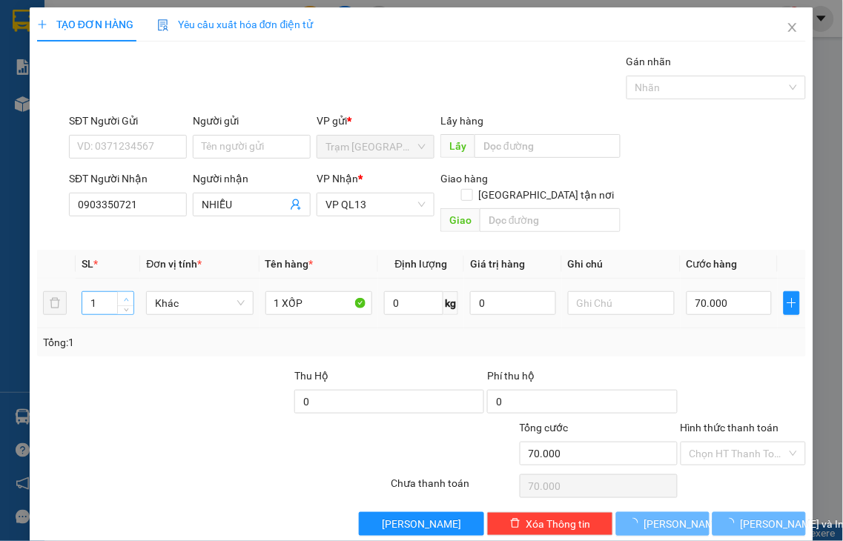
click at [125, 297] on icon "up" at bounding box center [126, 299] width 5 height 5
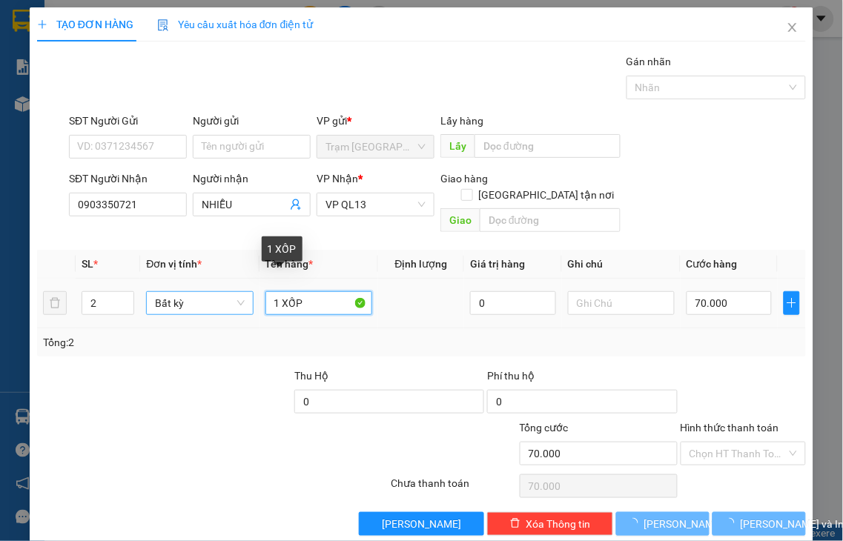
drag, startPoint x: 277, startPoint y: 285, endPoint x: 242, endPoint y: 293, distance: 35.6
click at [242, 293] on tr "2 Bất kỳ 1 XỐP 0 70.000" at bounding box center [421, 304] width 769 height 50
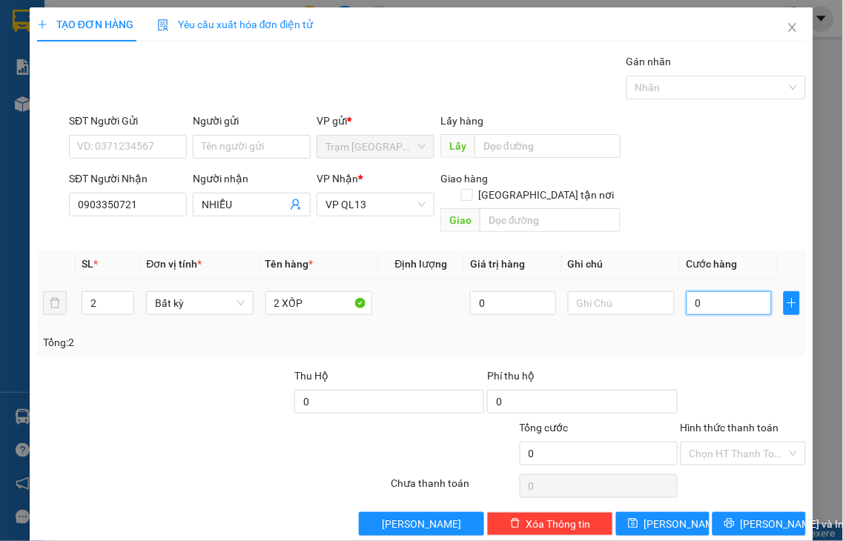
click at [700, 291] on input "0" at bounding box center [729, 303] width 85 height 24
click at [739, 422] on label "Hình thức thanh toán" at bounding box center [730, 428] width 99 height 12
click at [739, 443] on input "Hình thức thanh toán" at bounding box center [738, 454] width 98 height 22
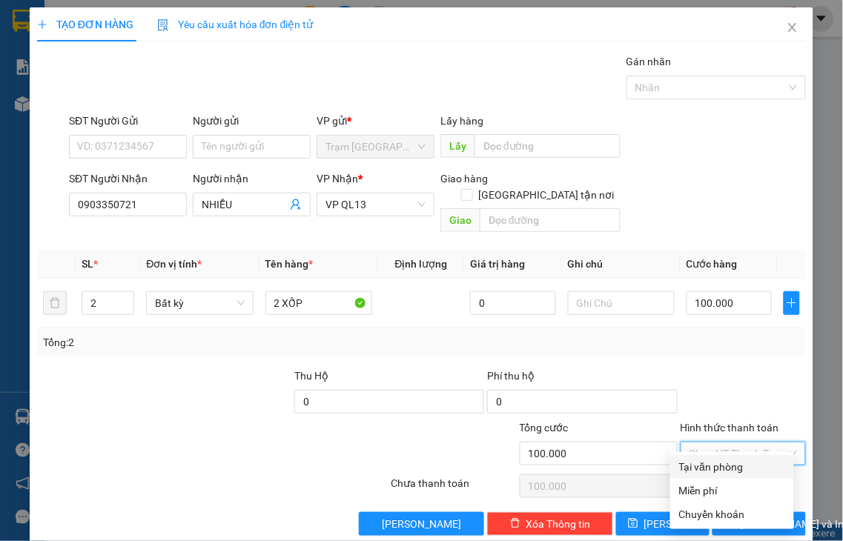
click at [742, 456] on div "Tại văn phòng" at bounding box center [732, 467] width 124 height 24
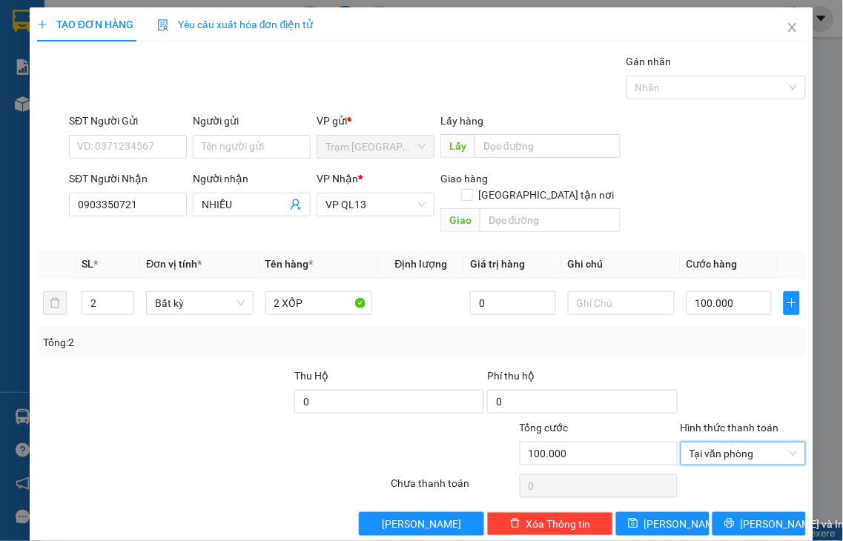
click at [744, 473] on div at bounding box center [743, 487] width 129 height 30
click at [751, 516] on span "[PERSON_NAME] và In" at bounding box center [793, 524] width 104 height 16
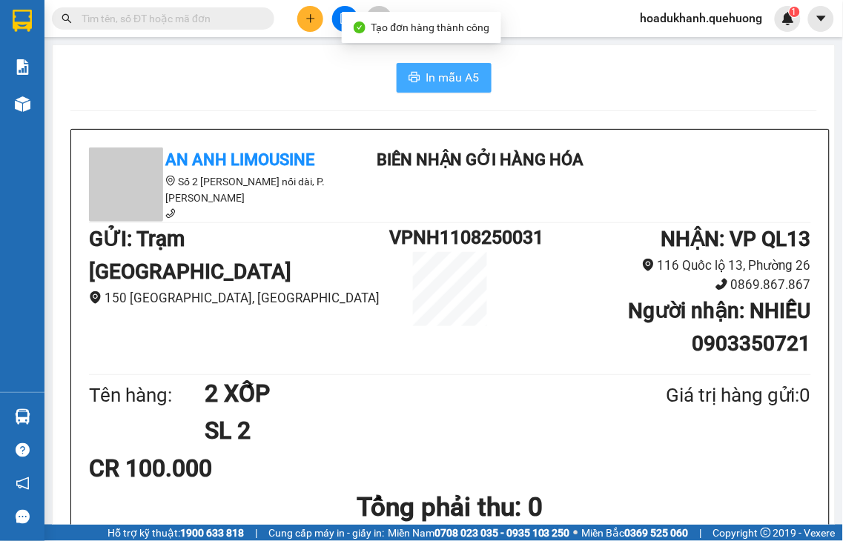
click at [437, 85] on span "In mẫu A5" at bounding box center [452, 77] width 53 height 19
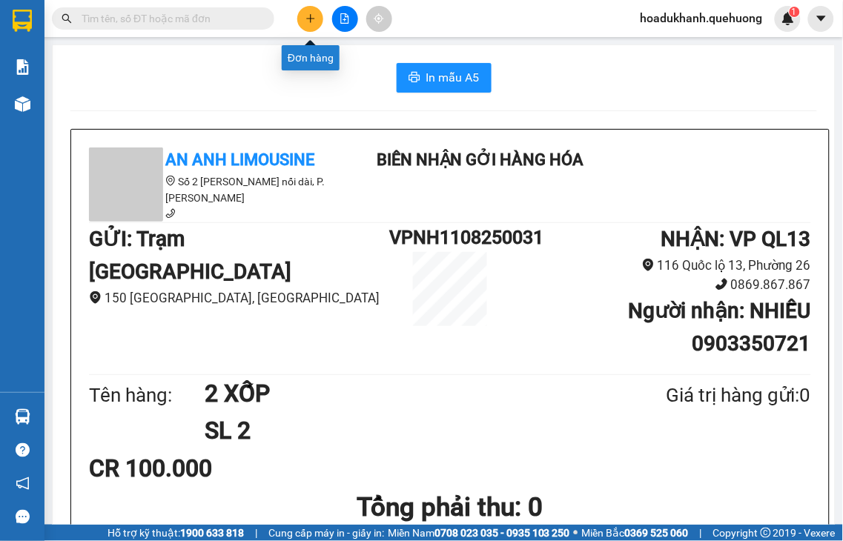
click at [307, 12] on button at bounding box center [310, 19] width 26 height 26
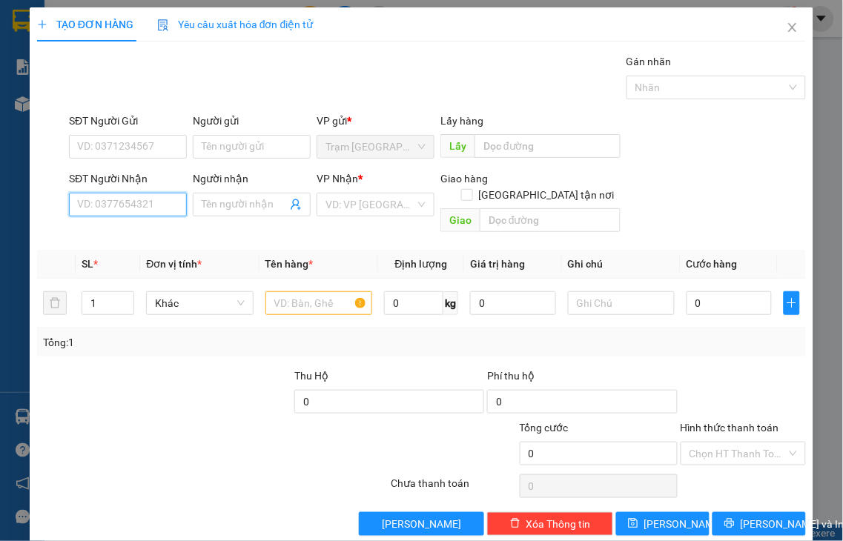
click at [156, 210] on input "SĐT Người Nhận" at bounding box center [128, 205] width 118 height 24
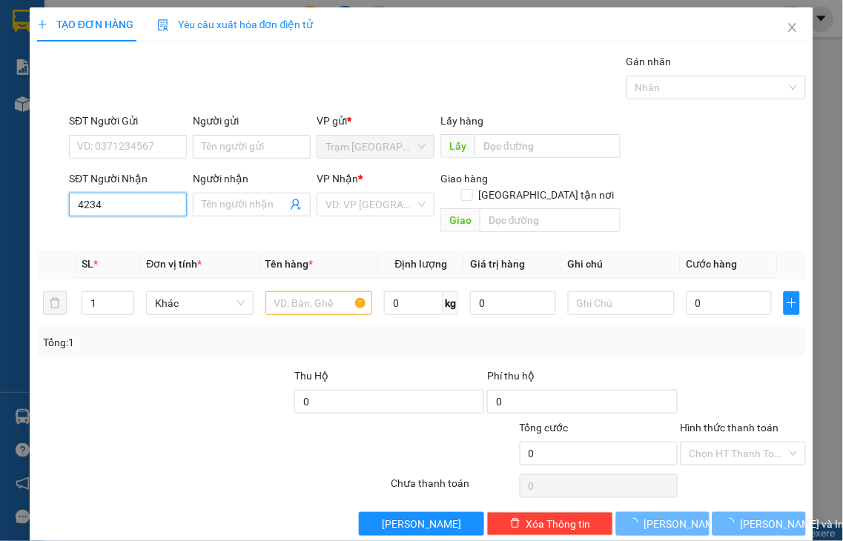
click at [156, 210] on input "4234" at bounding box center [128, 205] width 118 height 24
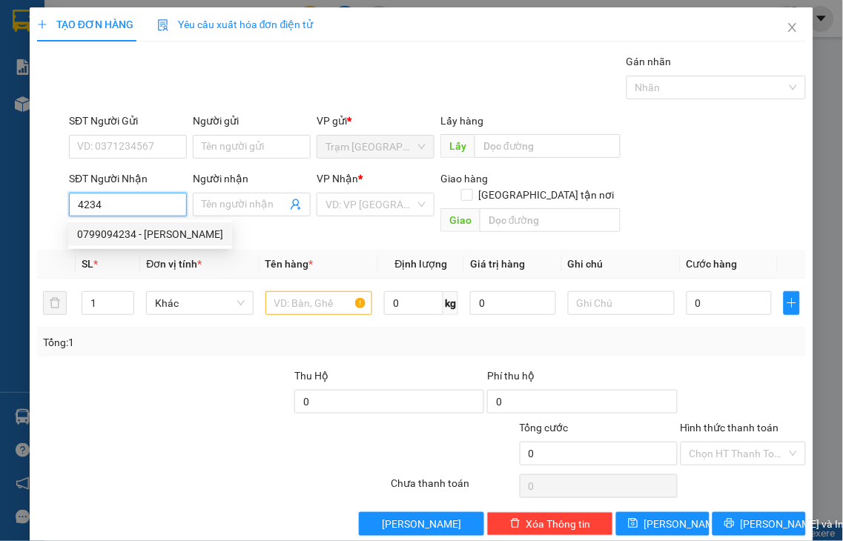
click at [167, 234] on div "0799094234 - [PERSON_NAME]" at bounding box center [150, 234] width 146 height 16
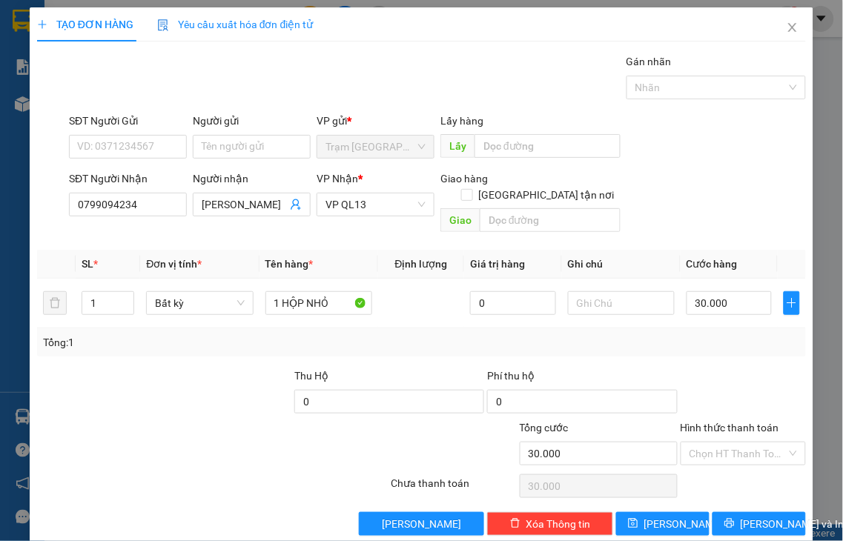
click at [730, 422] on label "Hình thức thanh toán" at bounding box center [730, 428] width 99 height 12
click at [730, 443] on input "Hình thức thanh toán" at bounding box center [738, 454] width 98 height 22
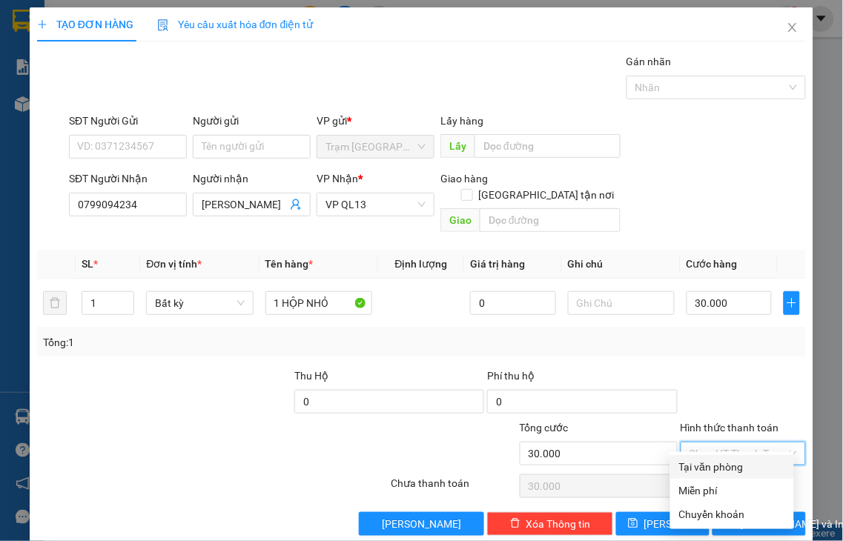
click at [730, 466] on div "Tại văn phòng" at bounding box center [732, 467] width 106 height 16
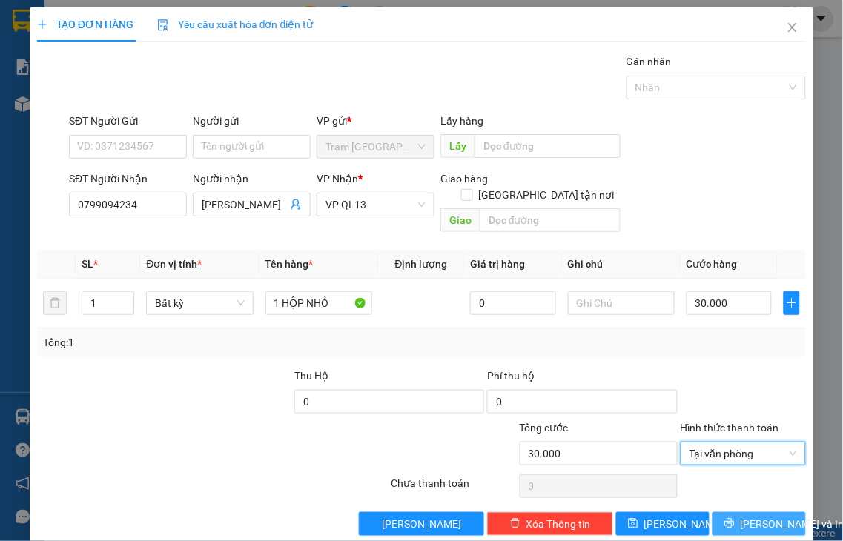
click at [741, 516] on span "[PERSON_NAME] và In" at bounding box center [793, 524] width 104 height 16
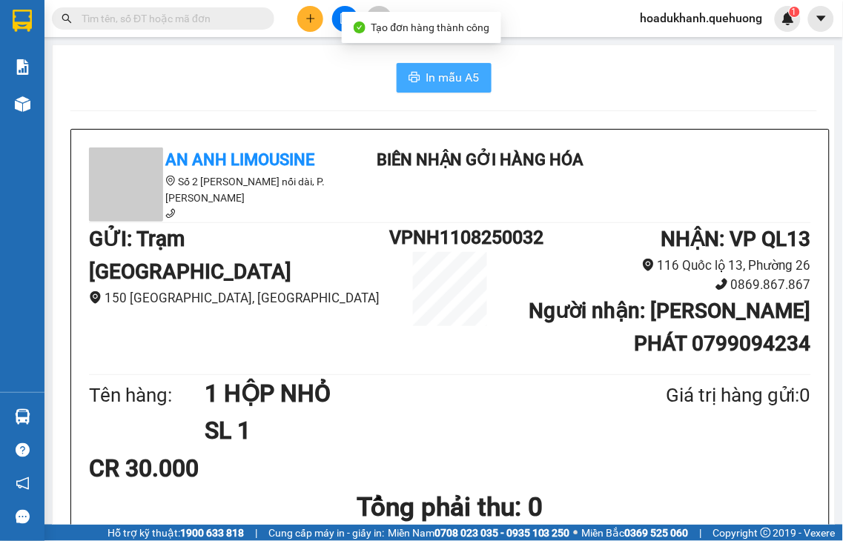
click at [463, 83] on span "In mẫu A5" at bounding box center [452, 77] width 53 height 19
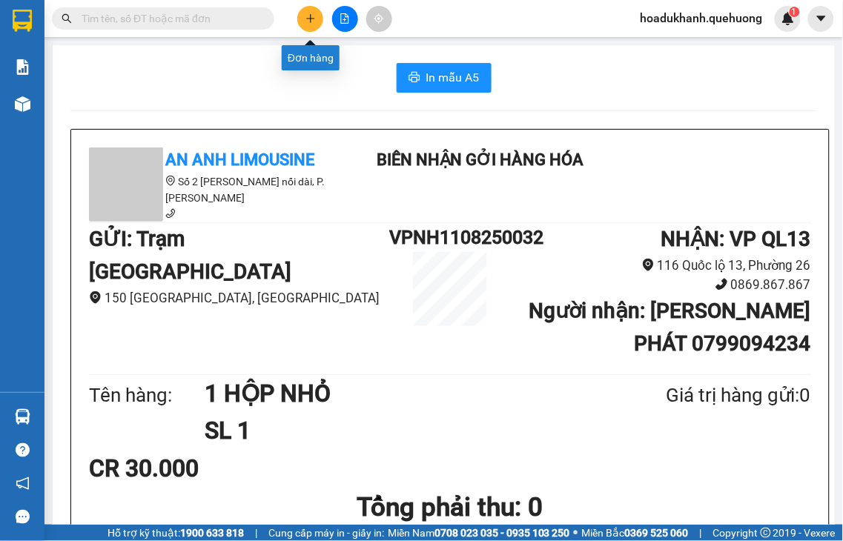
click at [311, 19] on icon "plus" at bounding box center [310, 18] width 10 height 10
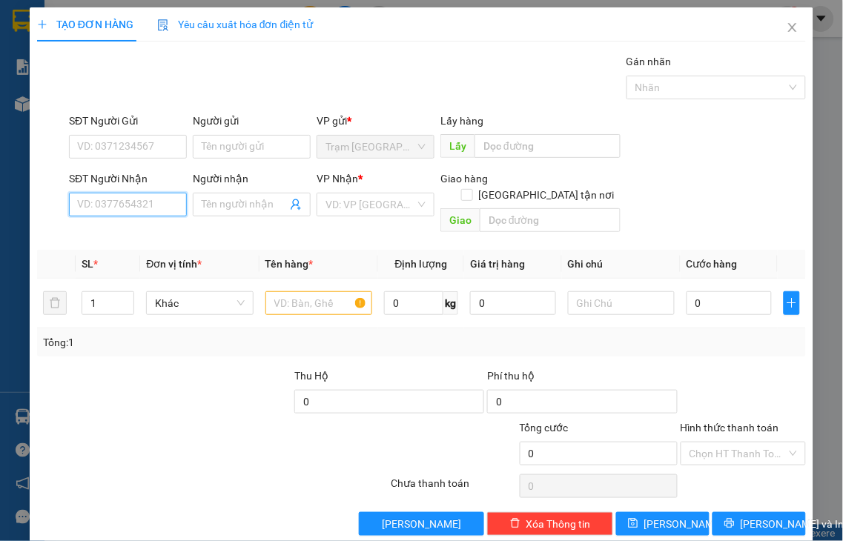
click at [156, 209] on input "SĐT Người Nhận" at bounding box center [128, 205] width 118 height 24
click at [131, 205] on input "5115" at bounding box center [128, 205] width 118 height 24
click at [130, 208] on input "5115" at bounding box center [128, 205] width 118 height 24
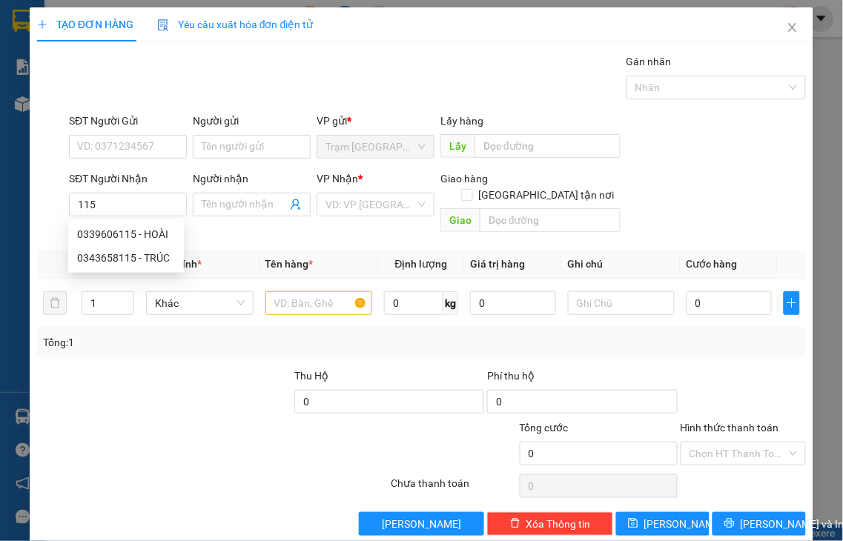
click at [126, 191] on div "SĐT Người Nhận" at bounding box center [128, 182] width 118 height 22
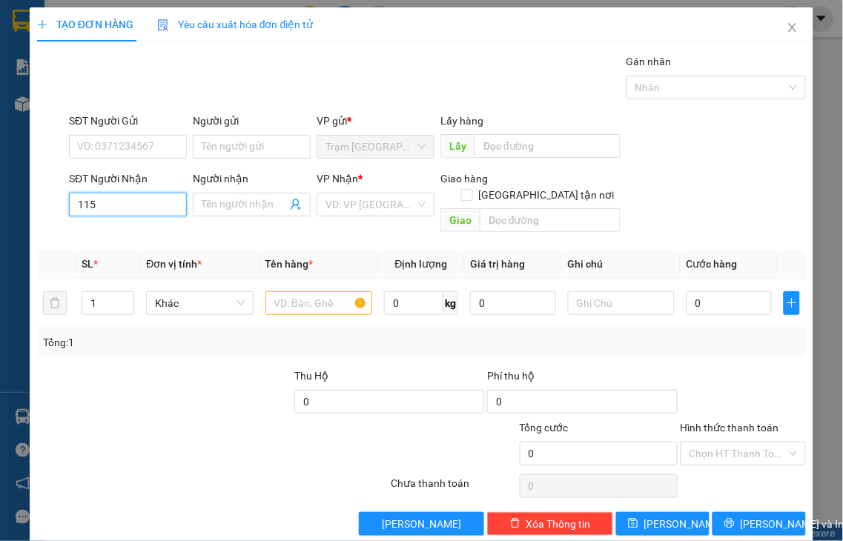
click at [127, 199] on input "115" at bounding box center [128, 205] width 118 height 24
drag, startPoint x: 97, startPoint y: 208, endPoint x: 13, endPoint y: 211, distance: 83.9
click at [13, 211] on div "TẠO ĐƠN HÀNG Yêu cầu xuất hóa đơn điện tử Transit Pickup Surcharge Ids Transit …" at bounding box center [421, 270] width 843 height 541
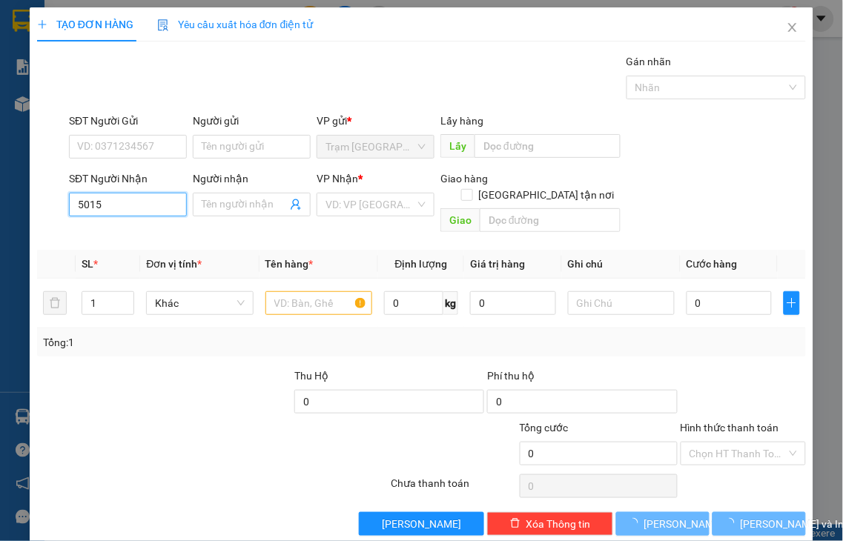
click at [146, 215] on input "5015" at bounding box center [128, 205] width 118 height 24
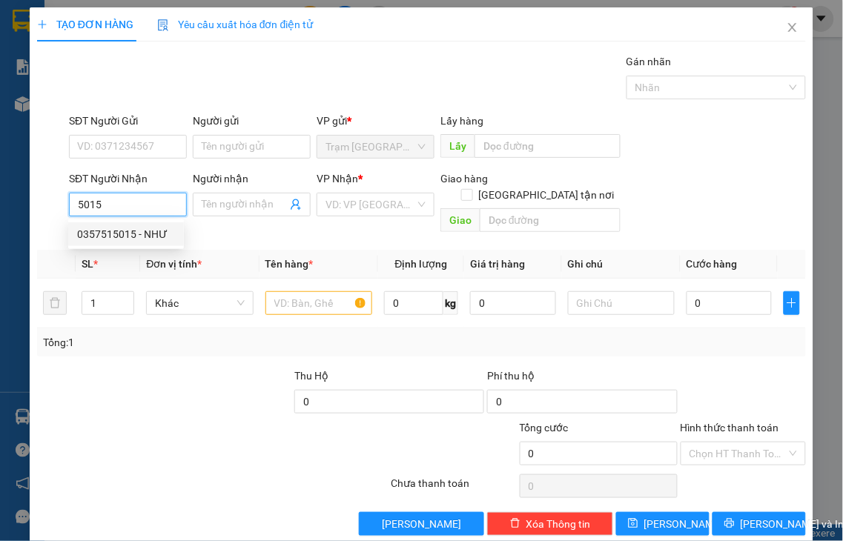
click at [125, 232] on div "0357515015 - NHƯ" at bounding box center [126, 234] width 98 height 16
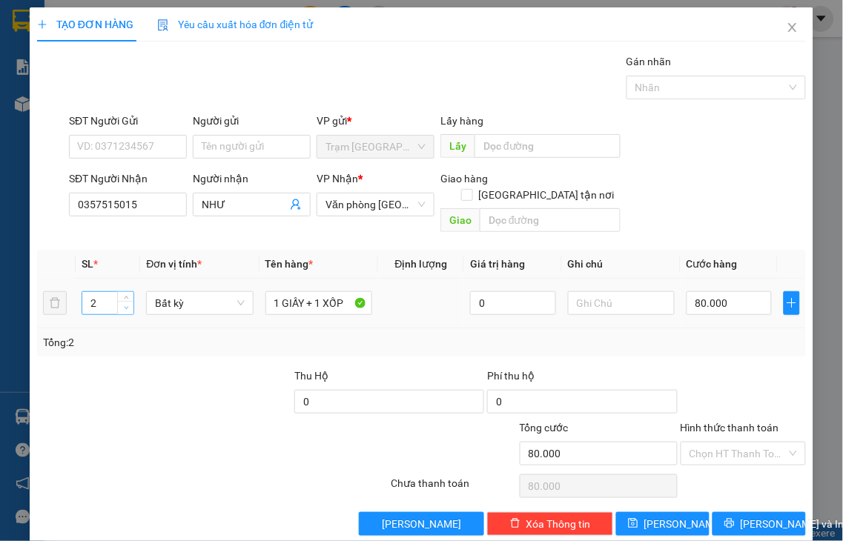
click at [122, 304] on span "down" at bounding box center [126, 308] width 9 height 9
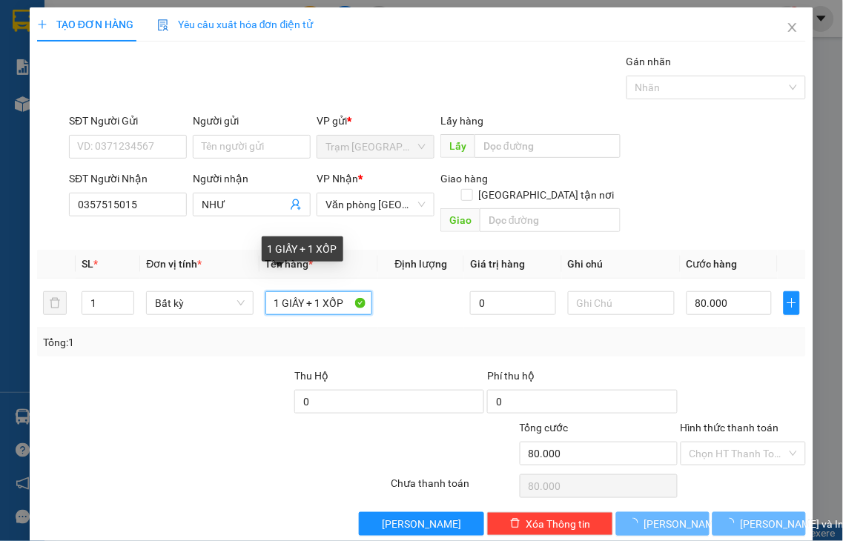
drag, startPoint x: 305, startPoint y: 286, endPoint x: 464, endPoint y: 238, distance: 166.5
click at [480, 254] on table "SL * Đơn vị tính * Tên hàng * Định lượng Giá trị hàng Ghi chú Cước hàng 1 Bất k…" at bounding box center [421, 289] width 769 height 79
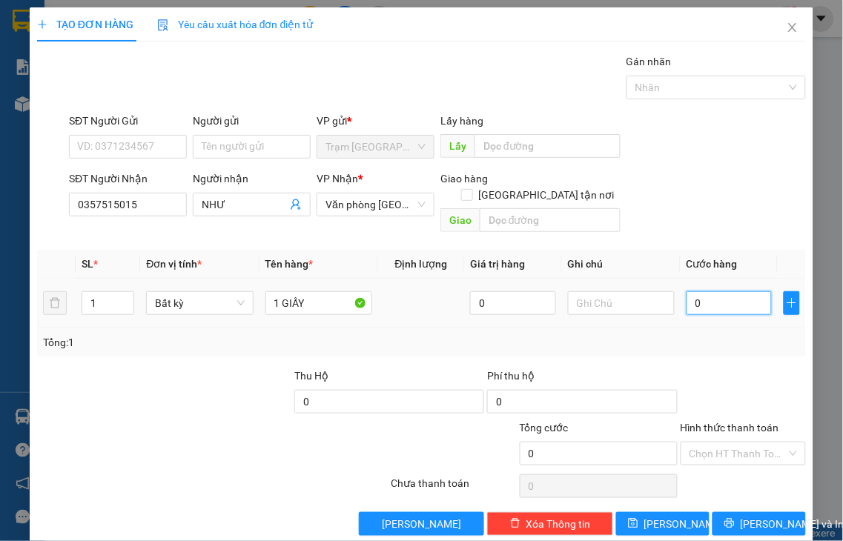
click at [720, 291] on input "0" at bounding box center [729, 303] width 85 height 24
click at [723, 422] on label "Hình thức thanh toán" at bounding box center [730, 428] width 99 height 12
click at [723, 443] on input "Hình thức thanh toán" at bounding box center [738, 454] width 98 height 22
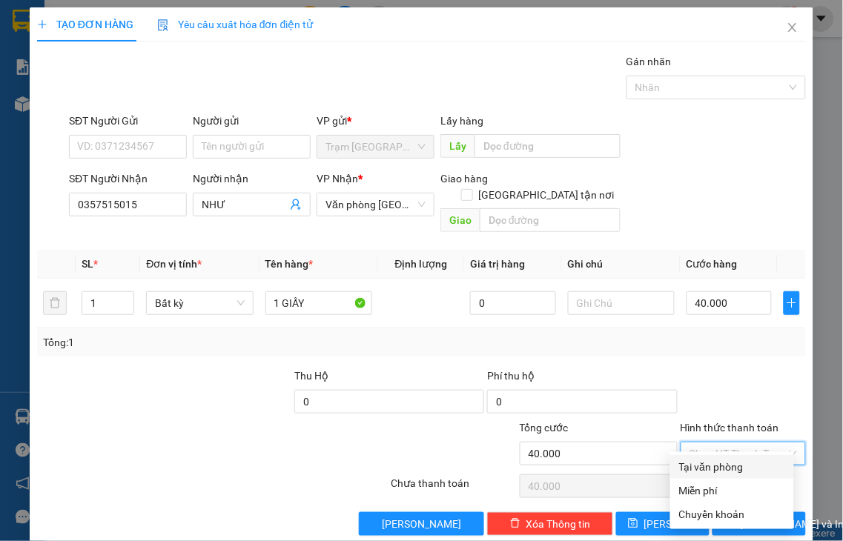
click at [697, 469] on div "Tại văn phòng" at bounding box center [732, 467] width 106 height 16
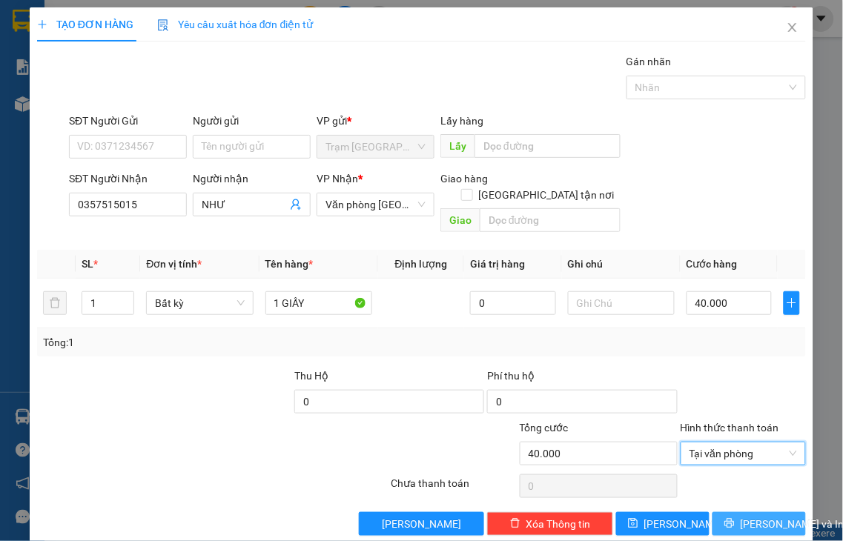
click at [741, 516] on span "[PERSON_NAME] và In" at bounding box center [793, 524] width 104 height 16
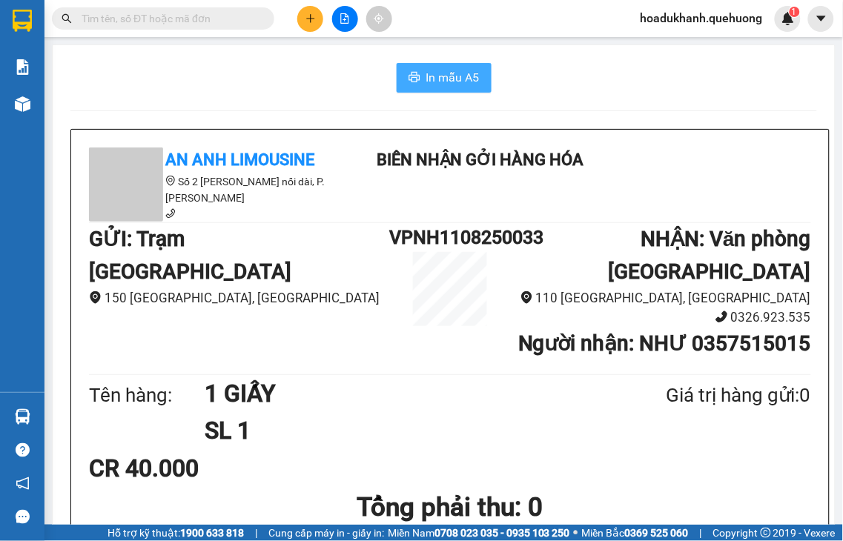
click at [460, 79] on span "In mẫu A5" at bounding box center [452, 77] width 53 height 19
click at [307, 21] on icon "plus" at bounding box center [310, 18] width 10 height 10
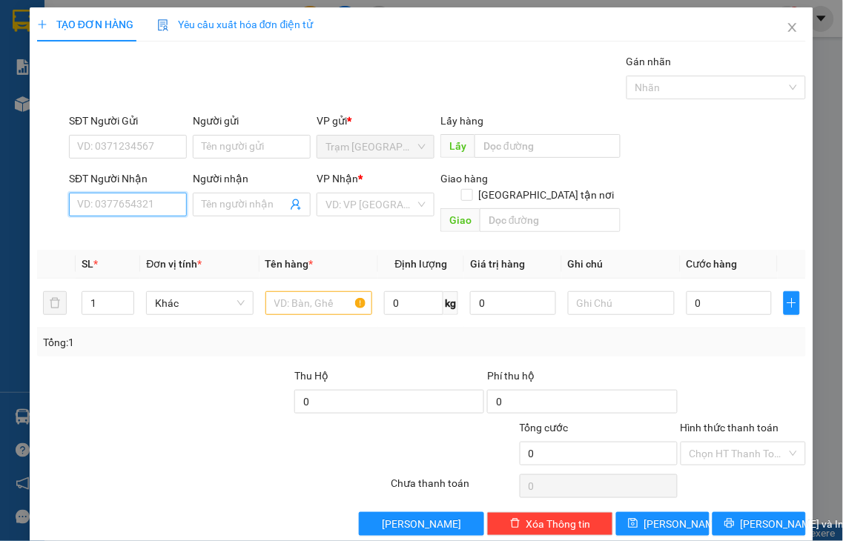
click at [163, 204] on input "SĐT Người Nhận" at bounding box center [128, 205] width 118 height 24
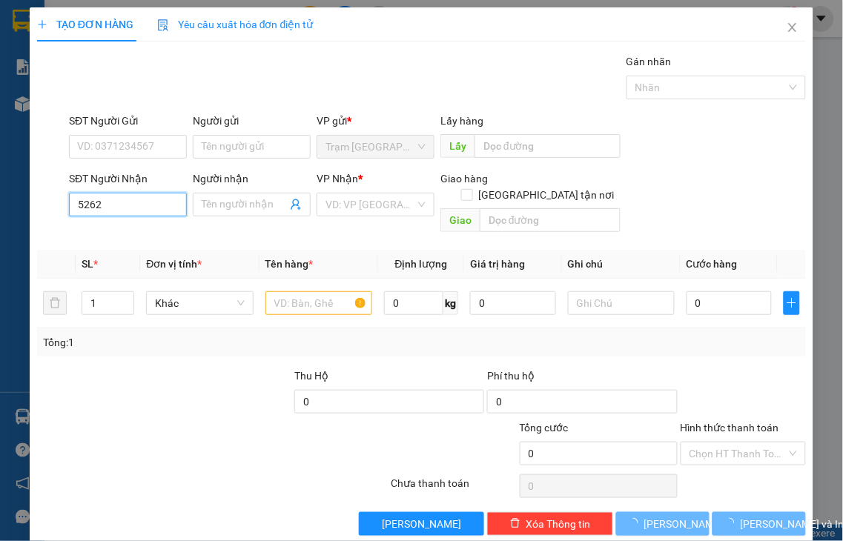
click at [163, 205] on input "5262" at bounding box center [128, 205] width 118 height 24
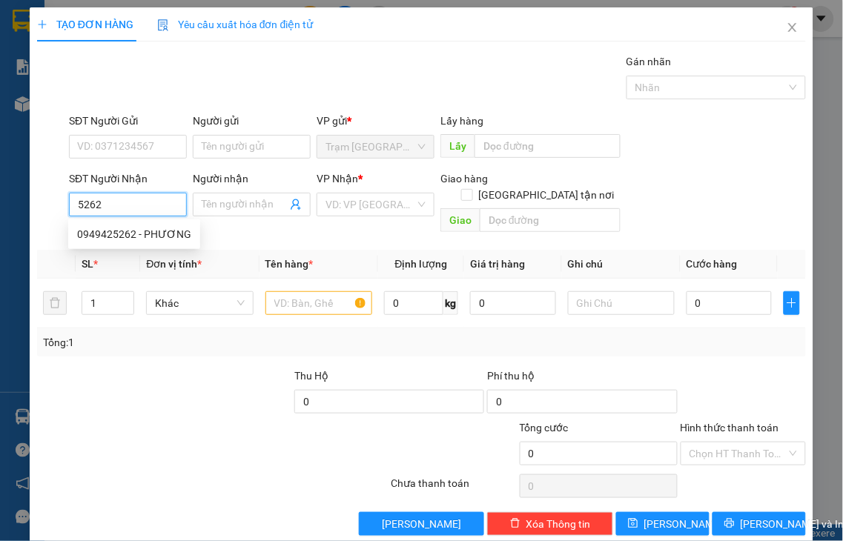
click at [167, 202] on input "5262" at bounding box center [128, 205] width 118 height 24
click at [160, 236] on div "0949425262 - PHƯƠNG" at bounding box center [134, 234] width 114 height 16
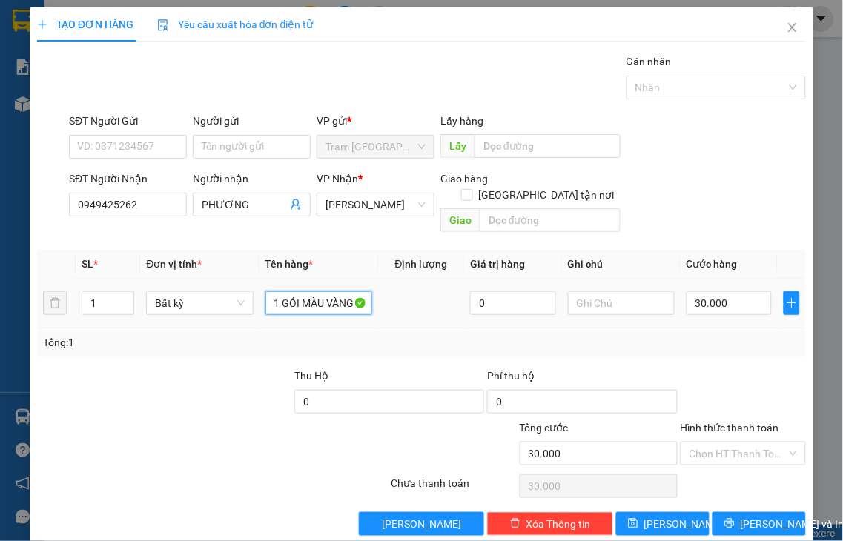
drag, startPoint x: 397, startPoint y: 274, endPoint x: 454, endPoint y: 243, distance: 64.4
click at [449, 279] on tr "1 Bất kỳ 1 GÓI MÀU VÀNG 0 30.000" at bounding box center [421, 304] width 769 height 50
click at [721, 291] on input "30.000" at bounding box center [729, 303] width 85 height 24
click at [736, 422] on label "Hình thức thanh toán" at bounding box center [730, 428] width 99 height 12
click at [736, 443] on input "Hình thức thanh toán" at bounding box center [738, 454] width 98 height 22
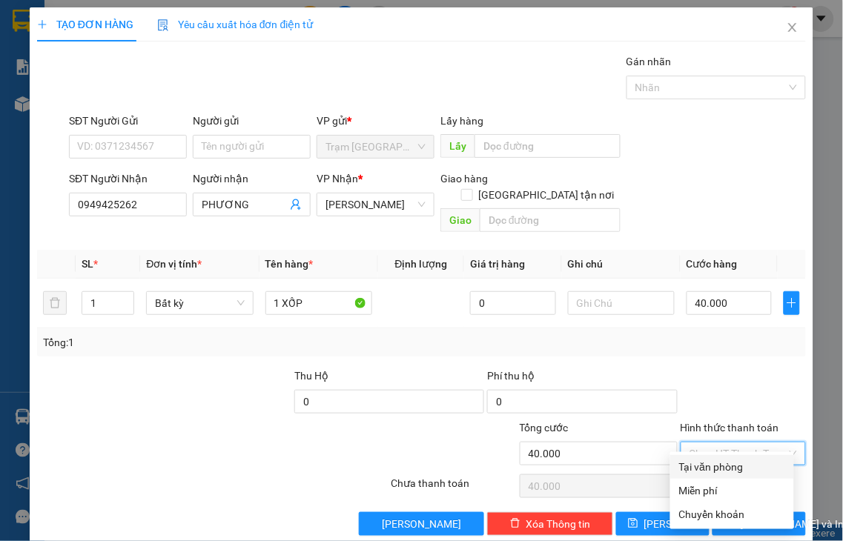
click at [725, 463] on div "Tại văn phòng" at bounding box center [732, 467] width 106 height 16
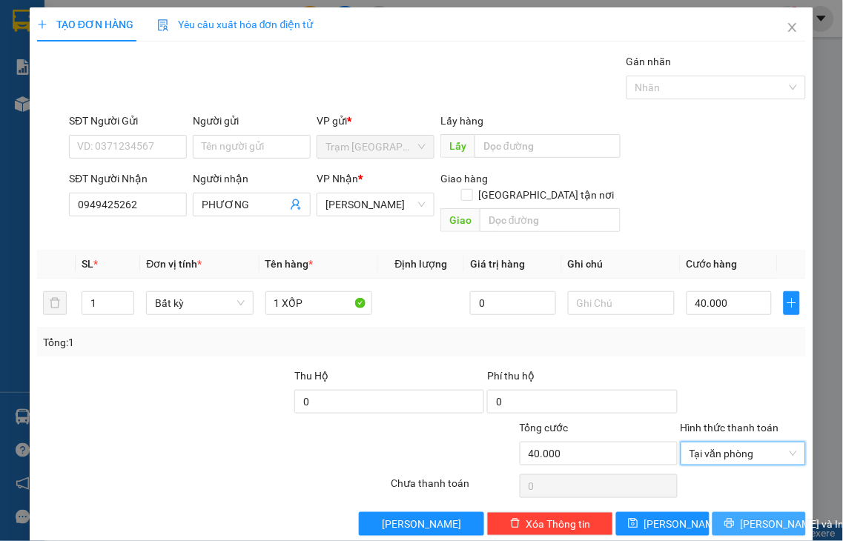
click at [724, 518] on icon "printer" at bounding box center [729, 523] width 10 height 10
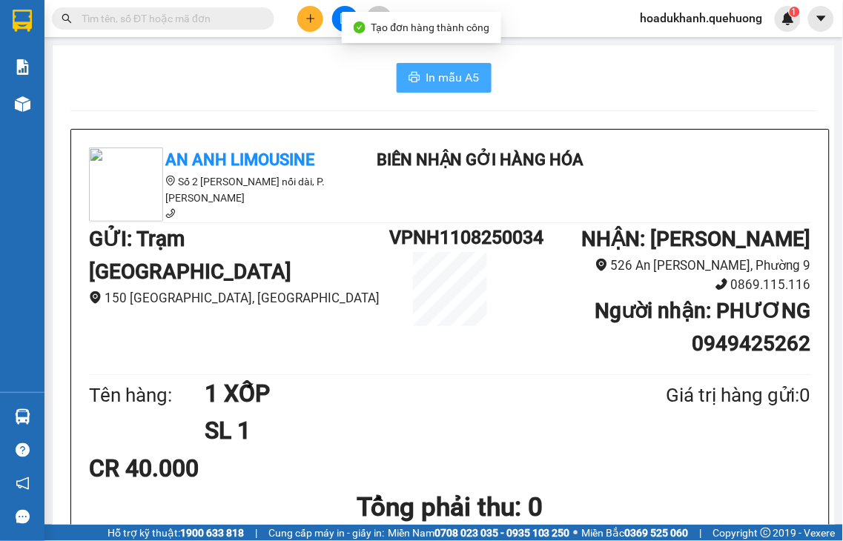
click at [431, 77] on span "In mẫu A5" at bounding box center [452, 77] width 53 height 19
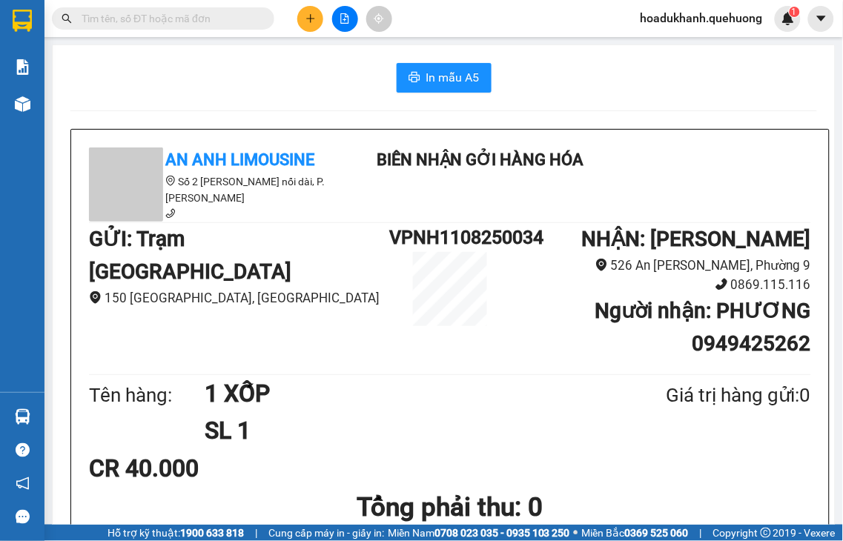
click at [305, 24] on button at bounding box center [310, 19] width 26 height 26
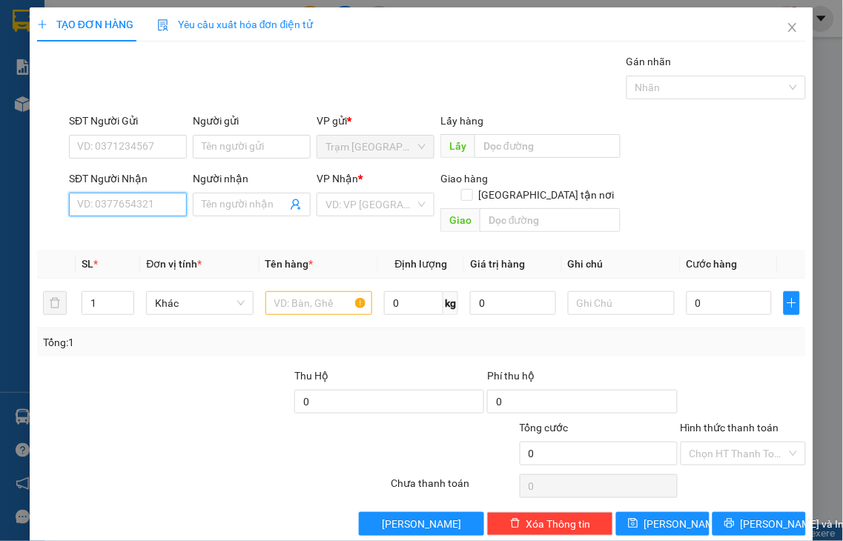
click at [144, 209] on input "SĐT Người Nhận" at bounding box center [128, 205] width 118 height 24
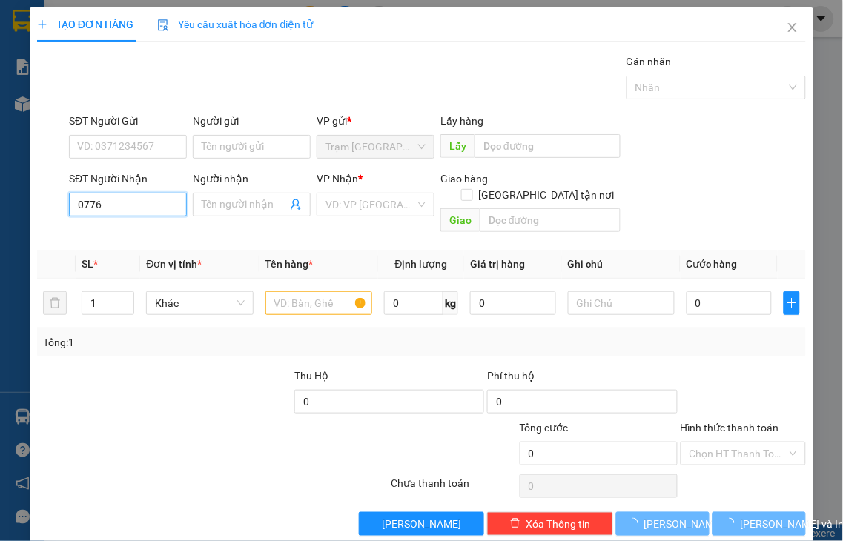
click at [144, 209] on input "0776" at bounding box center [128, 205] width 118 height 24
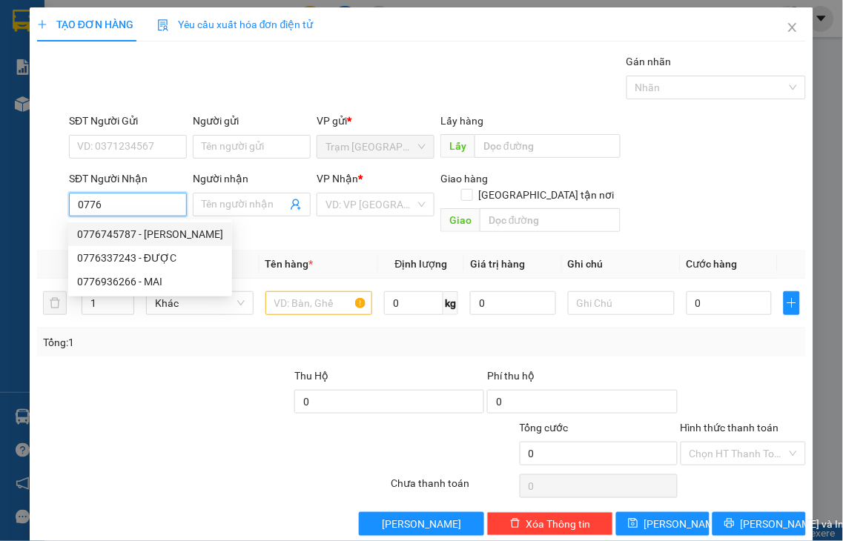
click at [142, 233] on div "0776745787 - [PERSON_NAME]" at bounding box center [150, 234] width 146 height 16
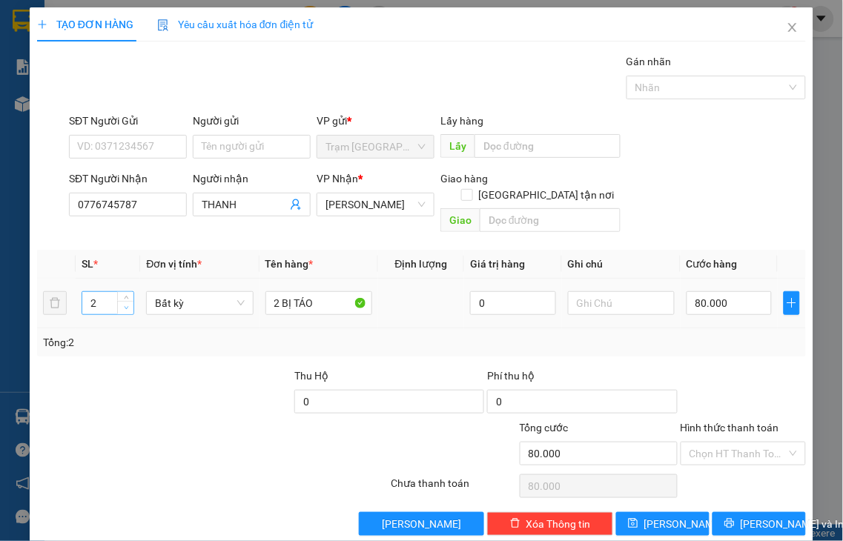
click at [122, 304] on span "down" at bounding box center [126, 308] width 9 height 9
click at [265, 291] on input "2 BỊ TÁO" at bounding box center [318, 303] width 107 height 24
click at [706, 291] on input "0" at bounding box center [729, 303] width 85 height 24
click at [740, 422] on label "Hình thức thanh toán" at bounding box center [730, 428] width 99 height 12
click at [740, 443] on input "Hình thức thanh toán" at bounding box center [738, 454] width 98 height 22
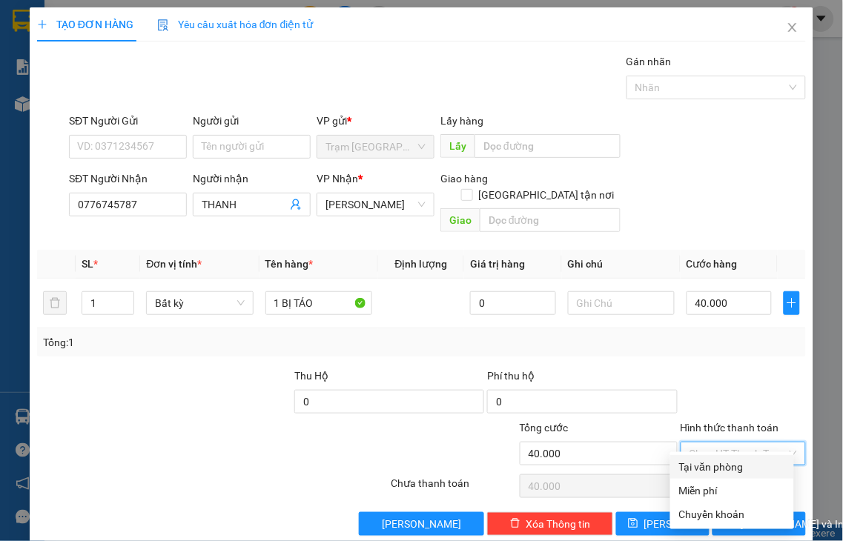
click at [728, 460] on div "Tại văn phòng" at bounding box center [732, 467] width 106 height 16
click at [728, 472] on div "Chọn HT Thanh Toán" at bounding box center [743, 487] width 129 height 30
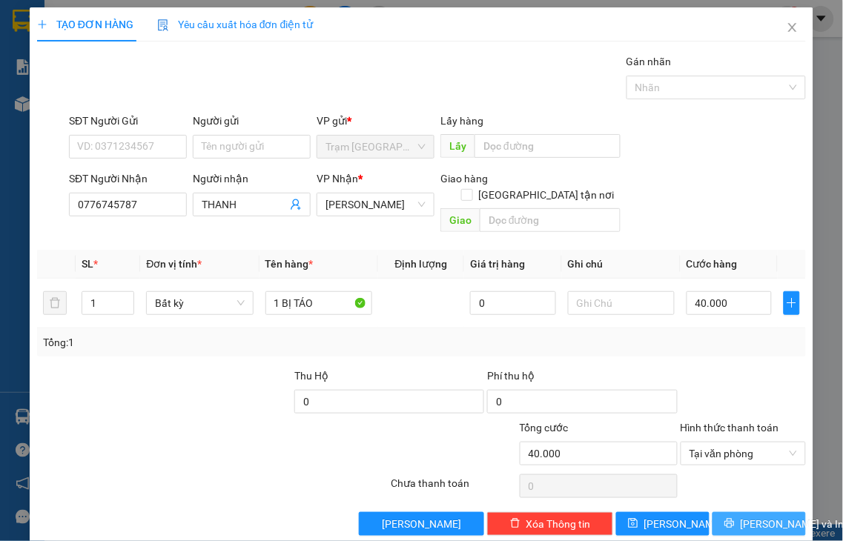
click at [741, 516] on span "[PERSON_NAME] và In" at bounding box center [793, 524] width 104 height 16
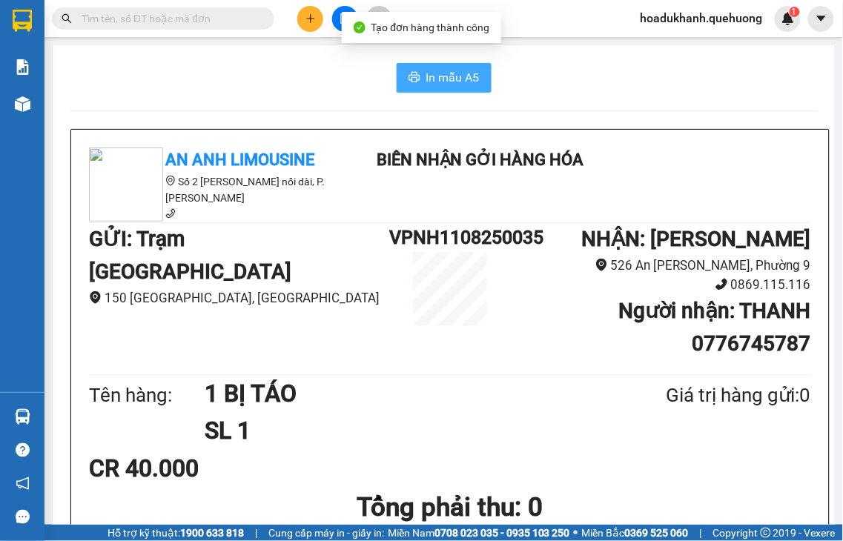
click at [411, 77] on icon "printer" at bounding box center [413, 77] width 11 height 10
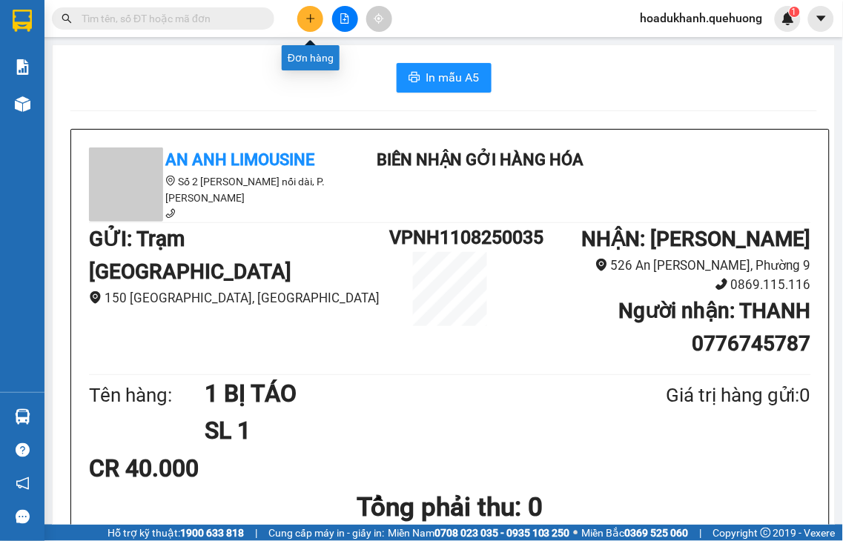
click at [312, 17] on icon "plus" at bounding box center [310, 18] width 10 height 10
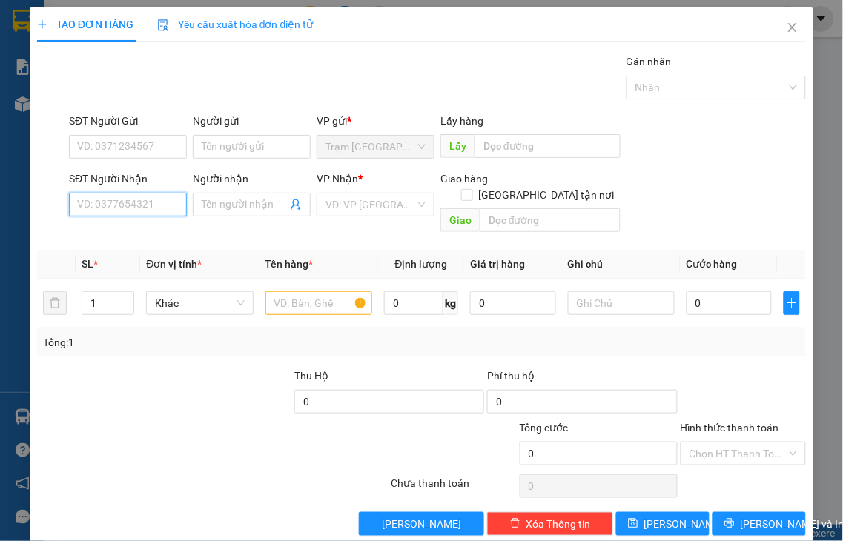
click at [161, 201] on input "SĐT Người Nhận" at bounding box center [128, 205] width 118 height 24
click at [165, 208] on input "SĐT Người Nhận" at bounding box center [128, 205] width 118 height 24
click at [160, 234] on div "0934742886 - DUNG" at bounding box center [126, 234] width 98 height 16
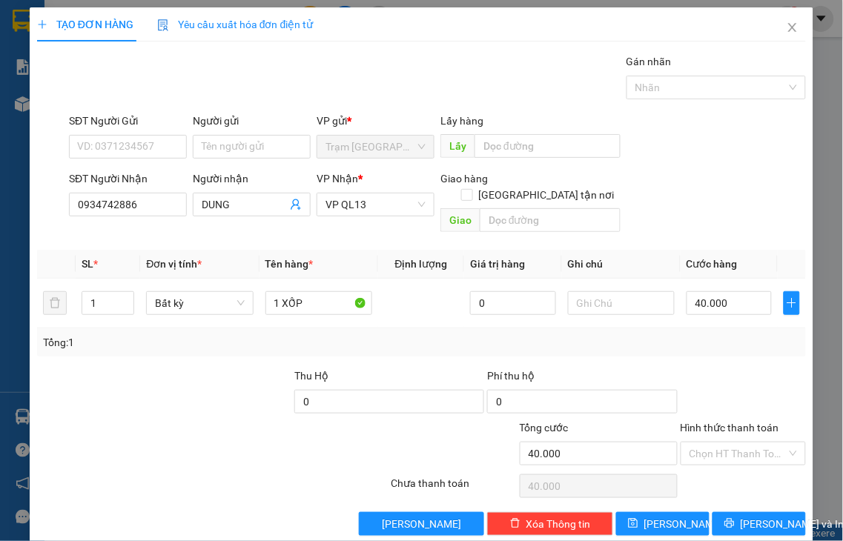
click at [727, 422] on label "Hình thức thanh toán" at bounding box center [730, 428] width 99 height 12
click at [727, 443] on input "Hình thức thanh toán" at bounding box center [738, 454] width 98 height 22
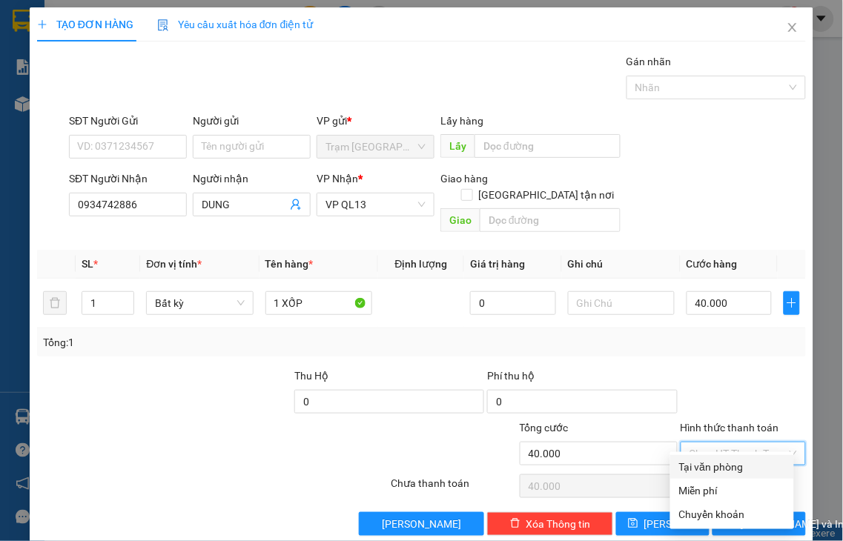
drag, startPoint x: 729, startPoint y: 469, endPoint x: 759, endPoint y: 492, distance: 38.6
click at [730, 469] on div "Tại văn phòng" at bounding box center [732, 467] width 106 height 16
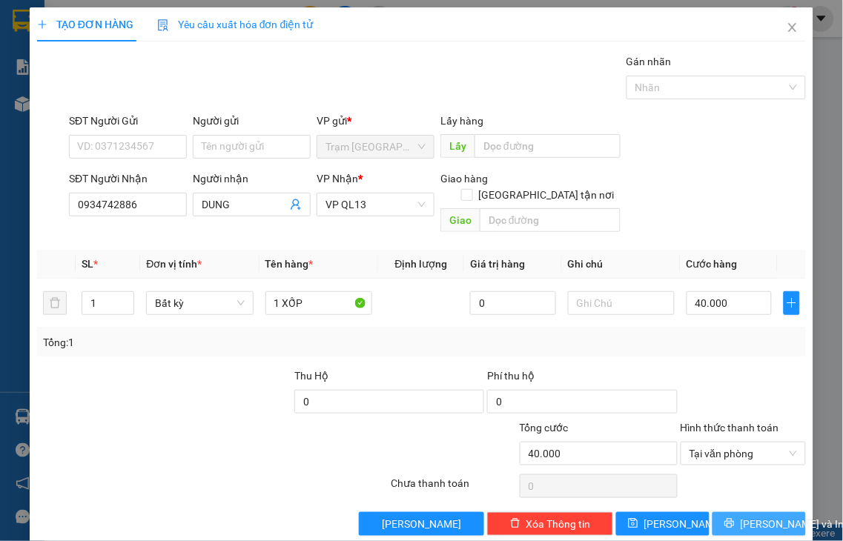
click at [741, 516] on span "[PERSON_NAME] và In" at bounding box center [793, 524] width 104 height 16
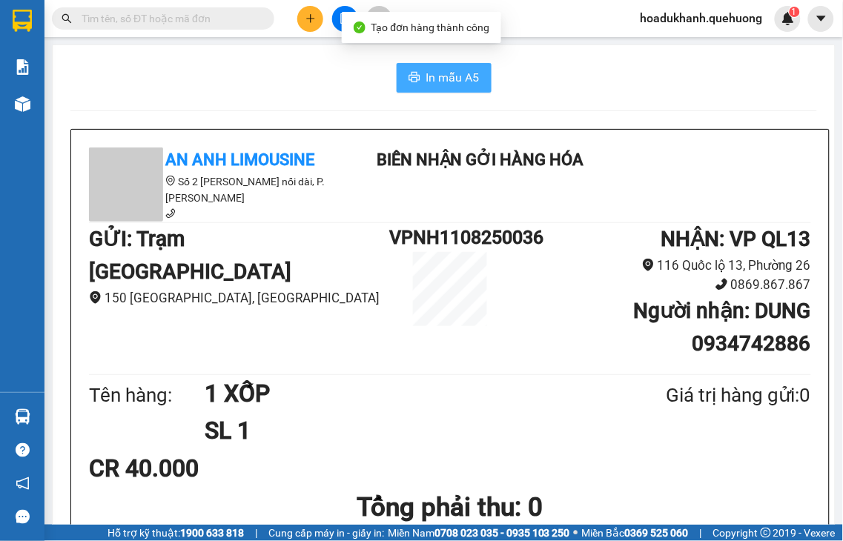
click at [408, 82] on icon "printer" at bounding box center [413, 77] width 11 height 10
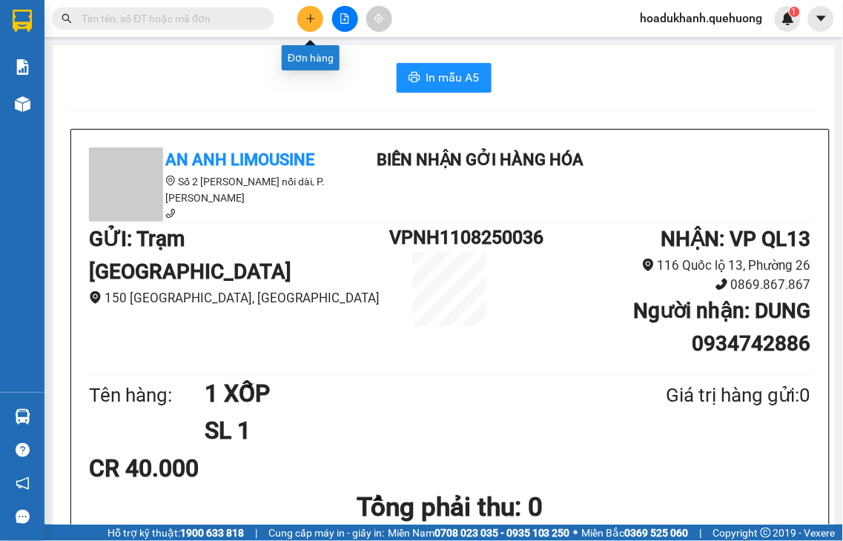
click at [309, 16] on icon "plus" at bounding box center [310, 18] width 10 height 10
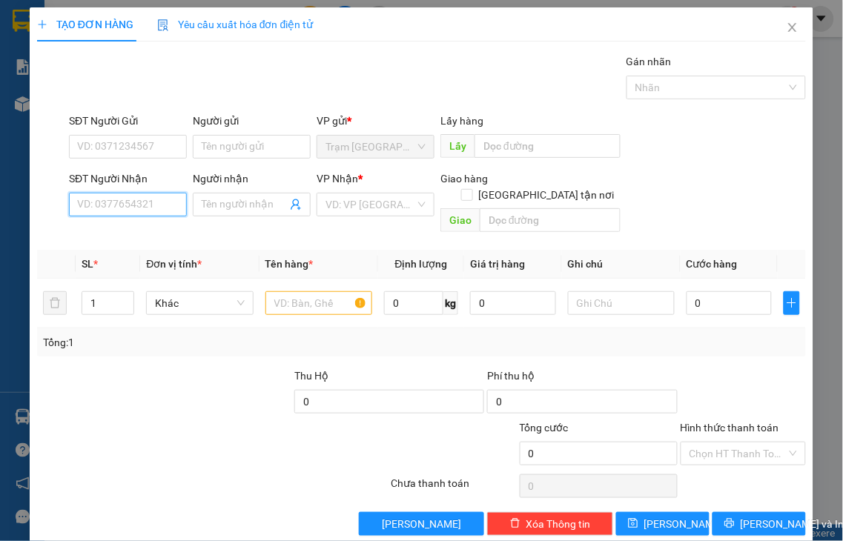
click at [108, 203] on input "SĐT Người Nhận" at bounding box center [128, 205] width 118 height 24
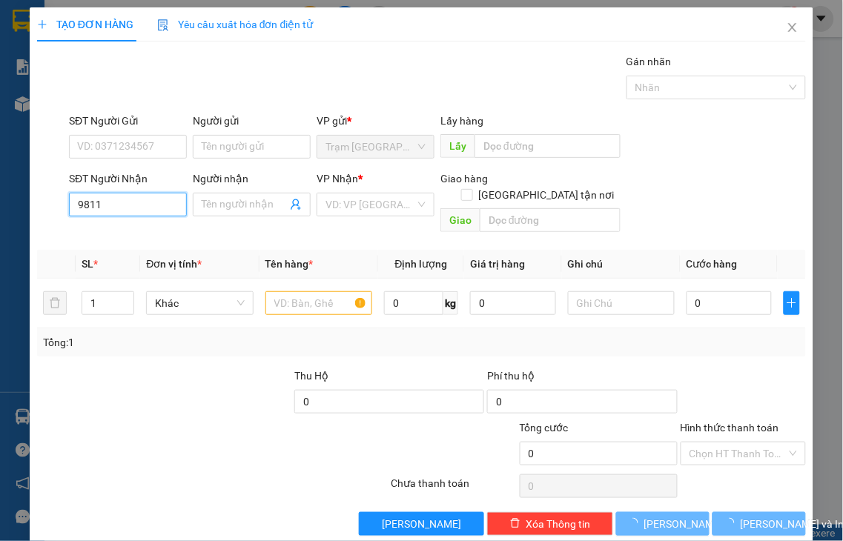
click at [106, 209] on input "9811" at bounding box center [128, 205] width 118 height 24
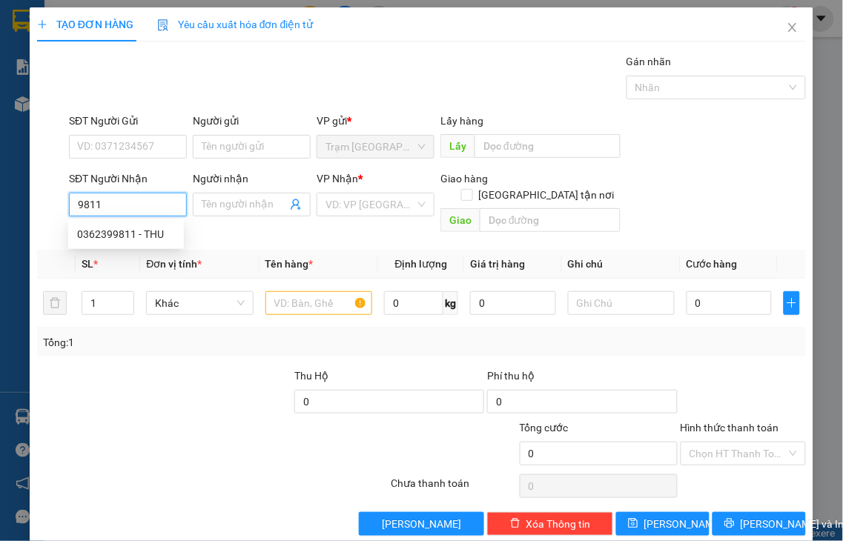
drag, startPoint x: 117, startPoint y: 198, endPoint x: 42, endPoint y: 208, distance: 76.2
click at [42, 208] on div "SĐT Người Nhận 9811 Người nhận Tên người nhận VP Nhận * VD: VP Sài Gòn Giao hàn…" at bounding box center [422, 205] width 772 height 68
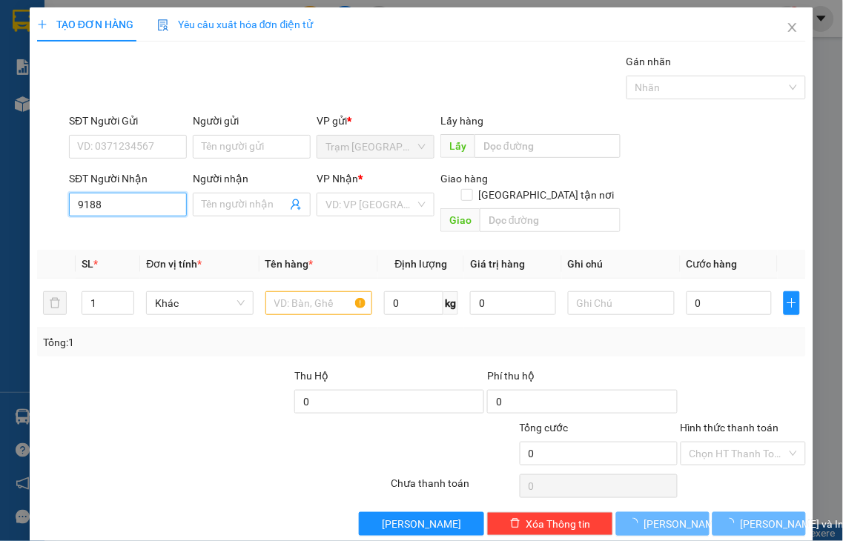
click at [120, 204] on input "9188" at bounding box center [128, 205] width 118 height 24
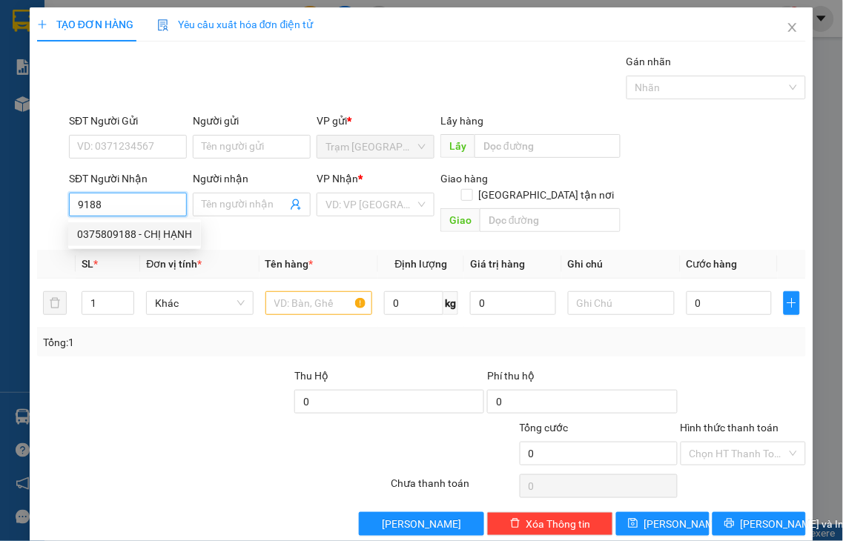
click at [143, 238] on div "0375809188 - CHỊ HẠNH" at bounding box center [134, 234] width 115 height 16
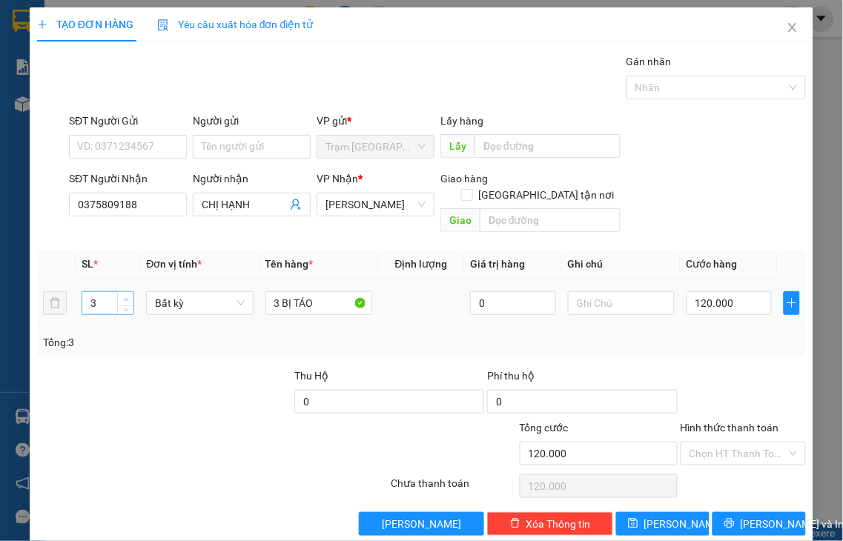
click at [122, 295] on span "up" at bounding box center [126, 299] width 9 height 9
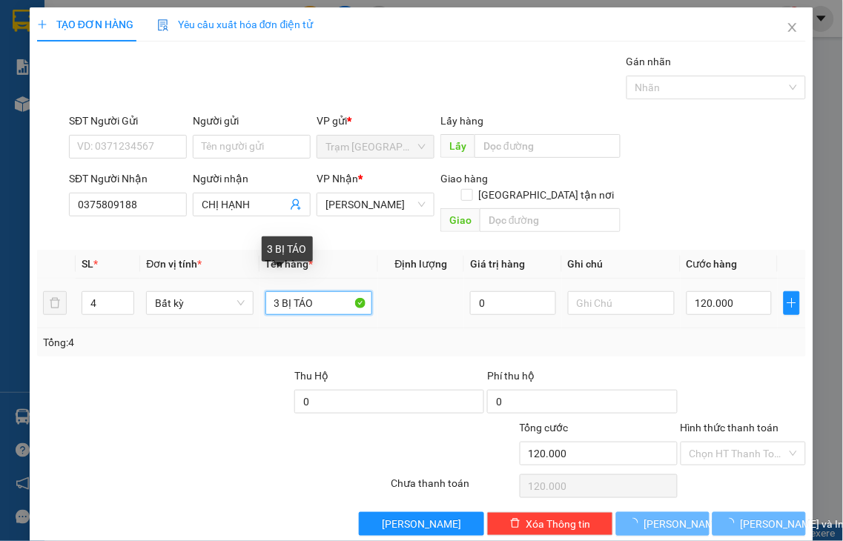
drag, startPoint x: 275, startPoint y: 282, endPoint x: 262, endPoint y: 284, distance: 12.7
click at [265, 291] on input "3 BỊ TÁO" at bounding box center [318, 303] width 107 height 24
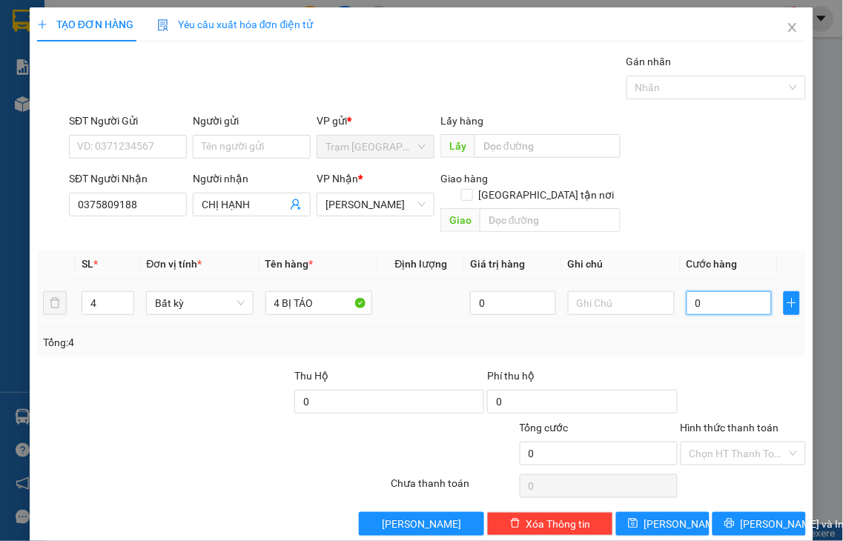
click at [730, 291] on input "0" at bounding box center [729, 303] width 85 height 24
drag, startPoint x: 717, startPoint y: 282, endPoint x: 635, endPoint y: 301, distance: 83.8
click at [636, 301] on tr "4 Bất kỳ 4 BỊ TÁO 0 150" at bounding box center [421, 304] width 769 height 50
click at [747, 422] on label "Hình thức thanh toán" at bounding box center [730, 428] width 99 height 12
click at [747, 443] on input "Hình thức thanh toán" at bounding box center [738, 454] width 98 height 22
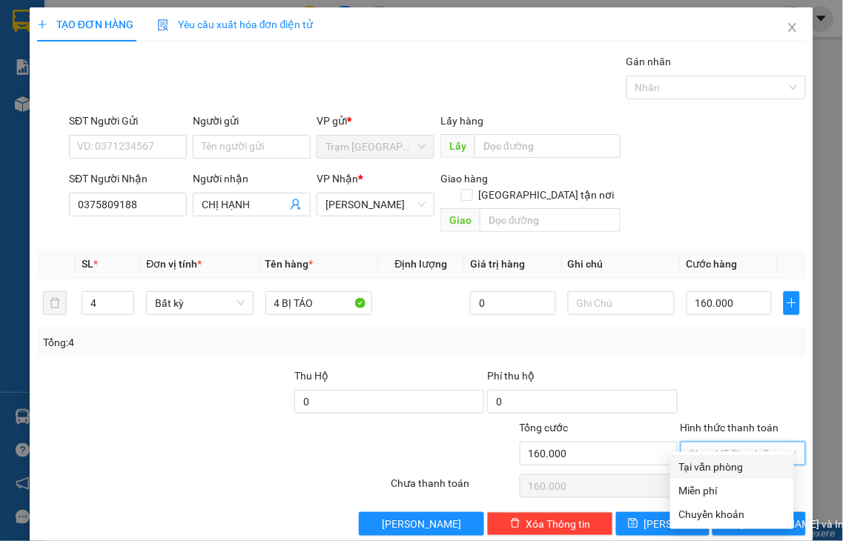
click at [721, 464] on div "Tại văn phòng" at bounding box center [732, 467] width 106 height 16
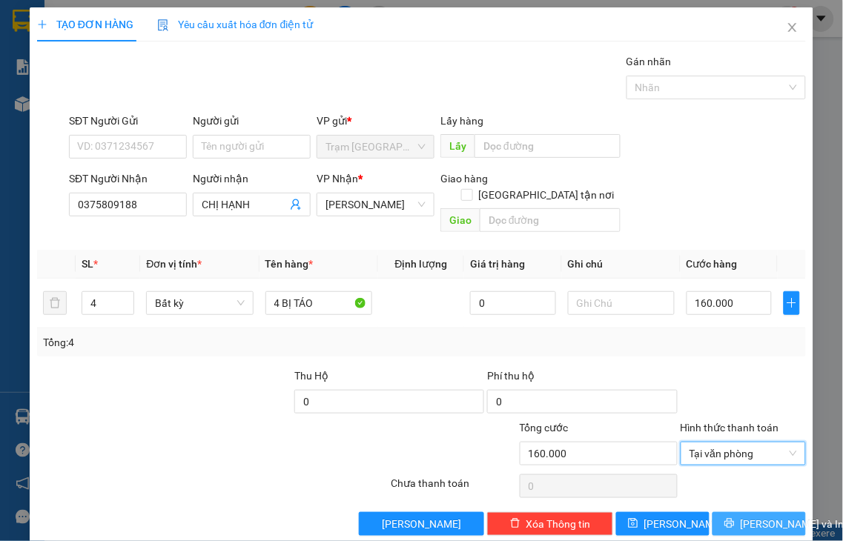
click at [724, 518] on icon "printer" at bounding box center [729, 523] width 10 height 10
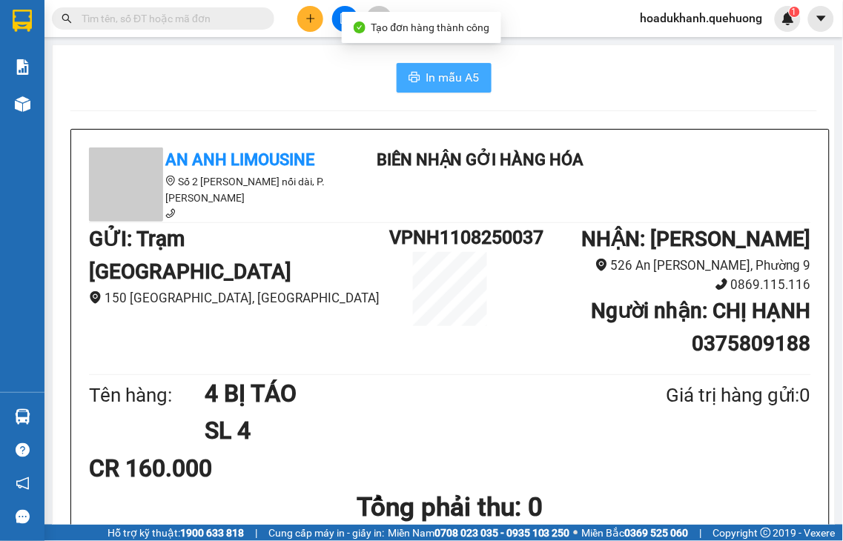
click at [431, 82] on span "In mẫu A5" at bounding box center [452, 77] width 53 height 19
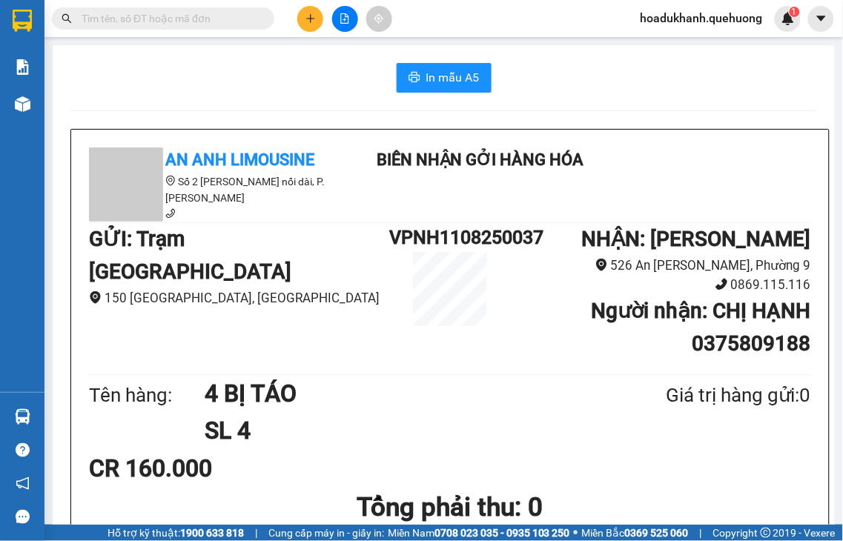
click at [312, 21] on icon "plus" at bounding box center [310, 18] width 10 height 10
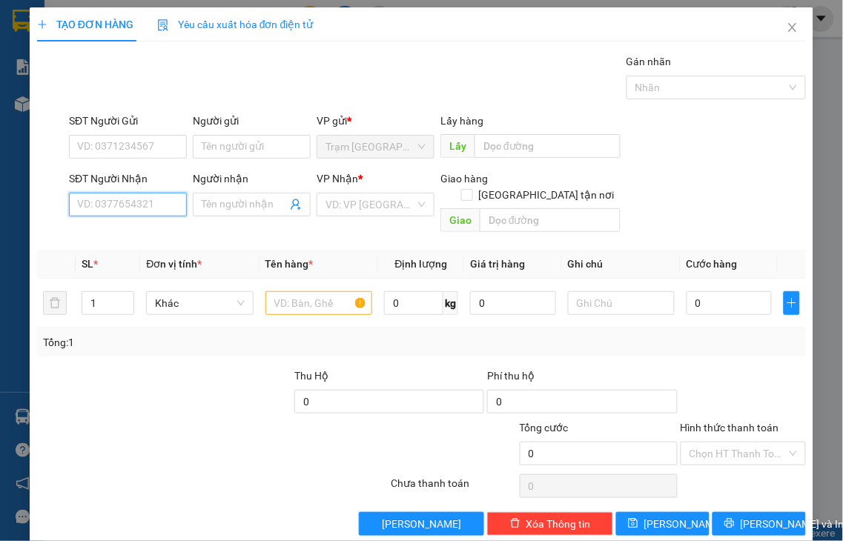
click at [166, 209] on input "SĐT Người Nhận" at bounding box center [128, 205] width 118 height 24
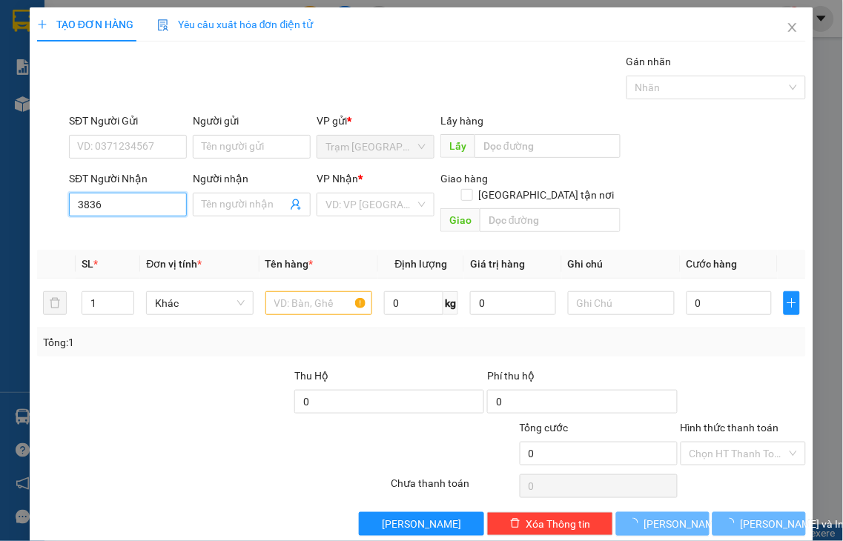
click at [166, 209] on input "3836" at bounding box center [128, 205] width 118 height 24
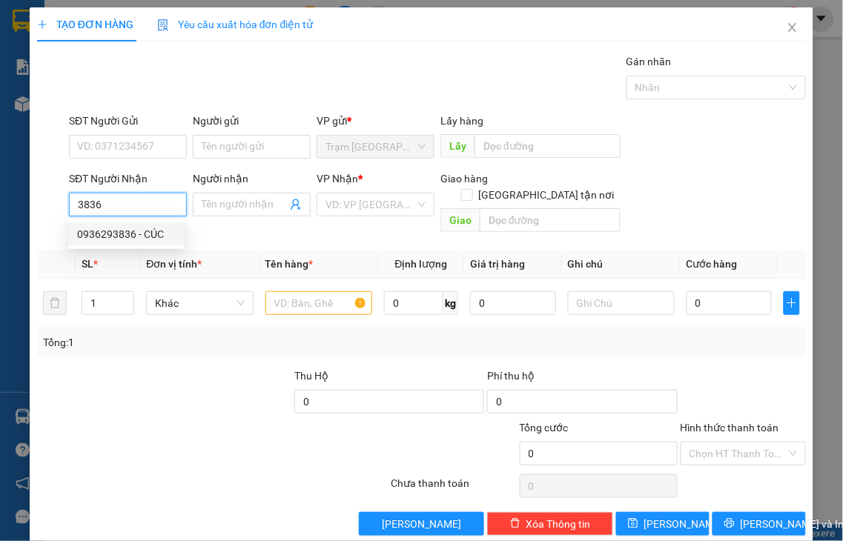
click at [151, 232] on div "0936293836 - CÚC" at bounding box center [126, 234] width 98 height 16
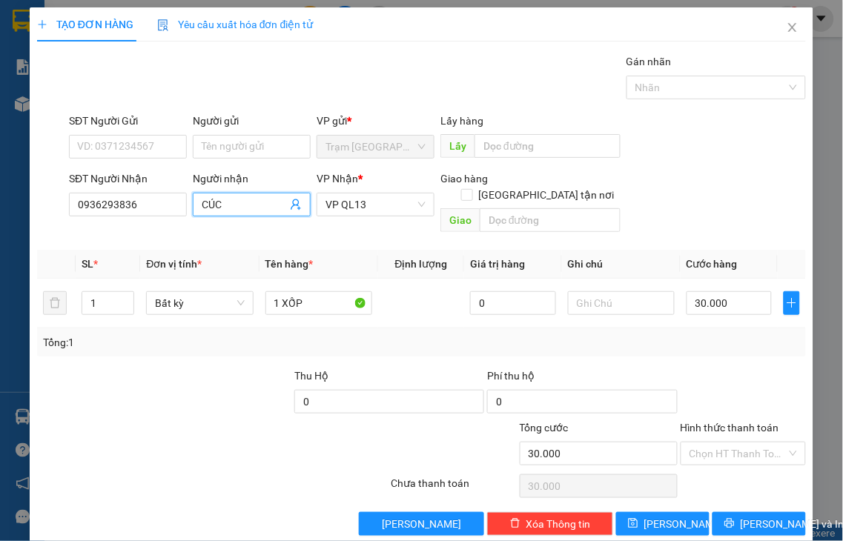
drag, startPoint x: 223, startPoint y: 201, endPoint x: 141, endPoint y: 222, distance: 85.1
click at [141, 222] on div "SĐT Người Nhận 0936293836 Người nhận CÚC CÚC VP Nhận * VP QL13 Giao hàng Giao t…" at bounding box center [437, 205] width 743 height 68
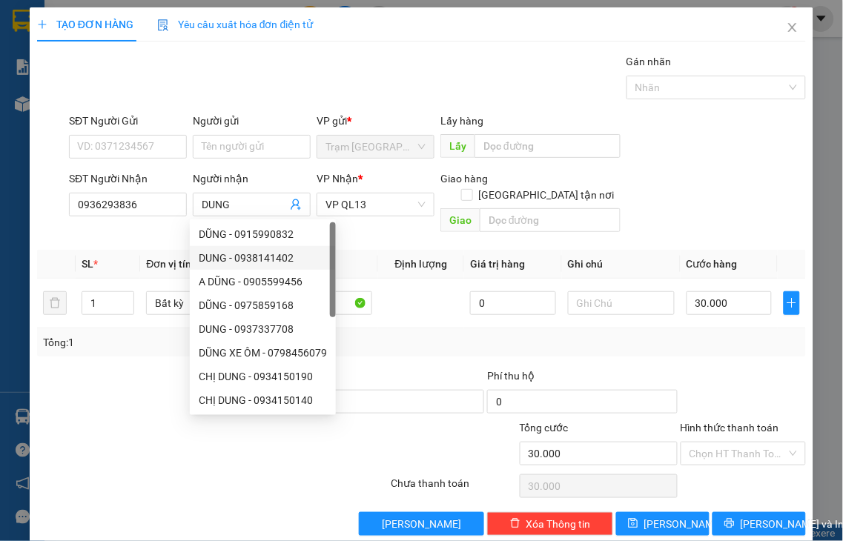
click at [390, 334] on div "Tổng: 1" at bounding box center [421, 342] width 757 height 16
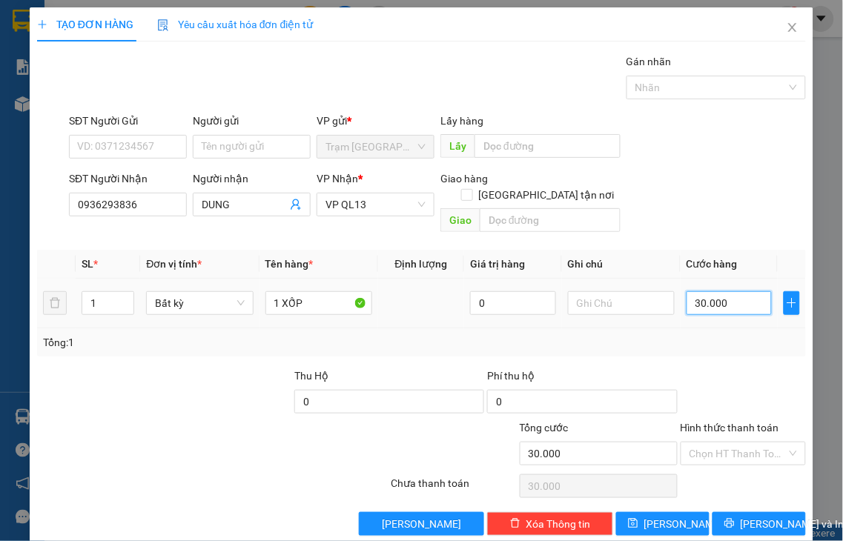
click at [730, 293] on input "30.000" at bounding box center [729, 303] width 85 height 24
click at [737, 422] on label "Hình thức thanh toán" at bounding box center [730, 428] width 99 height 12
click at [737, 443] on input "Hình thức thanh toán" at bounding box center [738, 454] width 98 height 22
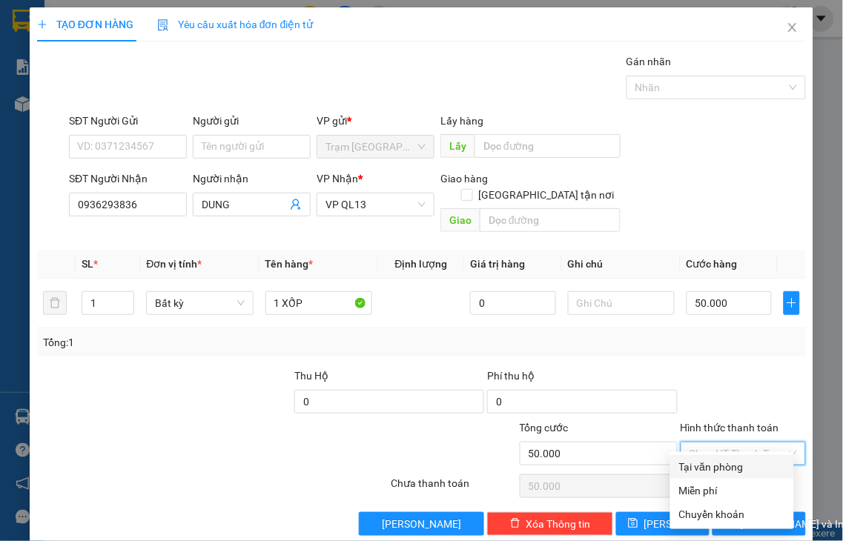
click at [744, 468] on div "Tại văn phòng" at bounding box center [732, 467] width 106 height 16
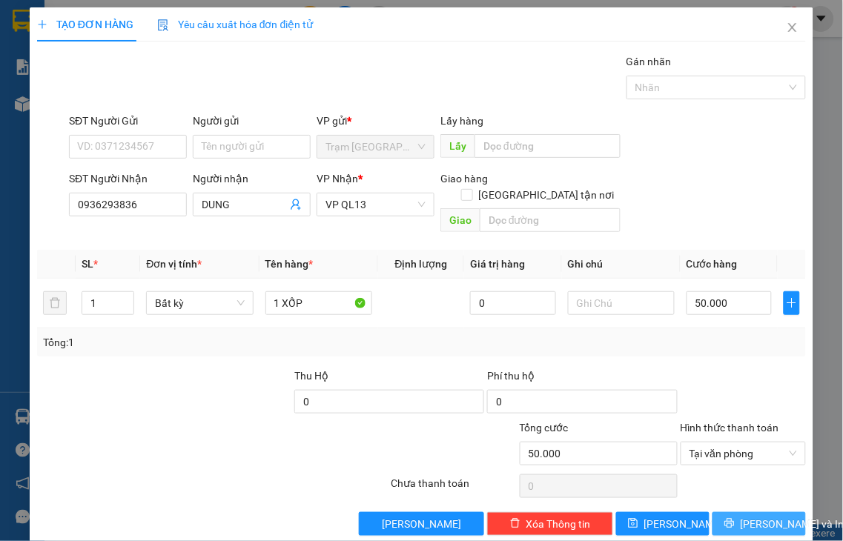
click at [750, 516] on span "[PERSON_NAME] và In" at bounding box center [793, 524] width 104 height 16
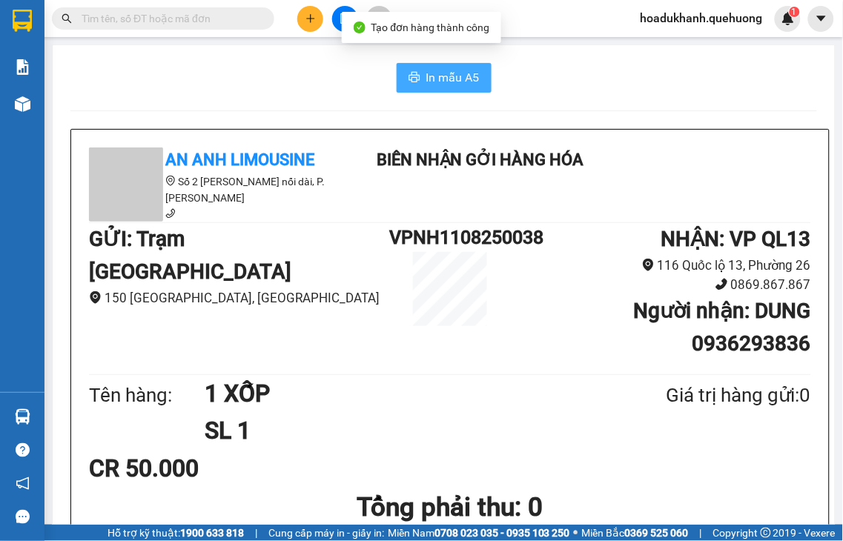
click at [433, 78] on span "In mẫu A5" at bounding box center [452, 77] width 53 height 19
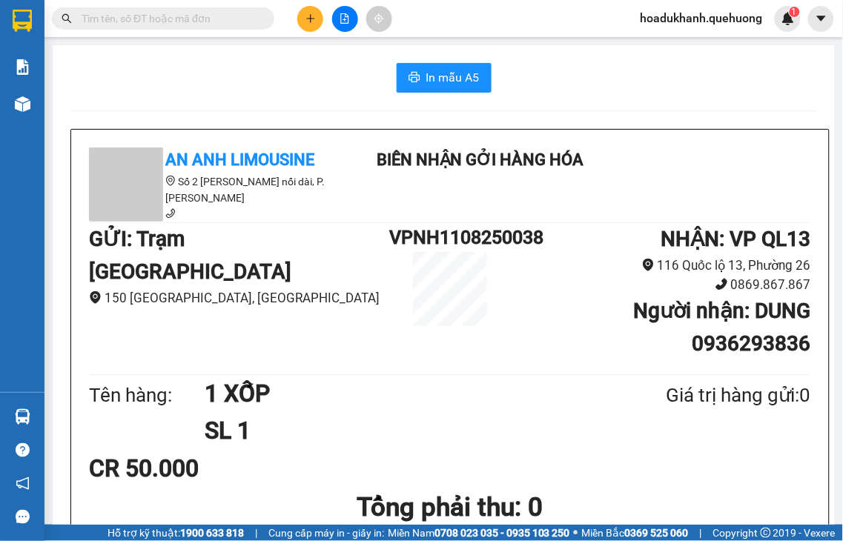
click at [312, 16] on icon "plus" at bounding box center [310, 18] width 10 height 10
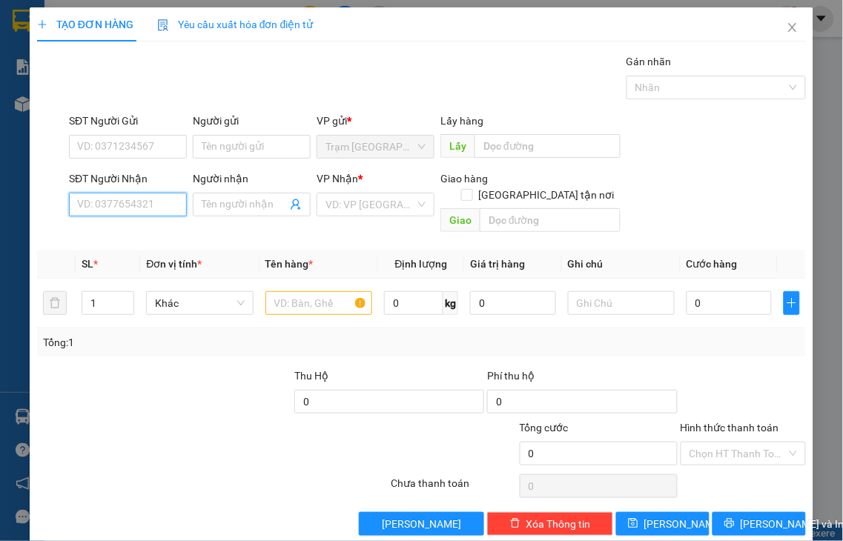
click at [127, 199] on input "SĐT Người Nhận" at bounding box center [128, 205] width 118 height 24
click at [126, 209] on input "3836" at bounding box center [128, 205] width 118 height 24
click at [142, 234] on div "0936293836 - CÚC" at bounding box center [126, 234] width 98 height 16
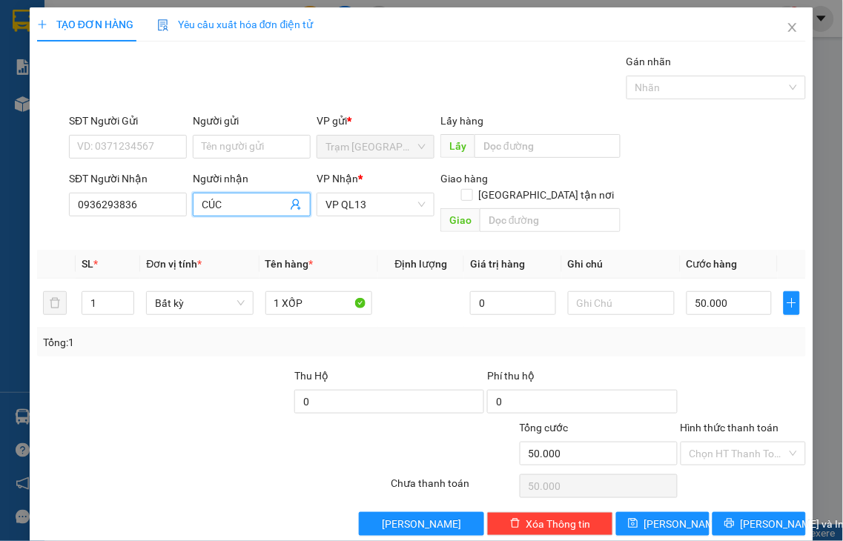
drag, startPoint x: 235, startPoint y: 201, endPoint x: 113, endPoint y: 224, distance: 123.7
click at [115, 223] on div "Transit Pickup Surcharge Ids Transit Deliver Surcharge Ids Transit Deliver Surc…" at bounding box center [421, 294] width 769 height 483
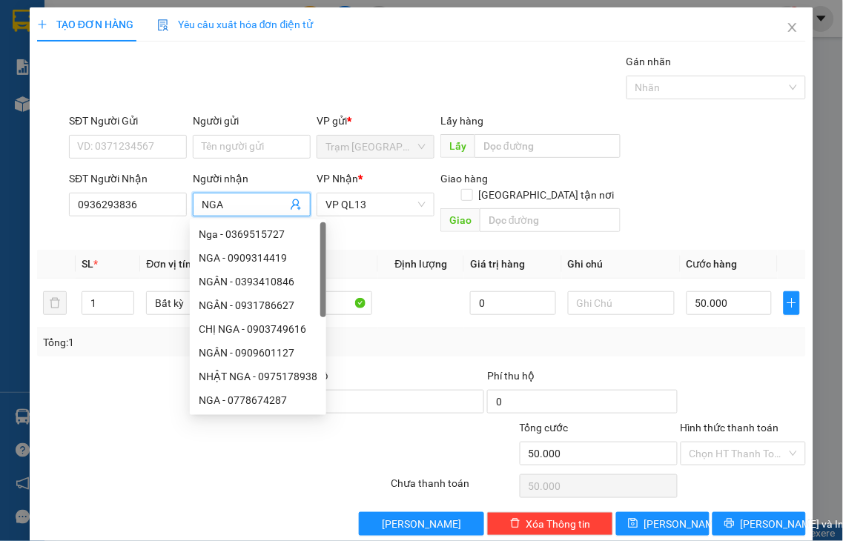
click at [428, 342] on div "Transit Pickup Surcharge Ids Transit Deliver Surcharge Ids Transit Deliver Surc…" at bounding box center [421, 294] width 769 height 483
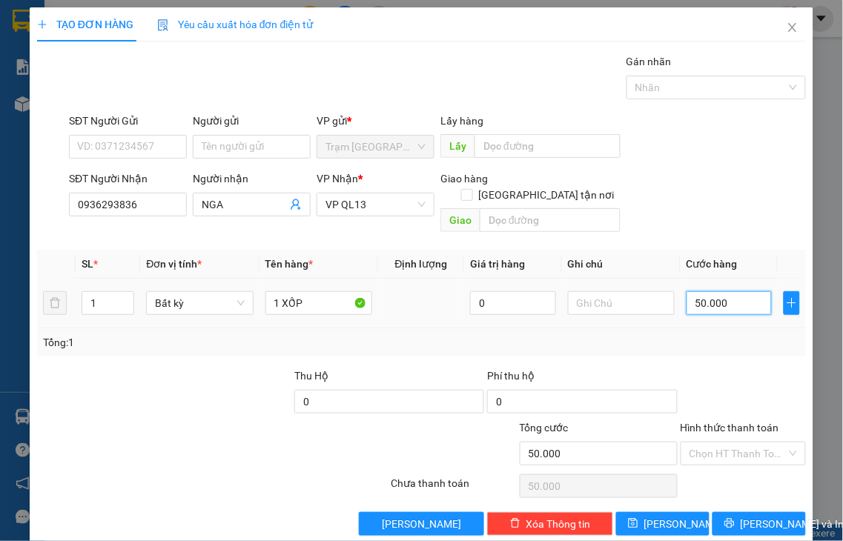
click at [732, 291] on input "50.000" at bounding box center [729, 303] width 85 height 24
click at [693, 422] on label "Hình thức thanh toán" at bounding box center [730, 428] width 99 height 12
click at [693, 443] on input "Hình thức thanh toán" at bounding box center [738, 454] width 98 height 22
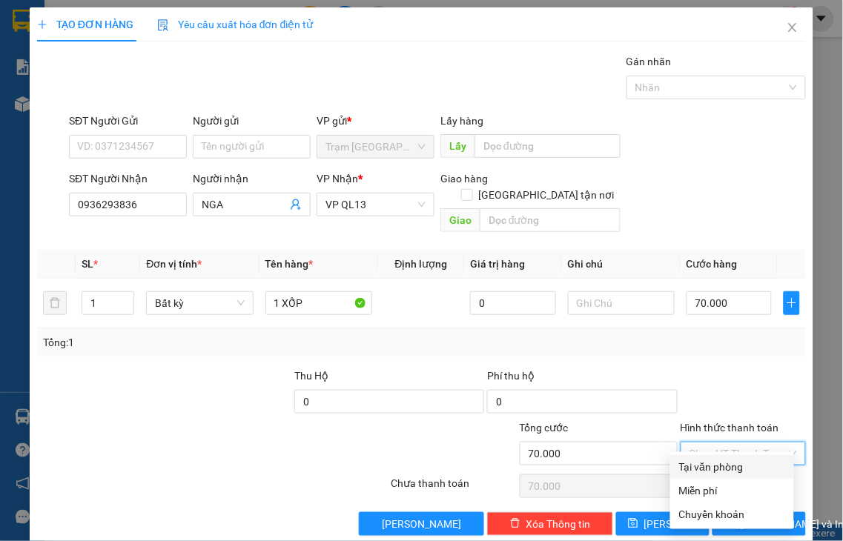
click at [732, 466] on div "Tại văn phòng" at bounding box center [732, 467] width 106 height 16
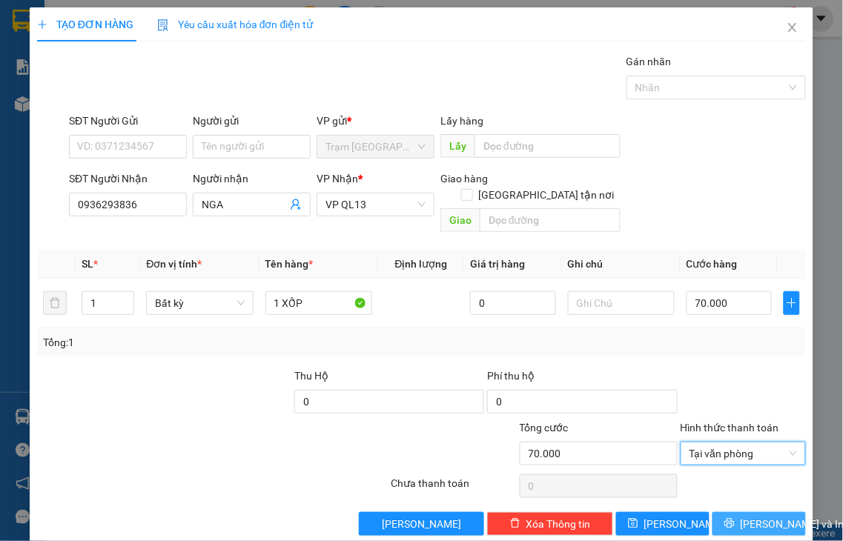
click at [744, 516] on span "[PERSON_NAME] và In" at bounding box center [793, 524] width 104 height 16
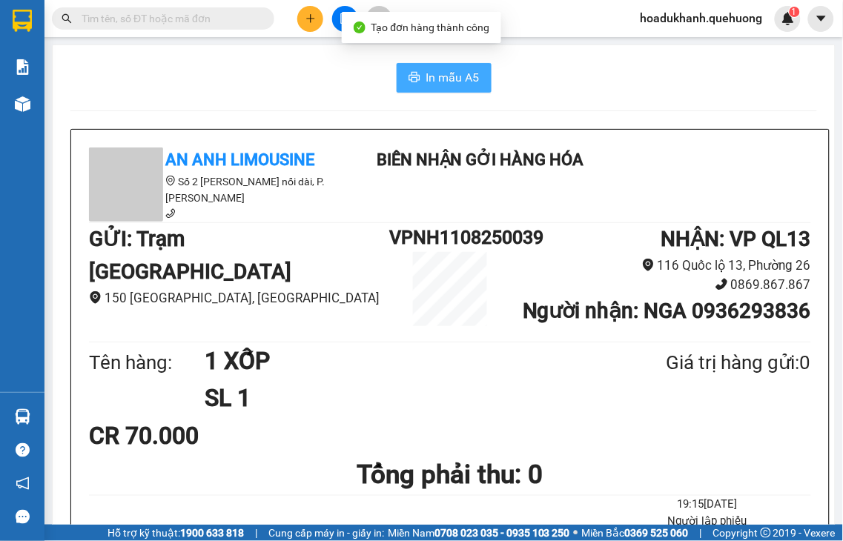
click at [463, 85] on span "In mẫu A5" at bounding box center [452, 77] width 53 height 19
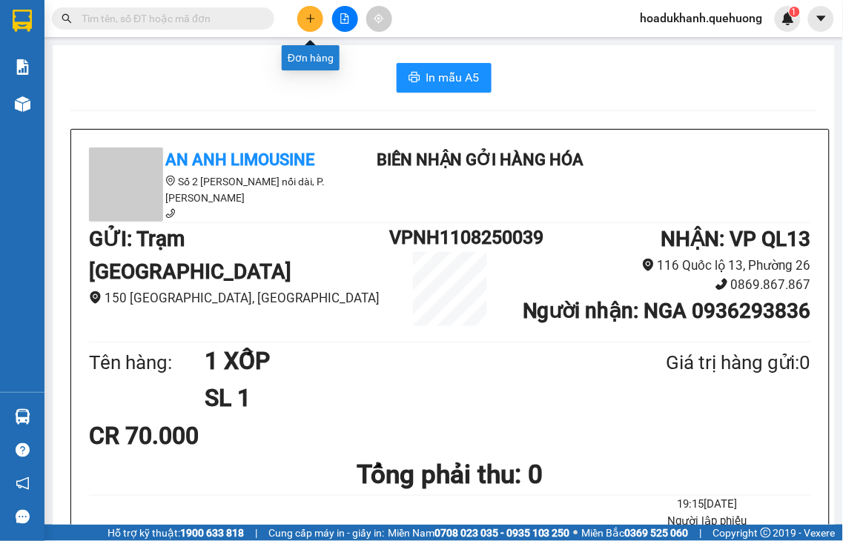
click at [308, 15] on icon "plus" at bounding box center [310, 18] width 10 height 10
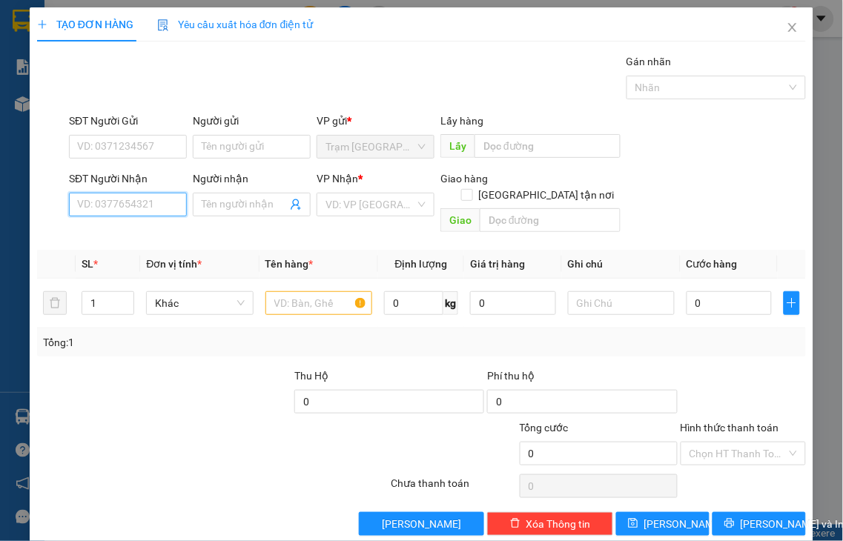
click at [152, 202] on input "SĐT Người Nhận" at bounding box center [128, 205] width 118 height 24
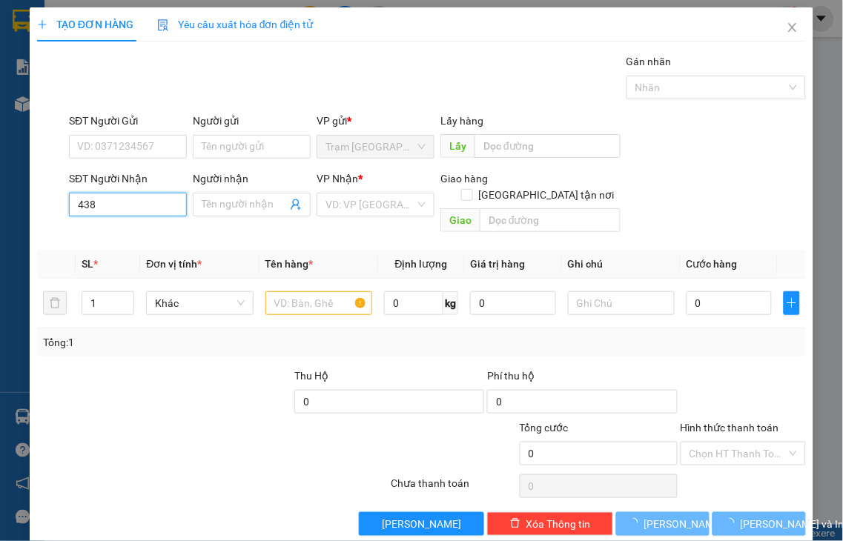
click at [151, 202] on input "438" at bounding box center [128, 205] width 118 height 24
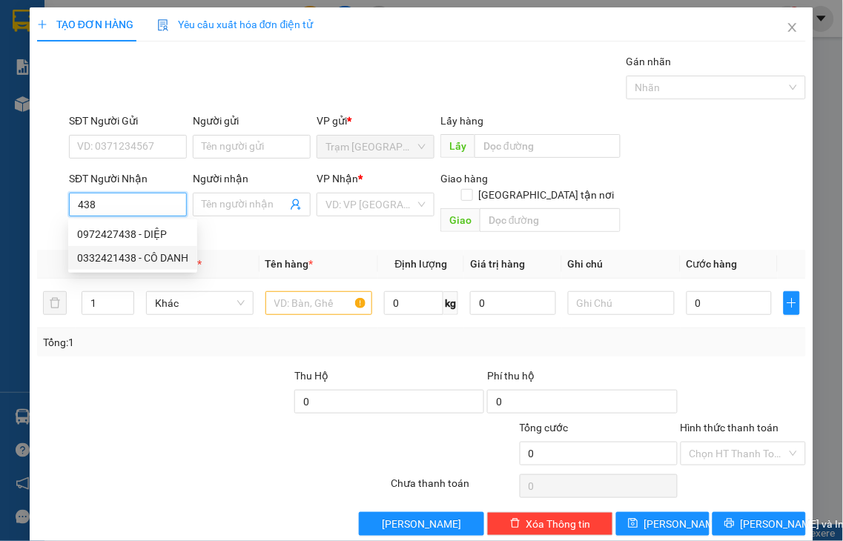
click at [129, 259] on div "0332421438 - CÔ DANH" at bounding box center [132, 258] width 111 height 16
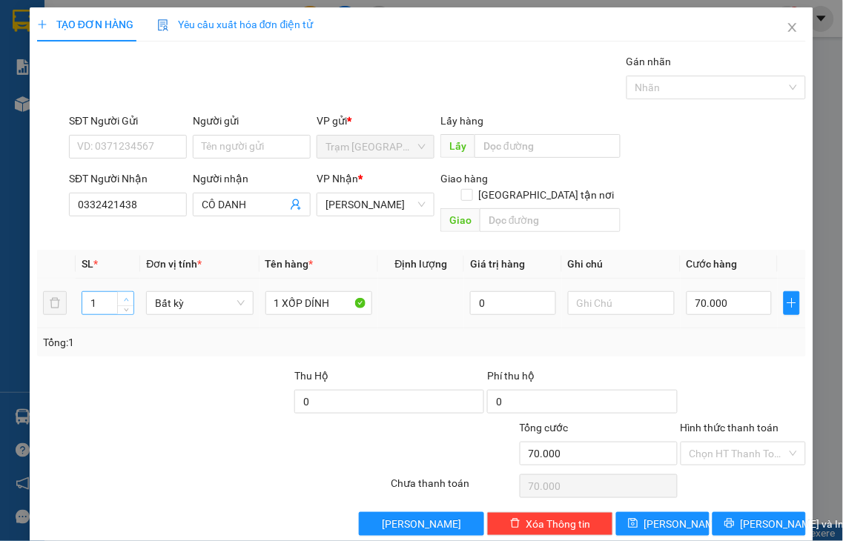
click at [126, 297] on icon "up" at bounding box center [126, 299] width 5 height 5
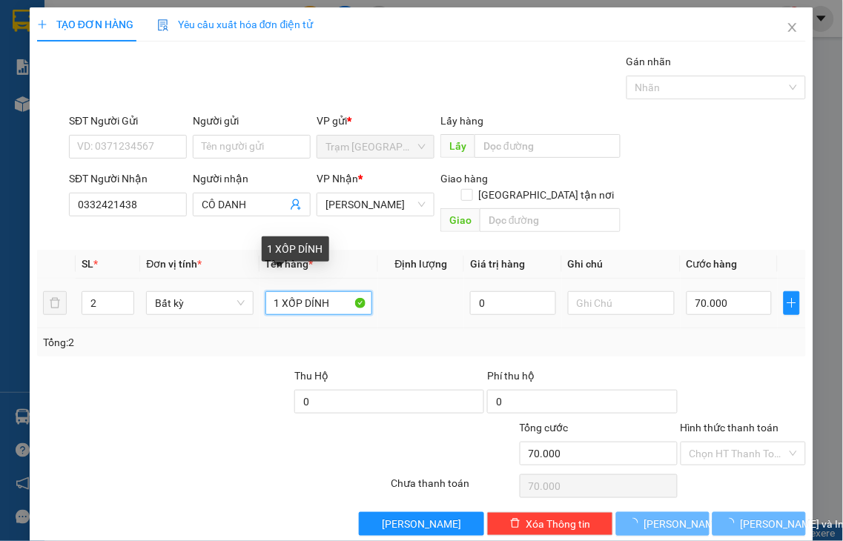
drag, startPoint x: 272, startPoint y: 285, endPoint x: 231, endPoint y: 305, distance: 45.4
click at [231, 305] on tr "2 Bất kỳ 1 XỐP DÍNH 0 70.000" at bounding box center [421, 304] width 769 height 50
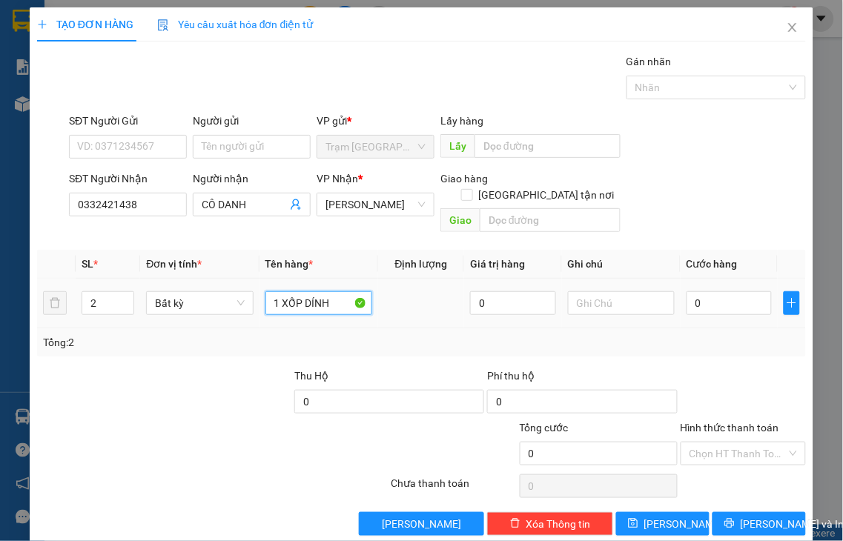
drag, startPoint x: 265, startPoint y: 293, endPoint x: 248, endPoint y: 302, distance: 19.2
click at [248, 302] on tr "2 Bất kỳ 1 XỐP DÍNH 0 0" at bounding box center [421, 304] width 769 height 50
click at [720, 291] on input "0" at bounding box center [729, 303] width 85 height 24
click at [731, 422] on label "Hình thức thanh toán" at bounding box center [730, 428] width 99 height 12
click at [731, 443] on input "Hình thức thanh toán" at bounding box center [738, 454] width 98 height 22
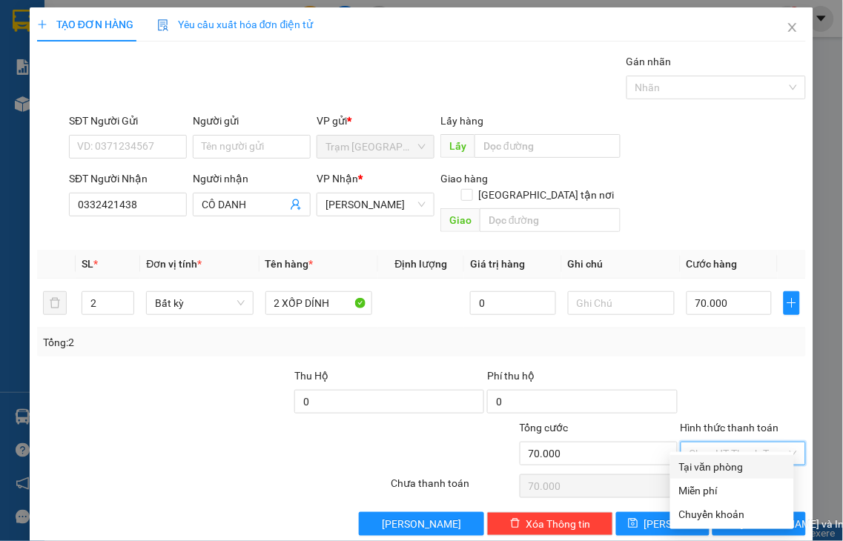
click at [744, 468] on div "Tại văn phòng" at bounding box center [732, 467] width 106 height 16
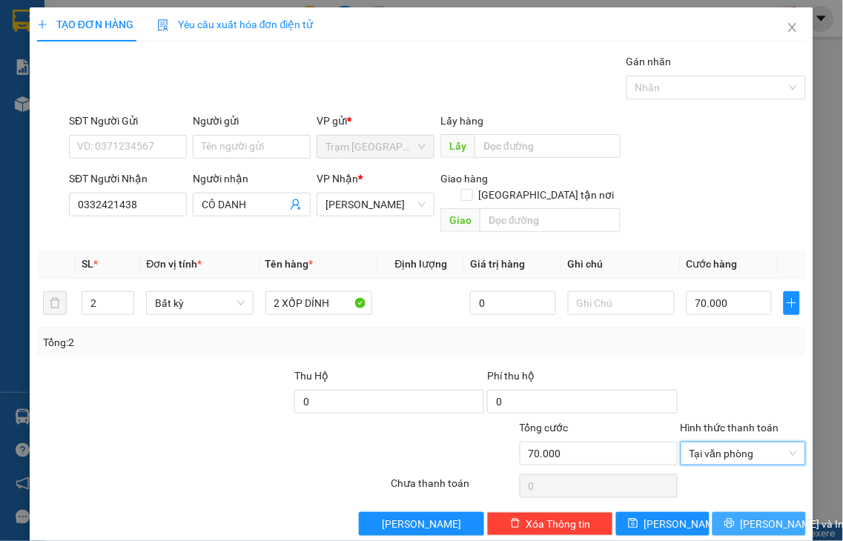
click at [746, 516] on span "[PERSON_NAME] và In" at bounding box center [793, 524] width 104 height 16
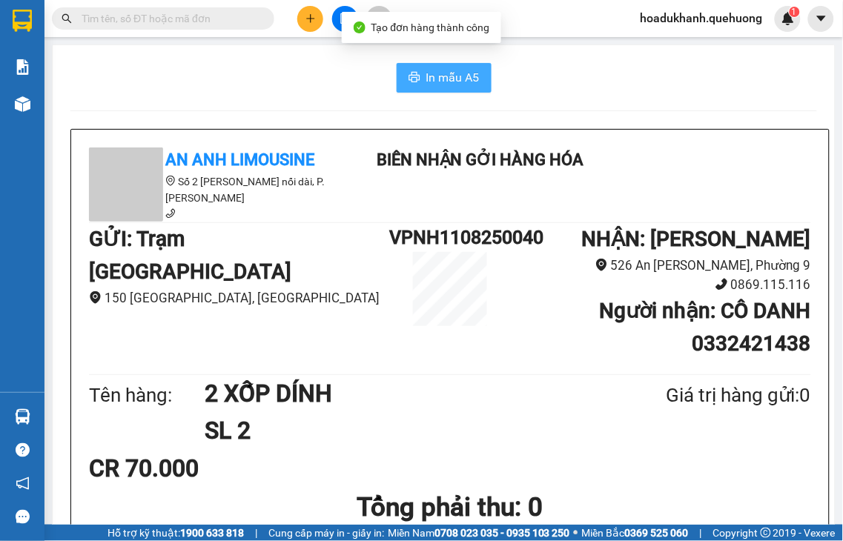
click at [443, 87] on button "In mẫu A5" at bounding box center [444, 78] width 95 height 30
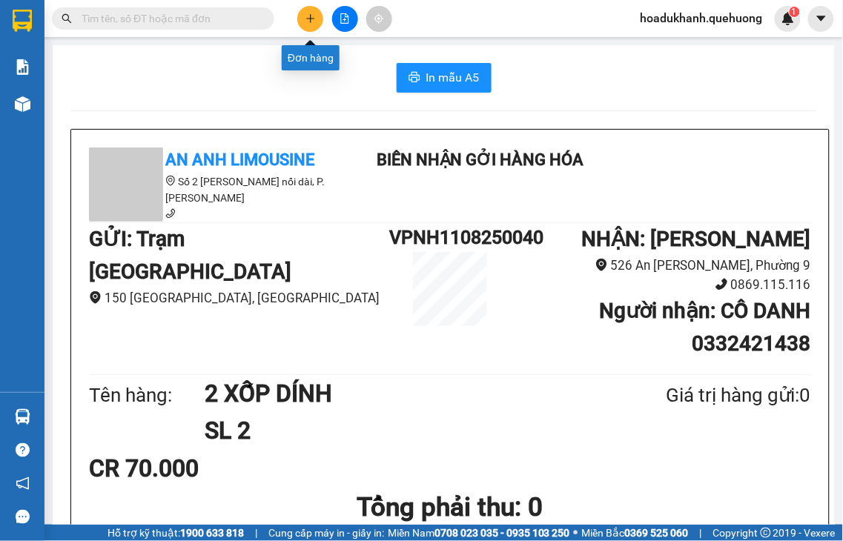
click at [308, 12] on button at bounding box center [310, 19] width 26 height 26
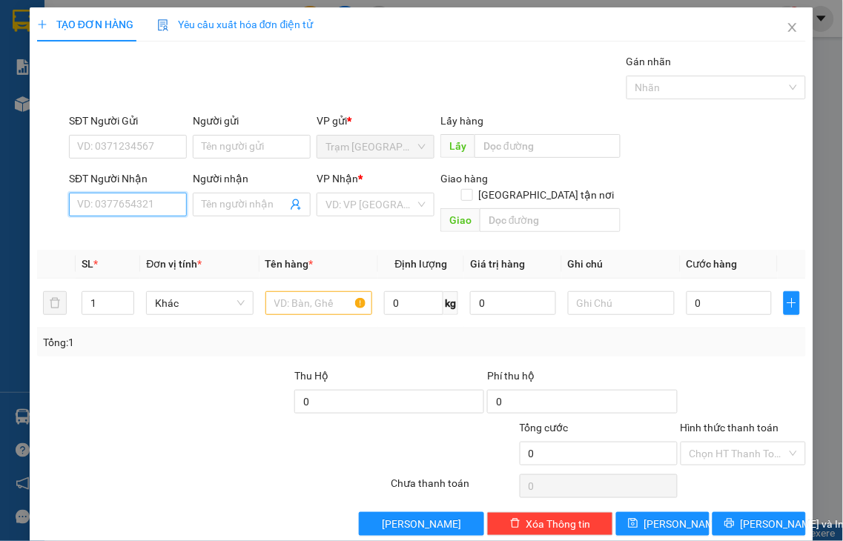
click at [144, 208] on input "SĐT Người Nhận" at bounding box center [128, 205] width 118 height 24
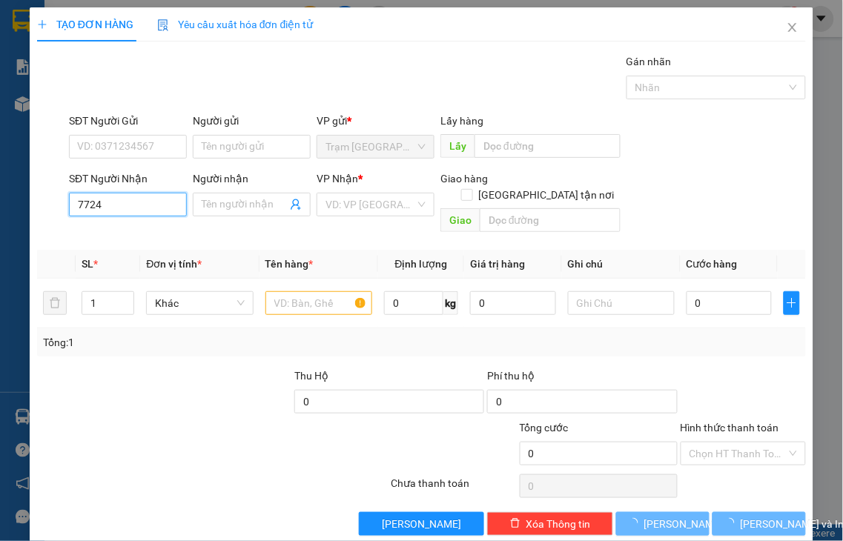
click at [105, 208] on input "7724" at bounding box center [128, 205] width 118 height 24
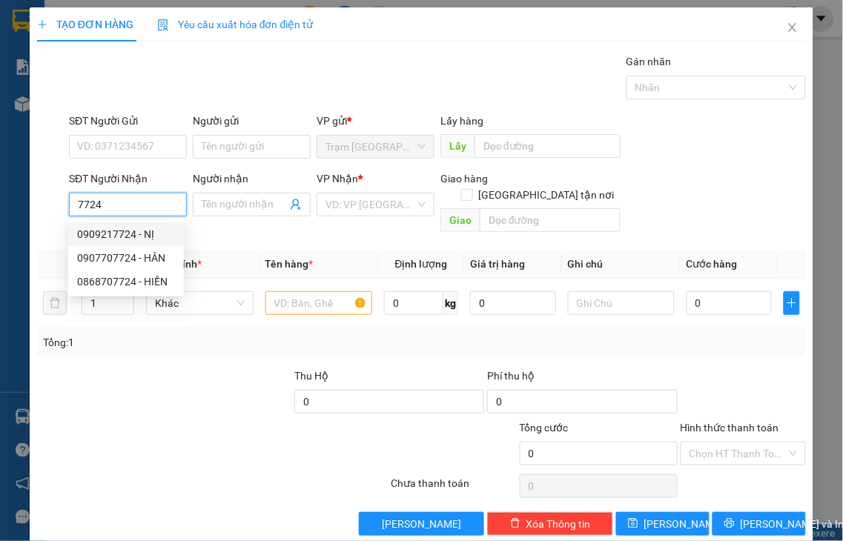
click at [128, 235] on div "0909217724 - NỊ" at bounding box center [126, 234] width 98 height 16
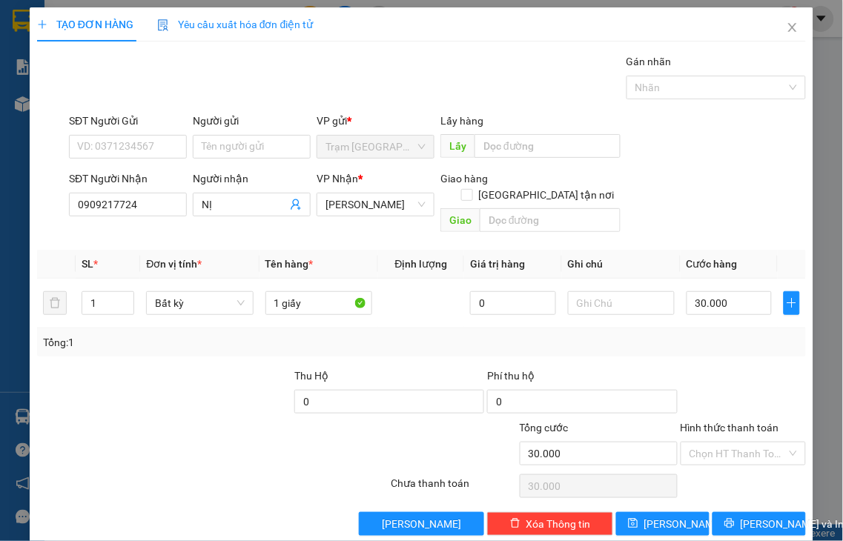
click at [738, 422] on label "Hình thức thanh toán" at bounding box center [730, 428] width 99 height 12
click at [738, 443] on input "Hình thức thanh toán" at bounding box center [738, 454] width 98 height 22
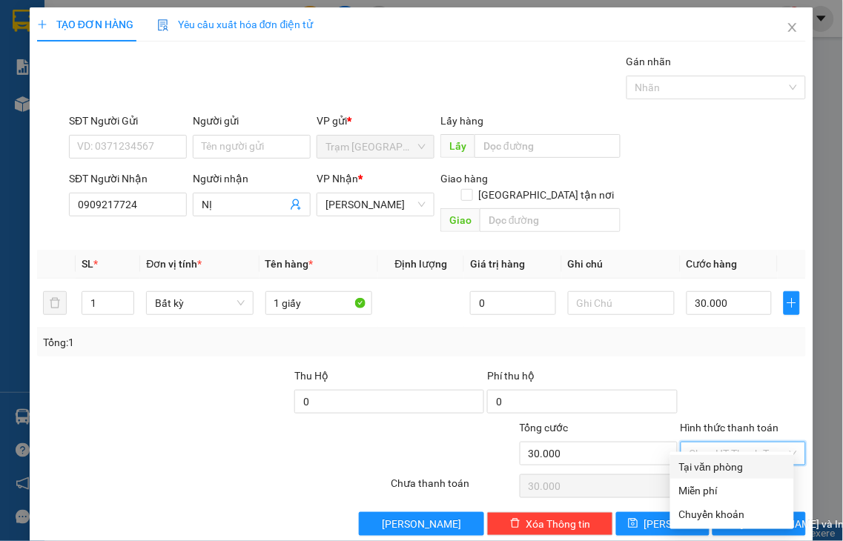
click at [735, 475] on div "Tại văn phòng" at bounding box center [732, 467] width 124 height 24
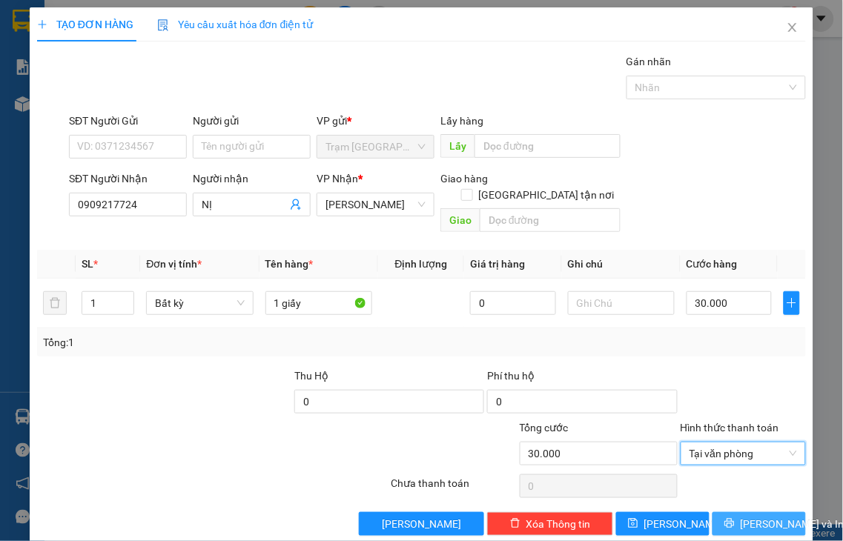
click at [741, 516] on span "[PERSON_NAME] và In" at bounding box center [793, 524] width 104 height 16
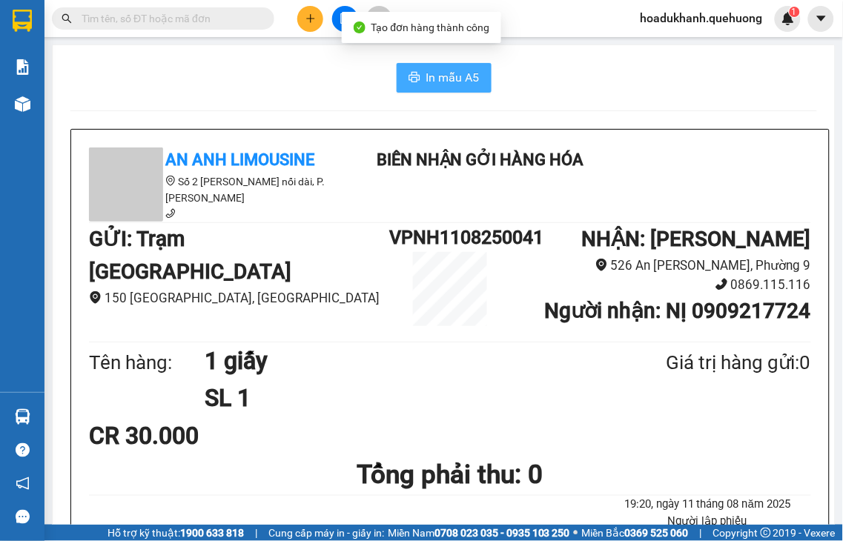
click at [453, 71] on span "In mẫu A5" at bounding box center [452, 77] width 53 height 19
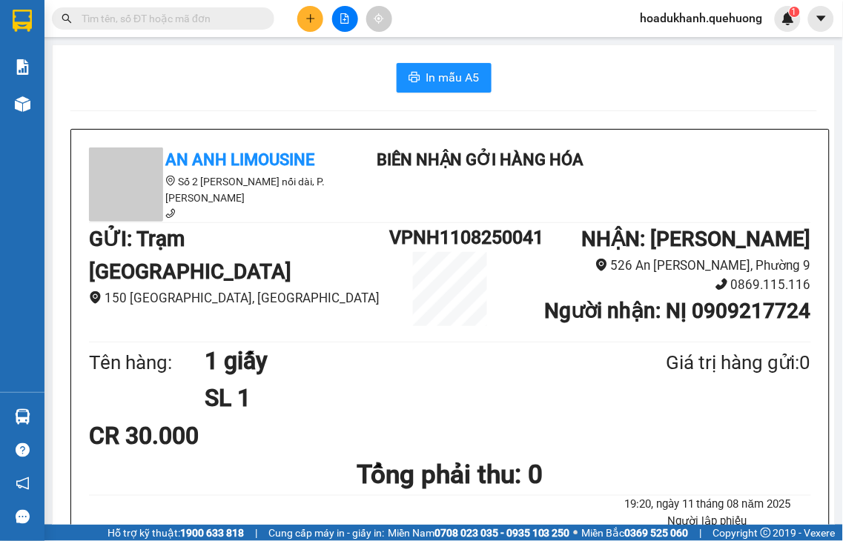
click at [302, 18] on button at bounding box center [310, 19] width 26 height 26
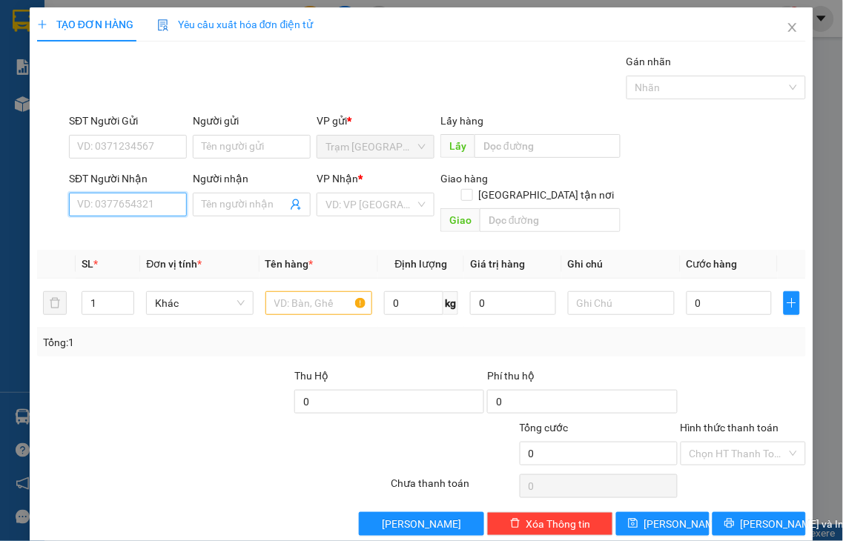
click at [143, 209] on input "SĐT Người Nhận" at bounding box center [128, 205] width 118 height 24
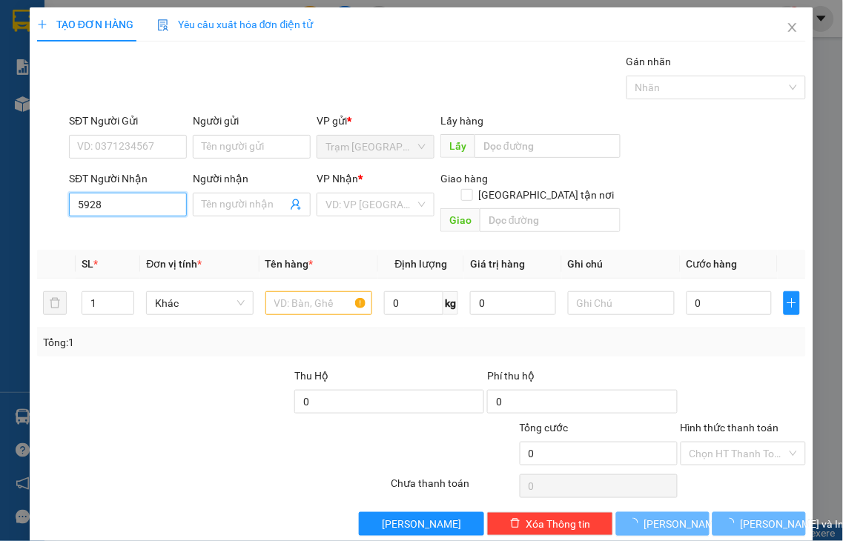
click at [139, 208] on input "5928" at bounding box center [128, 205] width 118 height 24
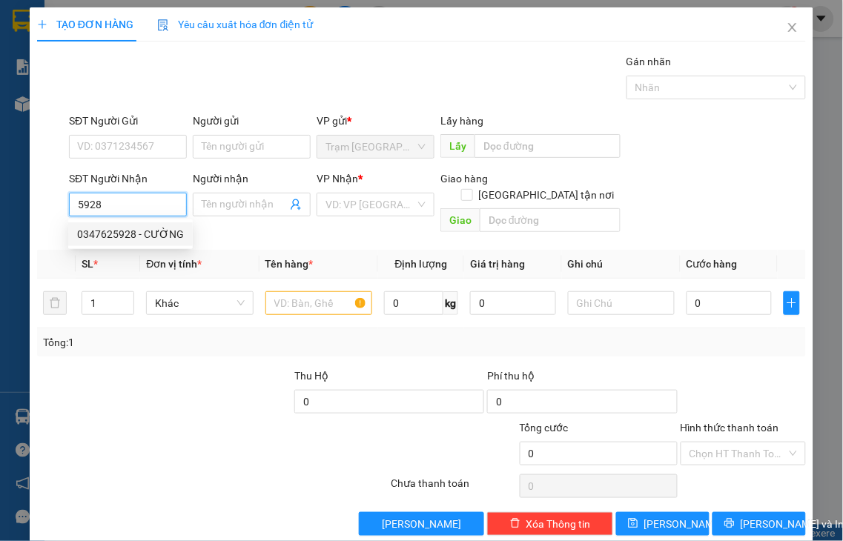
click at [141, 237] on div "0347625928 - CƯỜNG" at bounding box center [130, 234] width 107 height 16
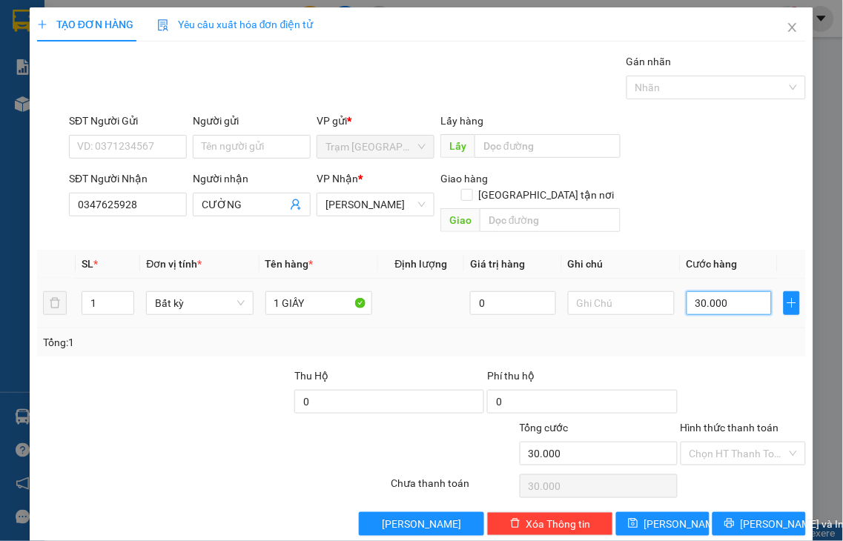
click at [727, 291] on input "30.000" at bounding box center [729, 303] width 85 height 24
click at [730, 420] on div "Hình thức thanh toán" at bounding box center [744, 431] width 126 height 22
click at [712, 422] on label "Hình thức thanh toán" at bounding box center [730, 428] width 99 height 12
click at [712, 443] on input "Hình thức thanh toán" at bounding box center [738, 454] width 98 height 22
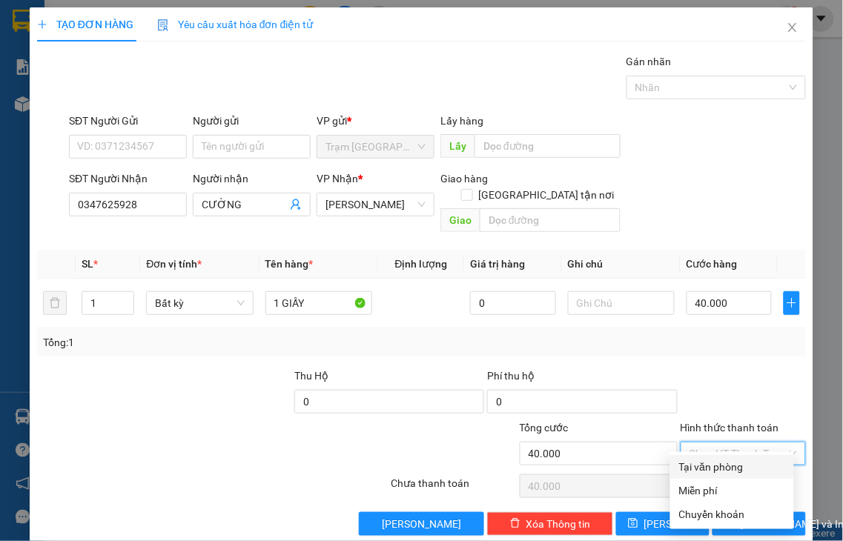
click at [728, 467] on div "Tại văn phòng" at bounding box center [732, 467] width 106 height 16
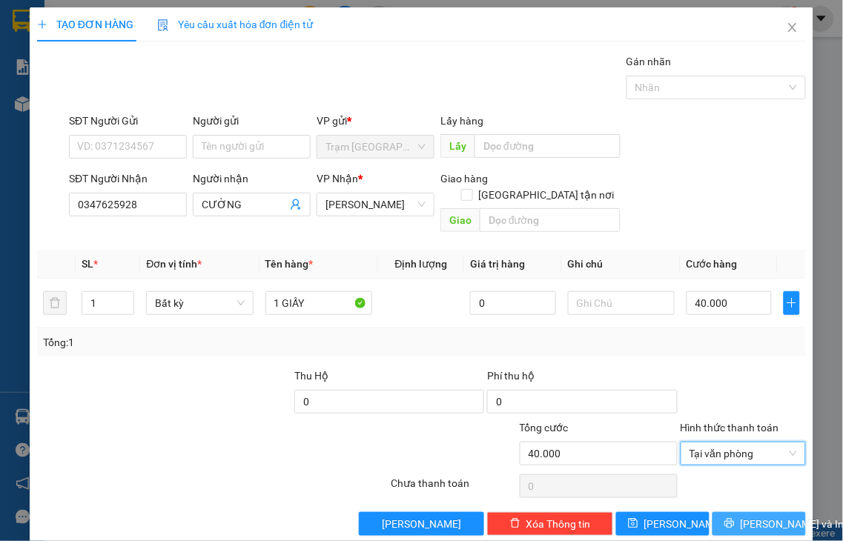
drag, startPoint x: 755, startPoint y: 509, endPoint x: 632, endPoint y: 59, distance: 466.3
click at [753, 516] on span "[PERSON_NAME] và In" at bounding box center [793, 524] width 104 height 16
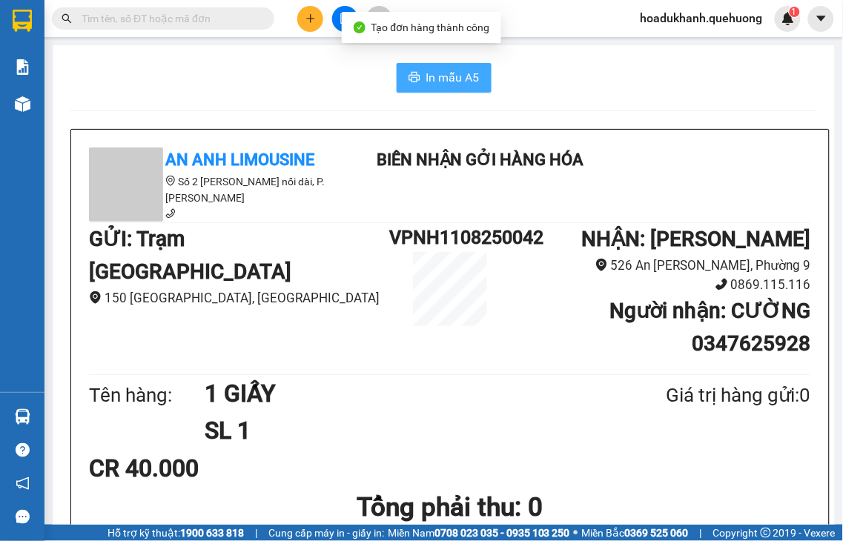
click at [440, 84] on span "In mẫu A5" at bounding box center [452, 77] width 53 height 19
click at [448, 75] on span "In mẫu A5" at bounding box center [452, 77] width 53 height 19
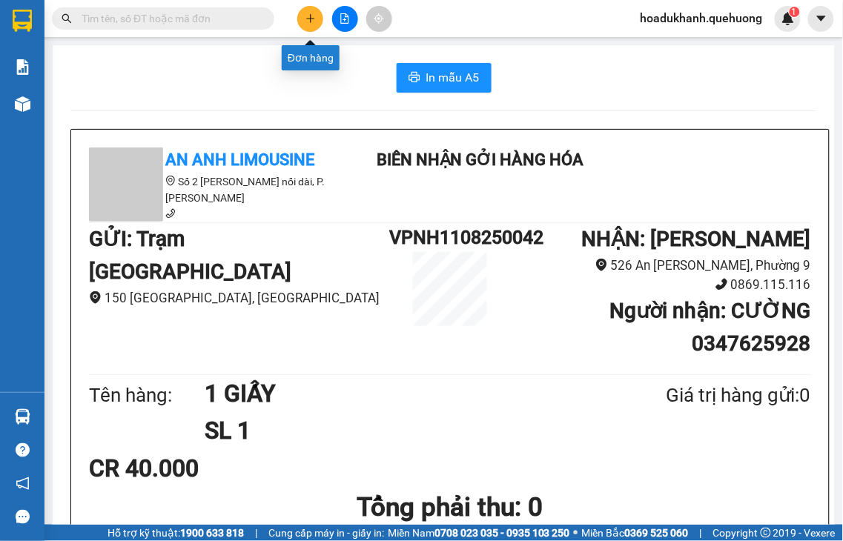
click at [319, 16] on button at bounding box center [310, 19] width 26 height 26
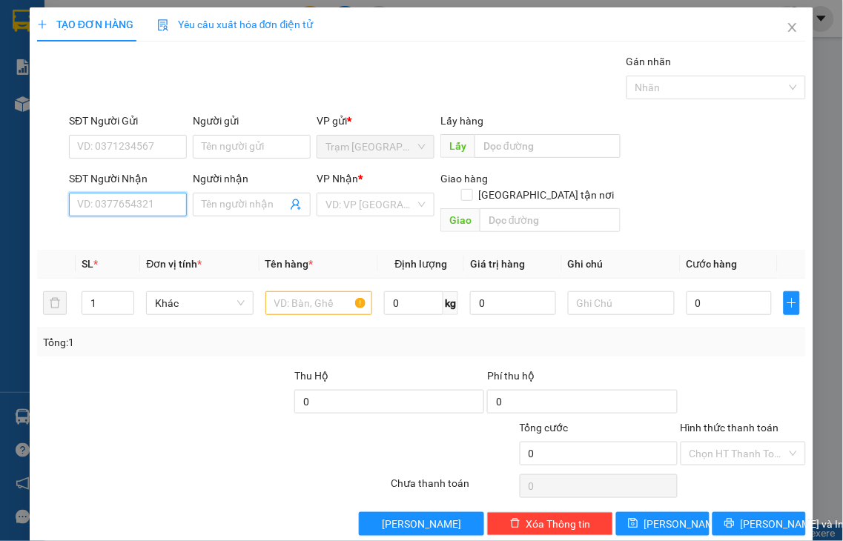
click at [119, 198] on input "SĐT Người Nhận" at bounding box center [128, 205] width 118 height 24
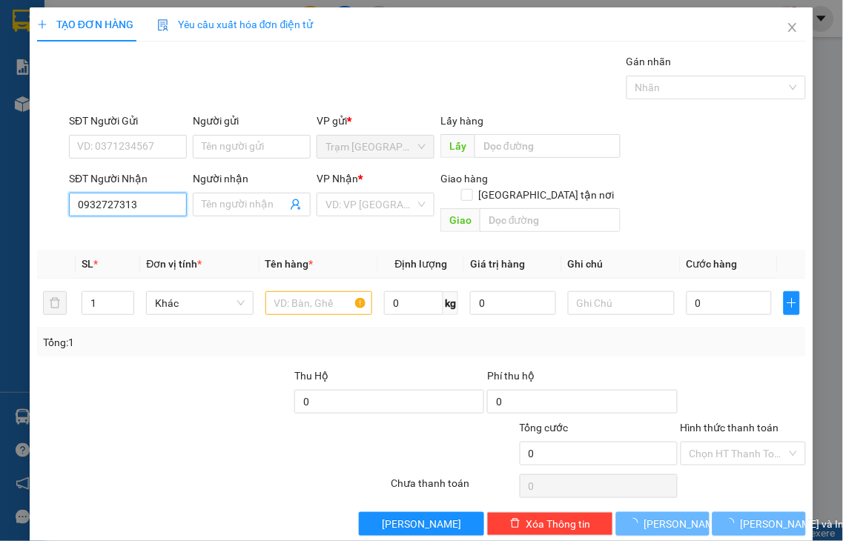
click at [153, 200] on input "0932727313" at bounding box center [128, 205] width 118 height 24
click at [227, 206] on input "Người nhận" at bounding box center [244, 204] width 85 height 16
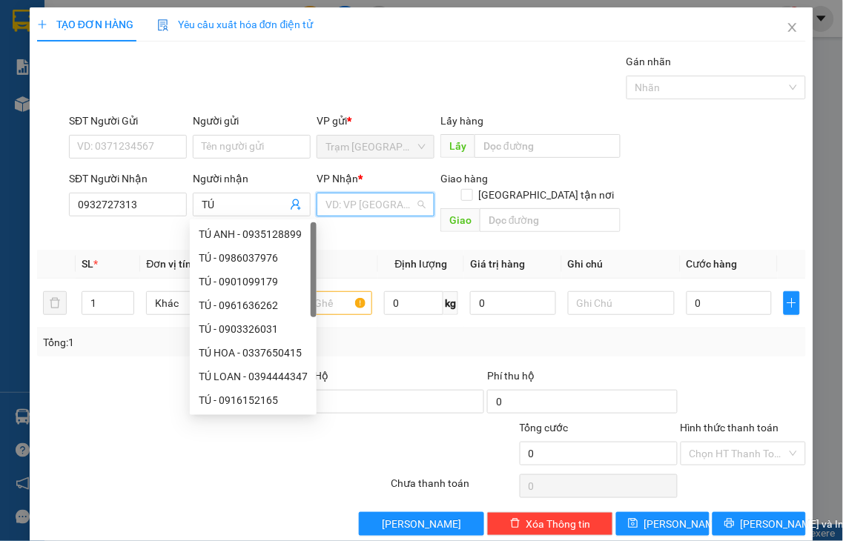
click at [365, 201] on input "search" at bounding box center [370, 204] width 90 height 22
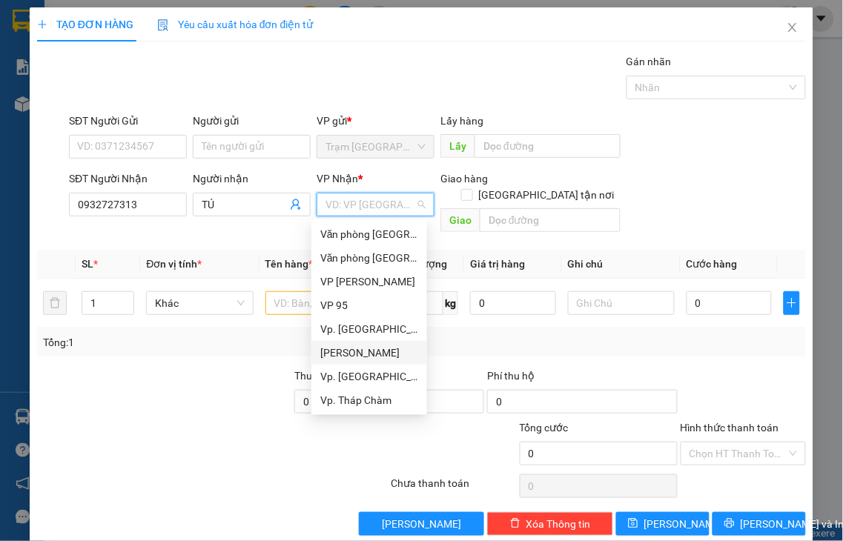
click at [368, 352] on div "[PERSON_NAME]" at bounding box center [369, 353] width 98 height 16
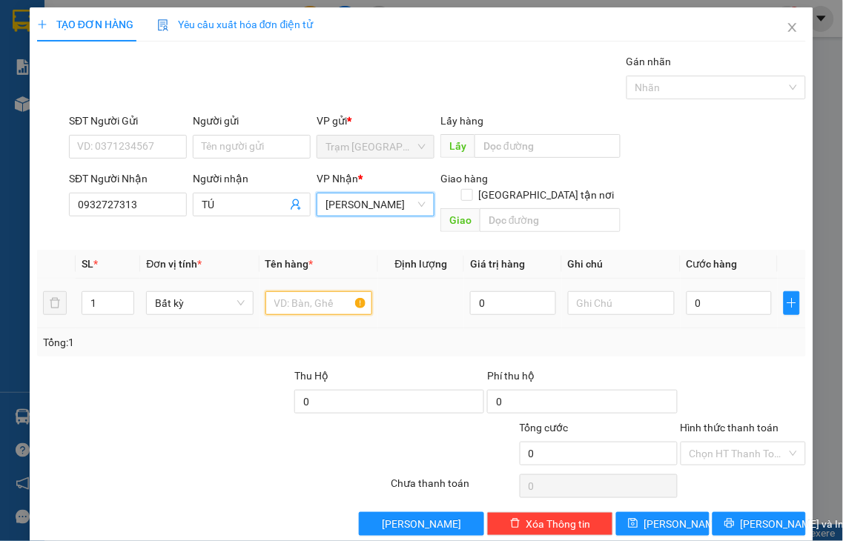
click at [278, 291] on input "text" at bounding box center [318, 303] width 107 height 24
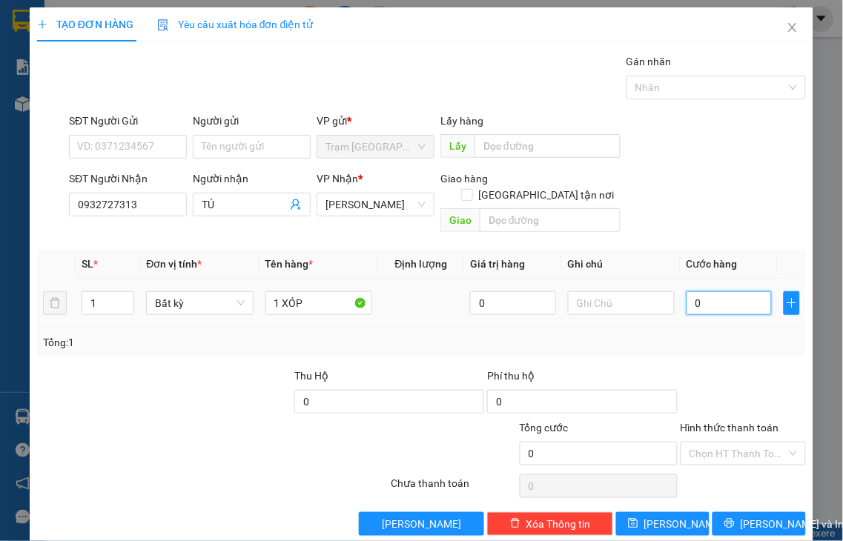
click at [723, 291] on input "0" at bounding box center [729, 303] width 85 height 24
click at [729, 422] on label "Hình thức thanh toán" at bounding box center [730, 428] width 99 height 12
click at [729, 443] on input "Hình thức thanh toán" at bounding box center [738, 454] width 98 height 22
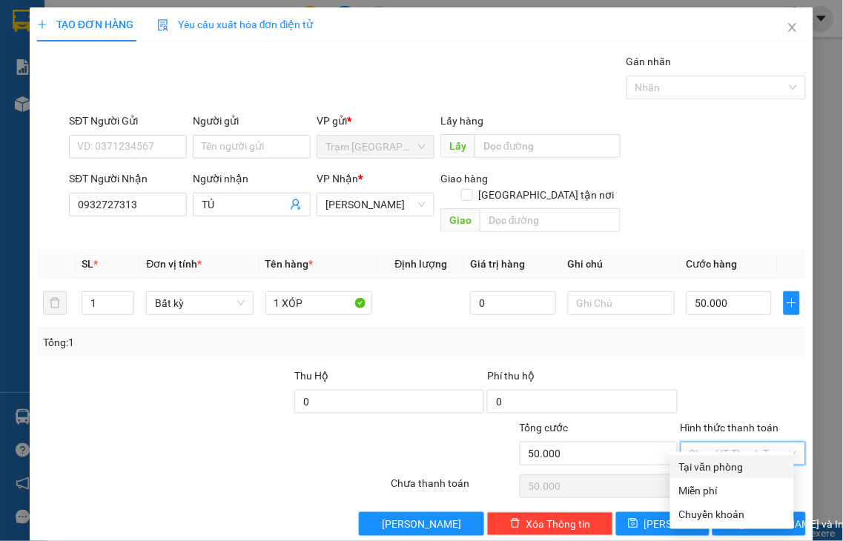
click at [732, 466] on div "Tại văn phòng" at bounding box center [732, 467] width 106 height 16
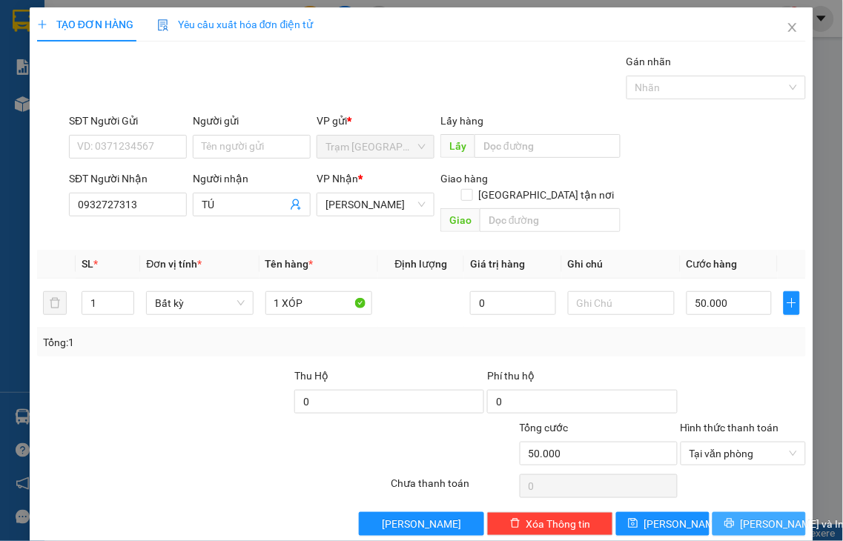
click at [759, 516] on span "[PERSON_NAME] và In" at bounding box center [793, 524] width 104 height 16
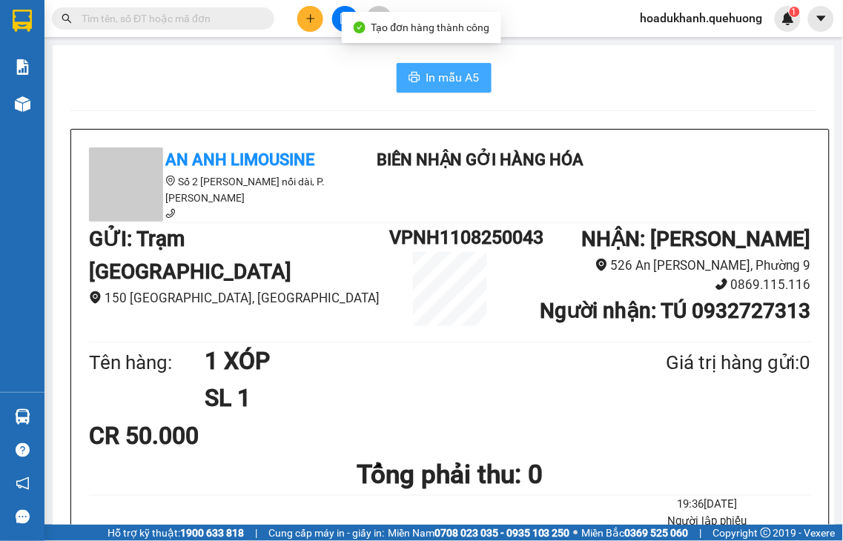
click at [458, 79] on span "In mẫu A5" at bounding box center [452, 77] width 53 height 19
click at [445, 79] on span "In mẫu A5" at bounding box center [452, 77] width 53 height 19
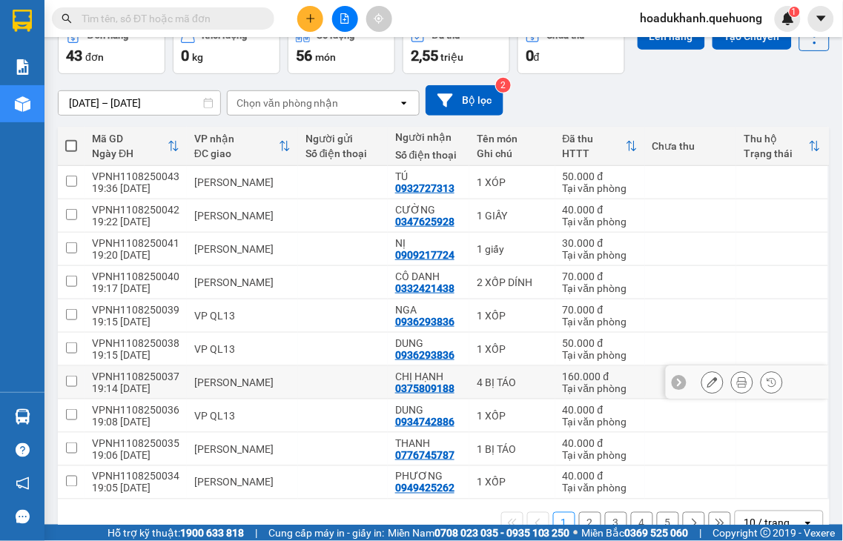
scroll to position [153, 0]
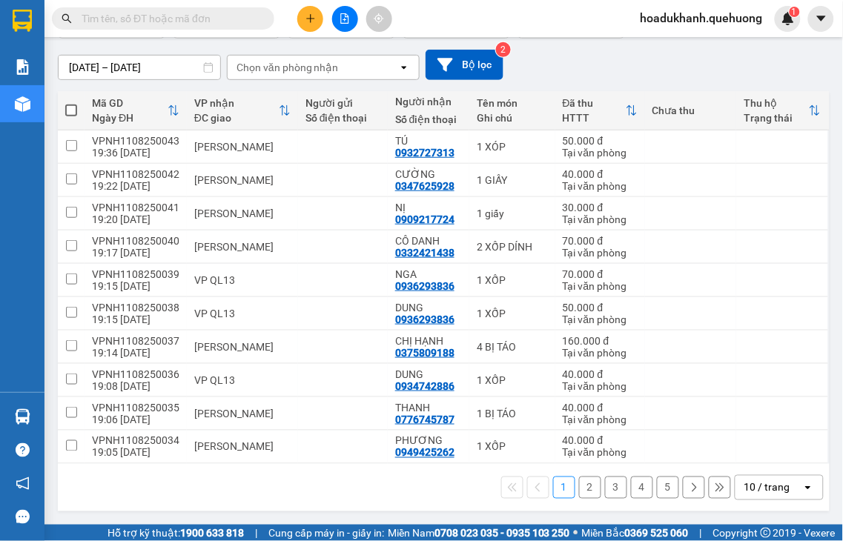
click at [579, 489] on button "2" at bounding box center [590, 488] width 22 height 22
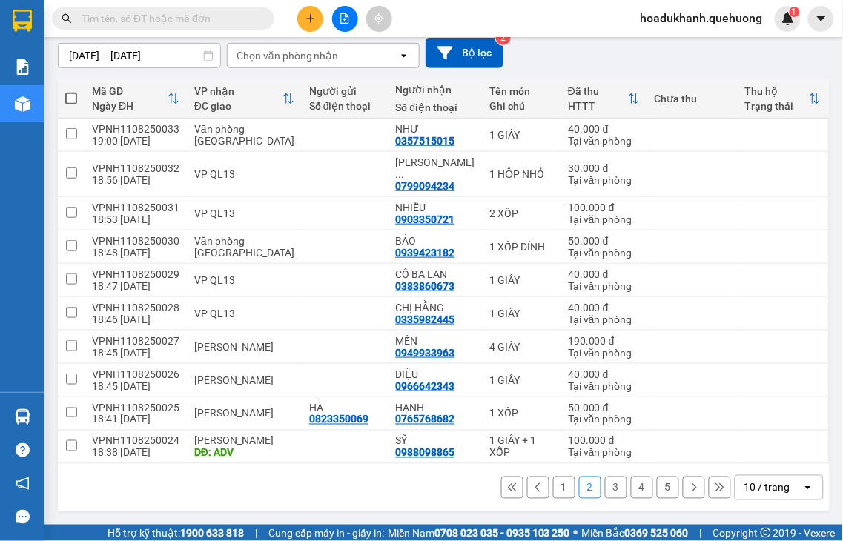
click at [605, 483] on button "3" at bounding box center [616, 488] width 22 height 22
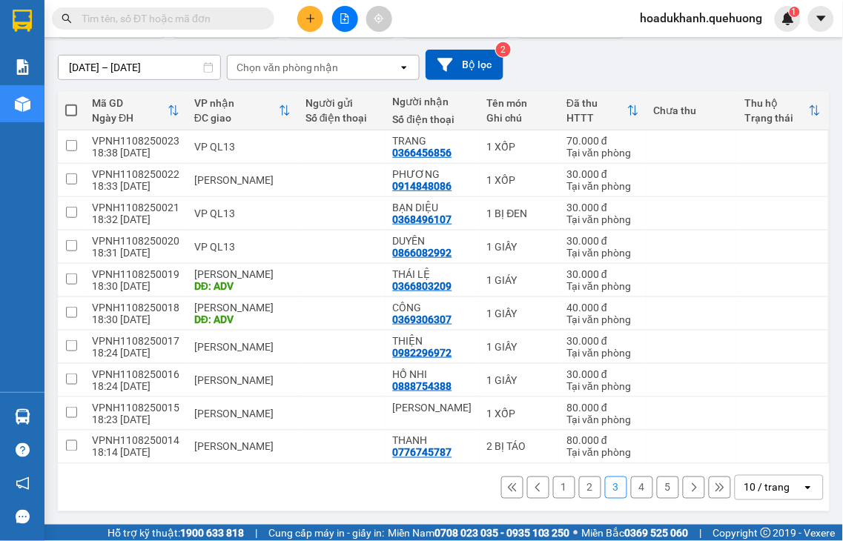
click at [634, 485] on button "4" at bounding box center [642, 488] width 22 height 22
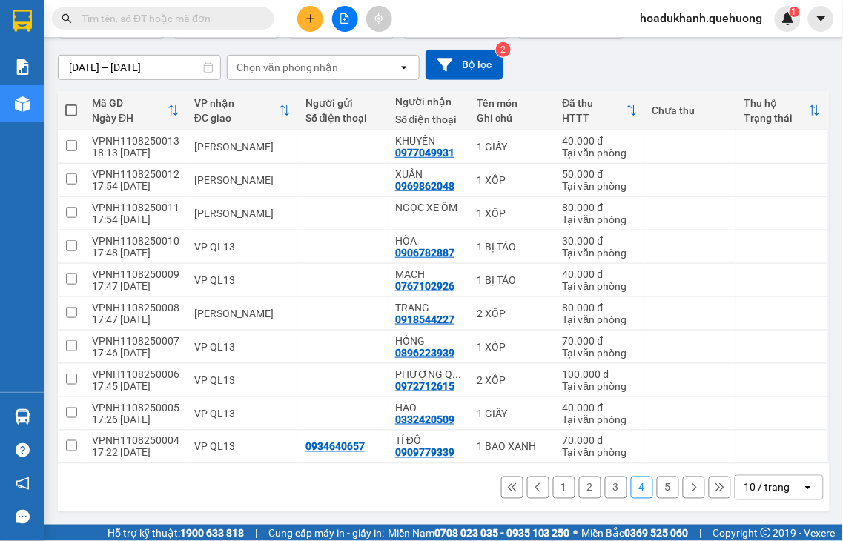
click at [657, 490] on button "5" at bounding box center [668, 488] width 22 height 22
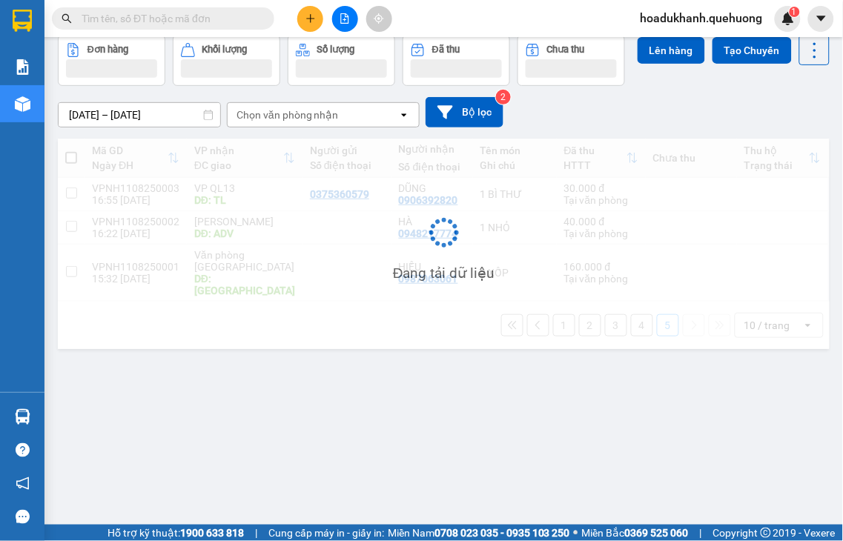
scroll to position [68, 0]
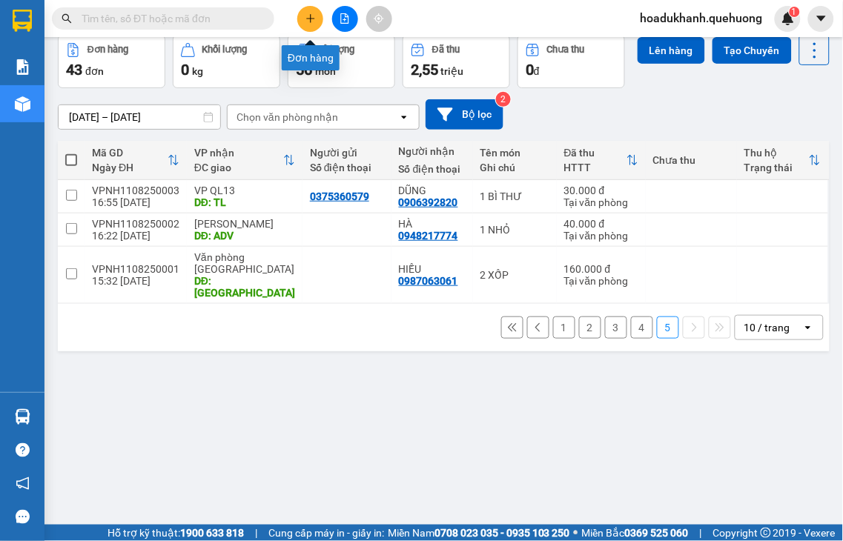
click at [306, 16] on icon "plus" at bounding box center [310, 18] width 10 height 10
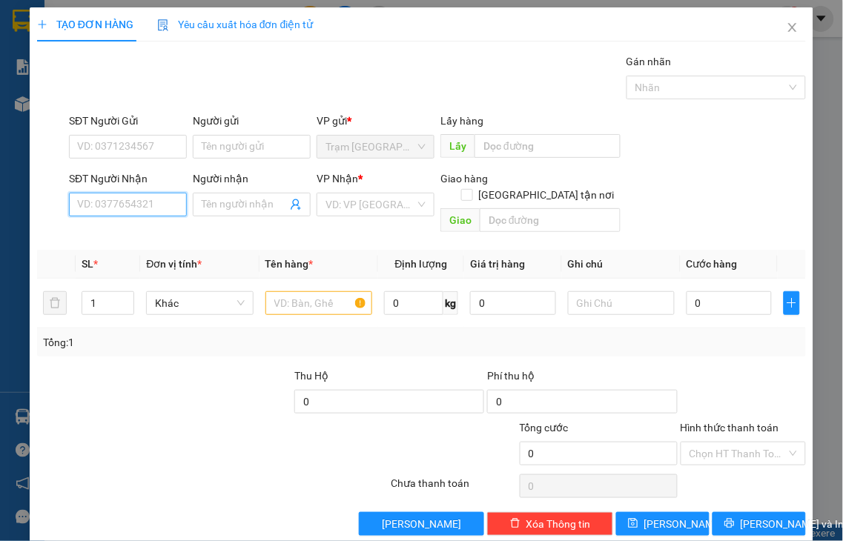
click at [153, 198] on input "SĐT Người Nhận" at bounding box center [128, 205] width 118 height 24
type input "0343514430"
click at [212, 205] on input "Người nhận" at bounding box center [244, 204] width 85 height 16
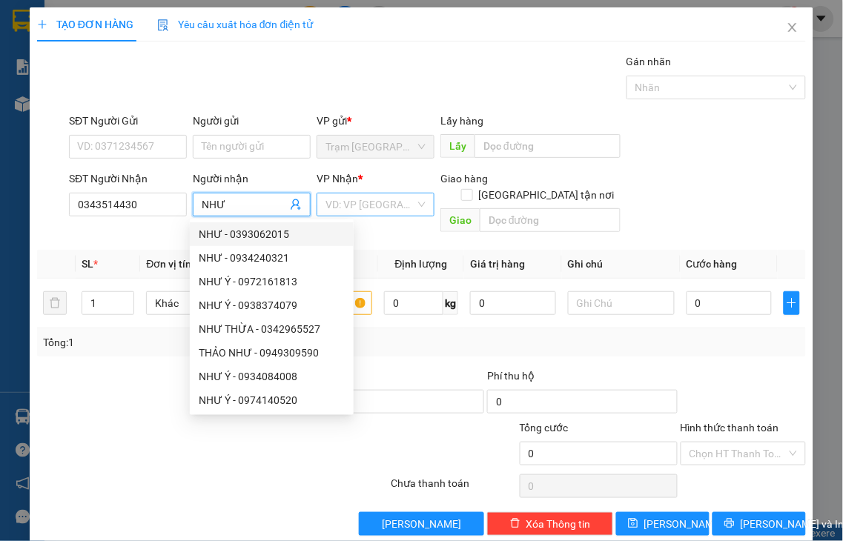
type input "NHƯ"
click at [354, 208] on input "search" at bounding box center [370, 204] width 90 height 22
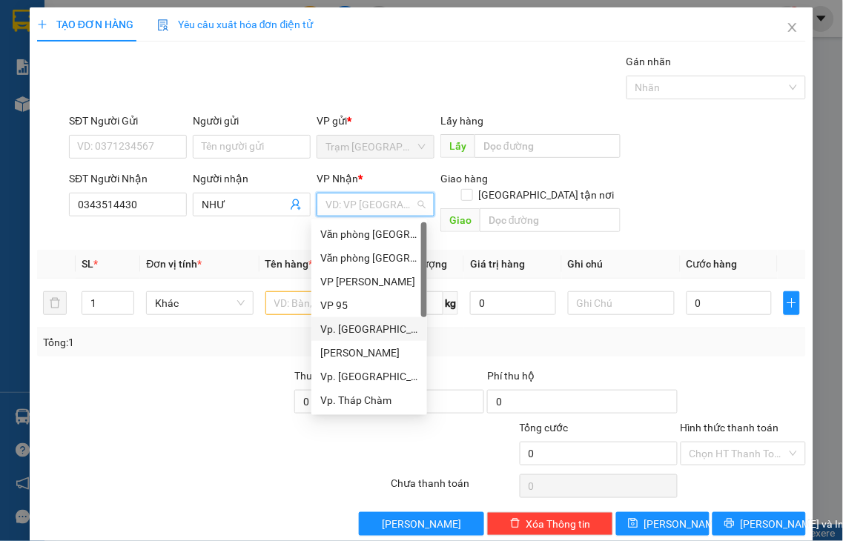
type input "Q"
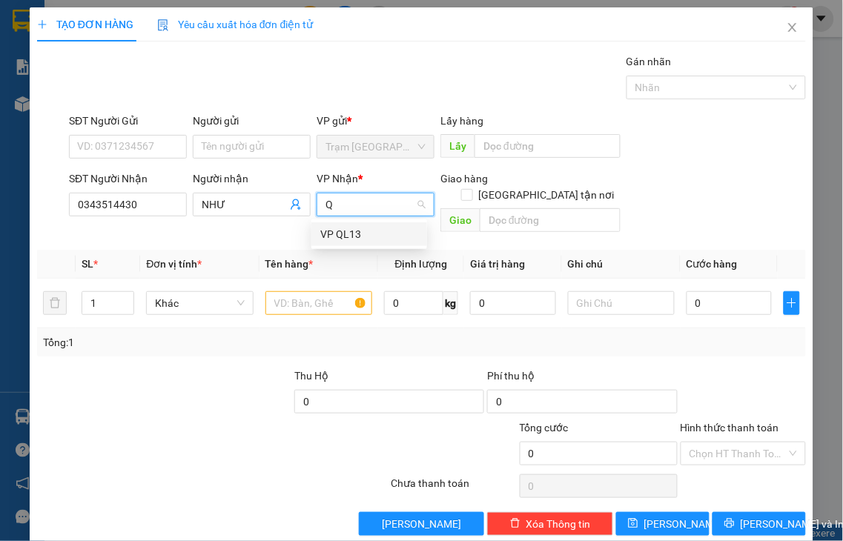
click at [336, 234] on div "VP QL13" at bounding box center [369, 234] width 98 height 16
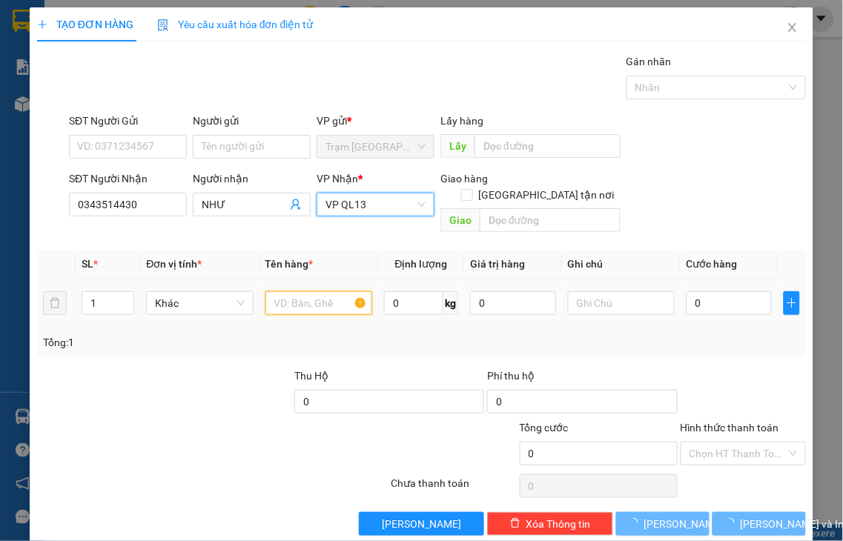
click at [279, 291] on input "text" at bounding box center [318, 303] width 107 height 24
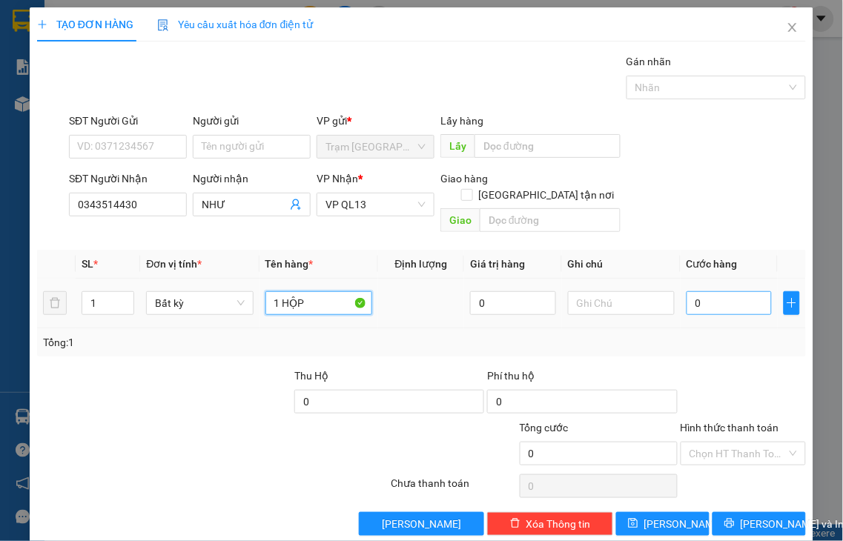
type input "1 HỘP"
click at [701, 291] on input "0" at bounding box center [729, 303] width 85 height 24
type input "3"
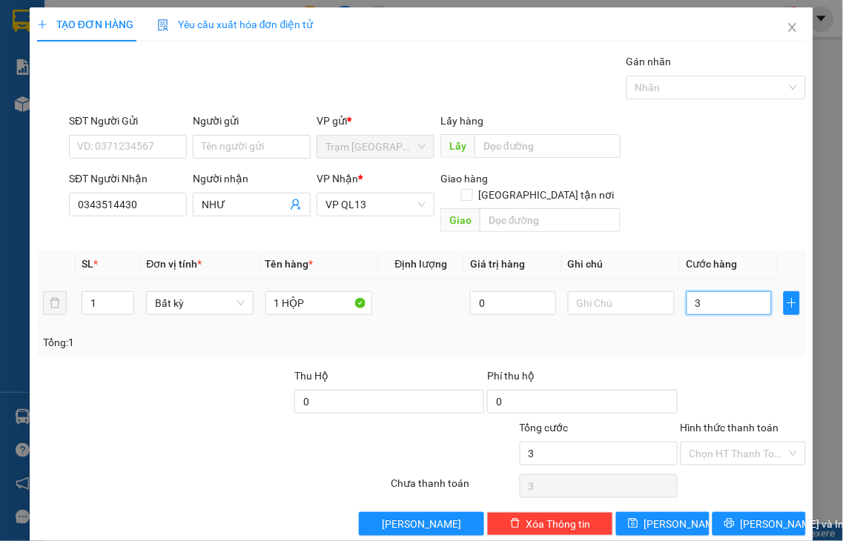
type input "30"
click at [738, 422] on label "Hình thức thanh toán" at bounding box center [730, 428] width 99 height 12
click at [738, 443] on input "Hình thức thanh toán" at bounding box center [738, 454] width 98 height 22
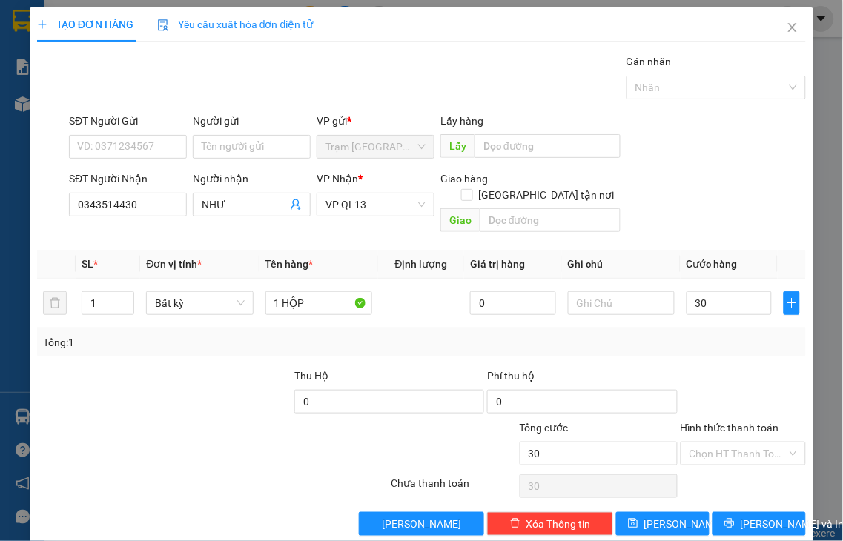
type input "30.000"
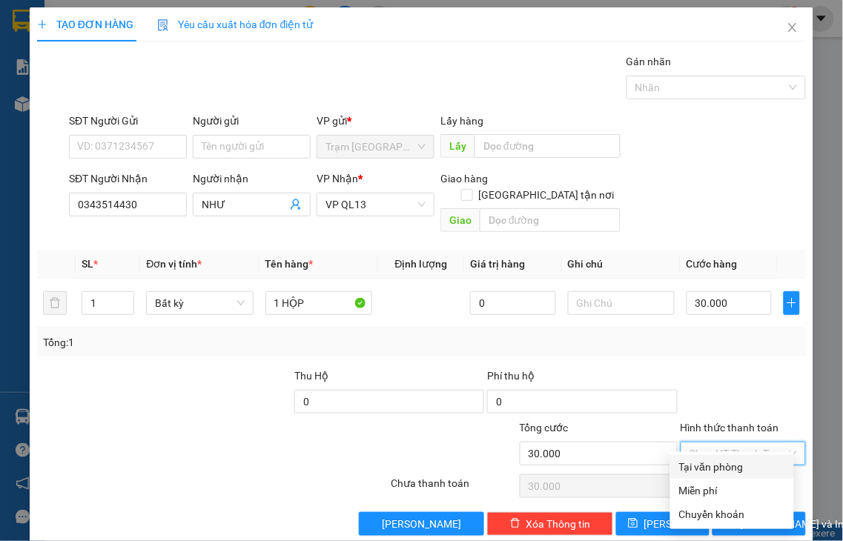
drag, startPoint x: 744, startPoint y: 468, endPoint x: 744, endPoint y: 487, distance: 19.3
click at [744, 469] on div "Tại văn phòng" at bounding box center [732, 467] width 106 height 16
type input "0"
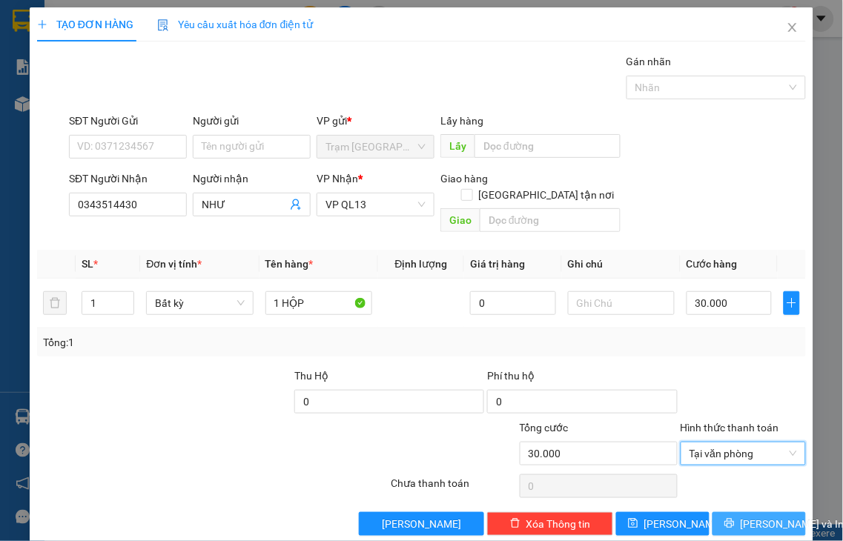
click at [743, 516] on span "[PERSON_NAME] và In" at bounding box center [793, 524] width 104 height 16
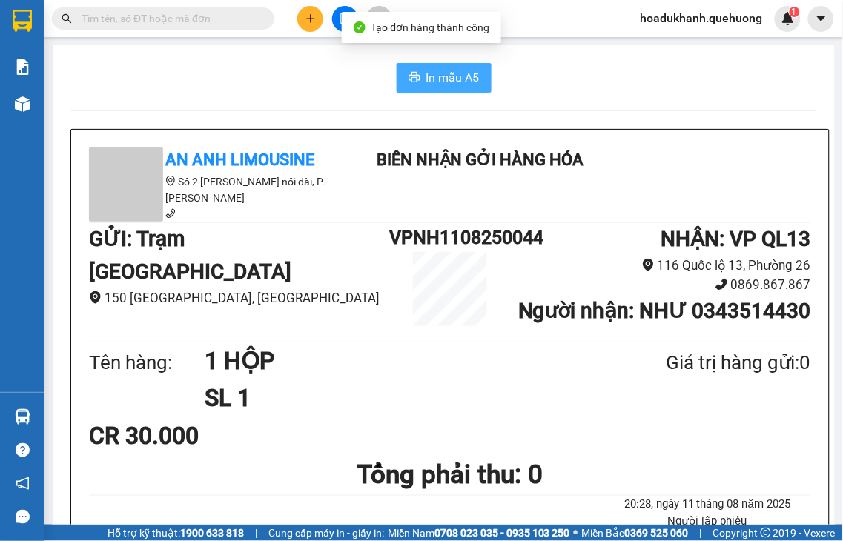
click at [462, 79] on span "In mẫu A5" at bounding box center [452, 77] width 53 height 19
